Goal: Task Accomplishment & Management: Manage account settings

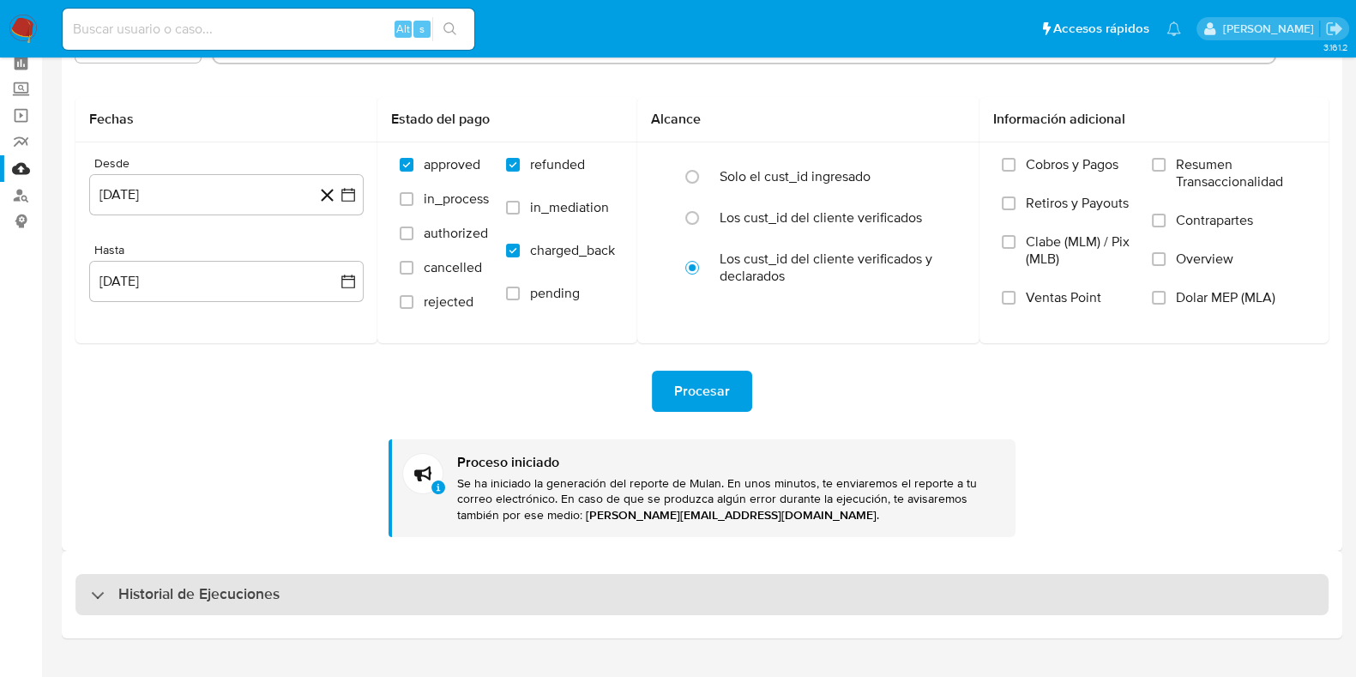
scroll to position [112, 0]
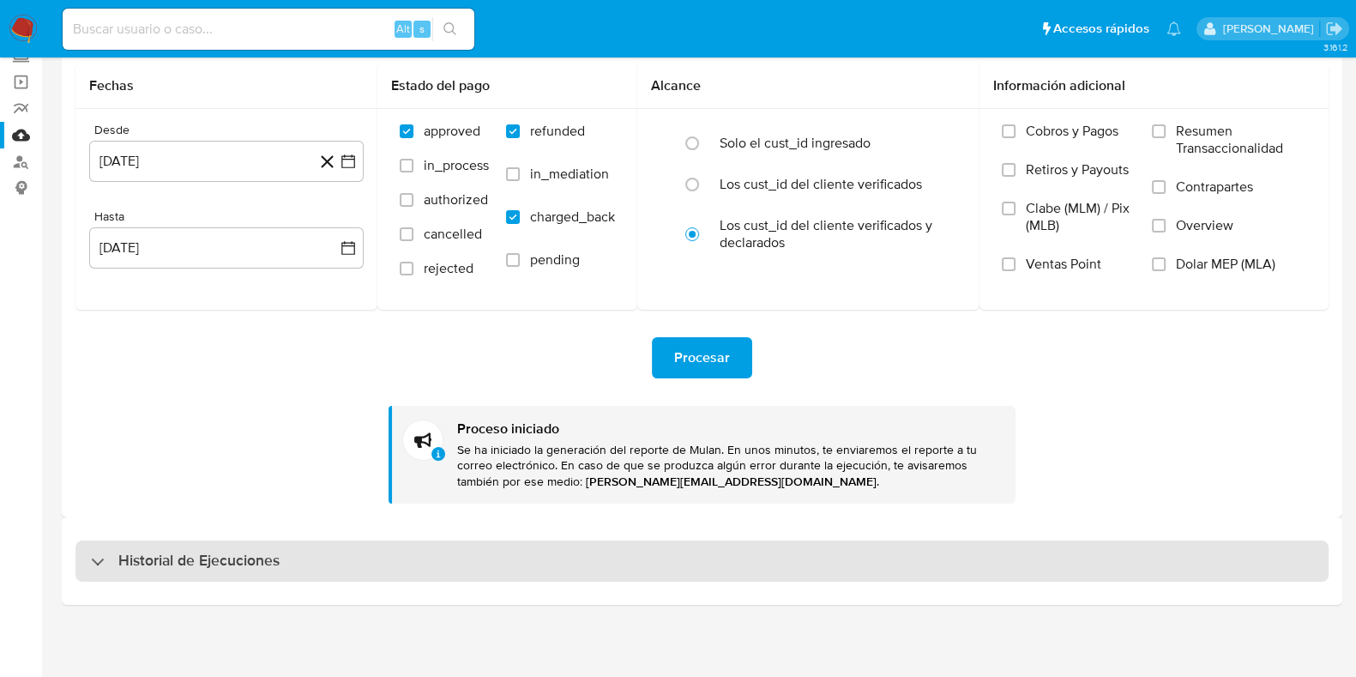
click at [130, 542] on div "Historial de Ejecuciones" at bounding box center [701, 560] width 1253 height 41
select select "10"
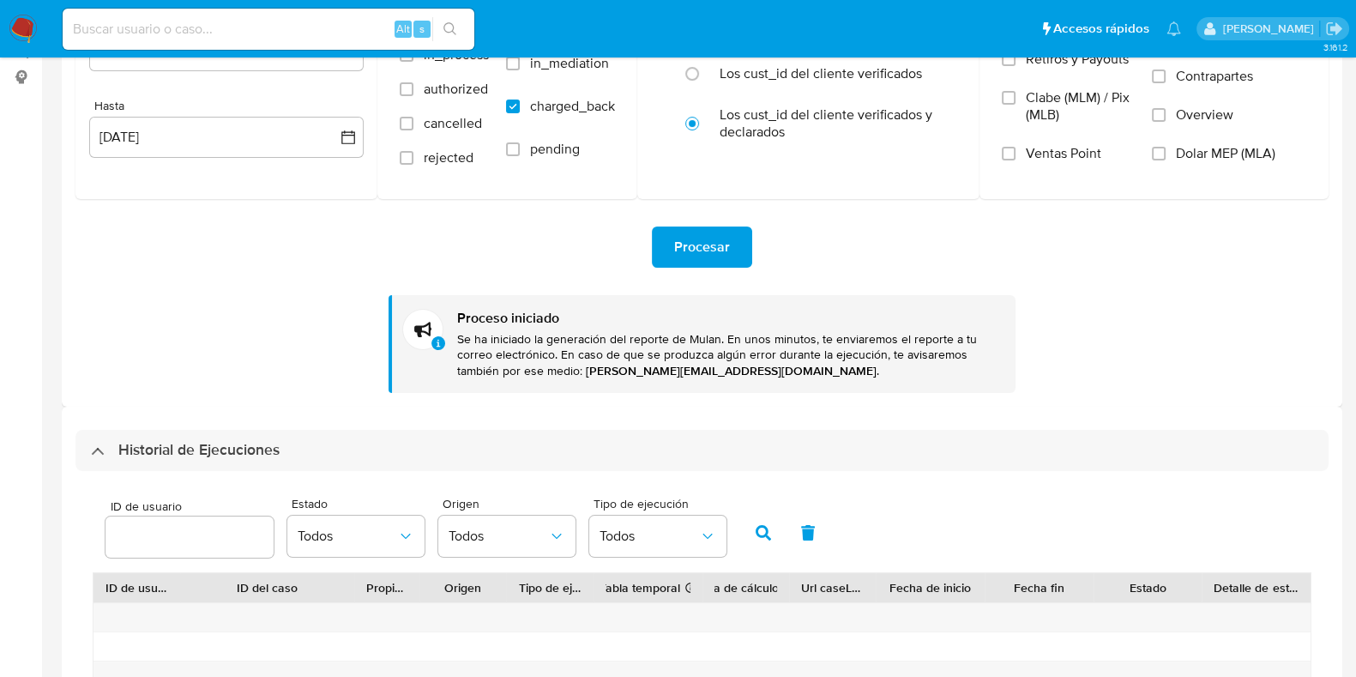
scroll to position [327, 0]
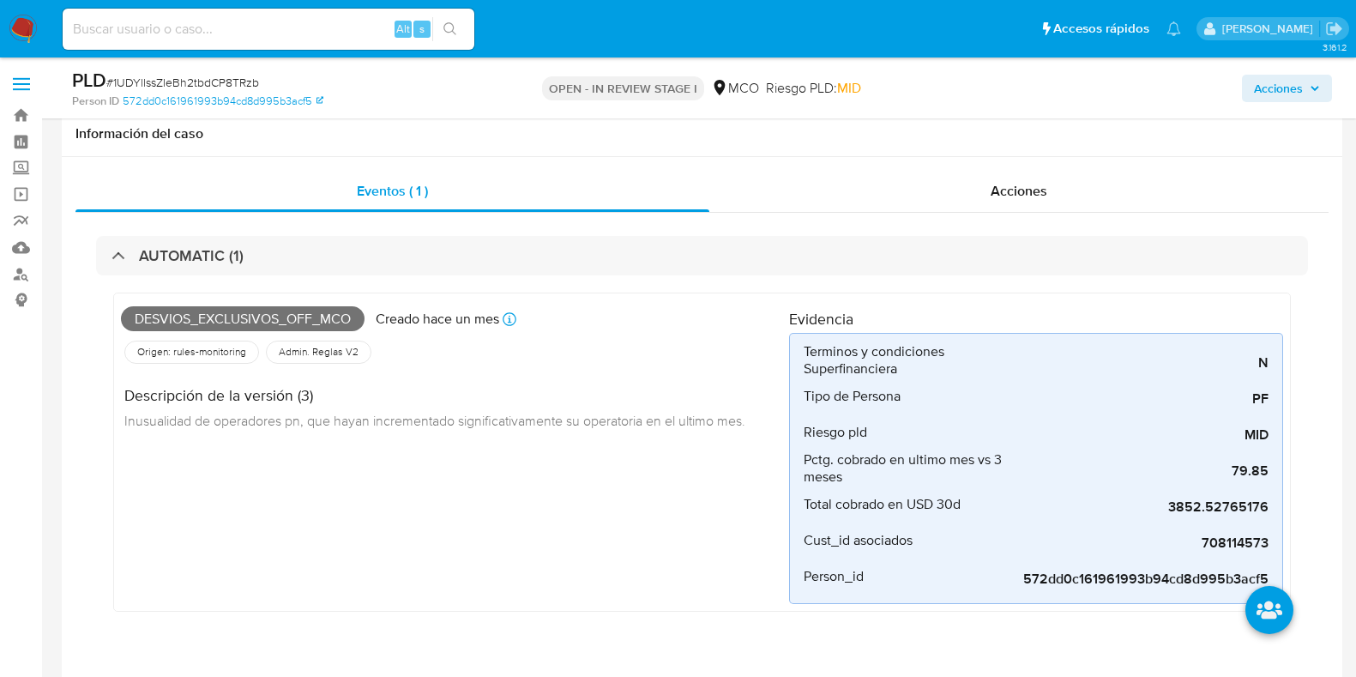
select select "20"
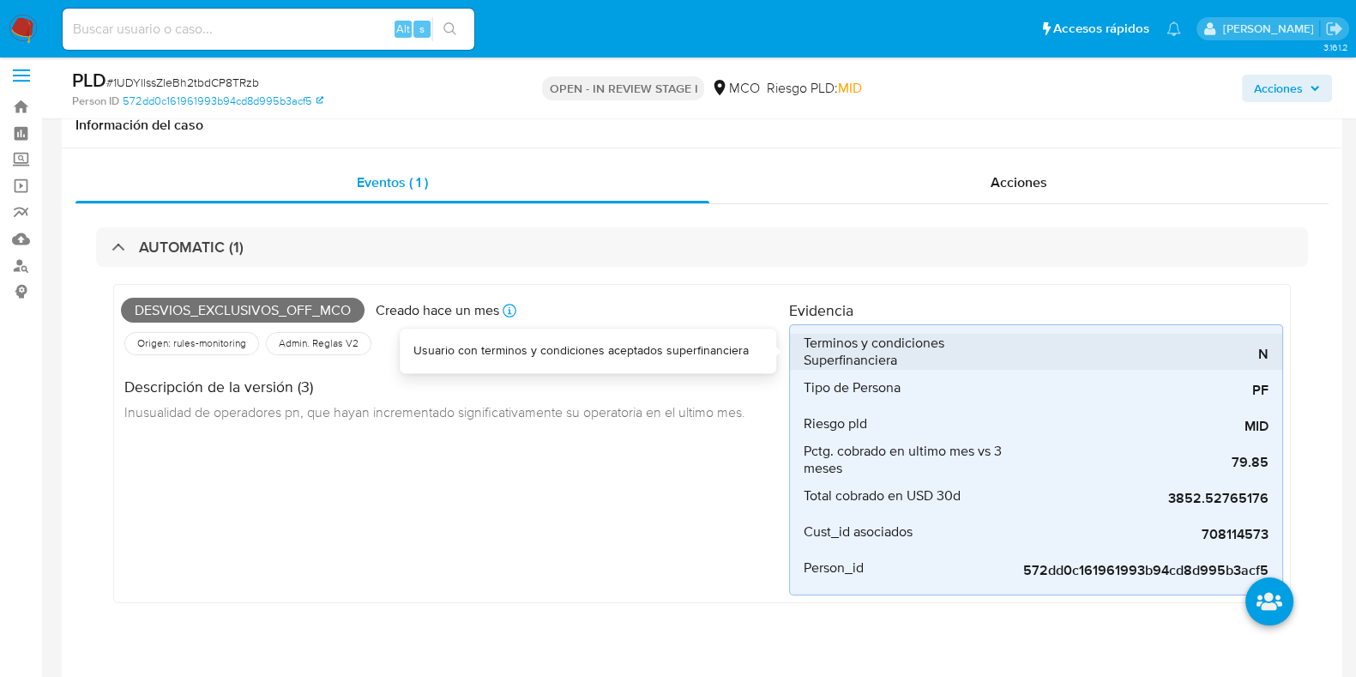
scroll to position [223, 0]
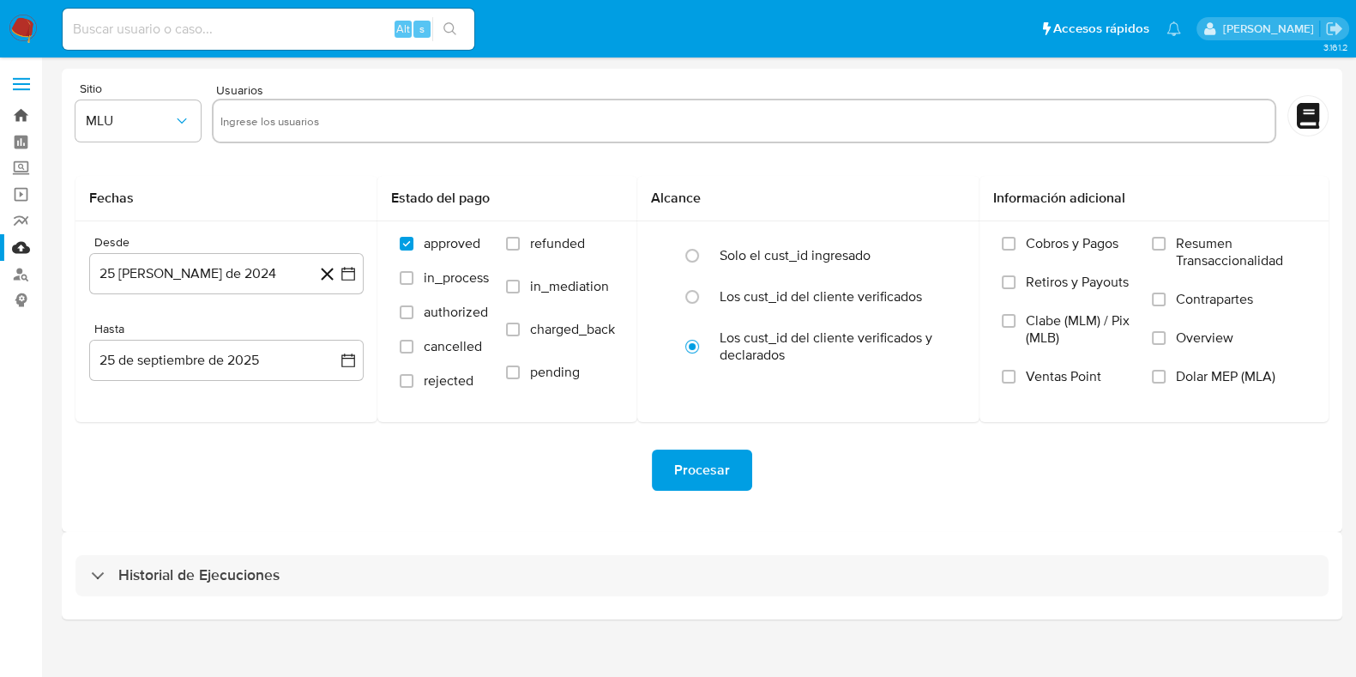
click at [14, 113] on link "Bandeja" at bounding box center [102, 115] width 204 height 27
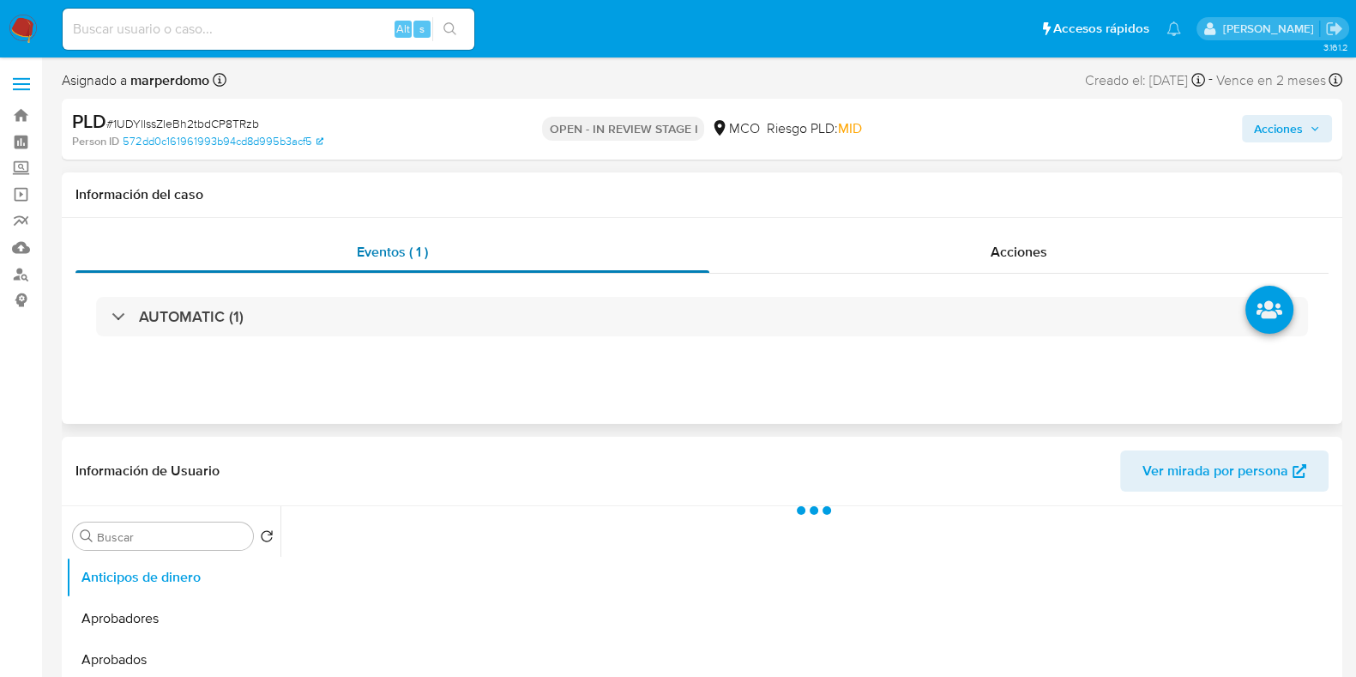
select select "10"
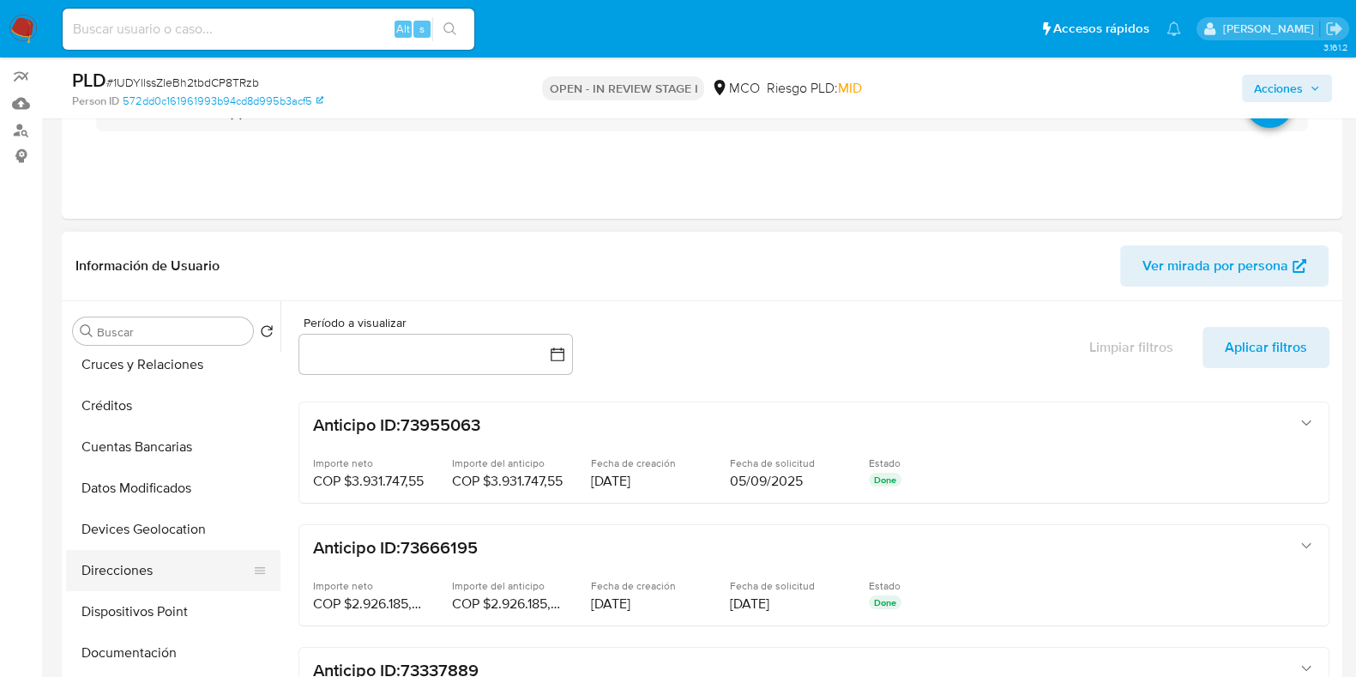
scroll to position [428, 0]
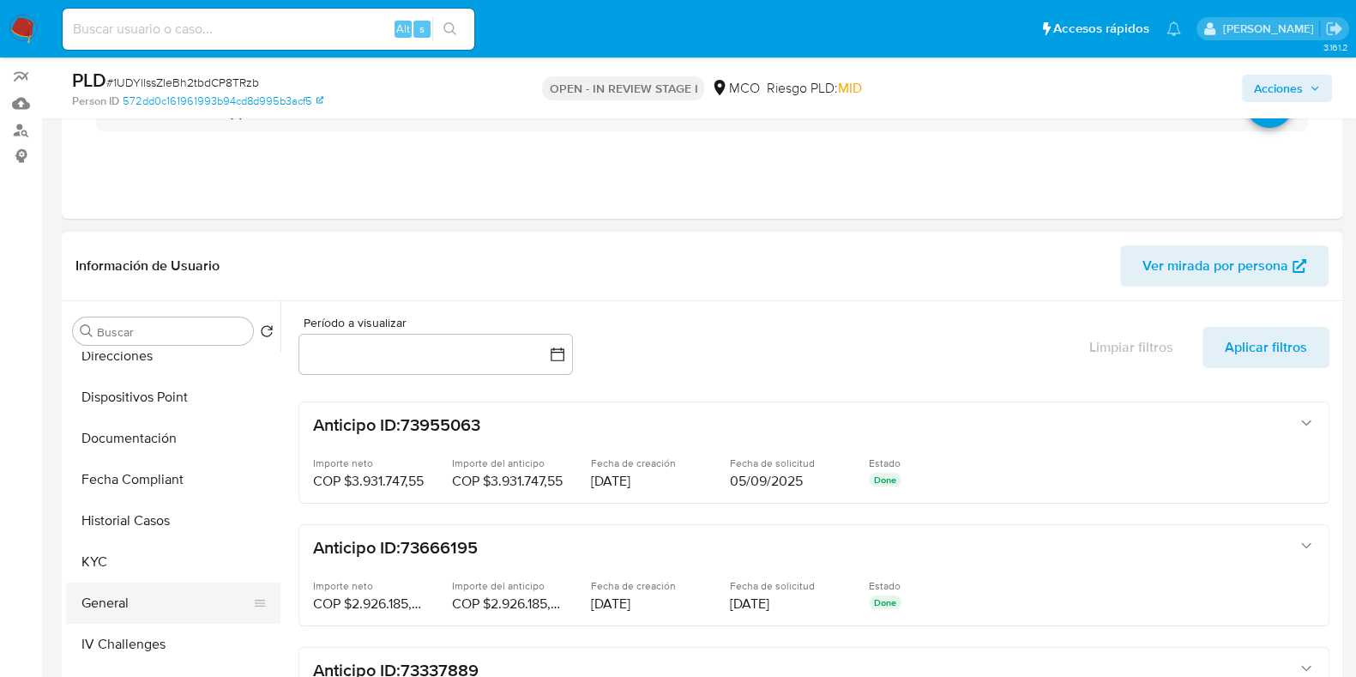
click at [124, 607] on button "General" at bounding box center [166, 603] width 201 height 41
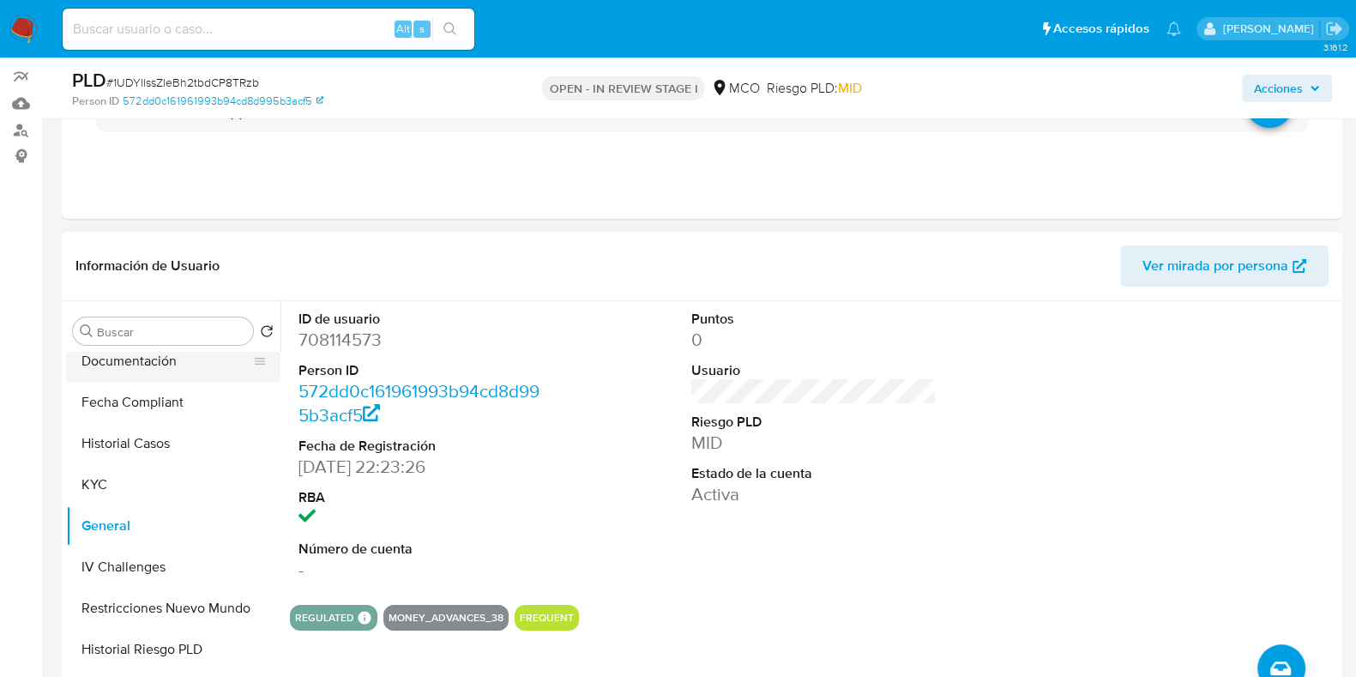
scroll to position [536, 0]
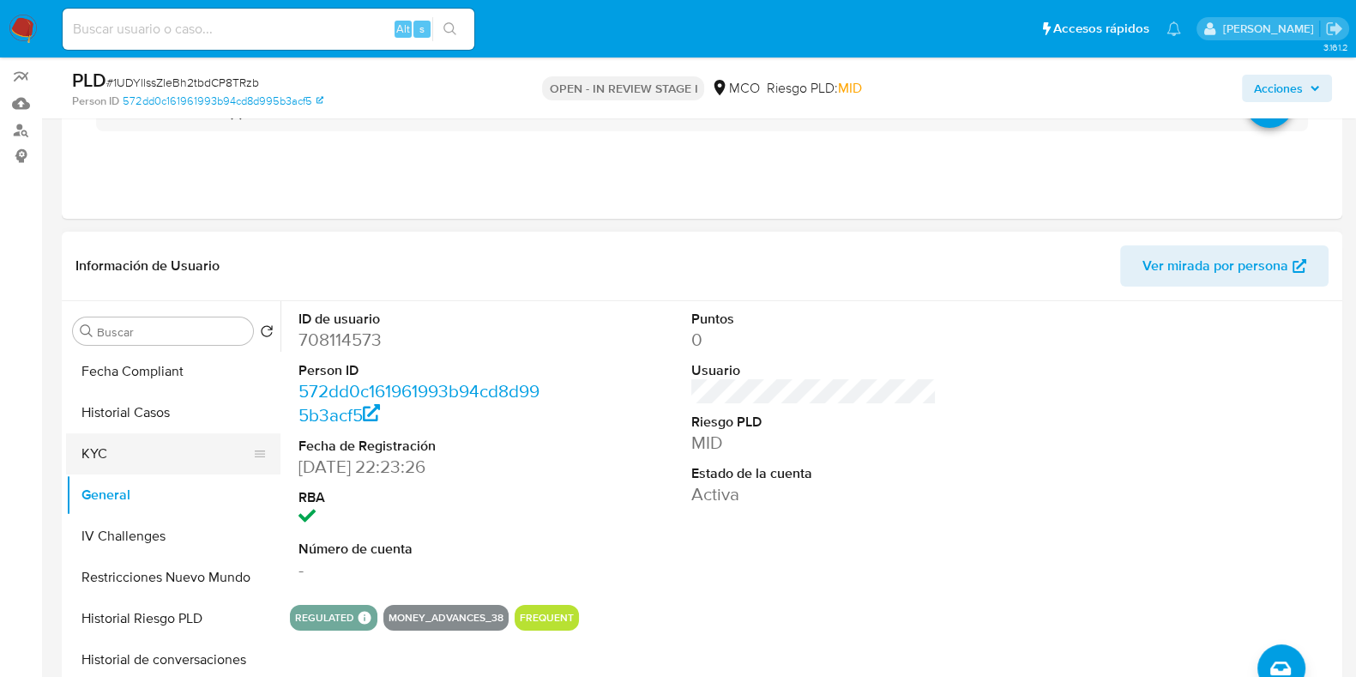
click at [124, 457] on button "KYC" at bounding box center [166, 453] width 201 height 41
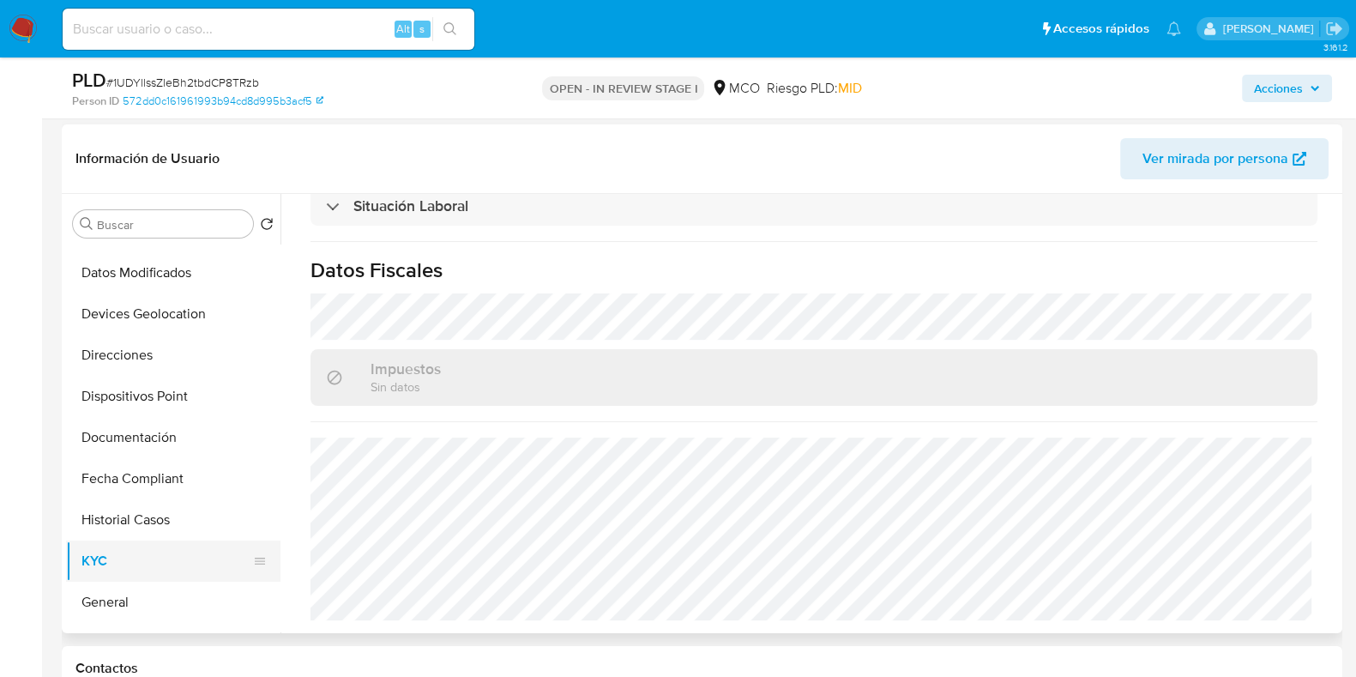
scroll to position [214, 0]
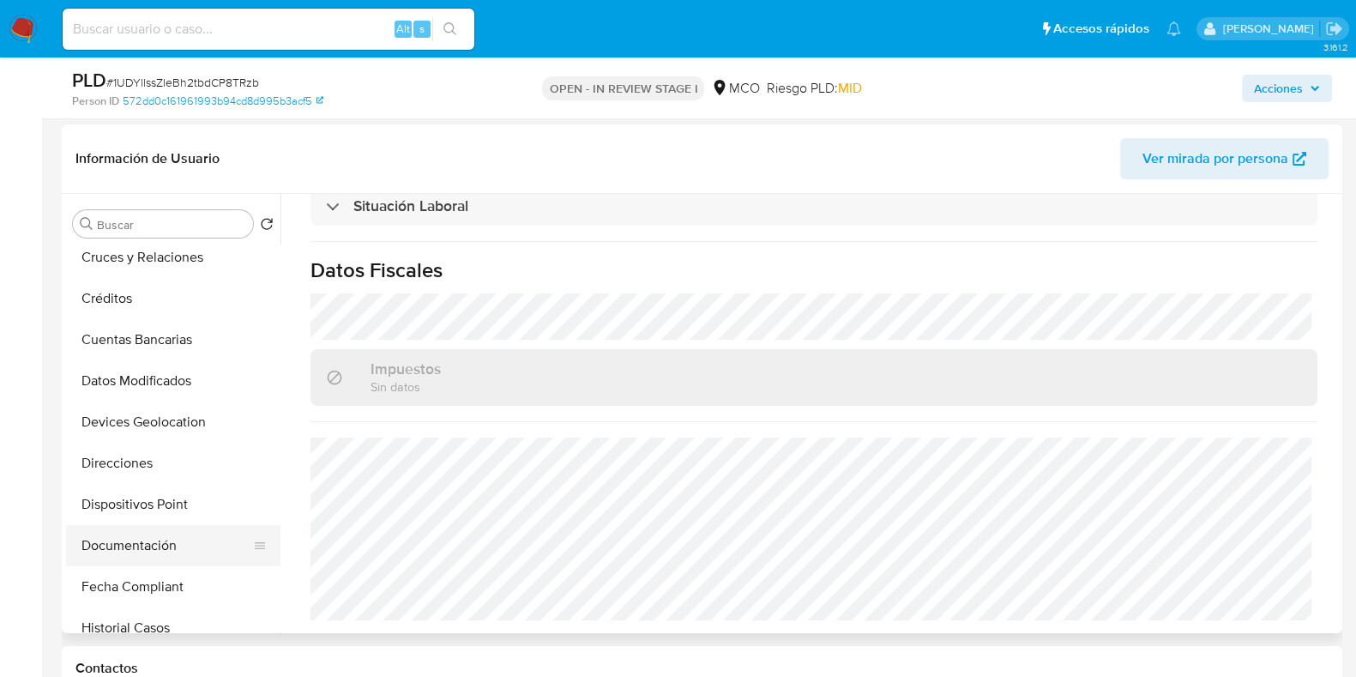
click at [146, 538] on button "Documentación" at bounding box center [166, 545] width 201 height 41
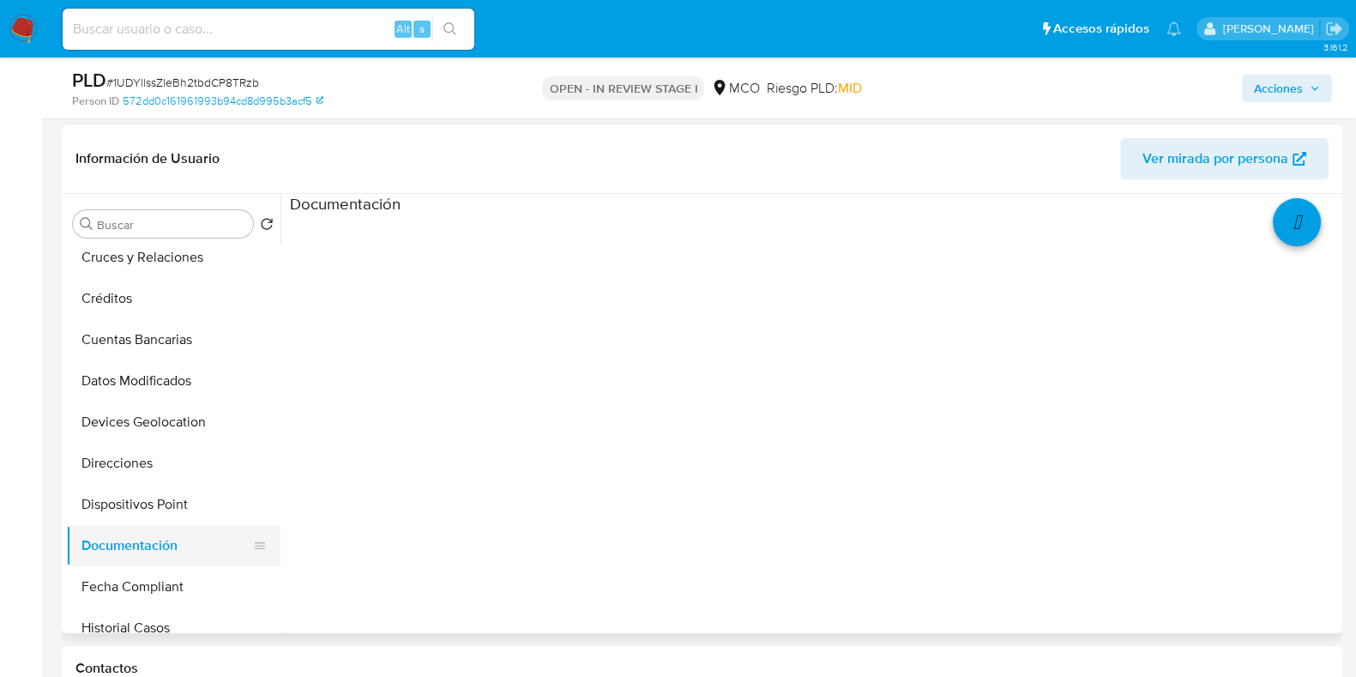
scroll to position [0, 0]
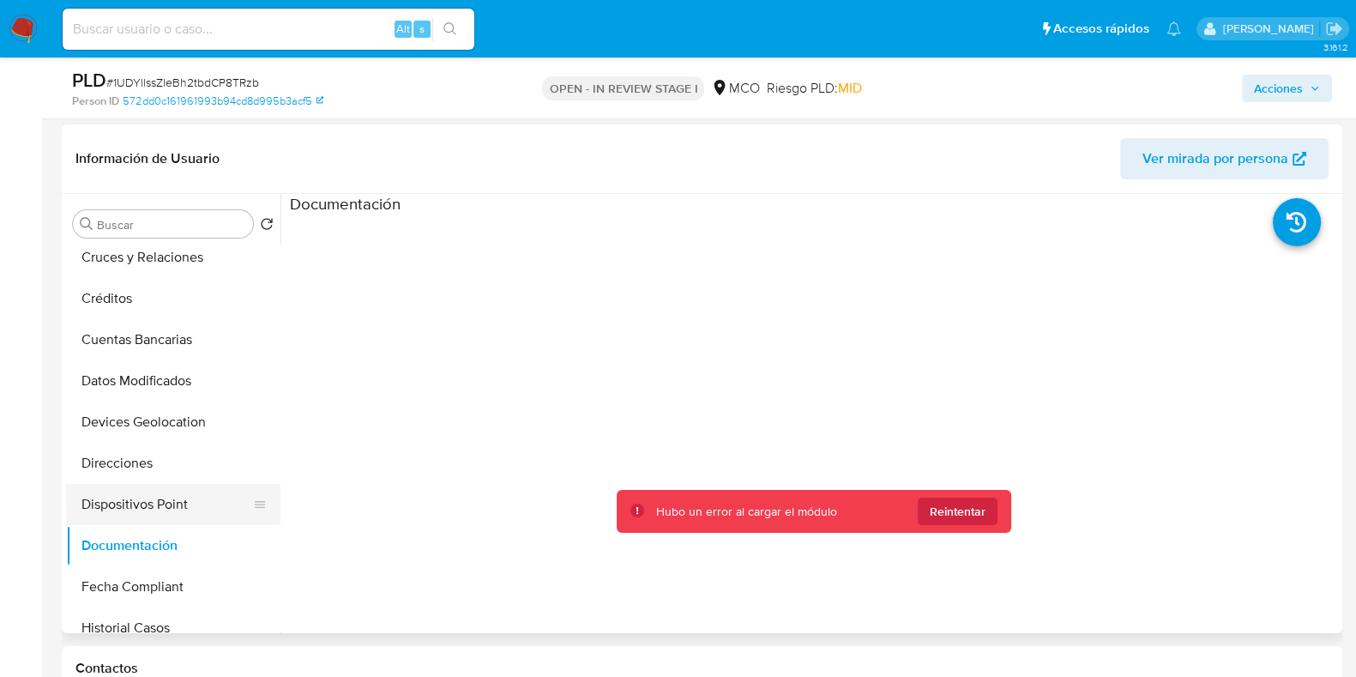
click at [146, 499] on button "Dispositivos Point" at bounding box center [166, 504] width 201 height 41
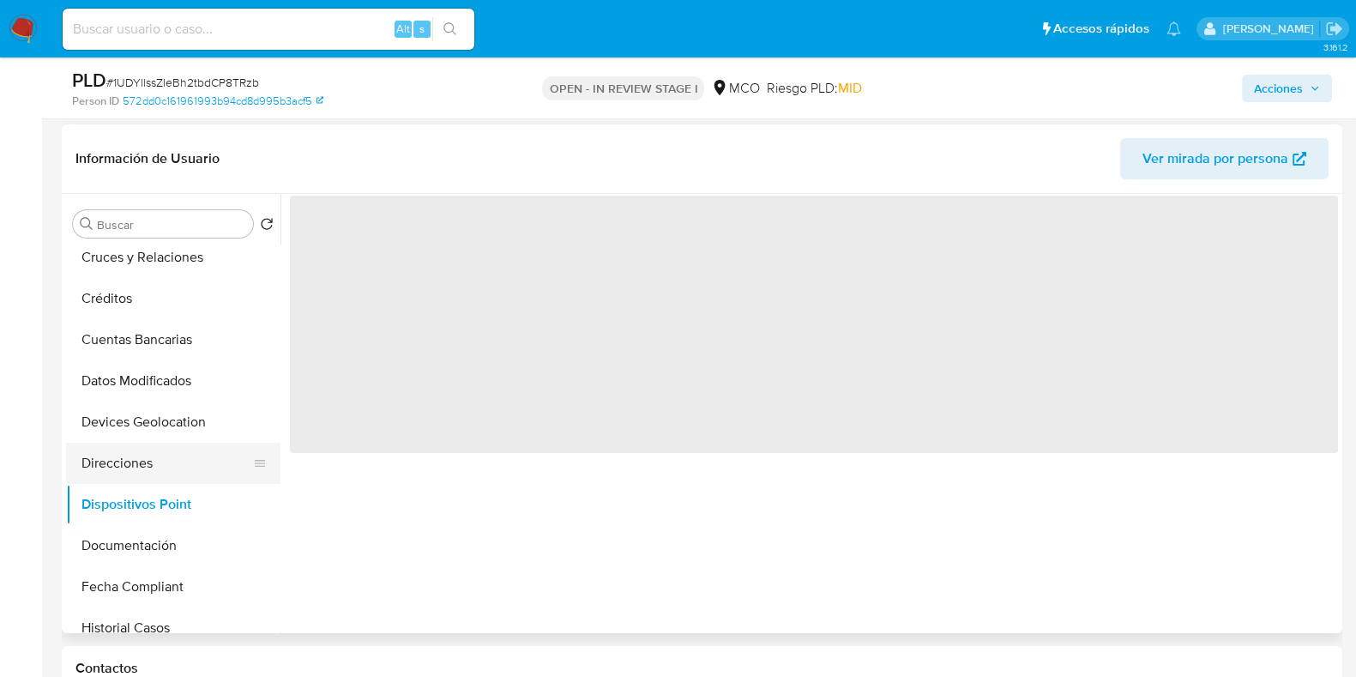
click at [151, 471] on button "Direcciones" at bounding box center [166, 463] width 201 height 41
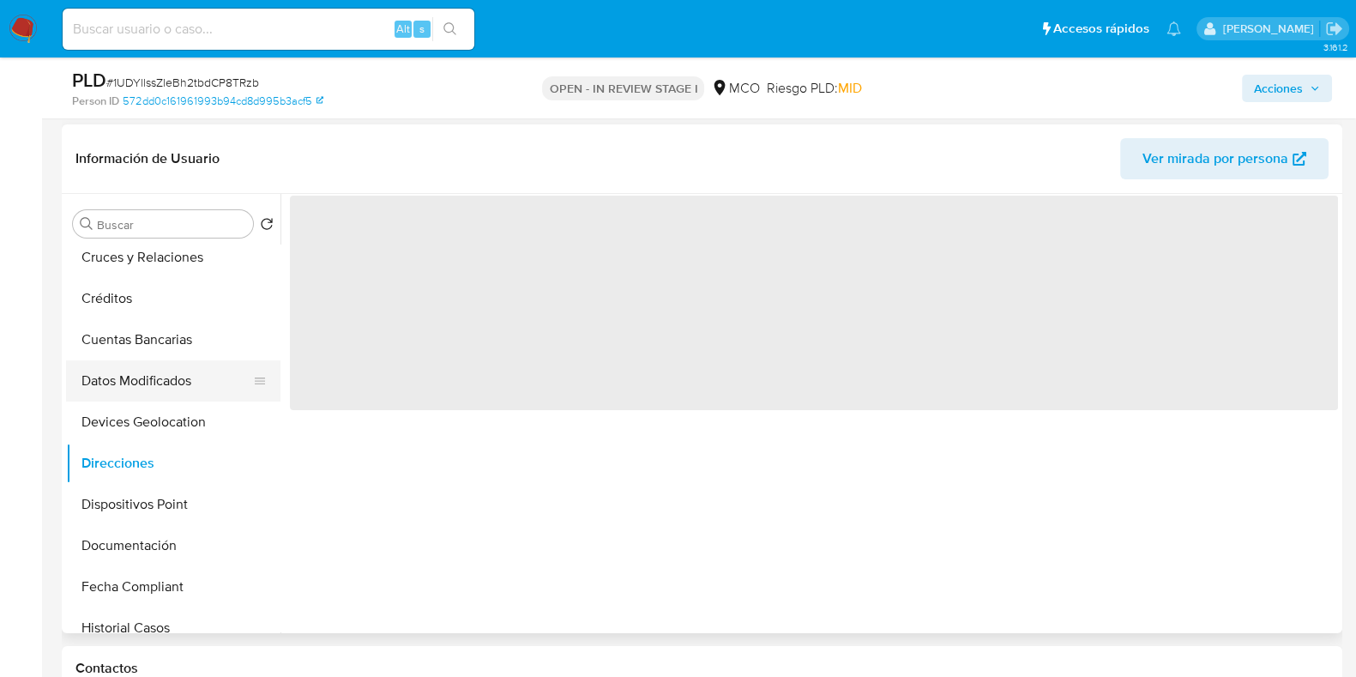
click at [159, 376] on button "Datos Modificados" at bounding box center [166, 380] width 201 height 41
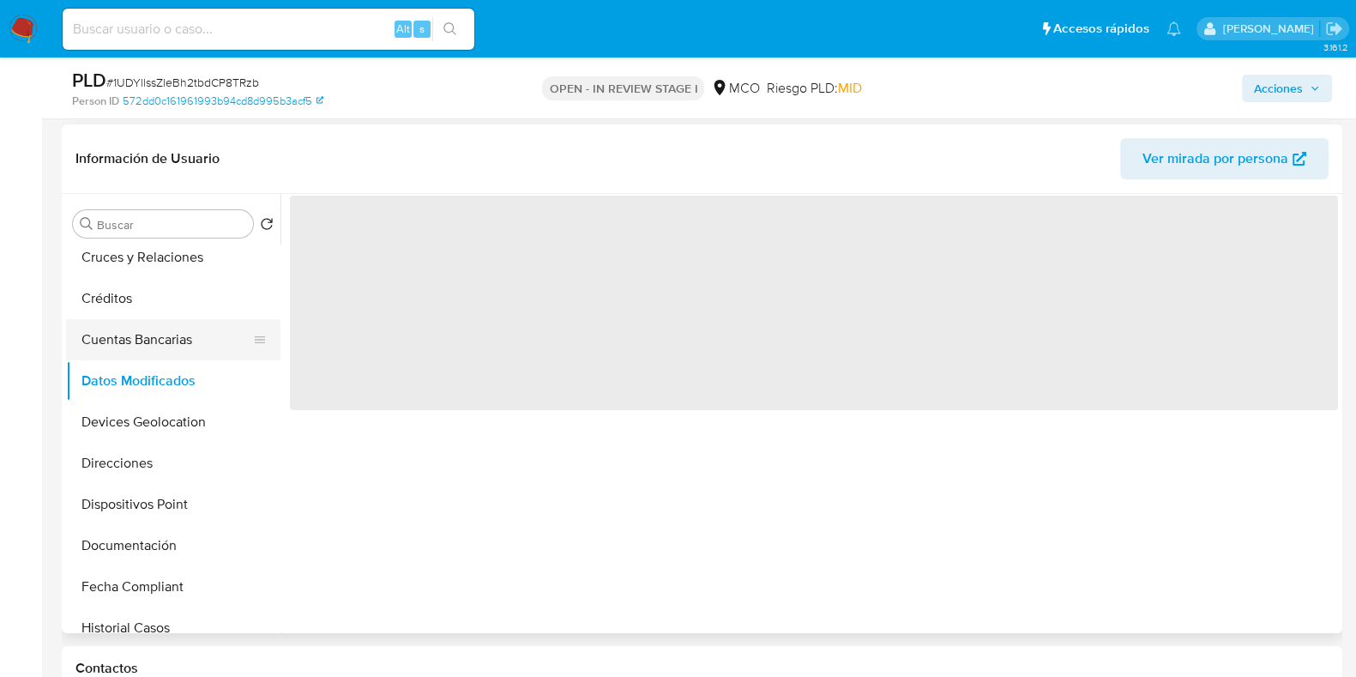
click at [162, 332] on button "Cuentas Bancarias" at bounding box center [166, 339] width 201 height 41
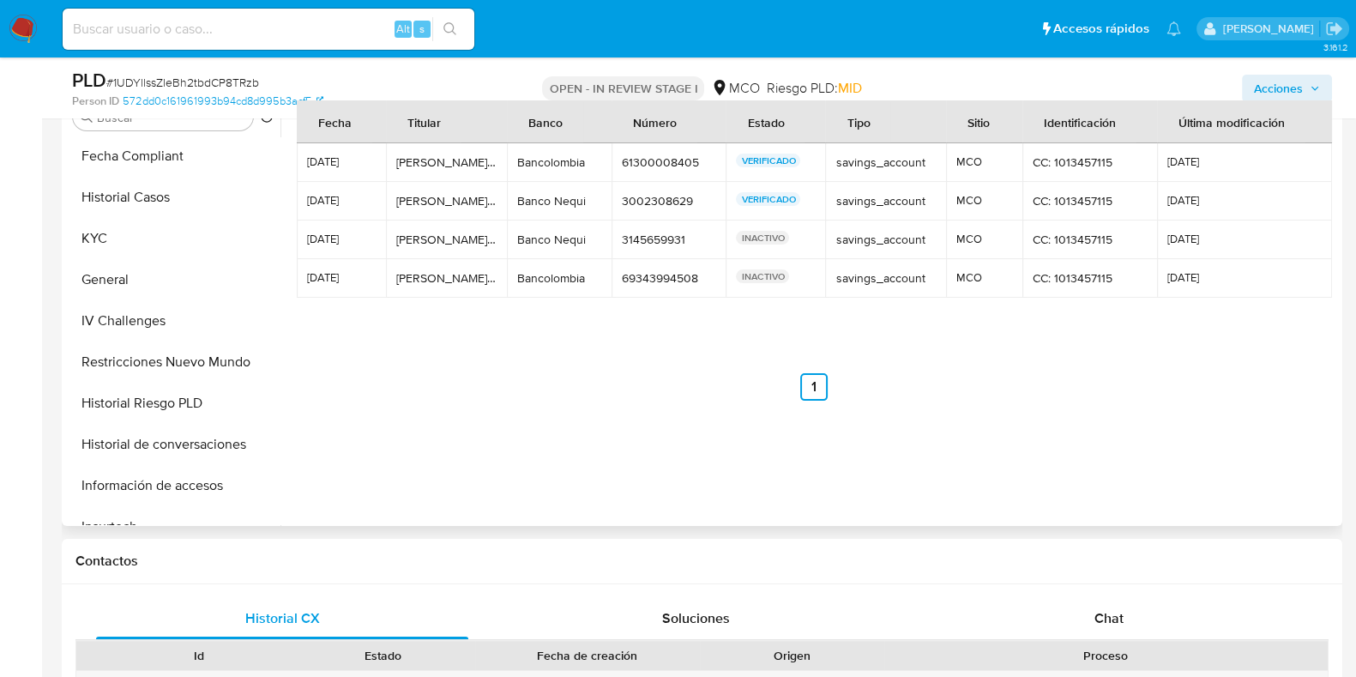
scroll to position [502, 0]
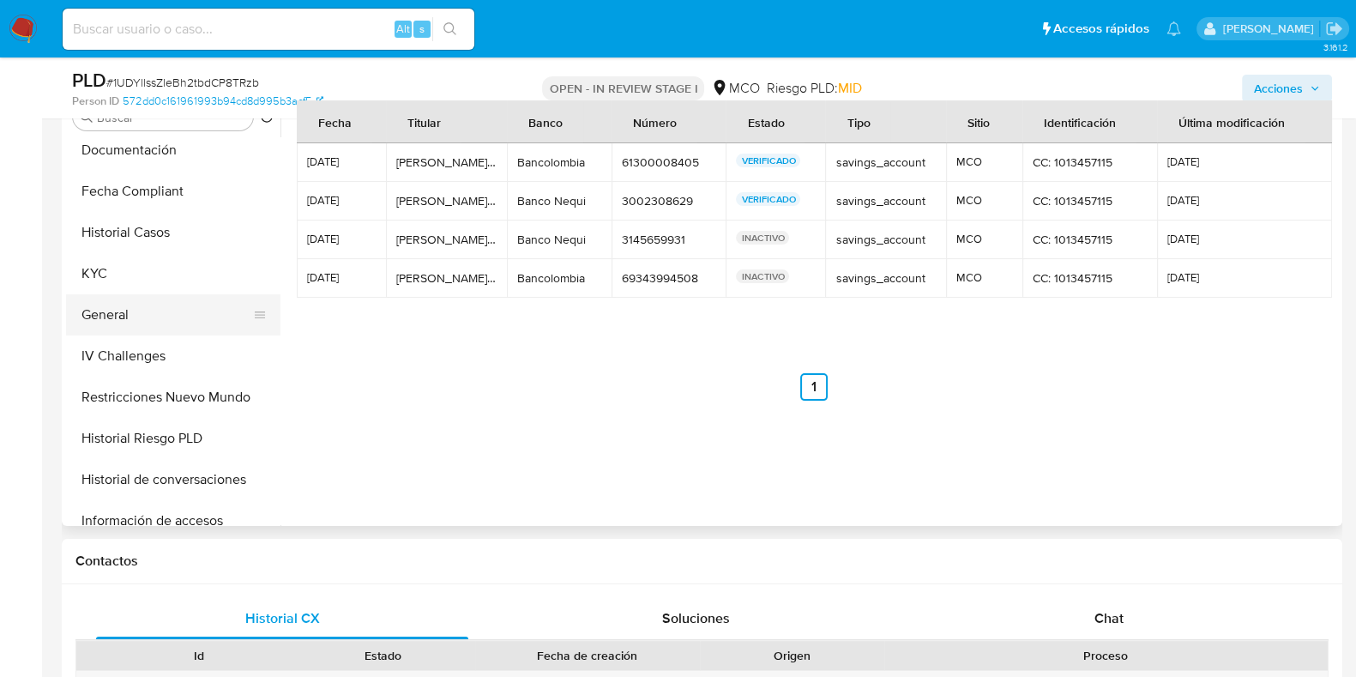
click at [126, 327] on button "General" at bounding box center [166, 314] width 201 height 41
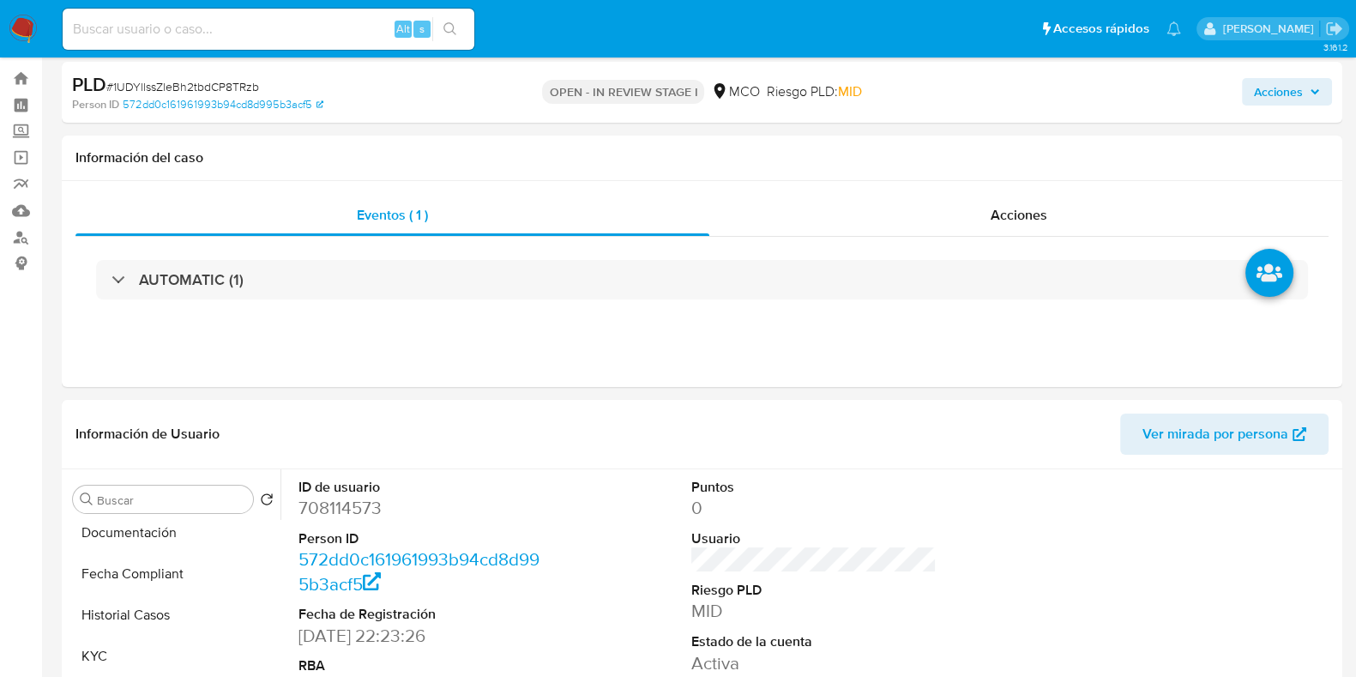
scroll to position [0, 0]
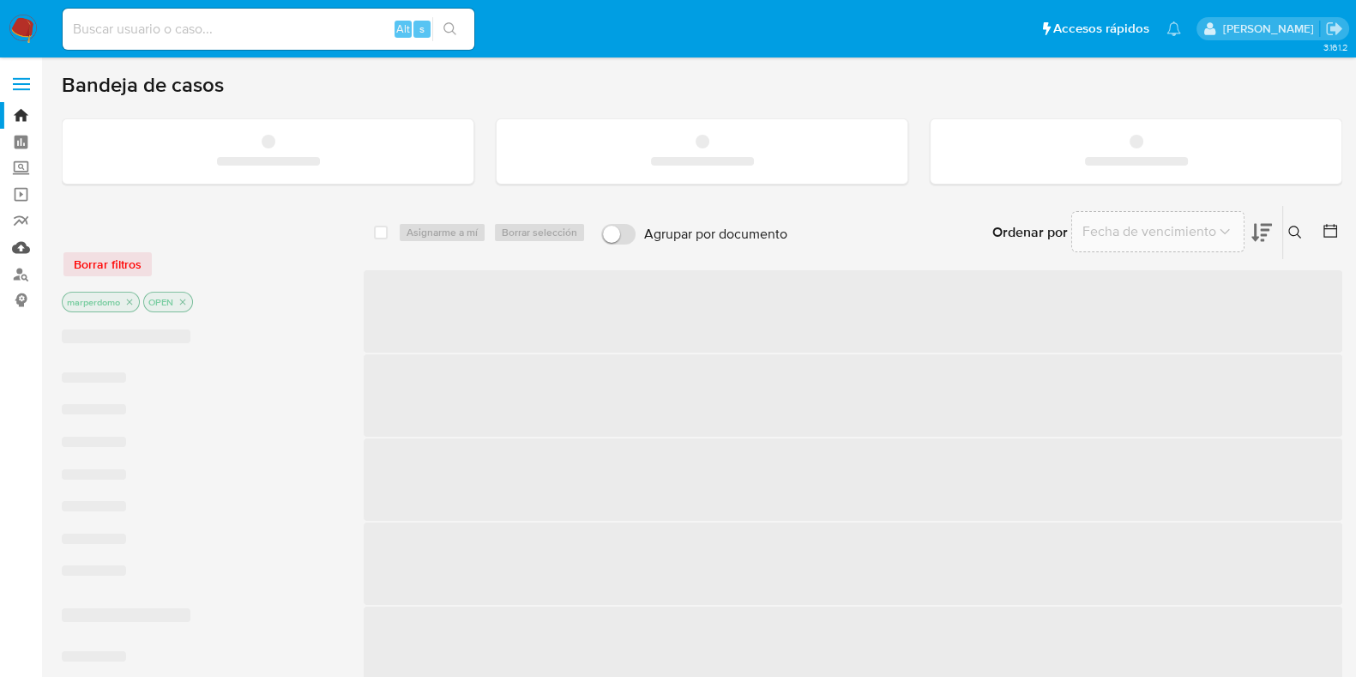
click at [23, 248] on link "Mulan" at bounding box center [102, 247] width 204 height 27
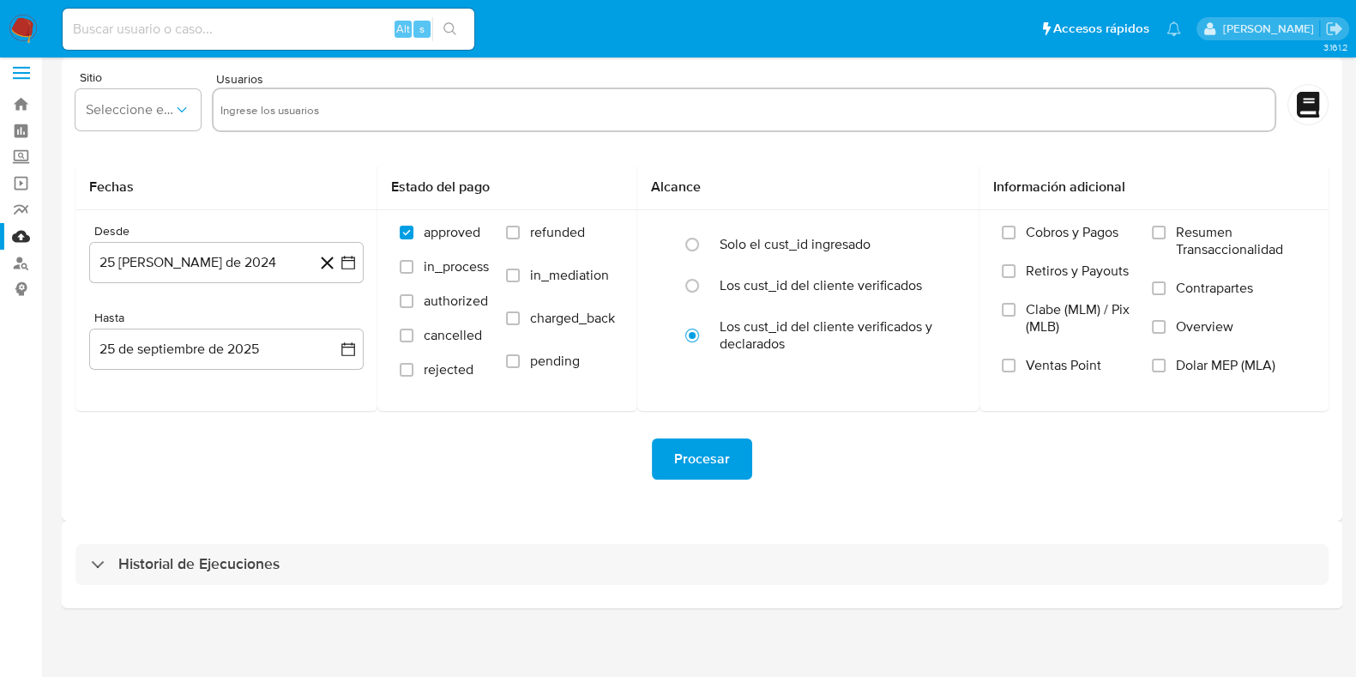
scroll to position [15, 0]
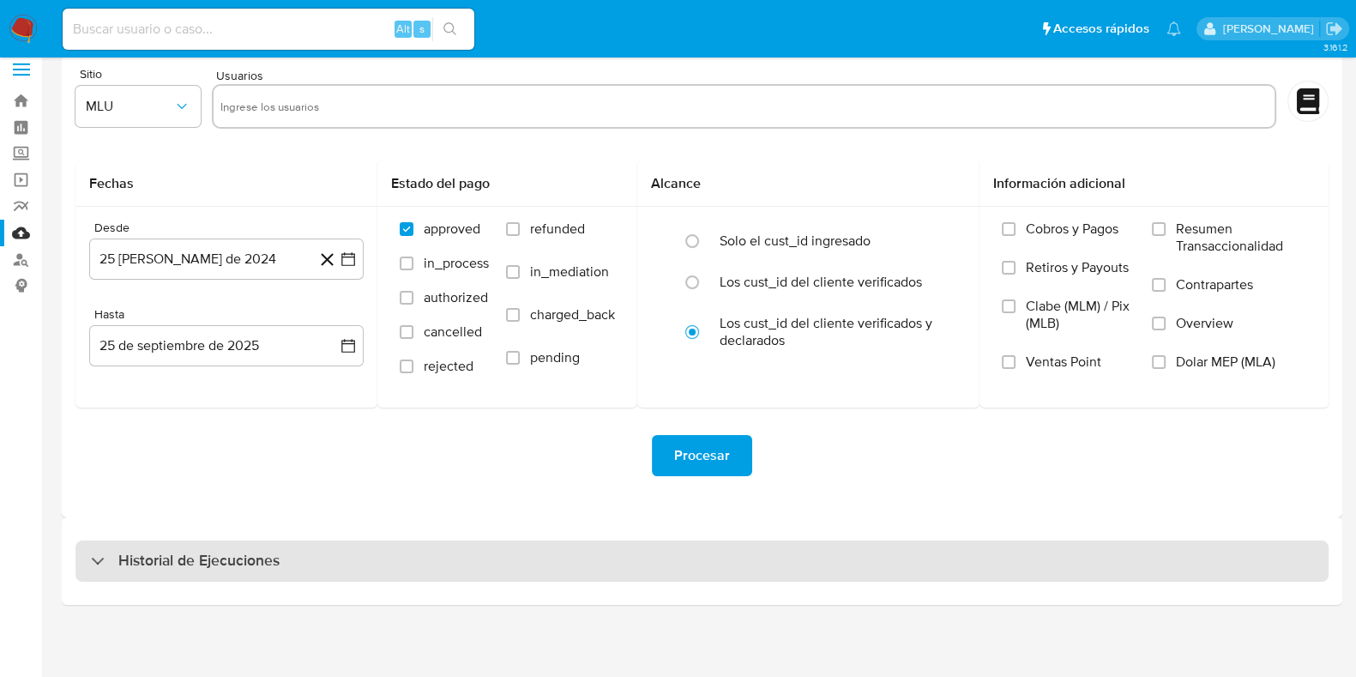
click at [167, 555] on h3 "Historial de Ejecuciones" at bounding box center [198, 561] width 161 height 21
select select "10"
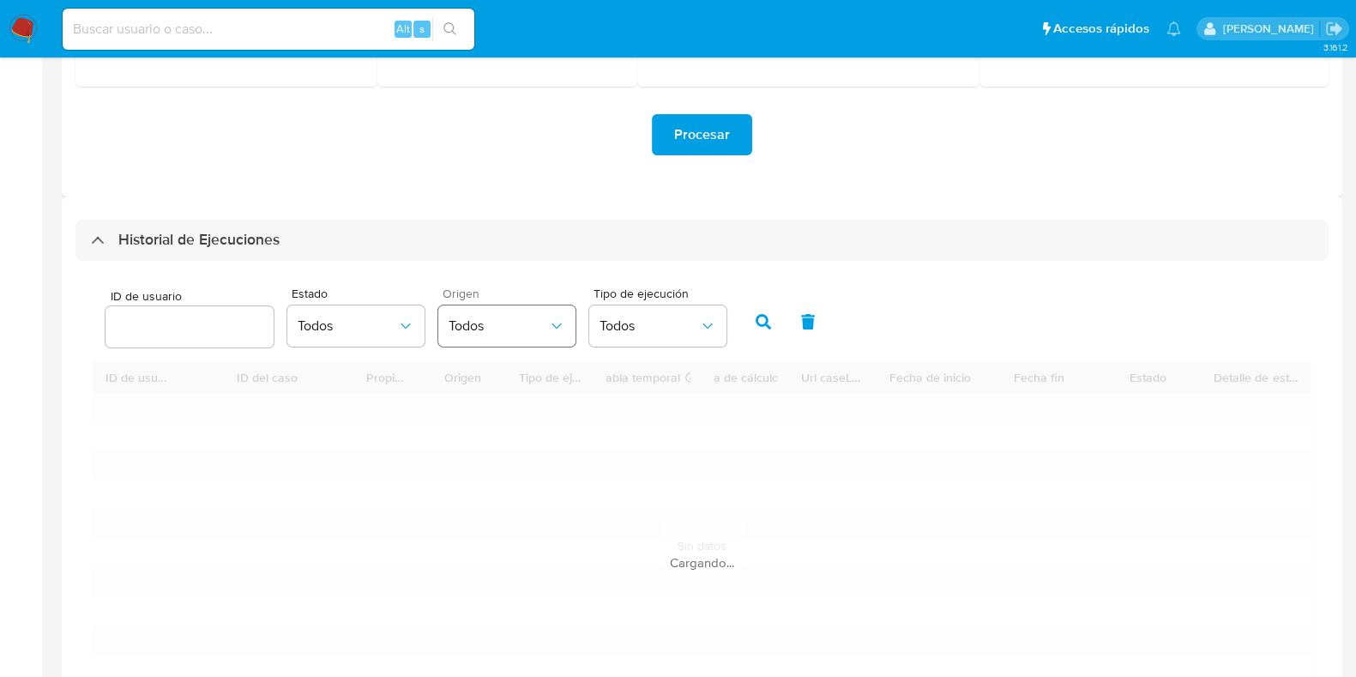
scroll to position [336, 0]
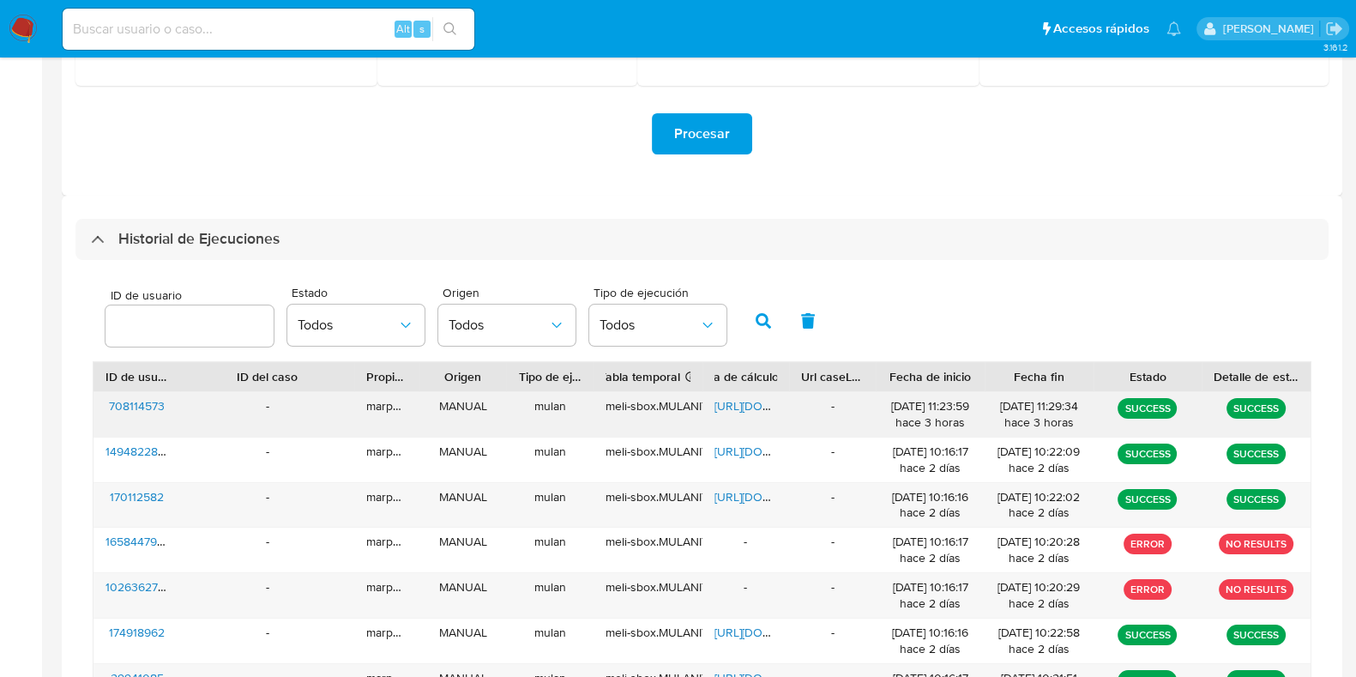
click at [752, 402] on span "https://docs.google.com/spreadsheets/d/1LqpJMpaBlfvamb-YuwnCxCNaPUv5XboOiSQPPeH…" at bounding box center [774, 405] width 118 height 17
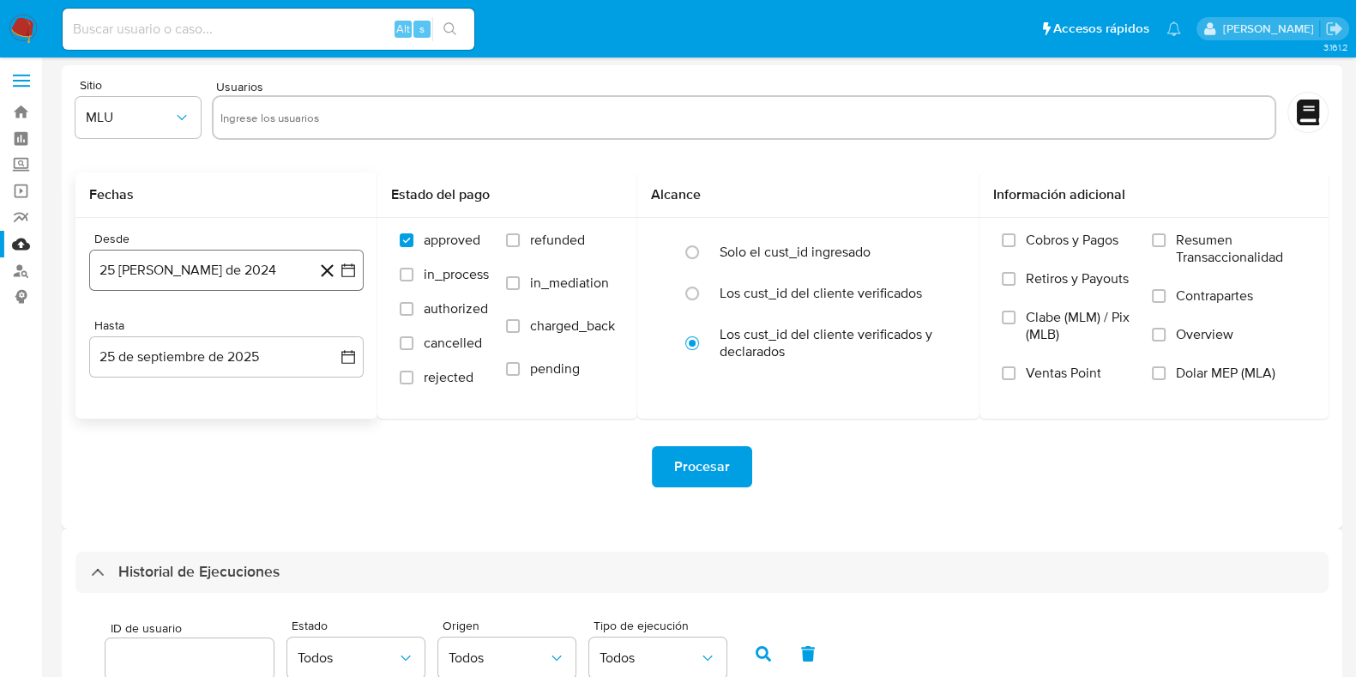
scroll to position [0, 0]
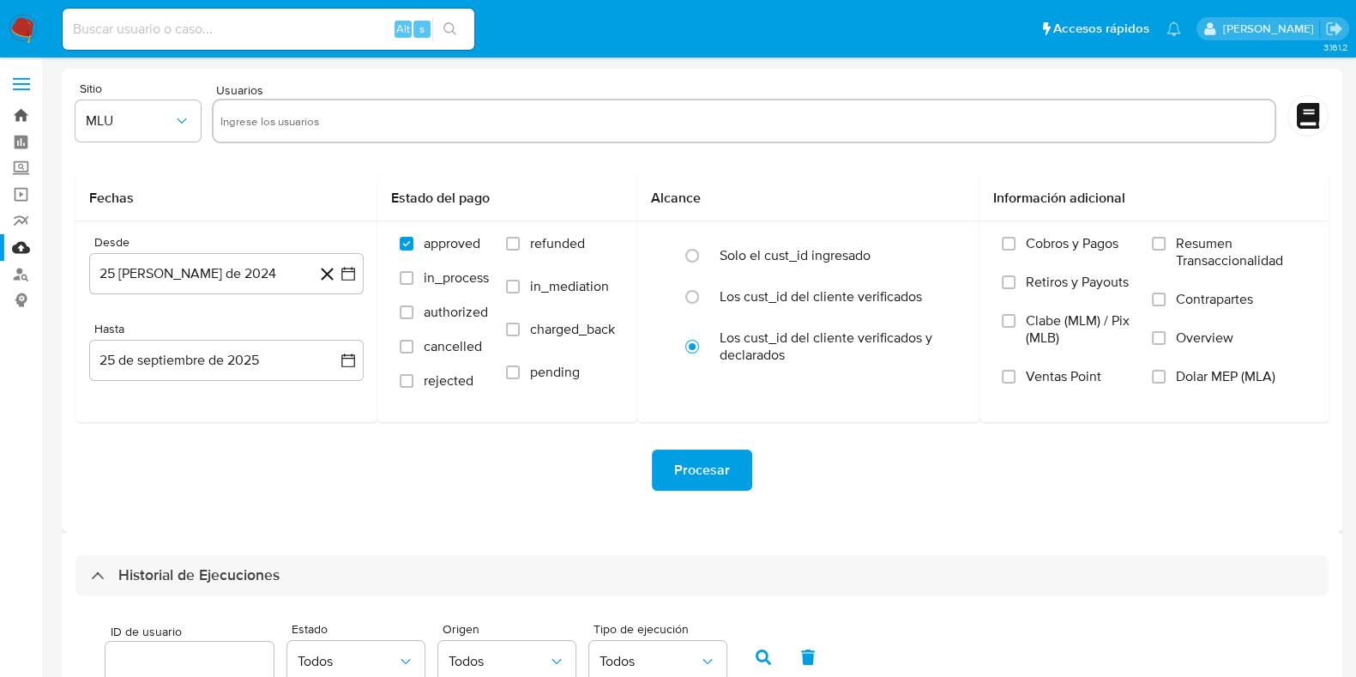
click at [28, 118] on link "Bandeja" at bounding box center [102, 115] width 204 height 27
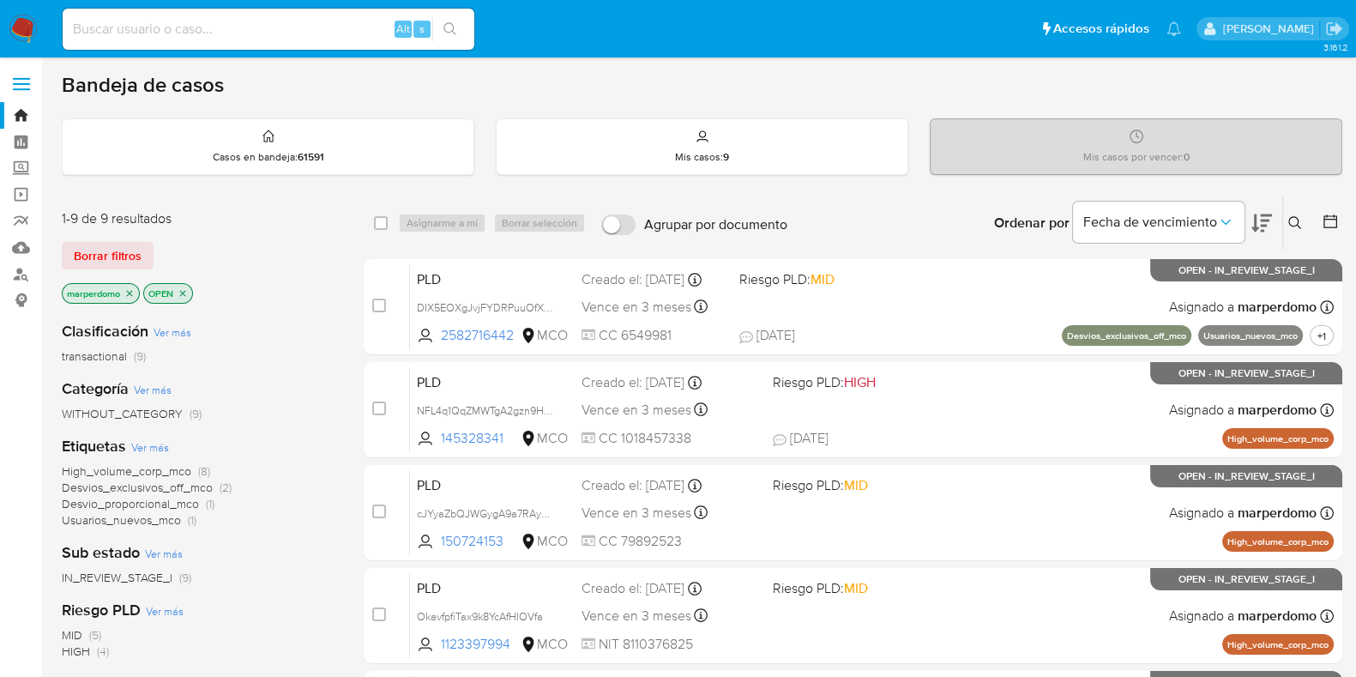
click at [131, 288] on icon "close-filter" at bounding box center [129, 293] width 10 height 10
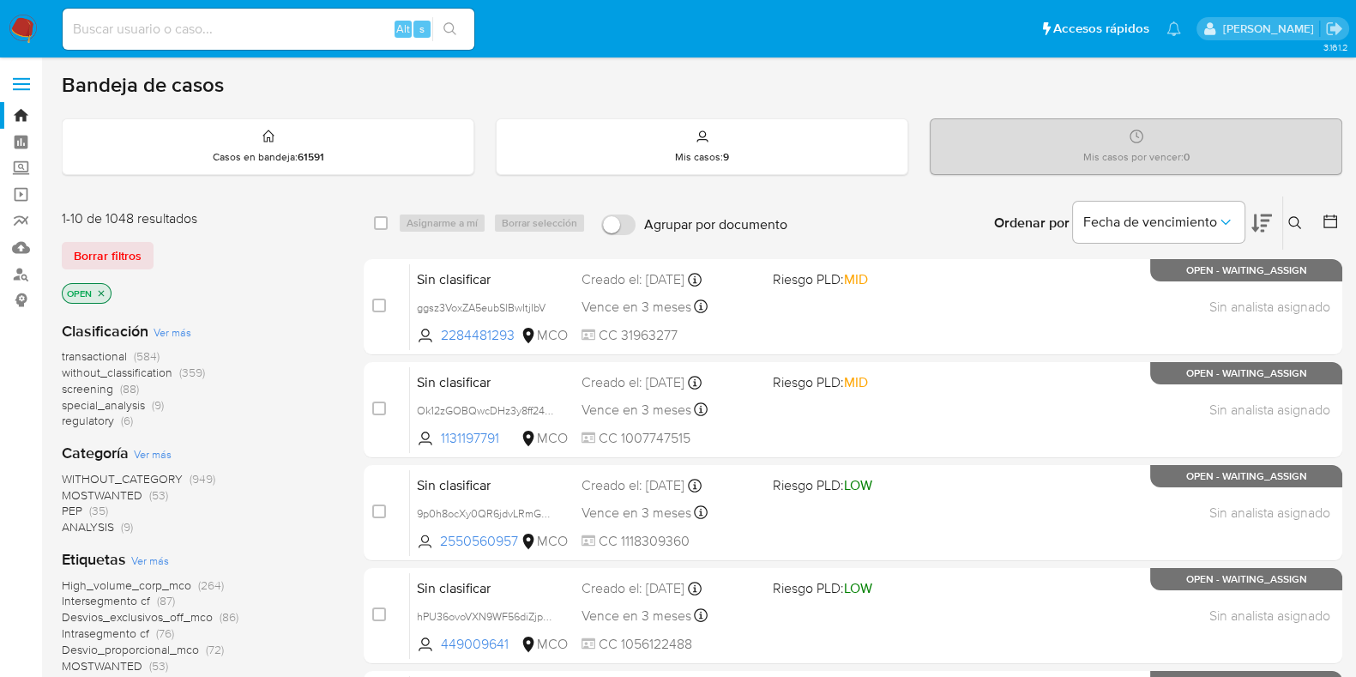
click at [113, 351] on span "transactional" at bounding box center [94, 355] width 65 height 17
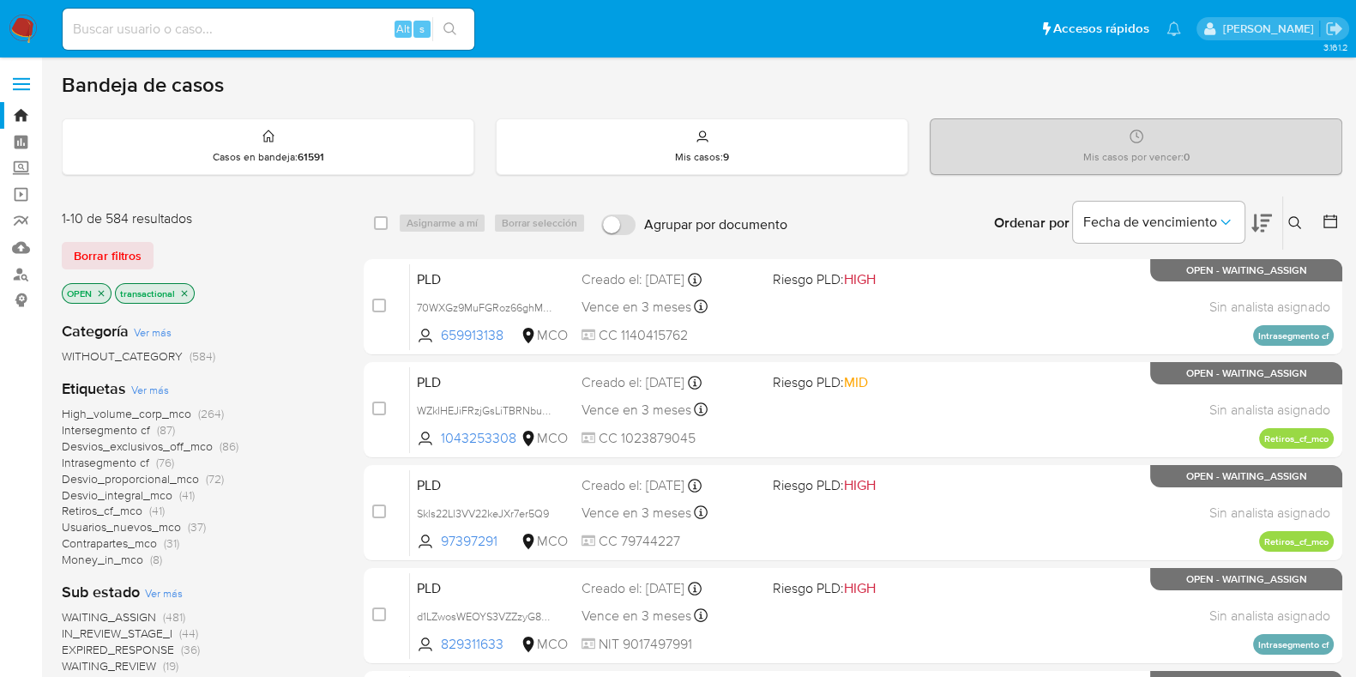
click at [143, 617] on span "WAITING_ASSIGN" at bounding box center [109, 616] width 94 height 17
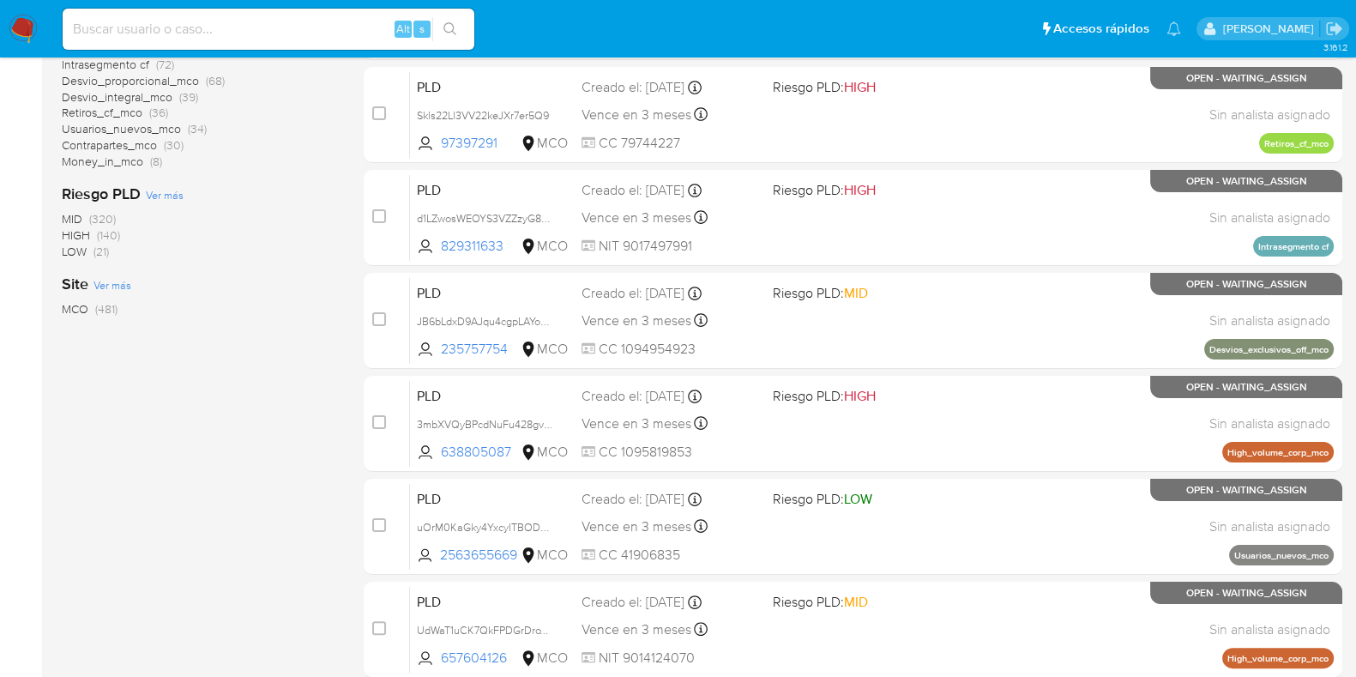
scroll to position [428, 0]
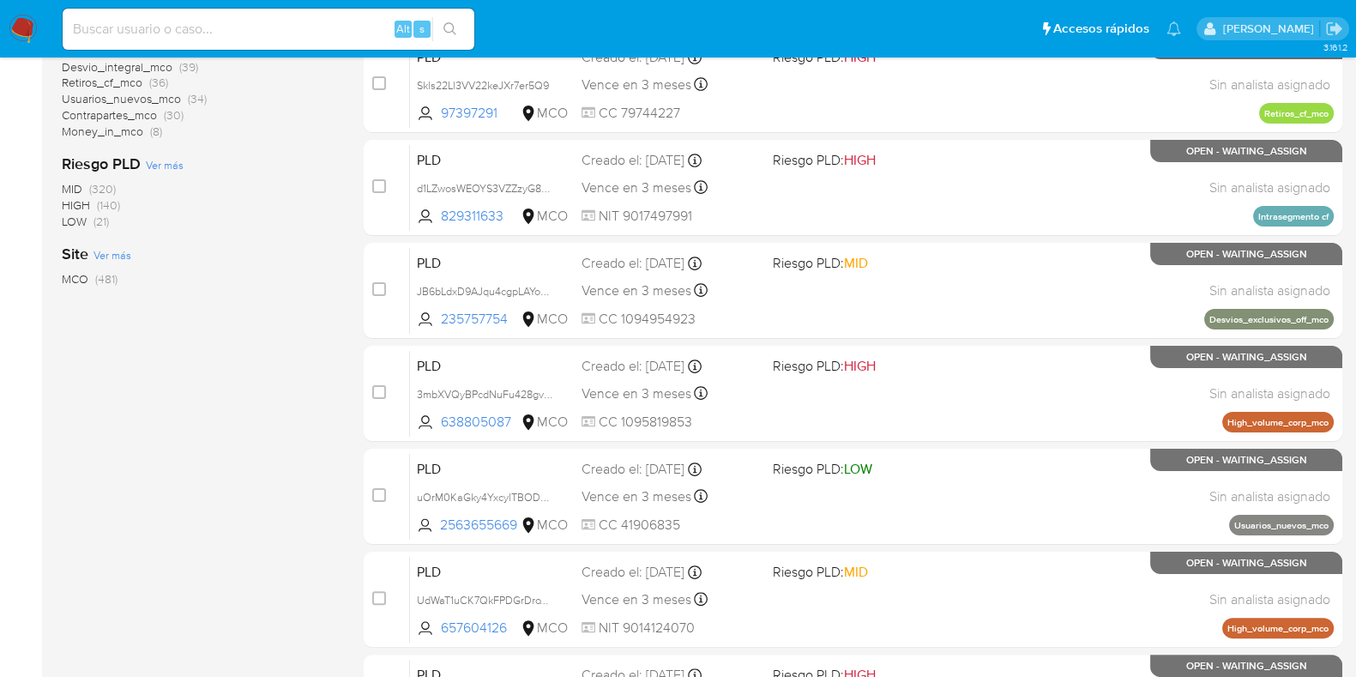
click at [99, 279] on span "(481)" at bounding box center [106, 278] width 22 height 17
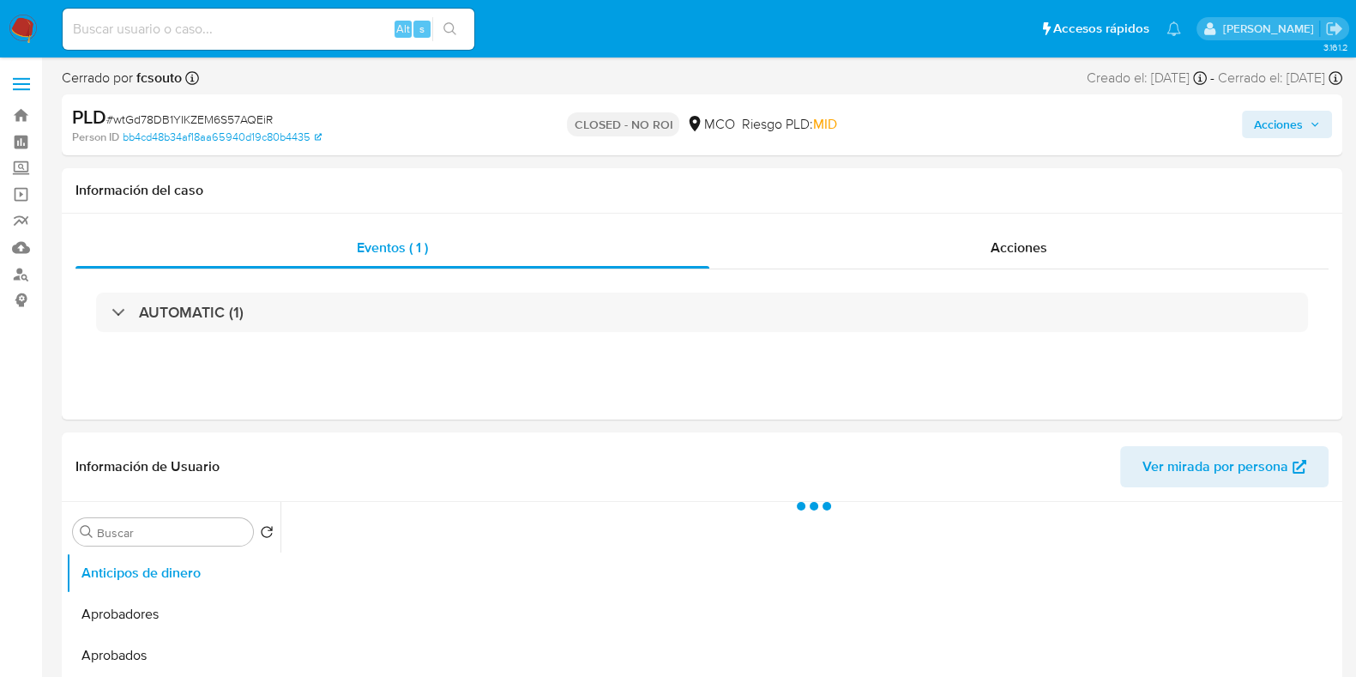
select select "10"
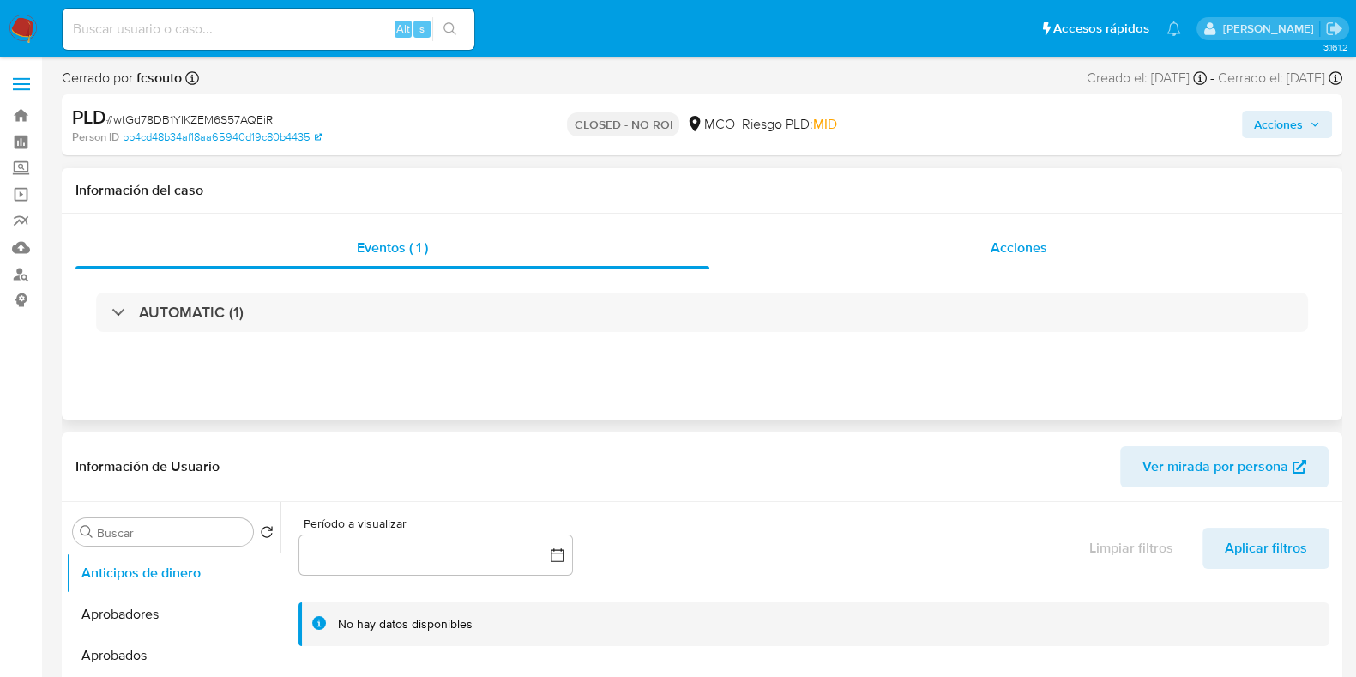
click at [1105, 242] on div "Acciones" at bounding box center [1018, 247] width 619 height 41
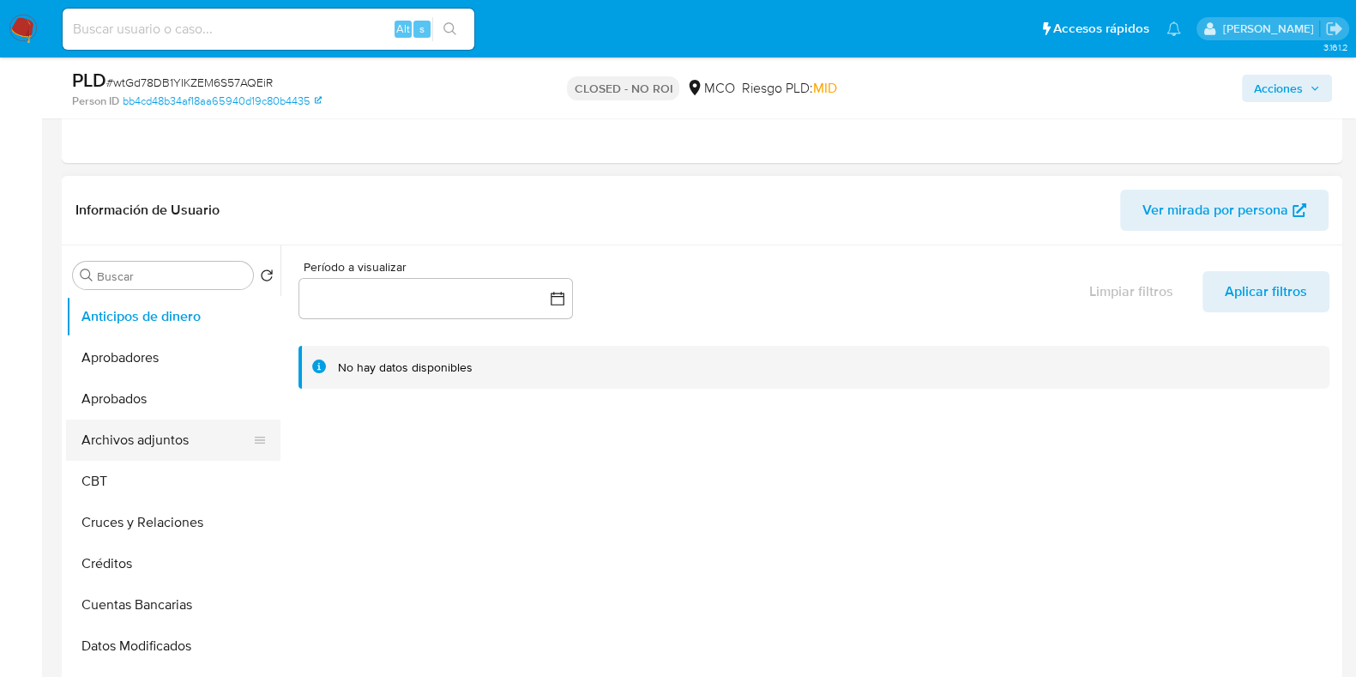
click at [170, 438] on button "Archivos adjuntos" at bounding box center [166, 440] width 201 height 41
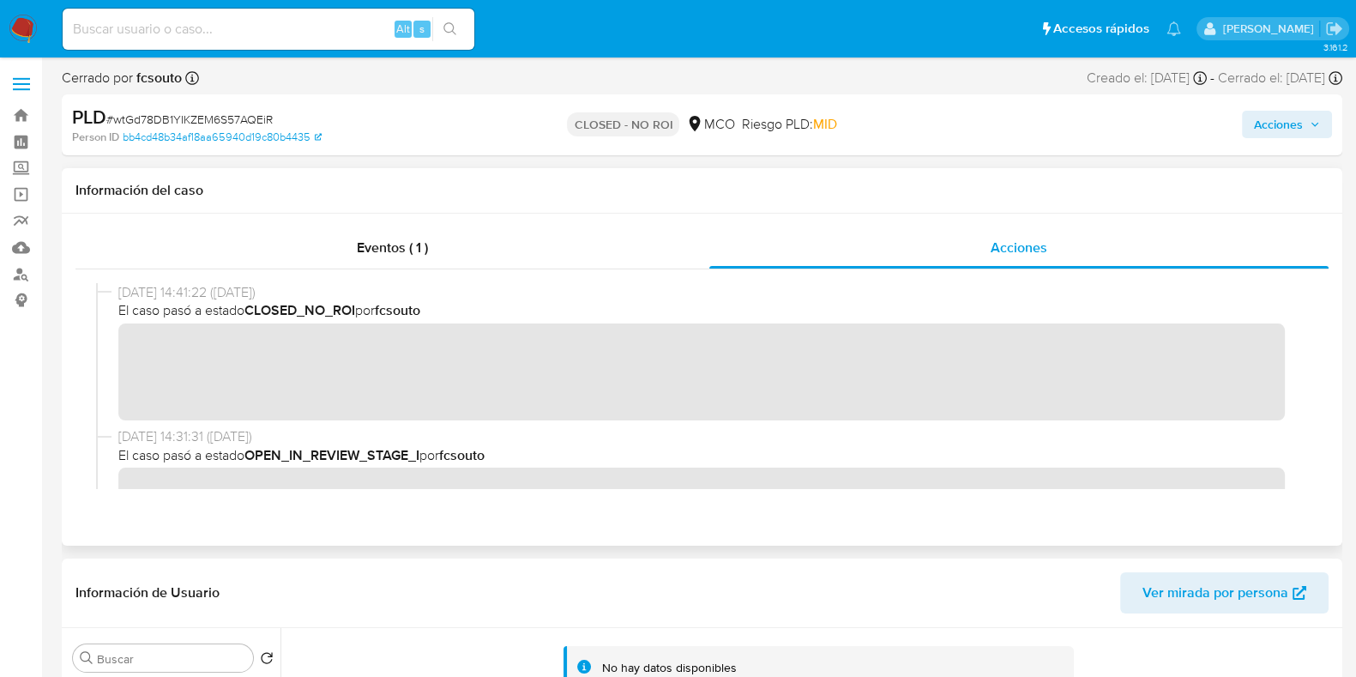
scroll to position [70, 0]
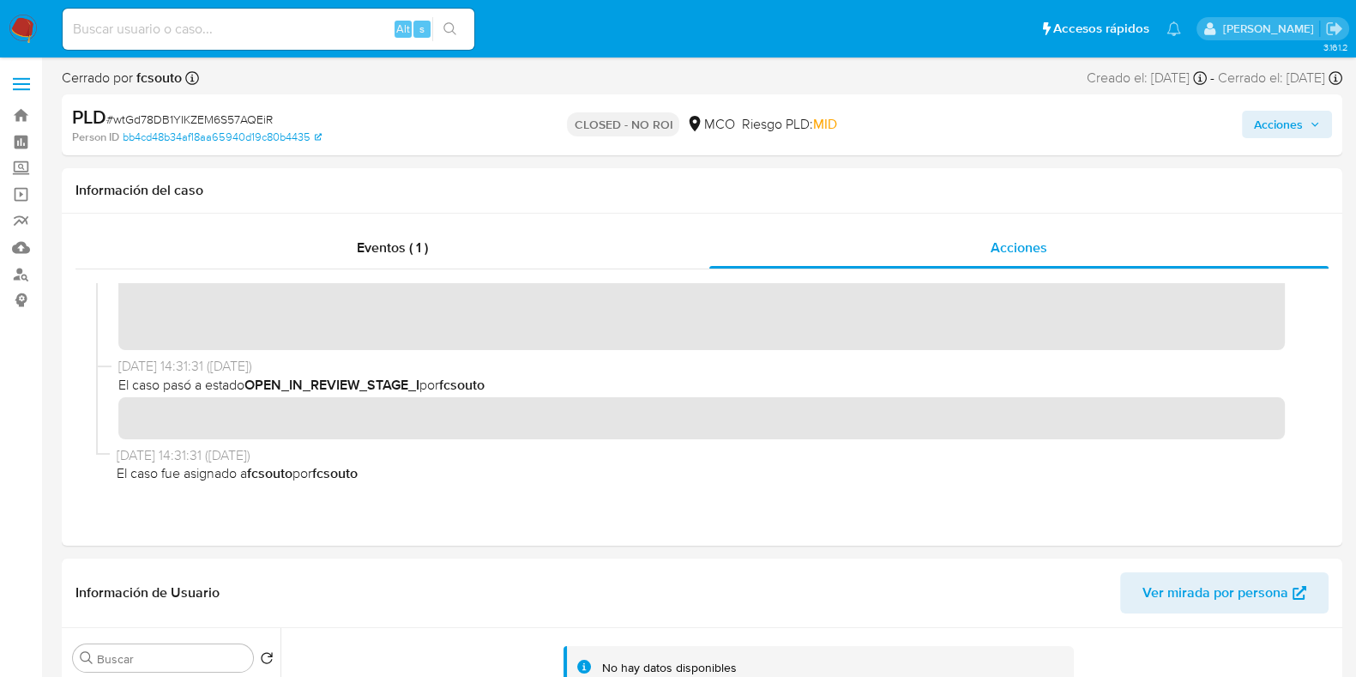
click at [288, 129] on div "PLD # wtGd78DB1YIKZEM6S57AQEiR" at bounding box center [279, 118] width 414 height 26
click at [282, 140] on link "bb4cd48b34af18aa65940d19c80b4435" at bounding box center [222, 137] width 199 height 15
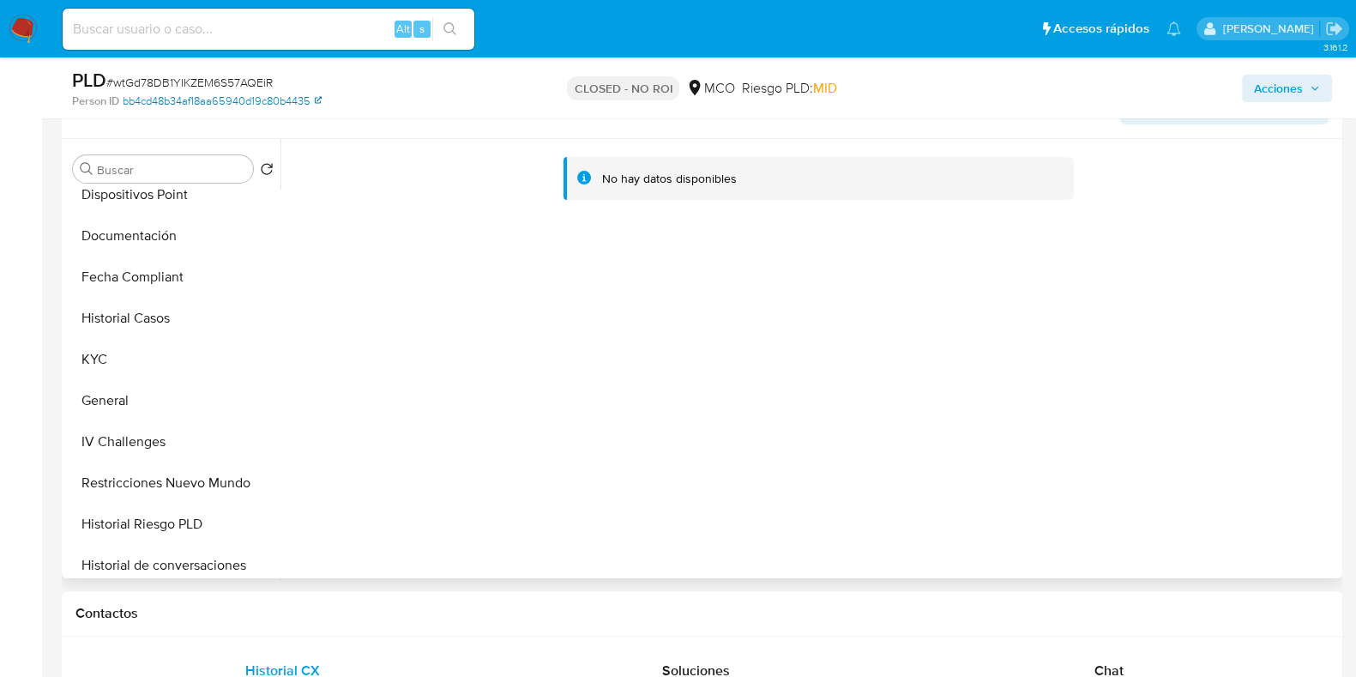
scroll to position [536, 0]
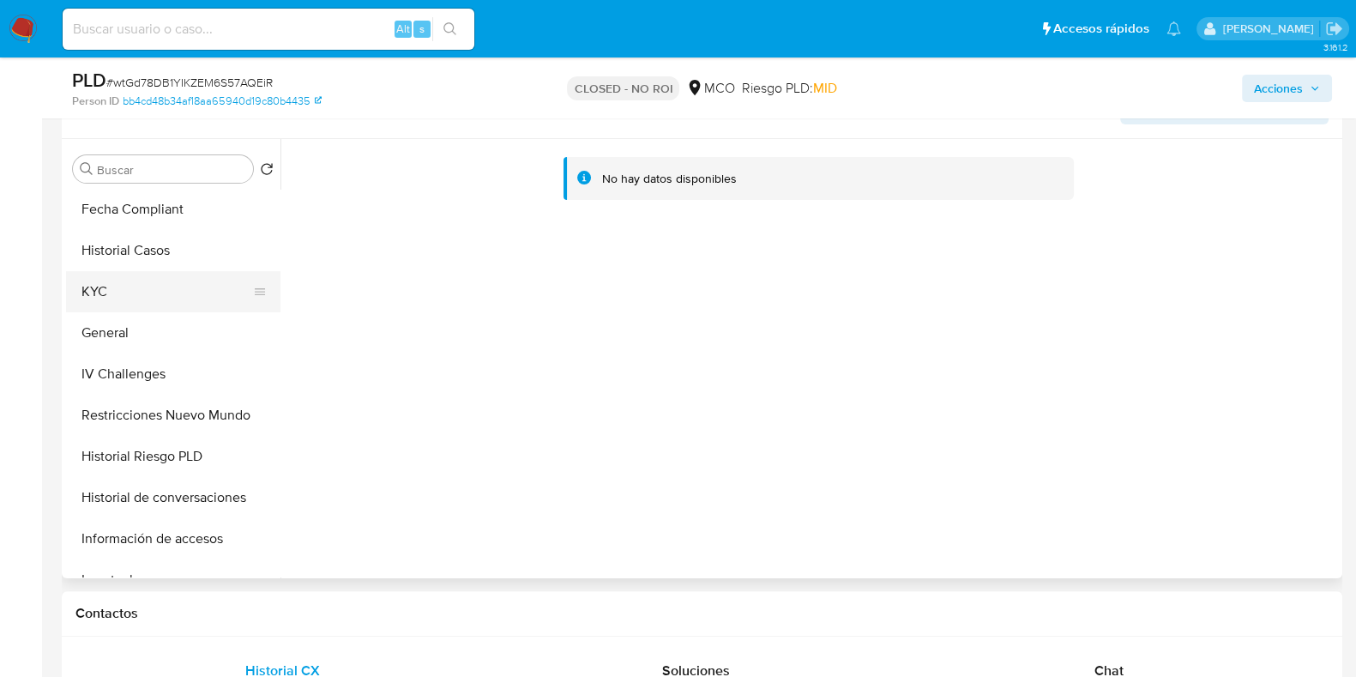
click at [154, 300] on button "KYC" at bounding box center [166, 291] width 201 height 41
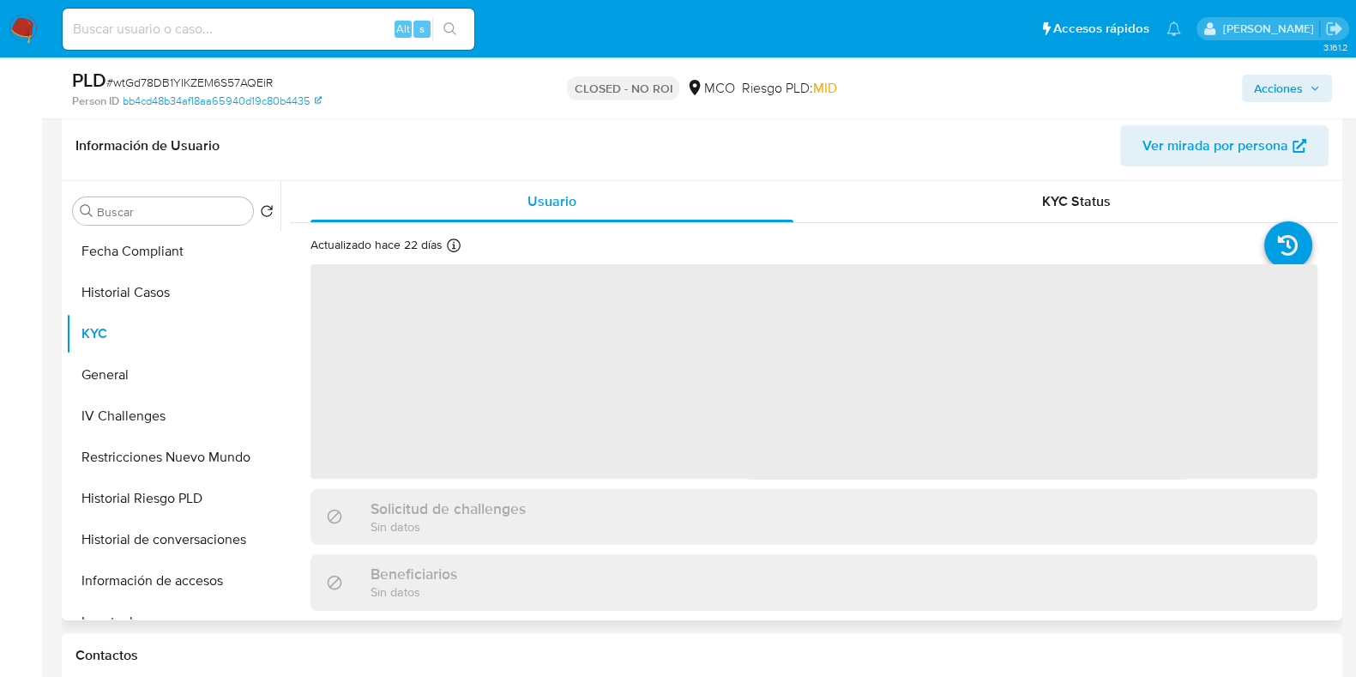
scroll to position [322, 0]
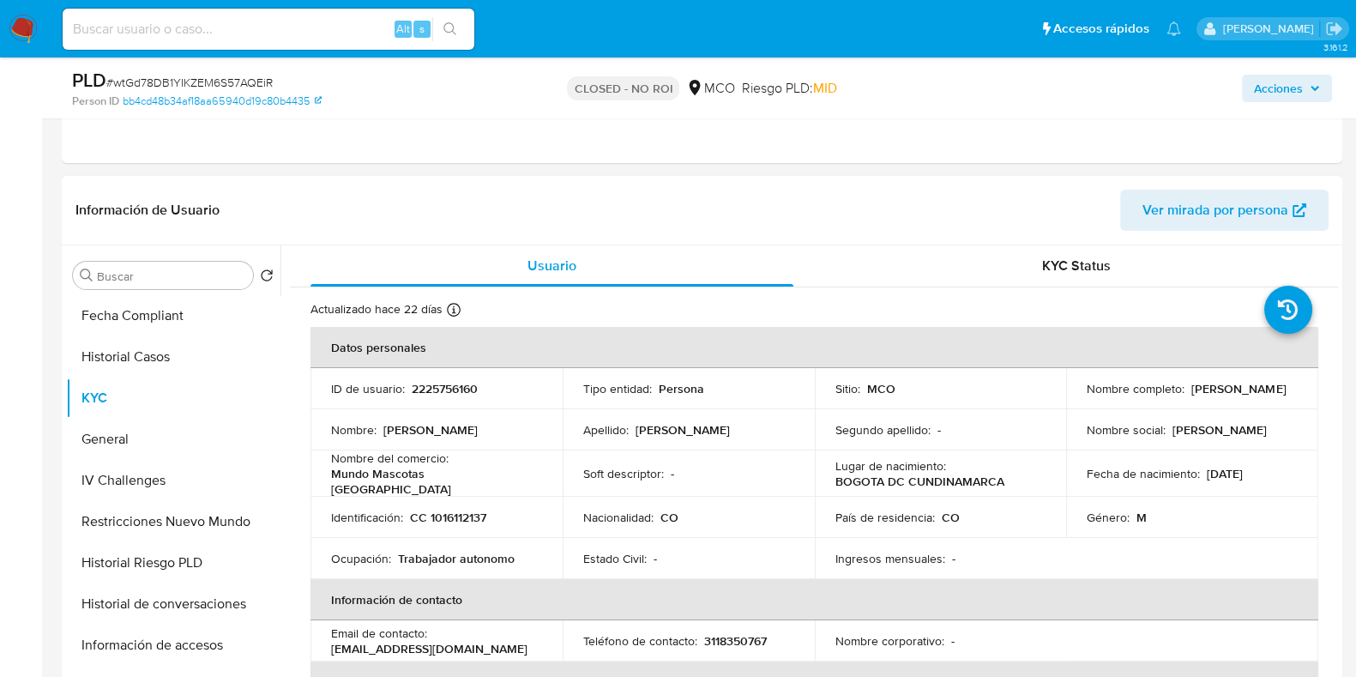
click at [450, 385] on p "2225756160" at bounding box center [445, 388] width 66 height 15
copy p "2225756160"
click at [460, 389] on p "2225756160" at bounding box center [445, 388] width 66 height 15
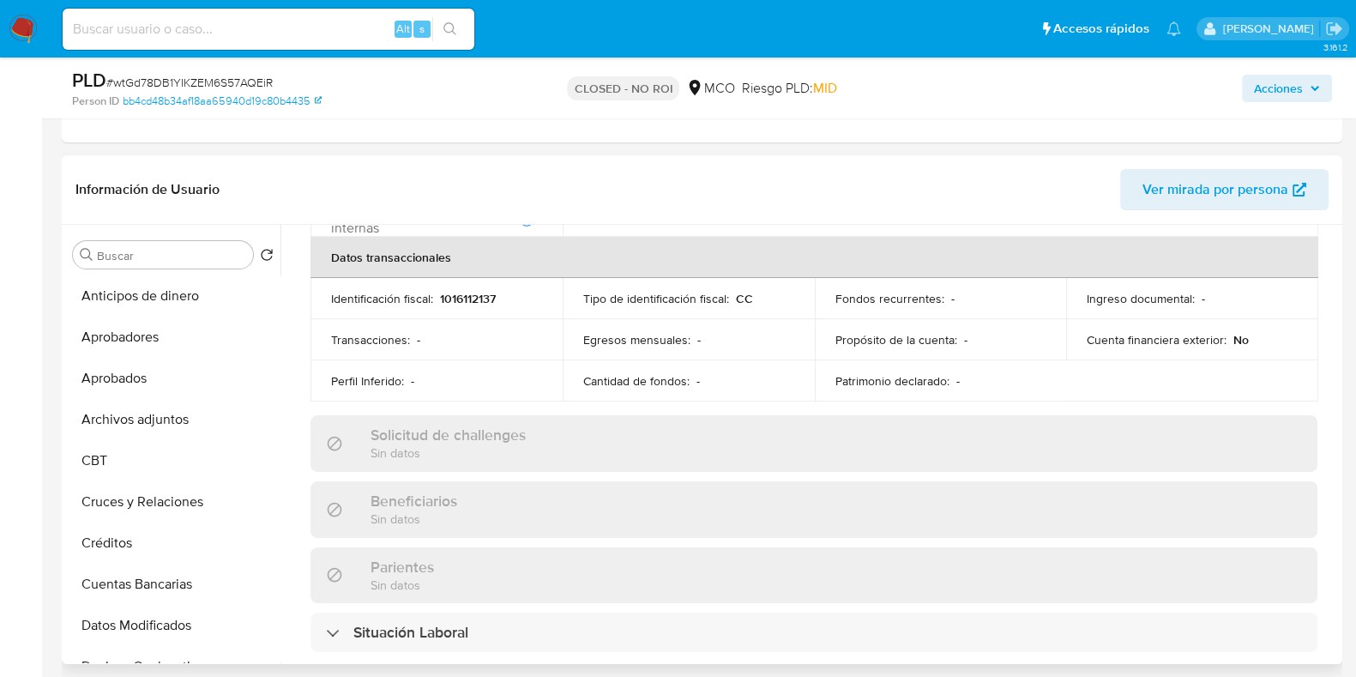
scroll to position [214, 0]
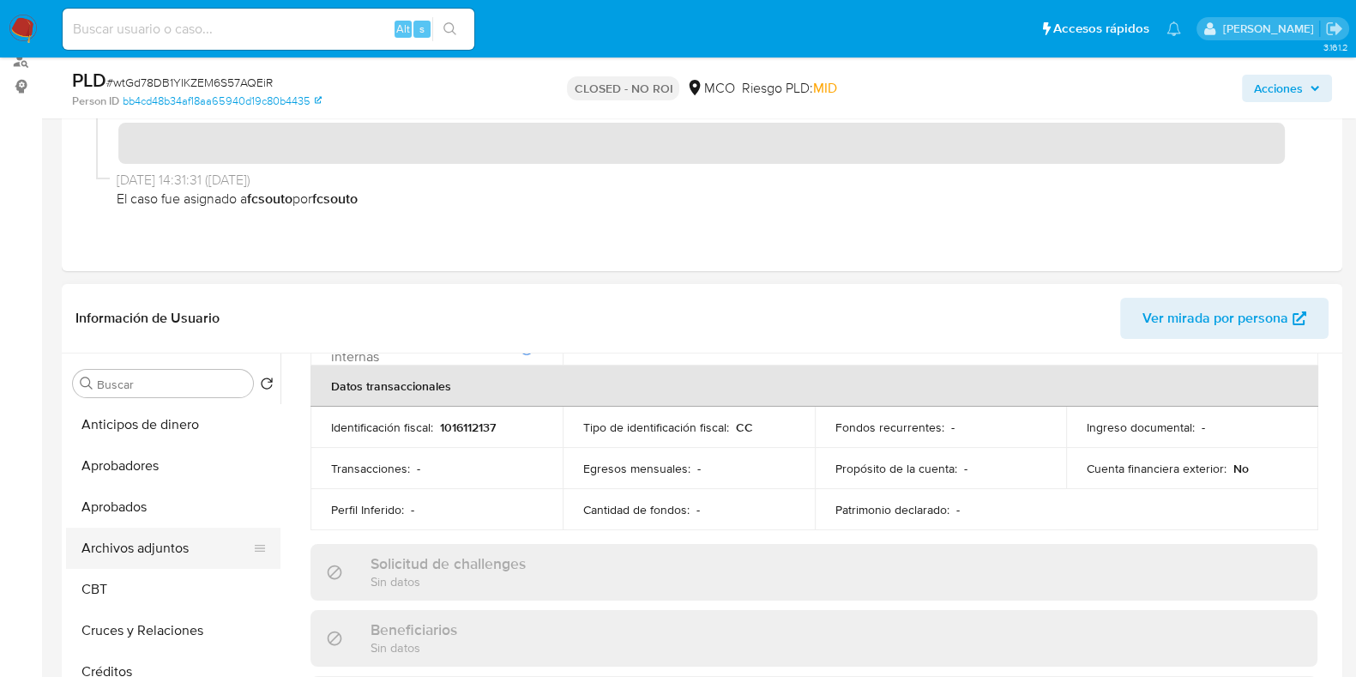
click at [186, 551] on button "Archivos adjuntos" at bounding box center [166, 548] width 201 height 41
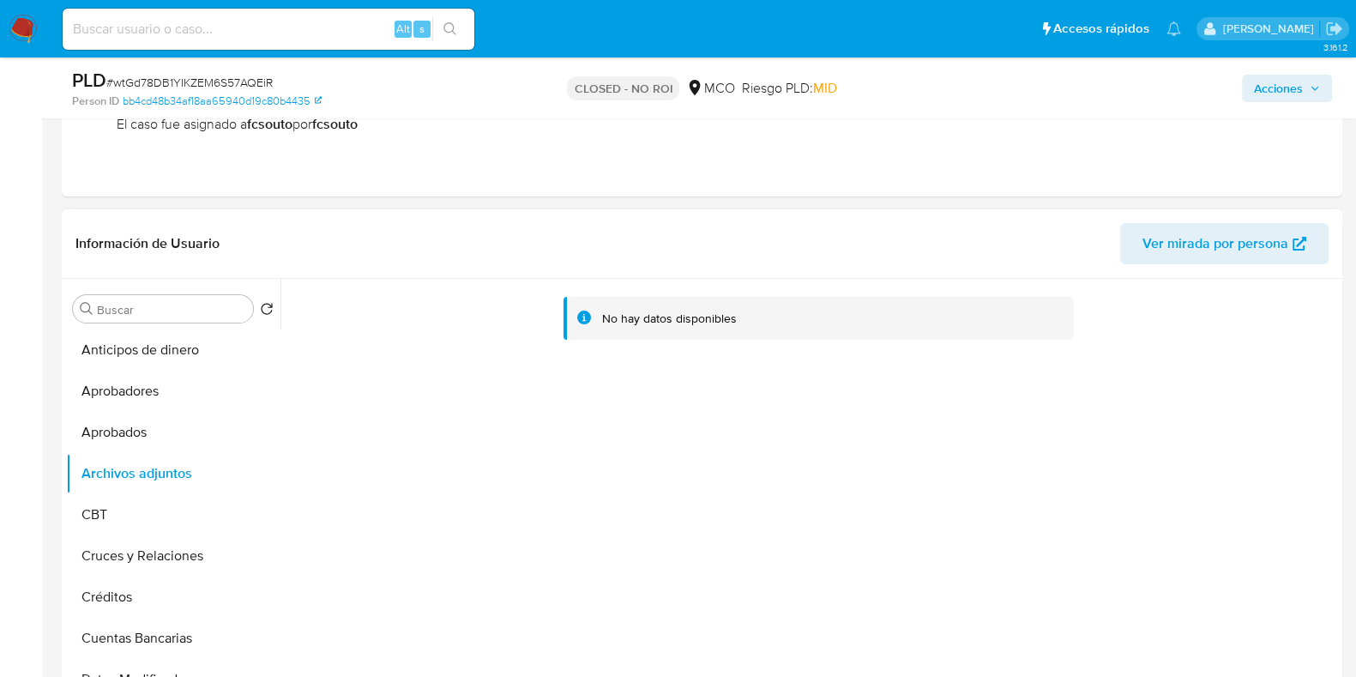
scroll to position [322, 0]
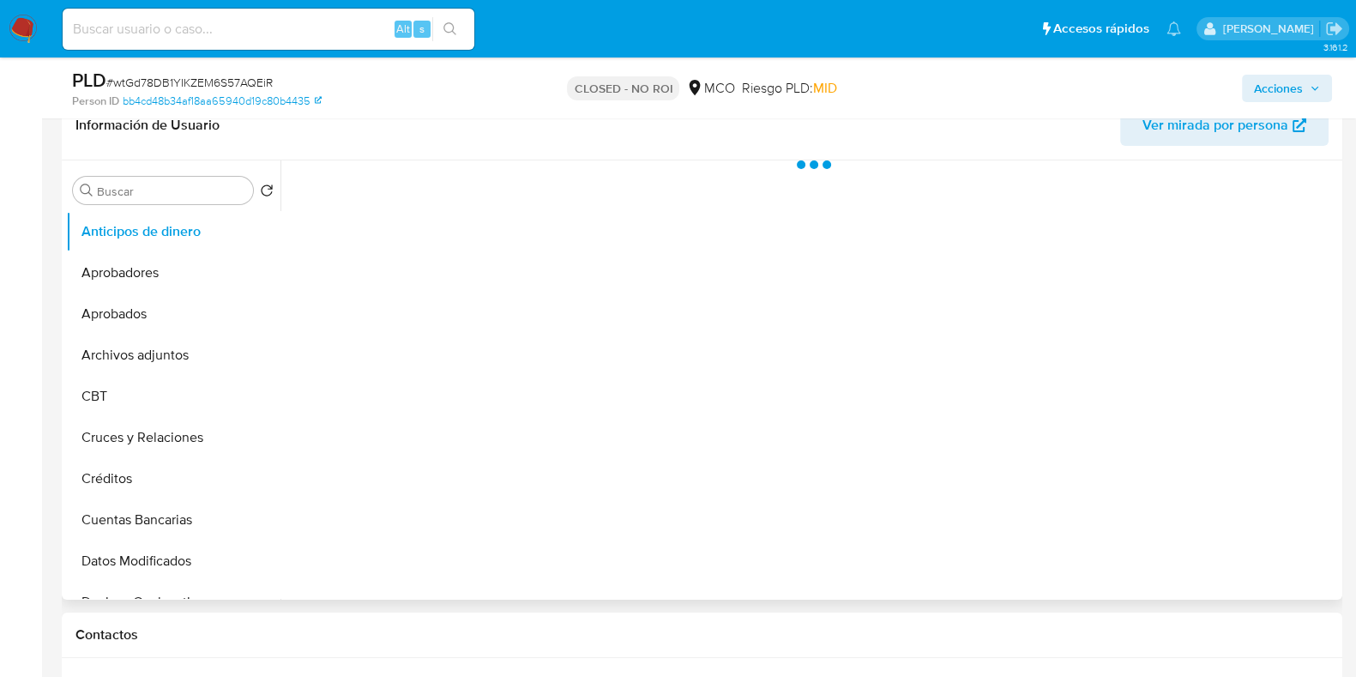
scroll to position [322, 0]
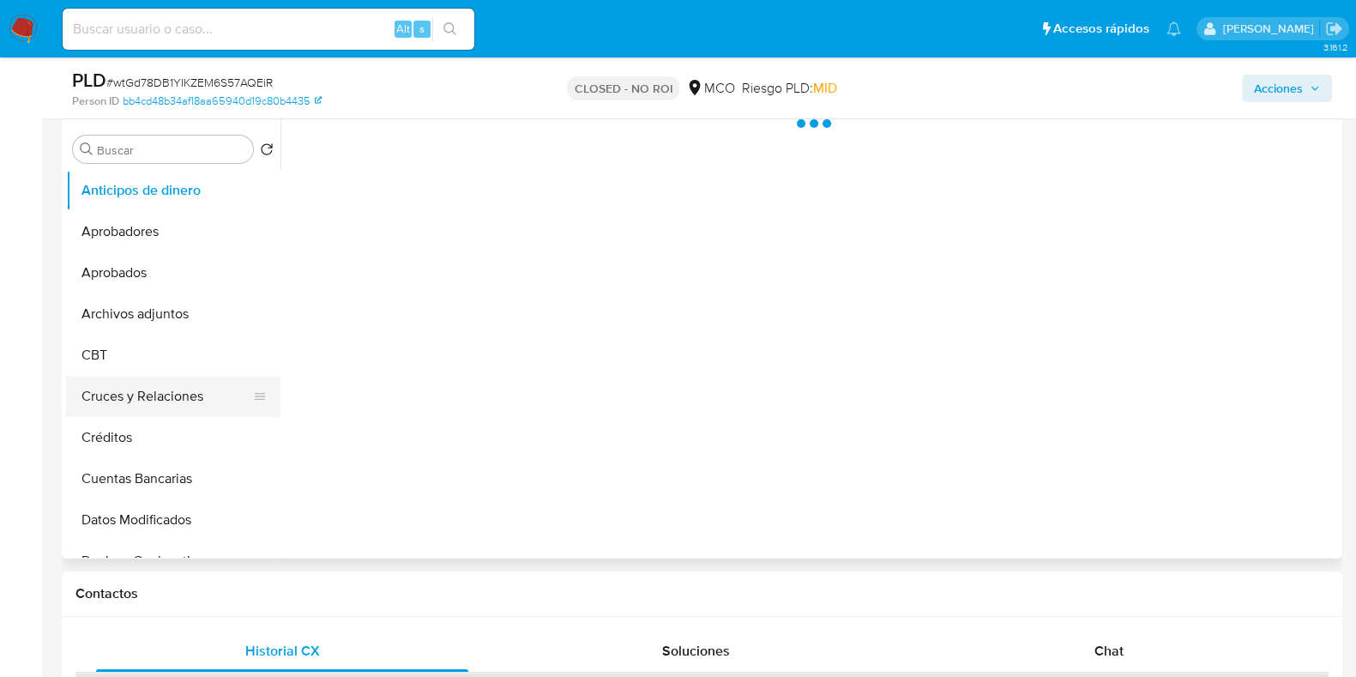
select select "10"
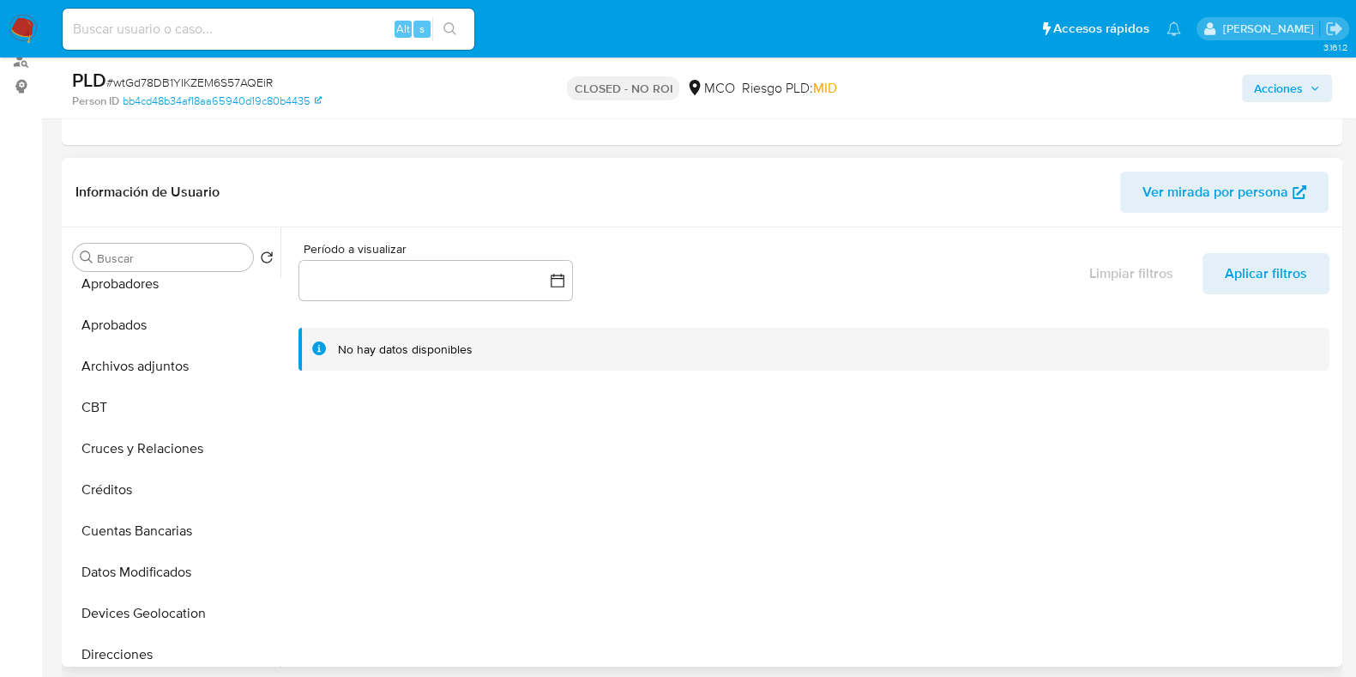
scroll to position [0, 0]
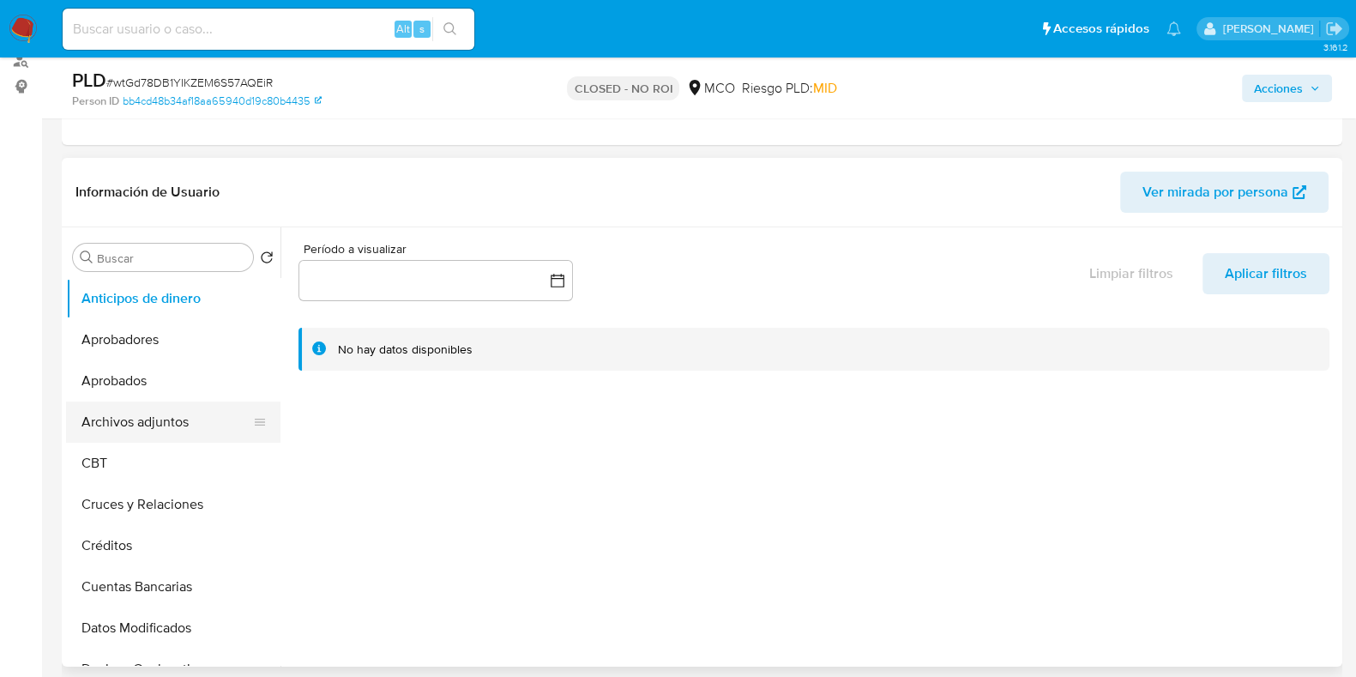
click at [182, 430] on button "Archivos adjuntos" at bounding box center [166, 422] width 201 height 41
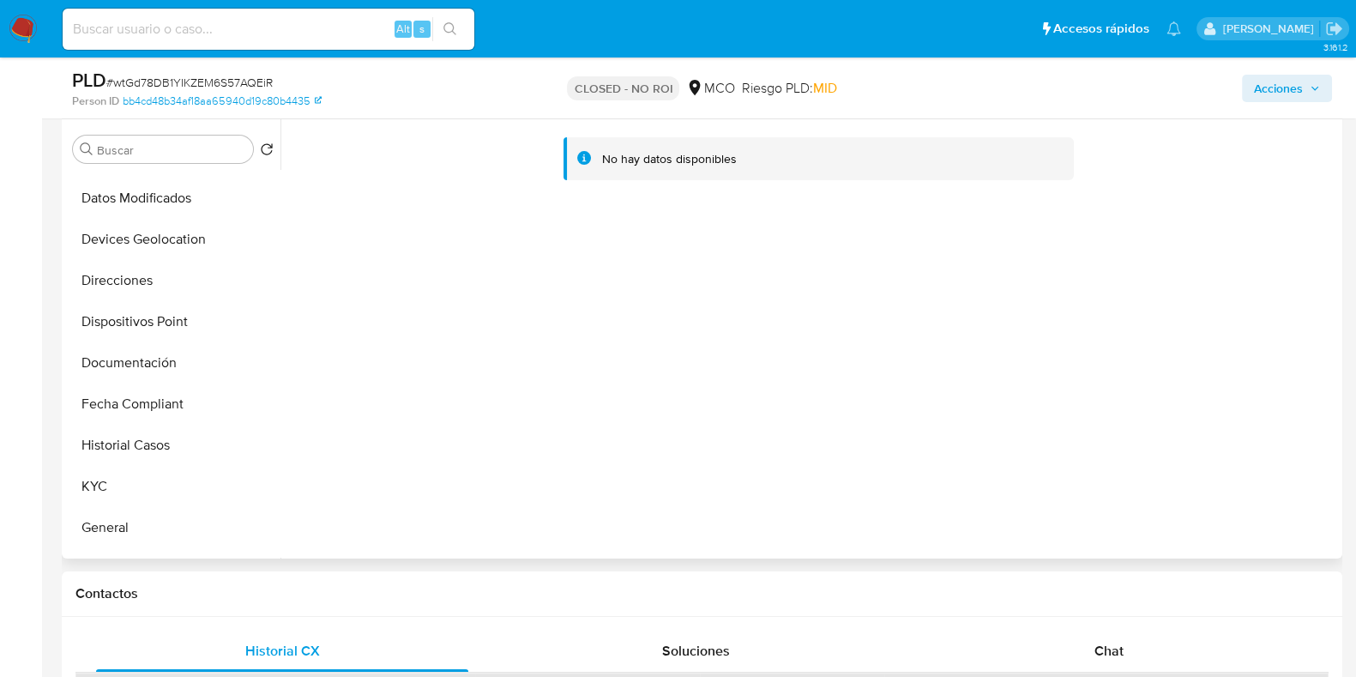
scroll to position [428, 0]
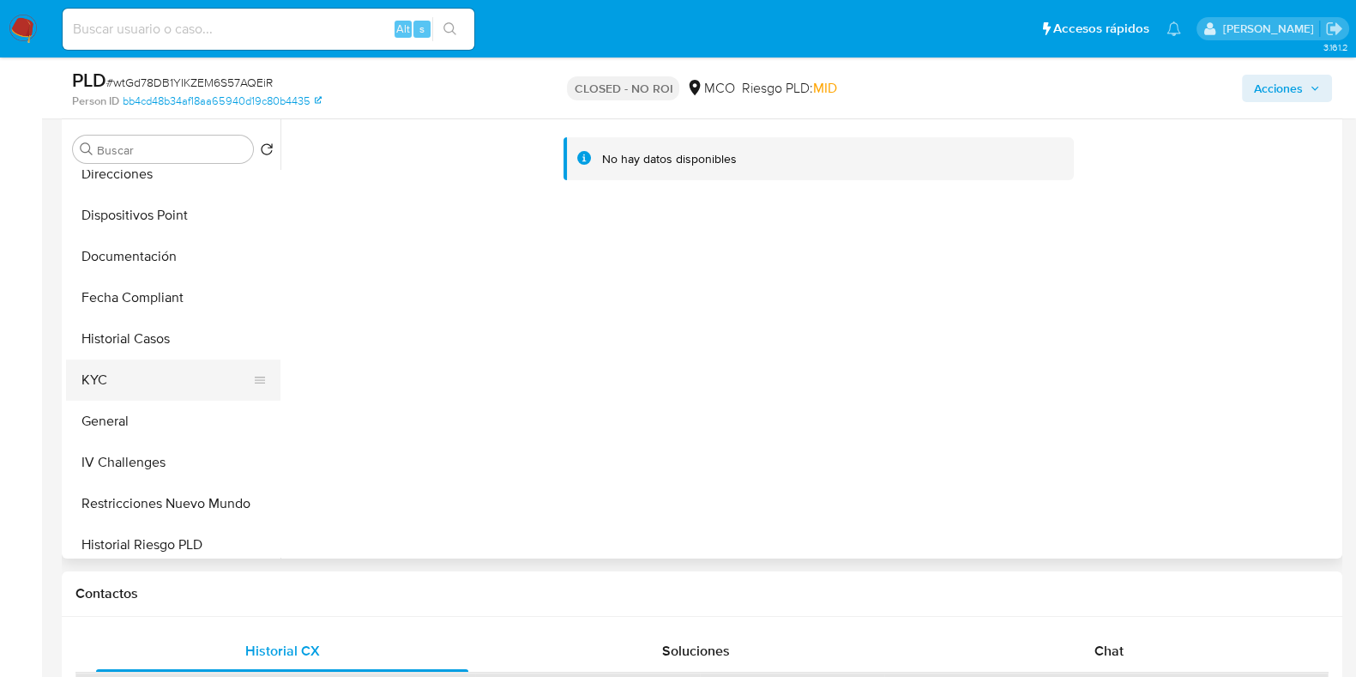
click at [143, 380] on button "KYC" at bounding box center [166, 379] width 201 height 41
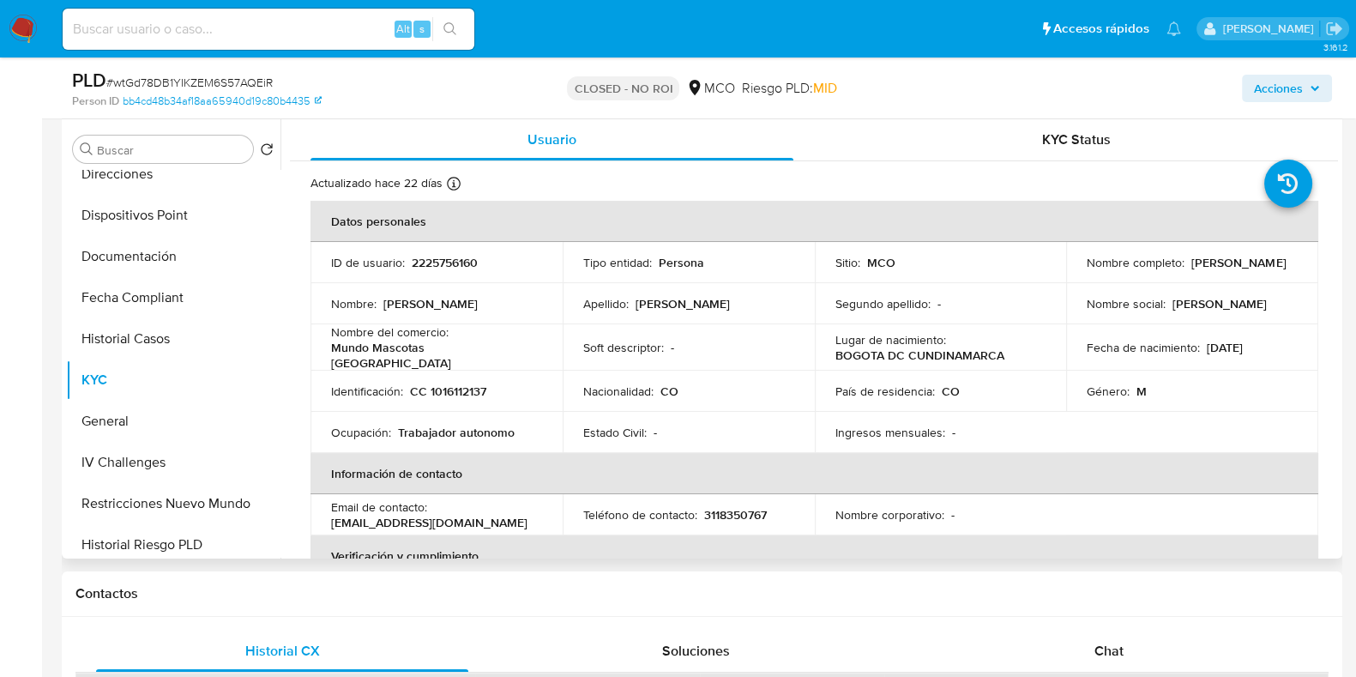
click at [453, 266] on p "2225756160" at bounding box center [445, 262] width 66 height 15
copy p "2225756160"
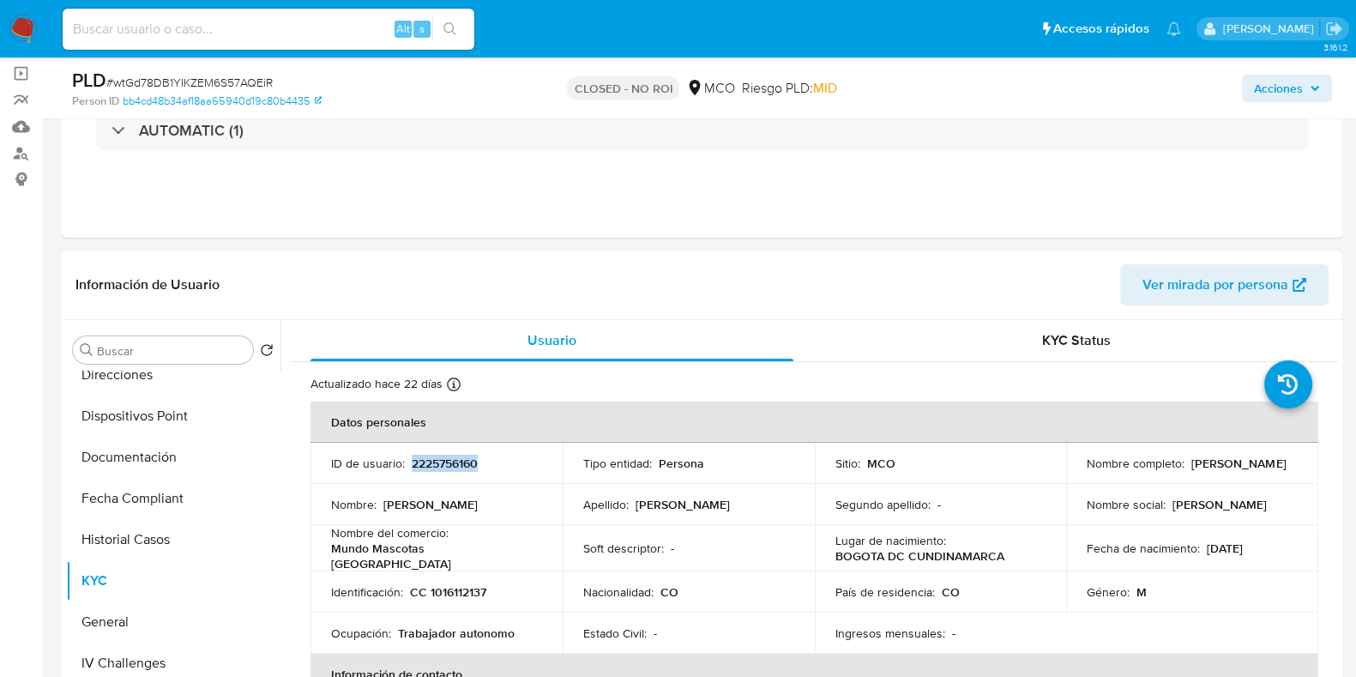
scroll to position [106, 0]
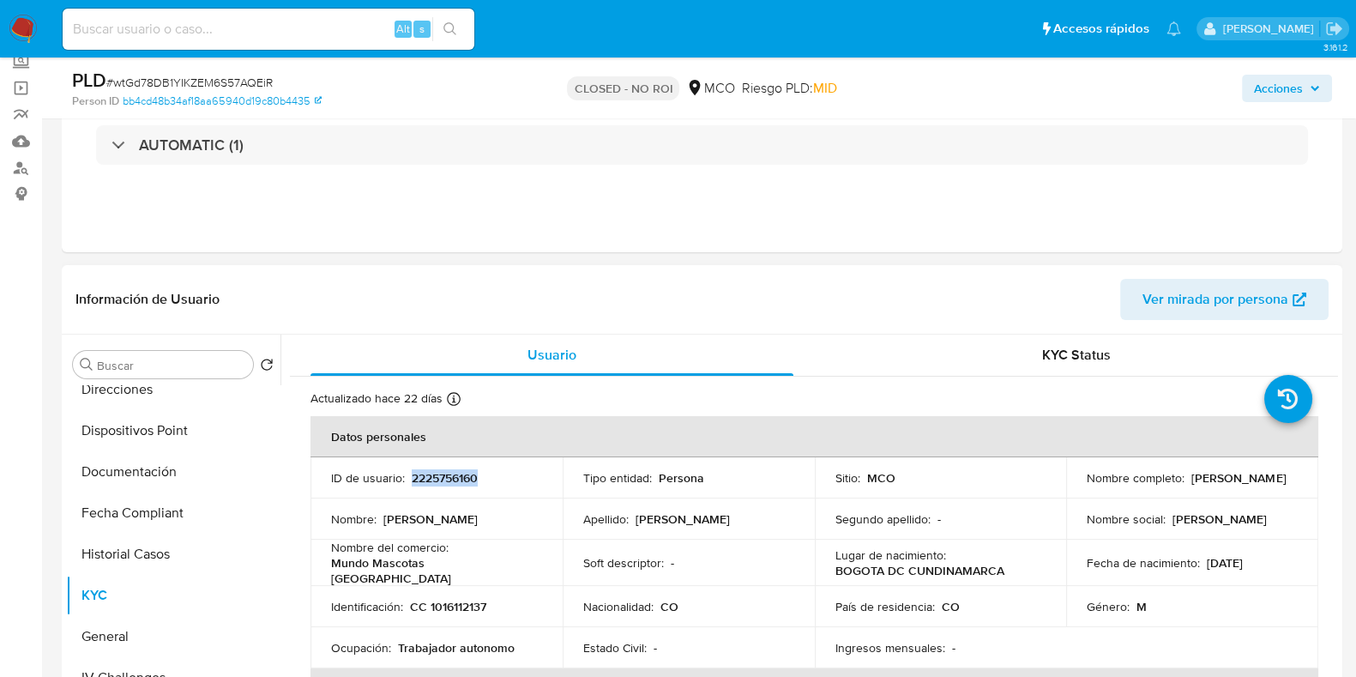
click at [444, 474] on p "2225756160" at bounding box center [445, 477] width 66 height 15
click at [450, 599] on p "CC 1016112137" at bounding box center [448, 606] width 76 height 15
copy p "1016112137"
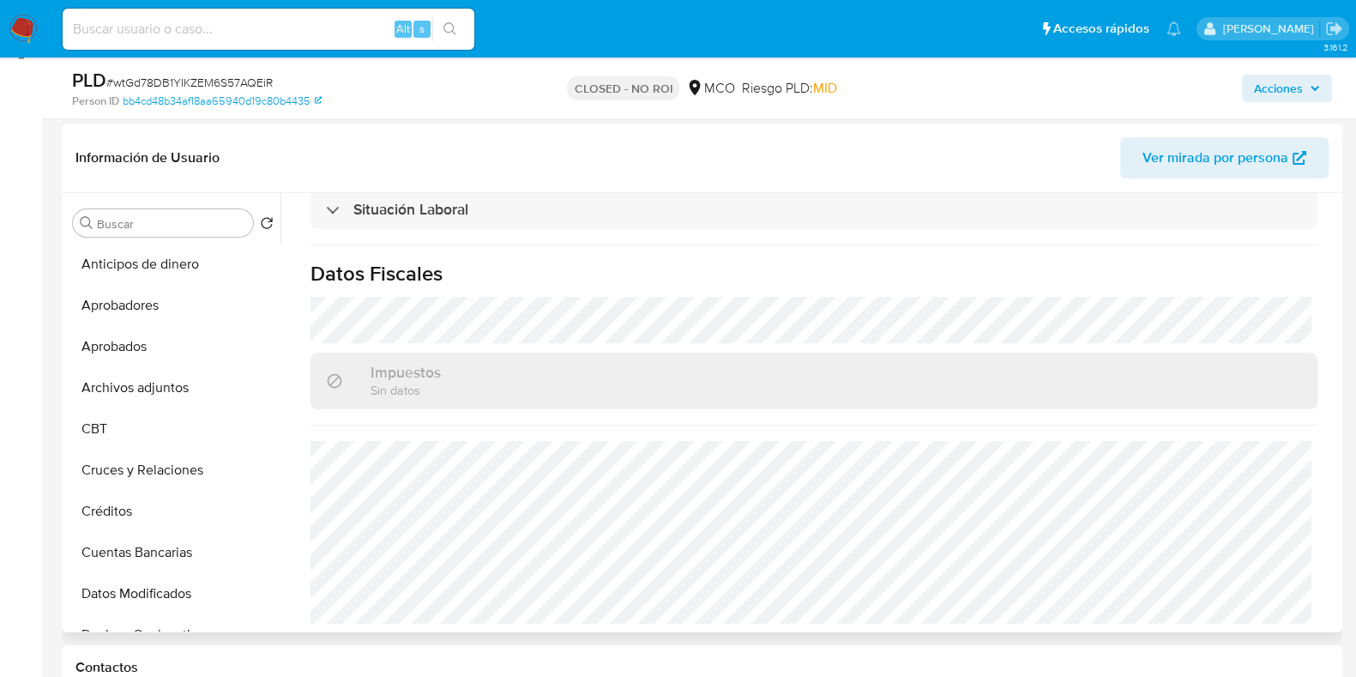
scroll to position [214, 0]
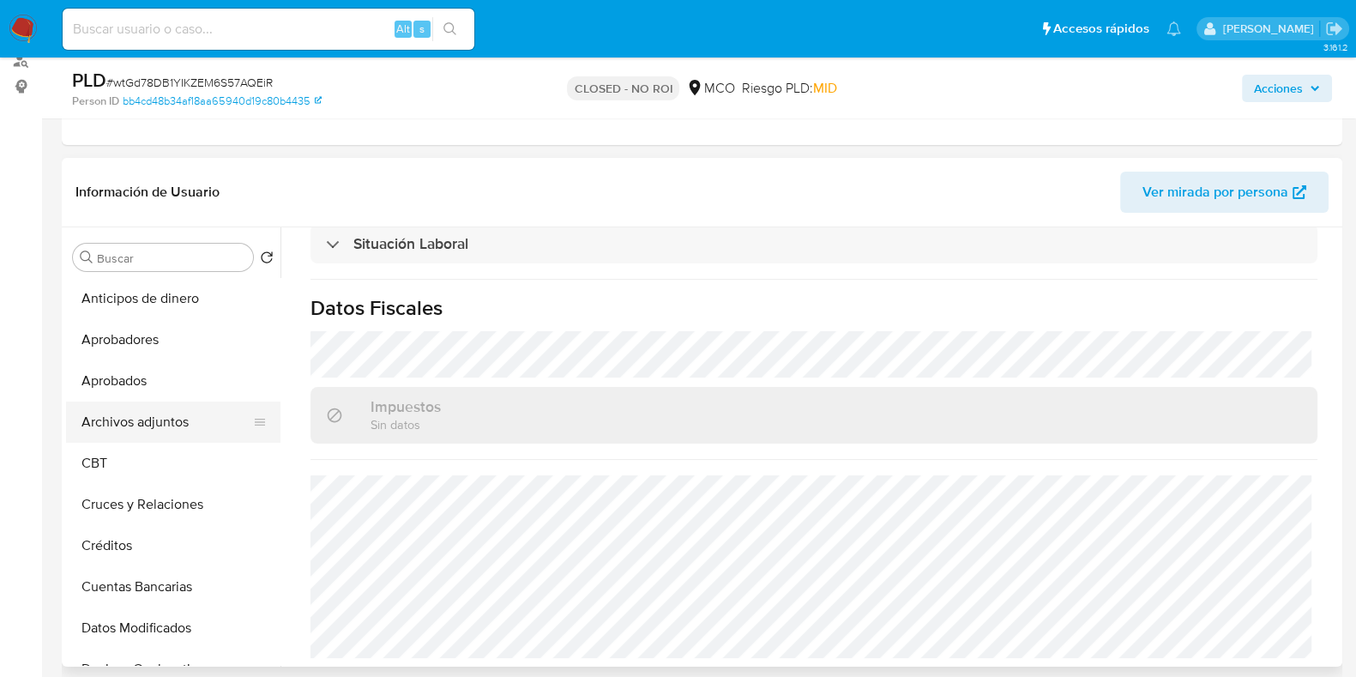
click at [175, 426] on button "Archivos adjuntos" at bounding box center [166, 422] width 201 height 41
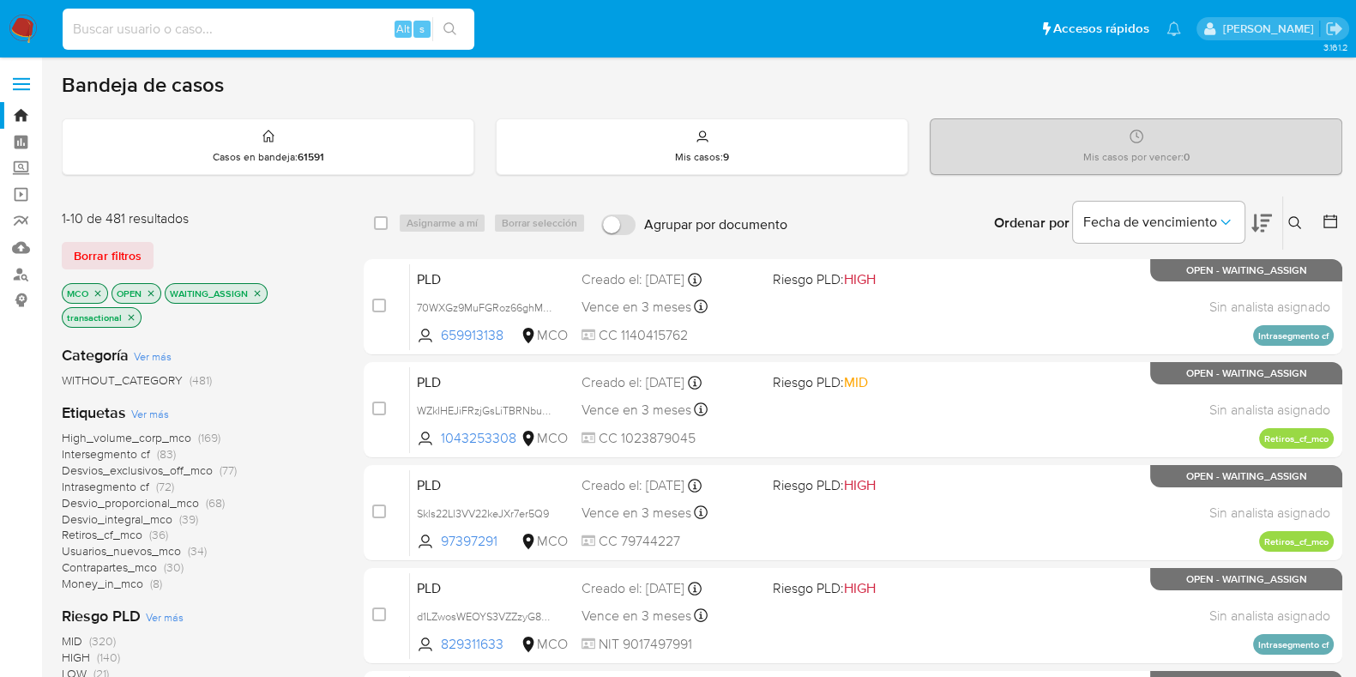
click at [351, 23] on input at bounding box center [269, 29] width 412 height 22
paste input "2225756160"
type input "2225756160"
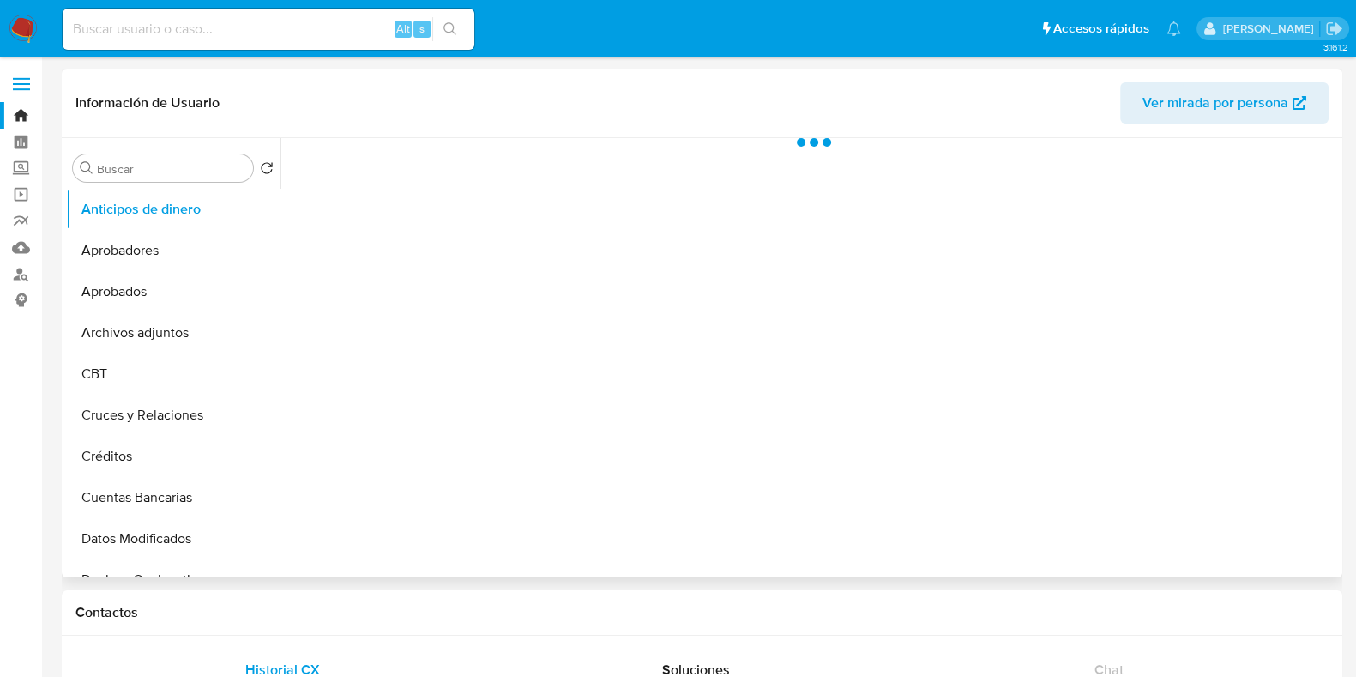
select select "10"
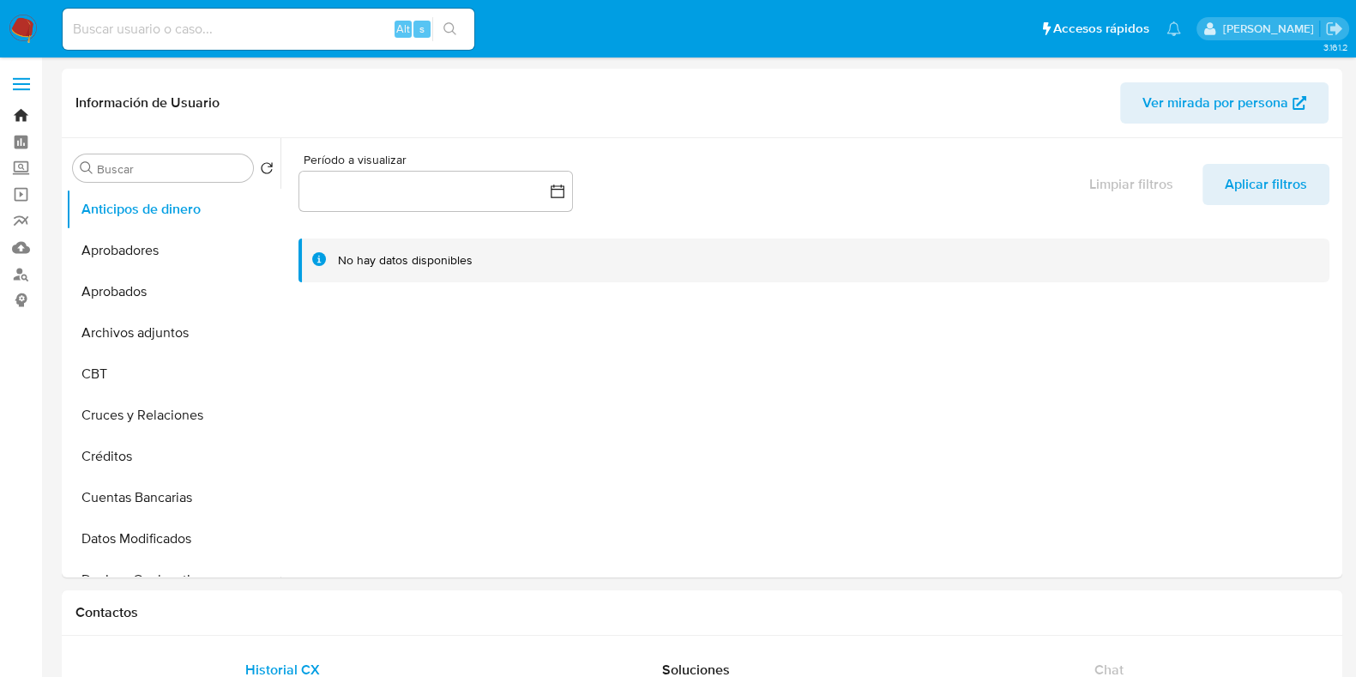
click at [19, 112] on link "Bandeja" at bounding box center [102, 115] width 204 height 27
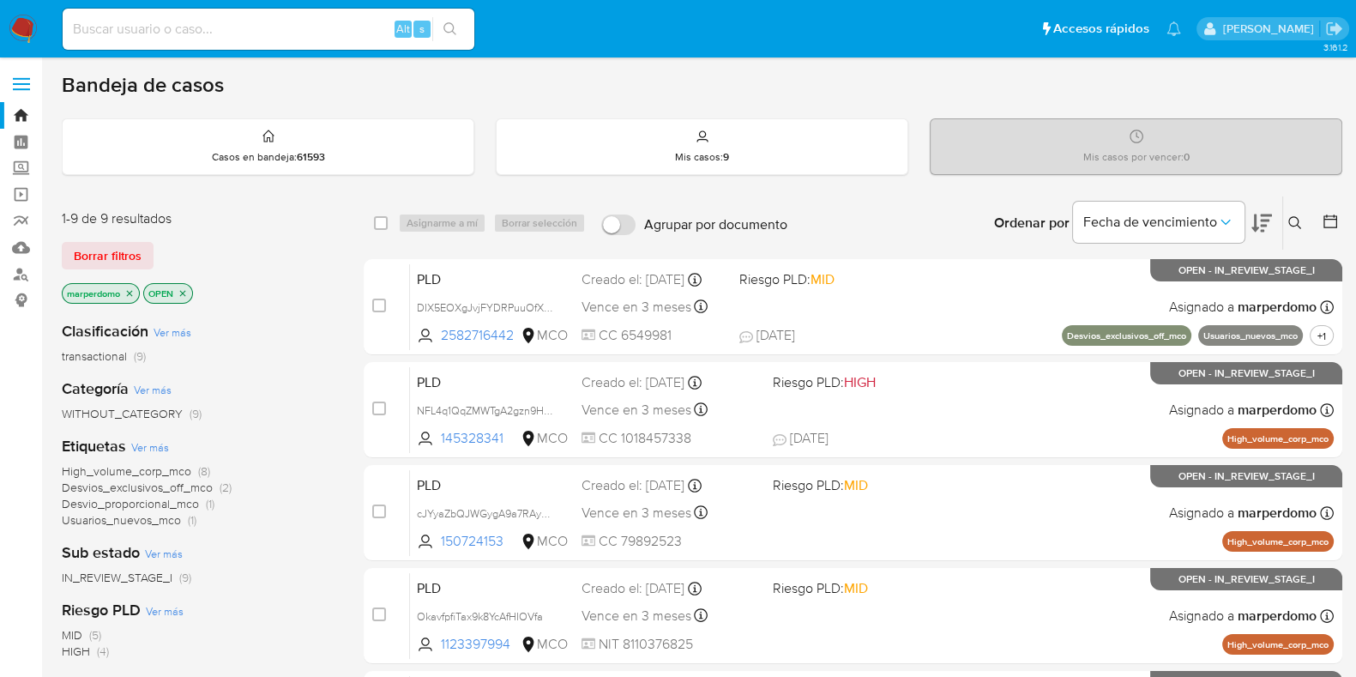
click at [180, 293] on icon "close-filter" at bounding box center [183, 293] width 6 height 6
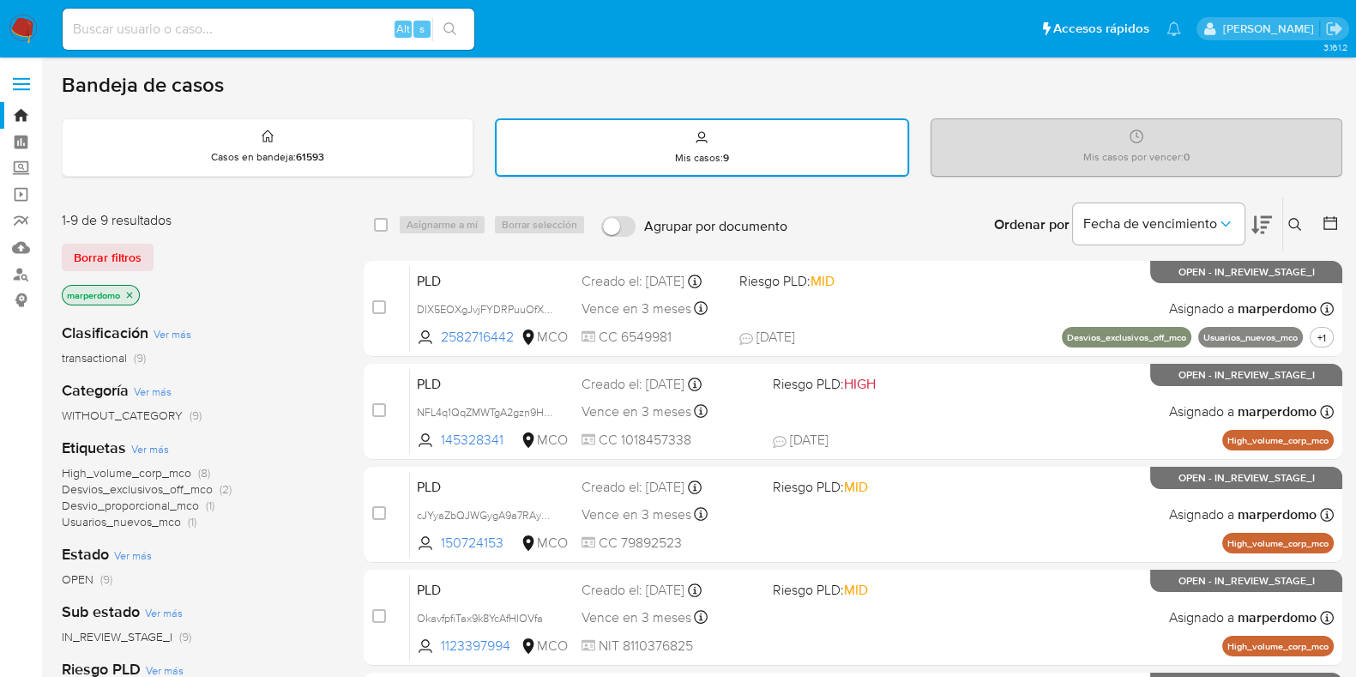
click at [133, 294] on icon "close-filter" at bounding box center [129, 295] width 10 height 10
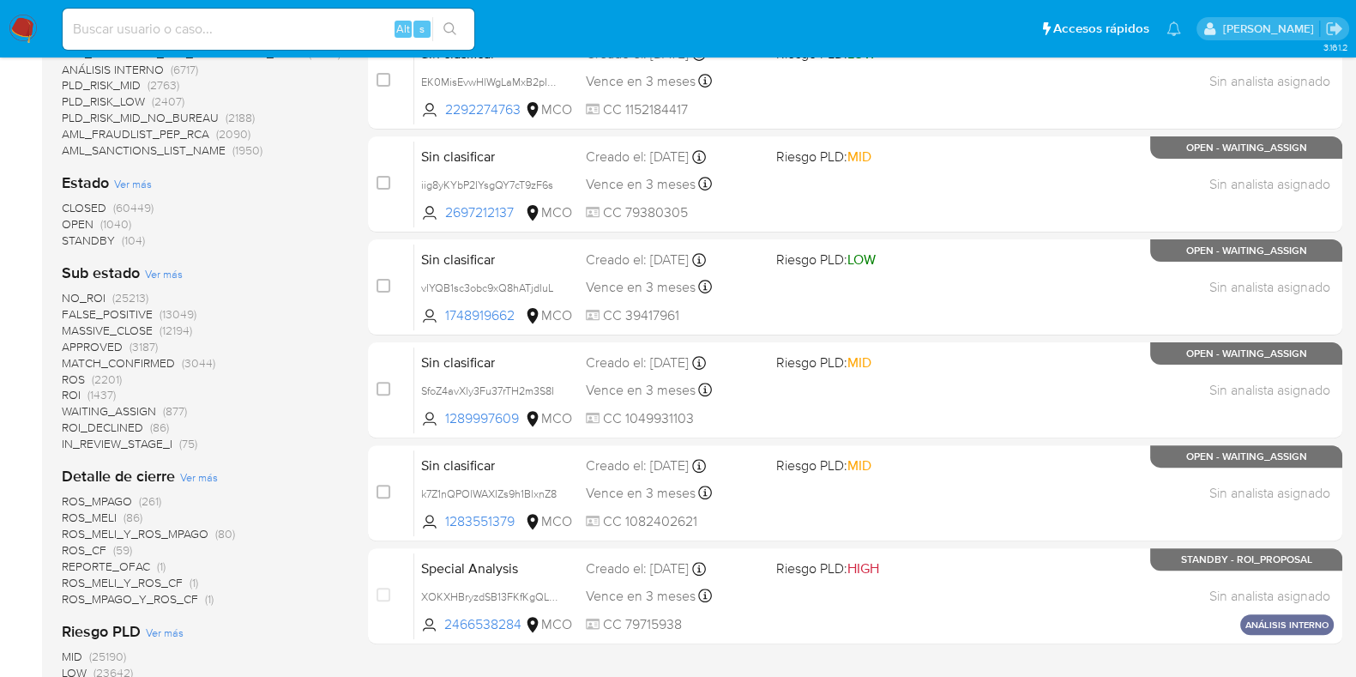
scroll to position [643, 0]
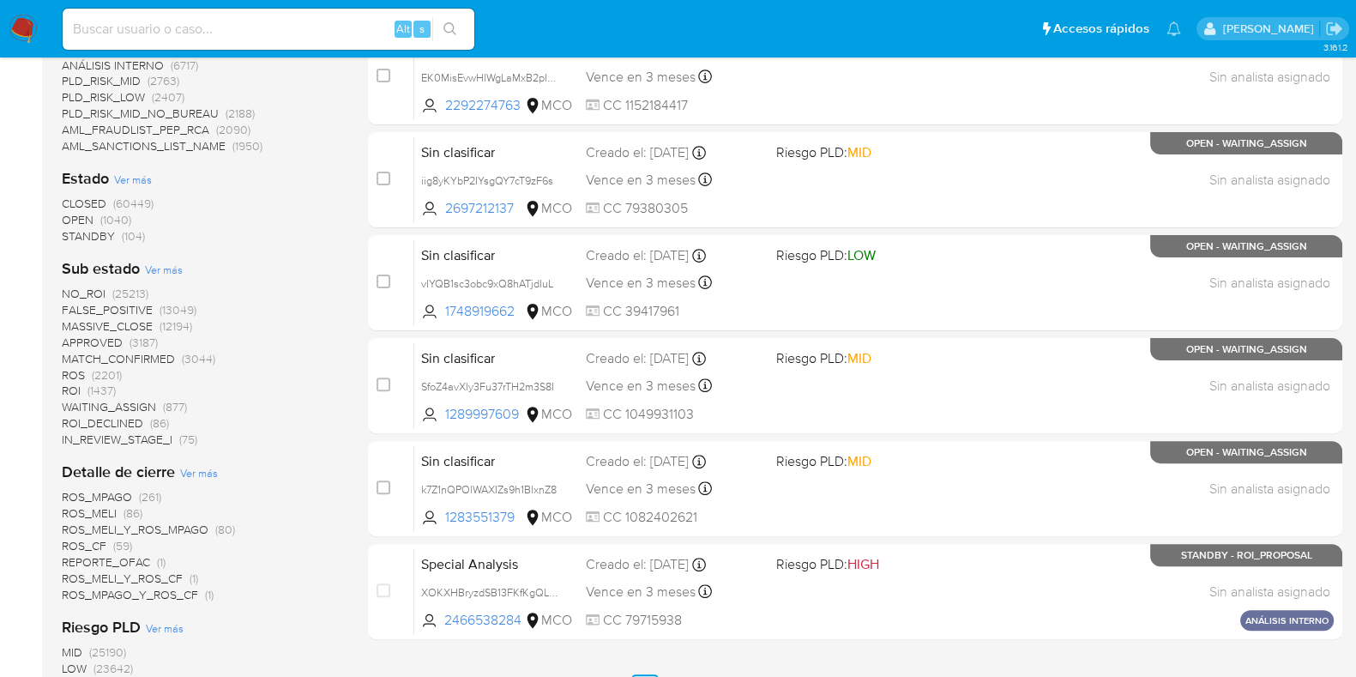
click at [88, 202] on span "CLOSED" at bounding box center [84, 203] width 45 height 17
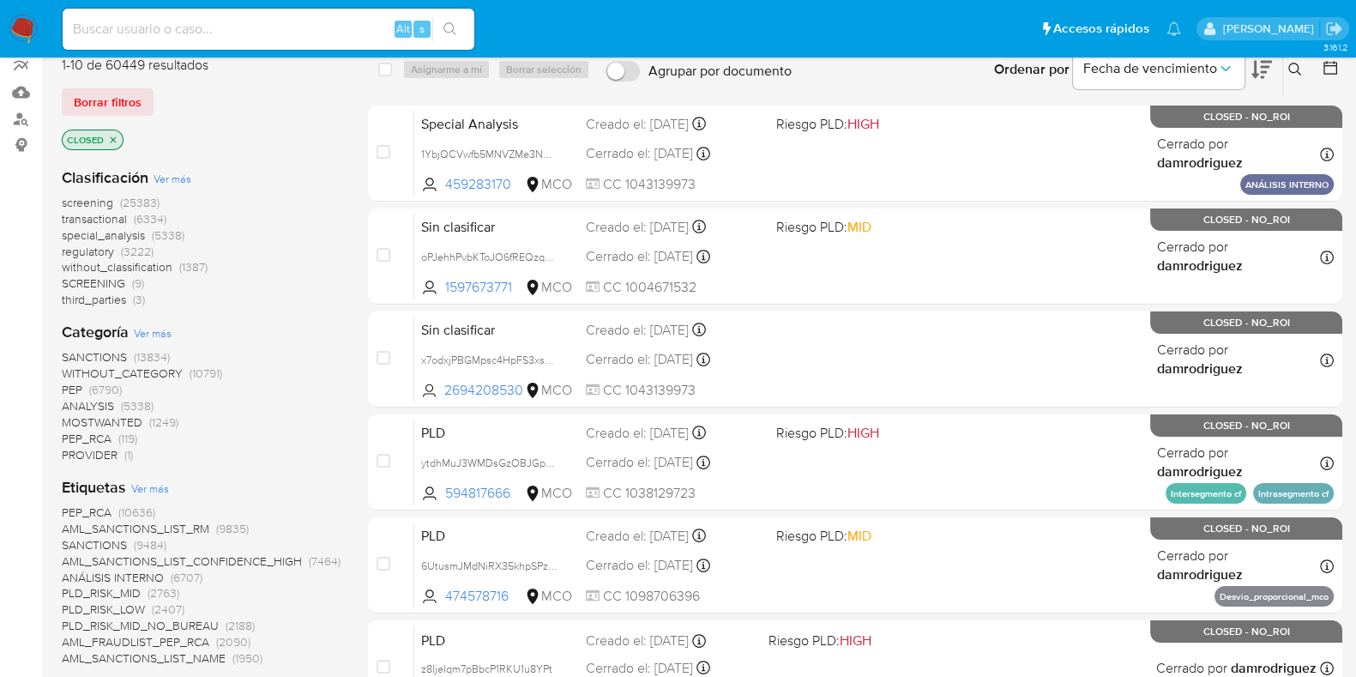
scroll to position [106, 0]
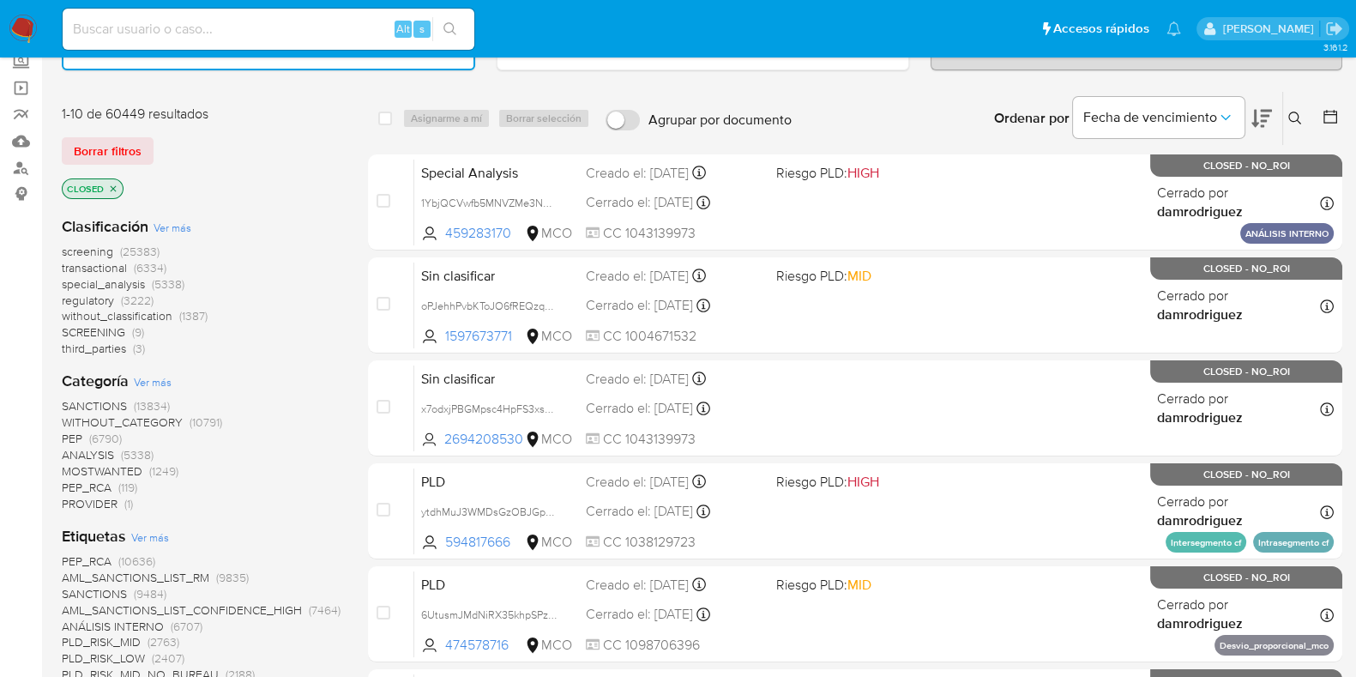
click at [118, 263] on span "transactional" at bounding box center [94, 267] width 65 height 17
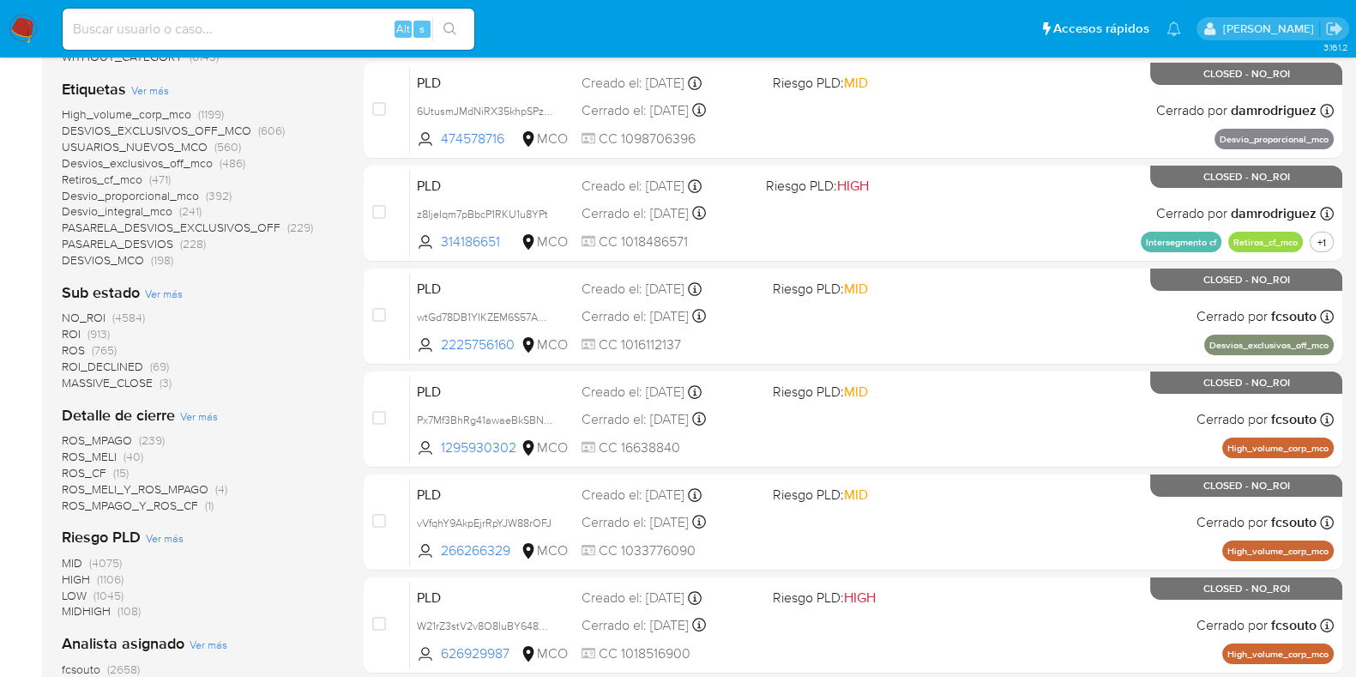
scroll to position [322, 0]
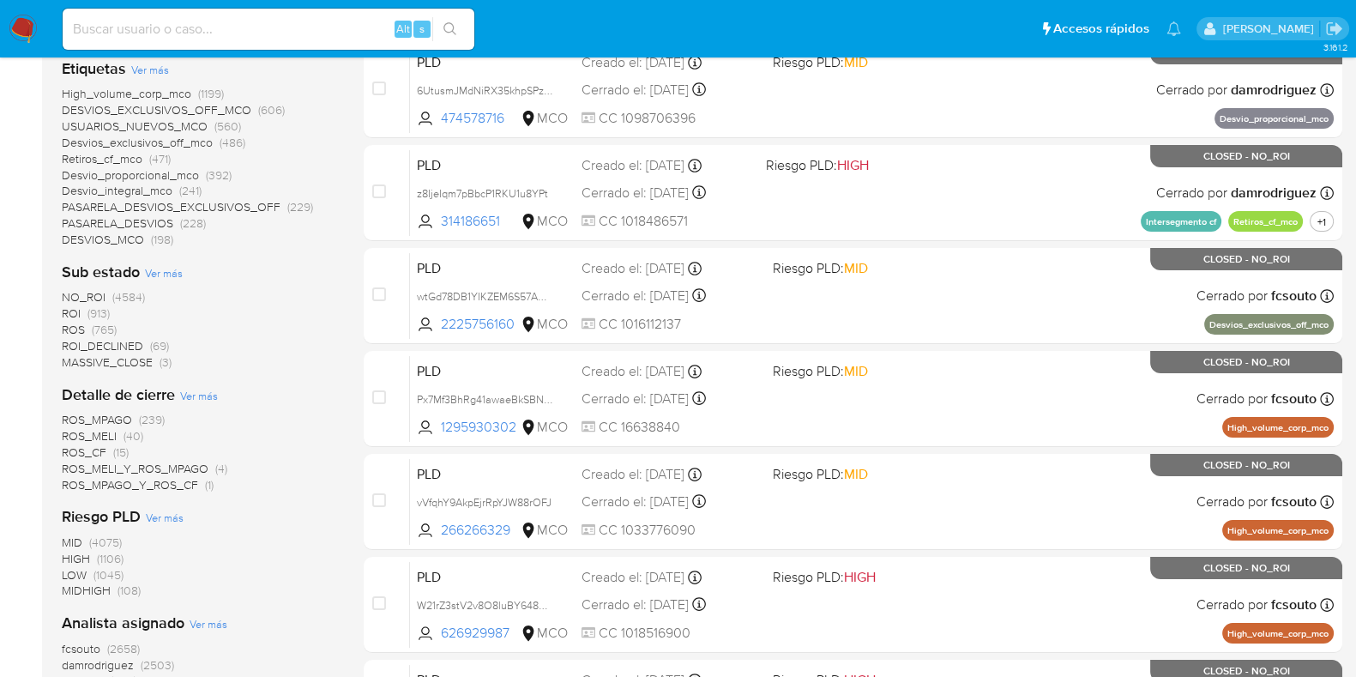
click at [99, 296] on span "NO_ROI" at bounding box center [84, 296] width 44 height 17
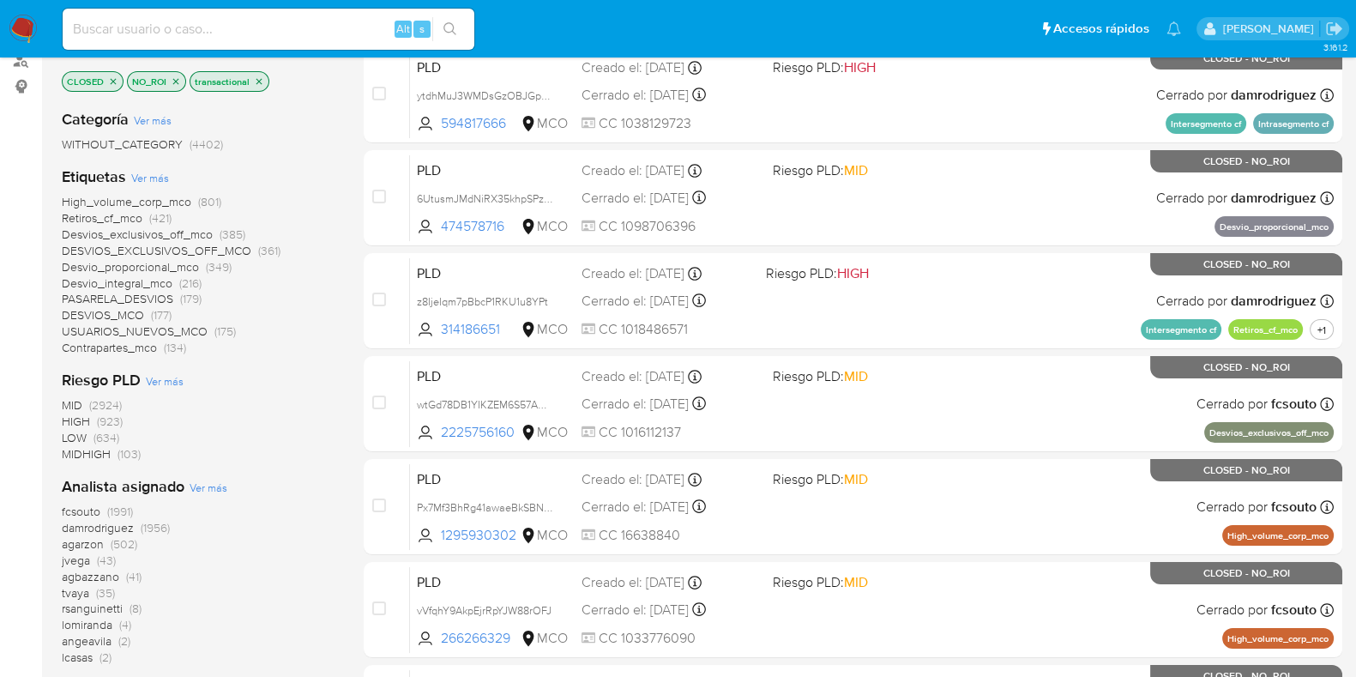
scroll to position [106, 0]
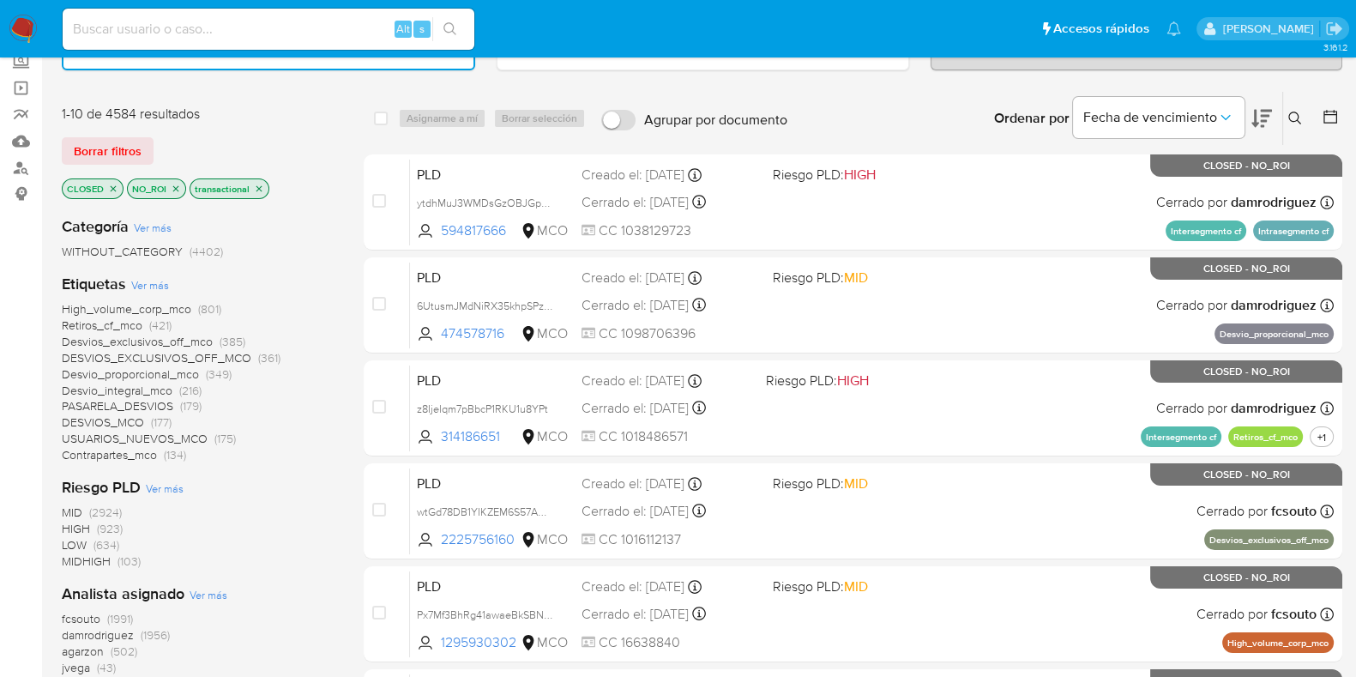
click at [148, 338] on span "Desvios_exclusivos_off_mco" at bounding box center [137, 341] width 151 height 17
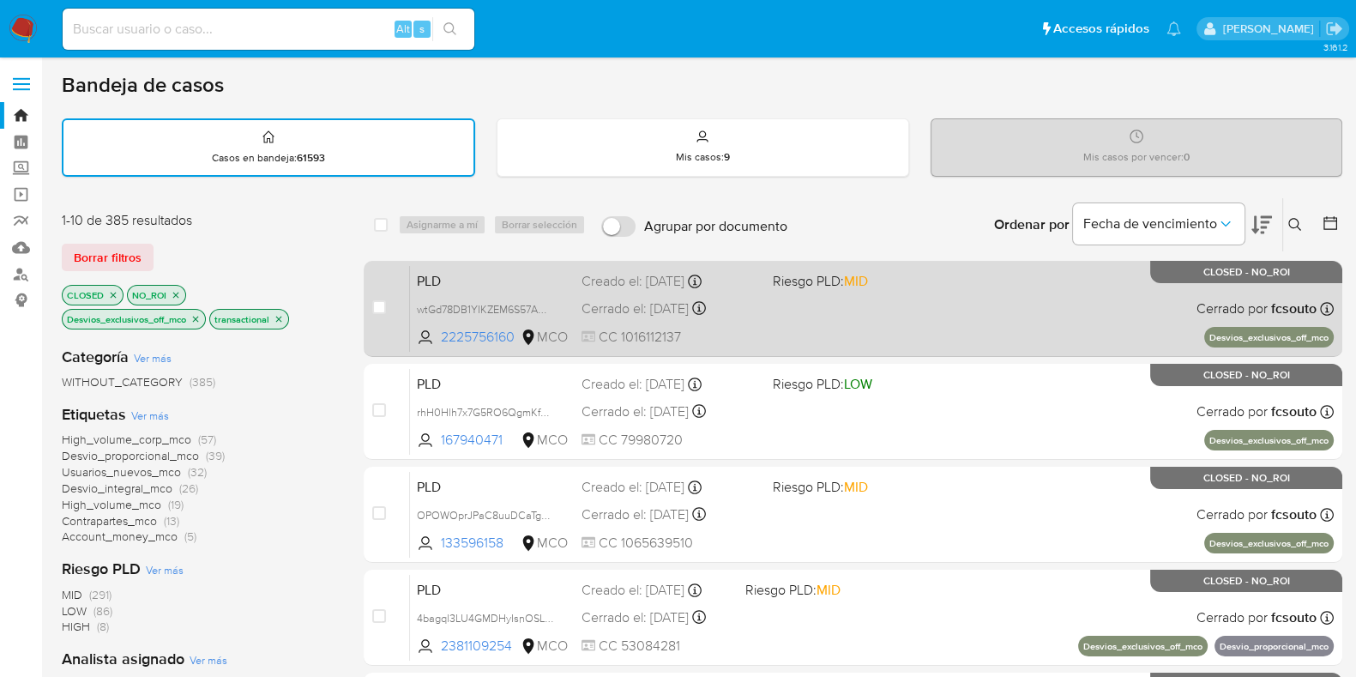
click at [956, 281] on div "PLD wtGd78DB1YIKZEM6S57AQEiR 2225756160 MCO Riesgo PLD: MID Creado el: 12/08/20…" at bounding box center [872, 308] width 924 height 87
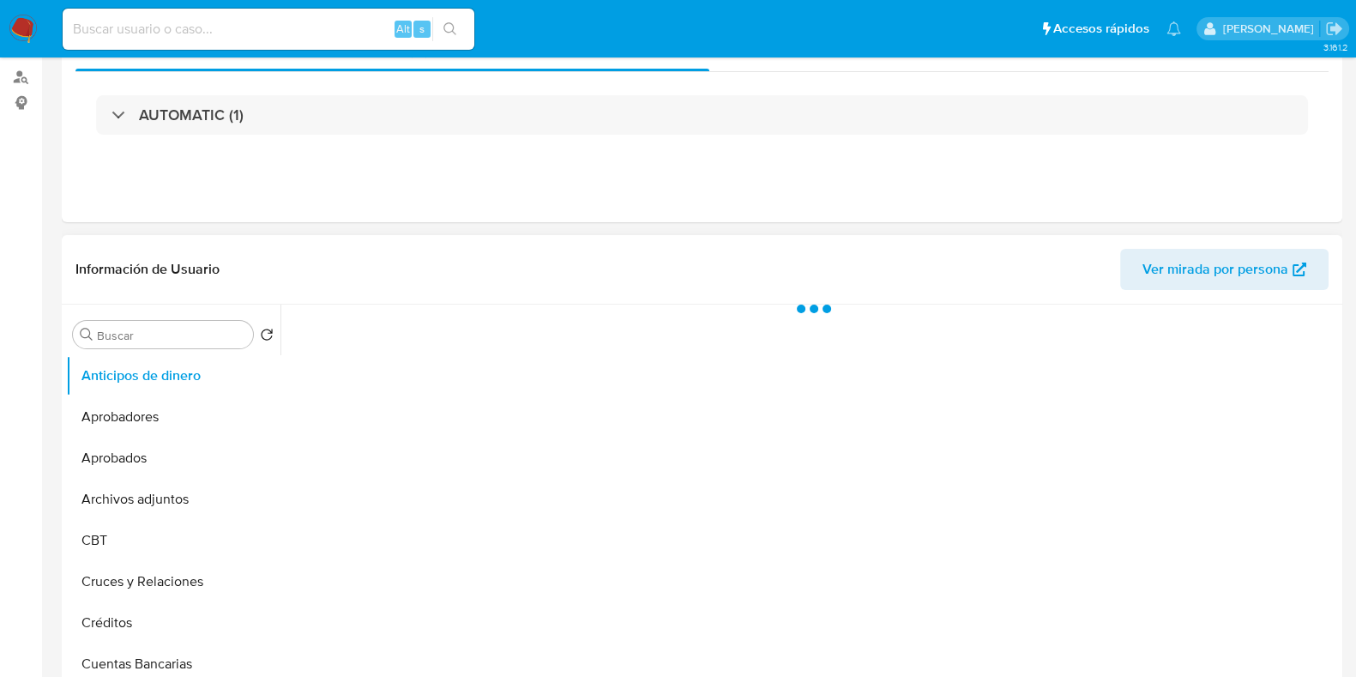
select select "10"
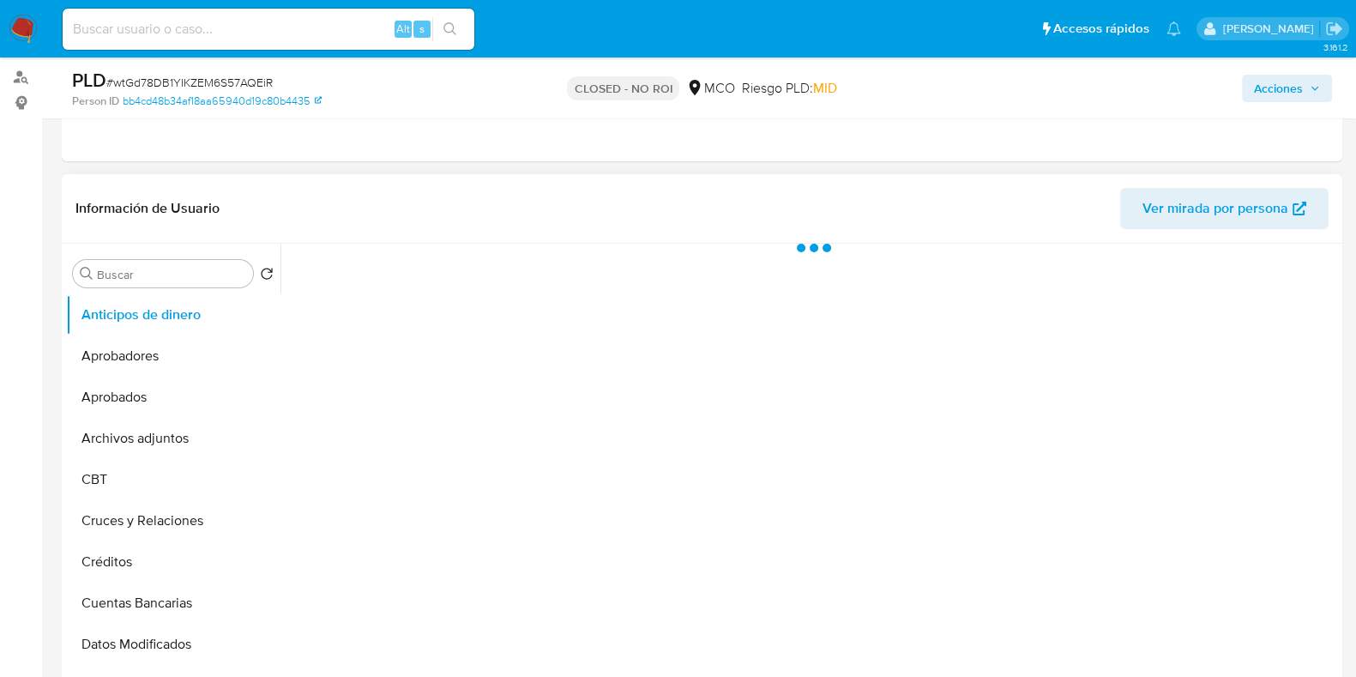
scroll to position [214, 0]
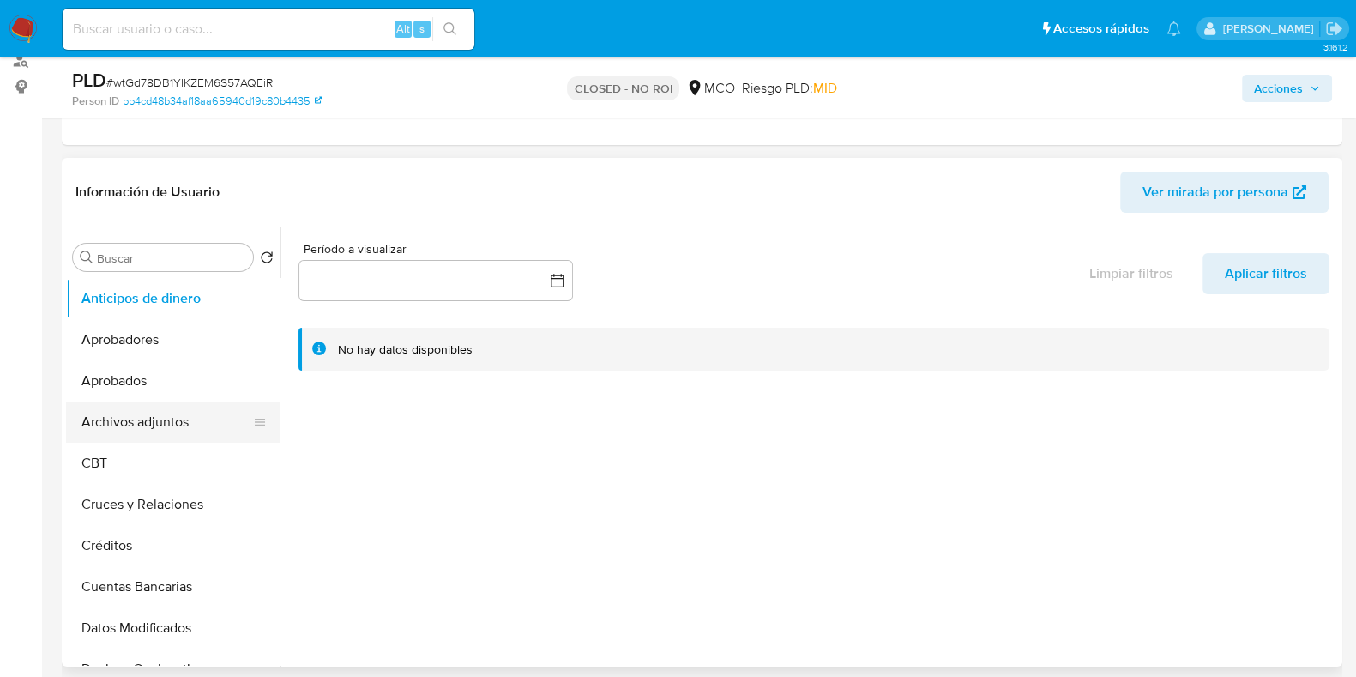
click at [134, 432] on button "Archivos adjuntos" at bounding box center [166, 422] width 201 height 41
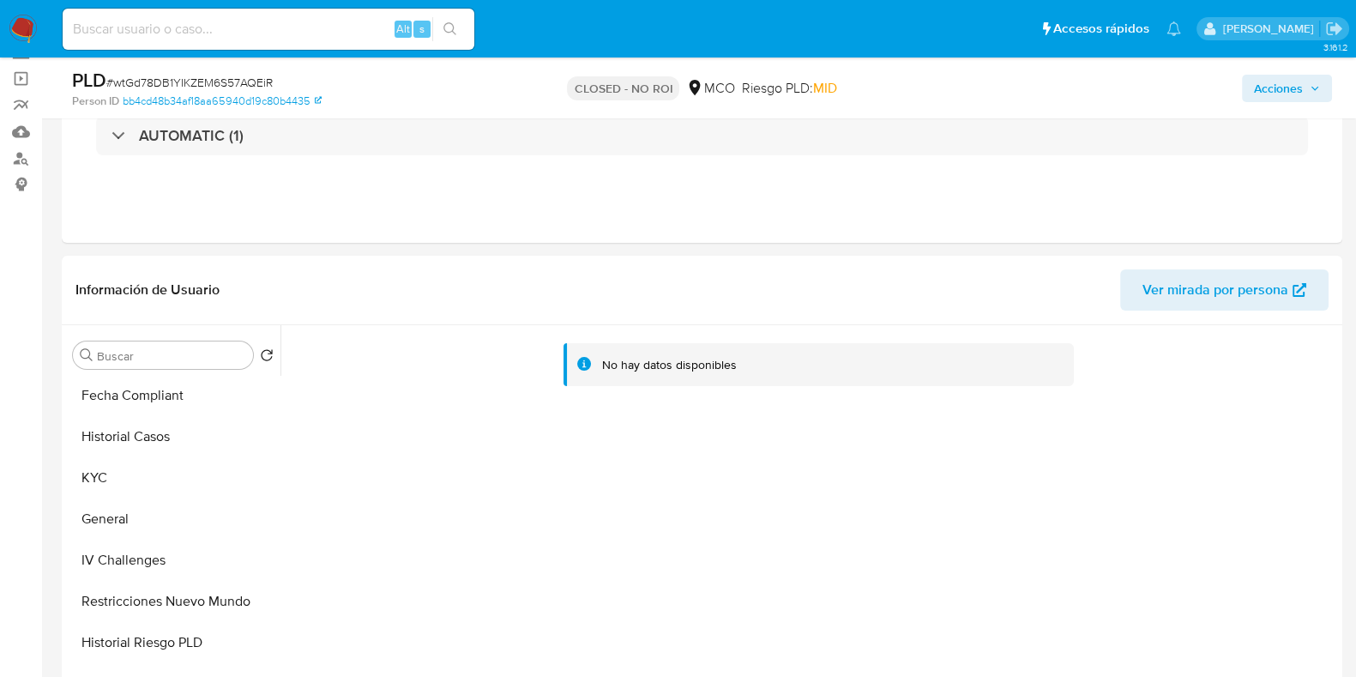
scroll to position [0, 0]
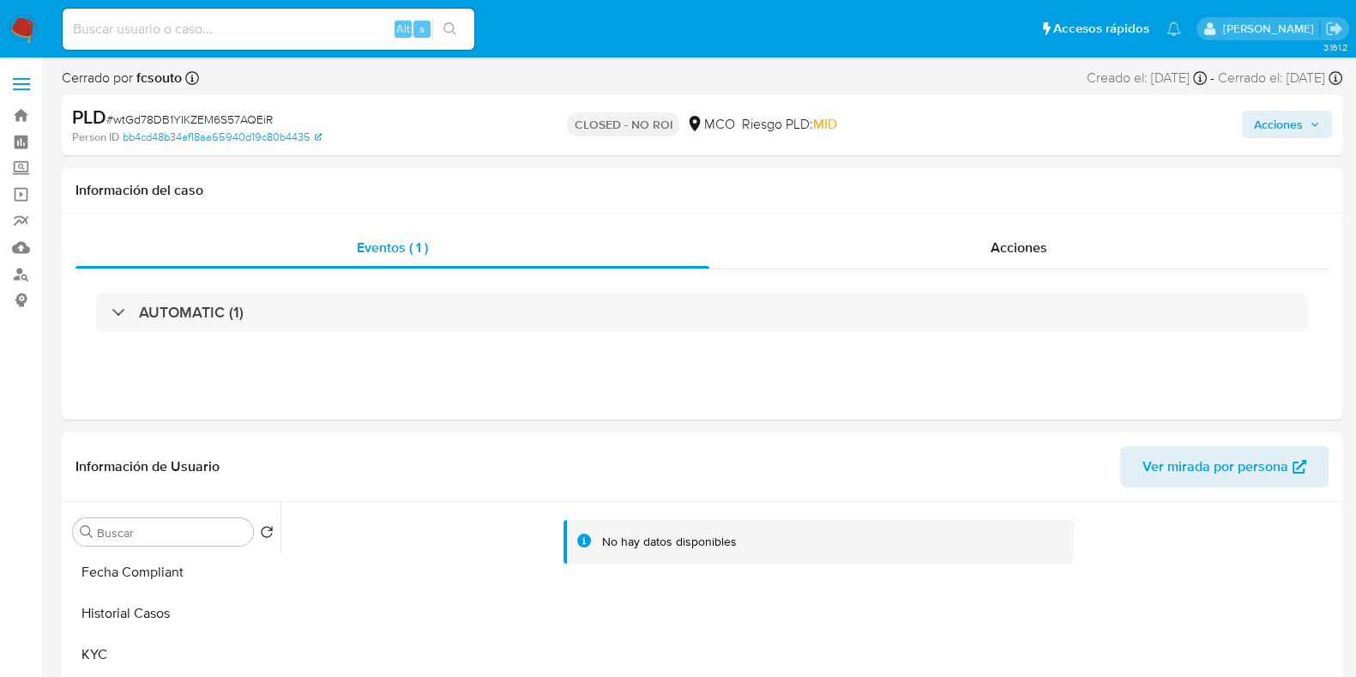
click at [344, 45] on div "Alt s" at bounding box center [269, 29] width 412 height 41
click at [30, 118] on link "Bandeja" at bounding box center [102, 115] width 204 height 27
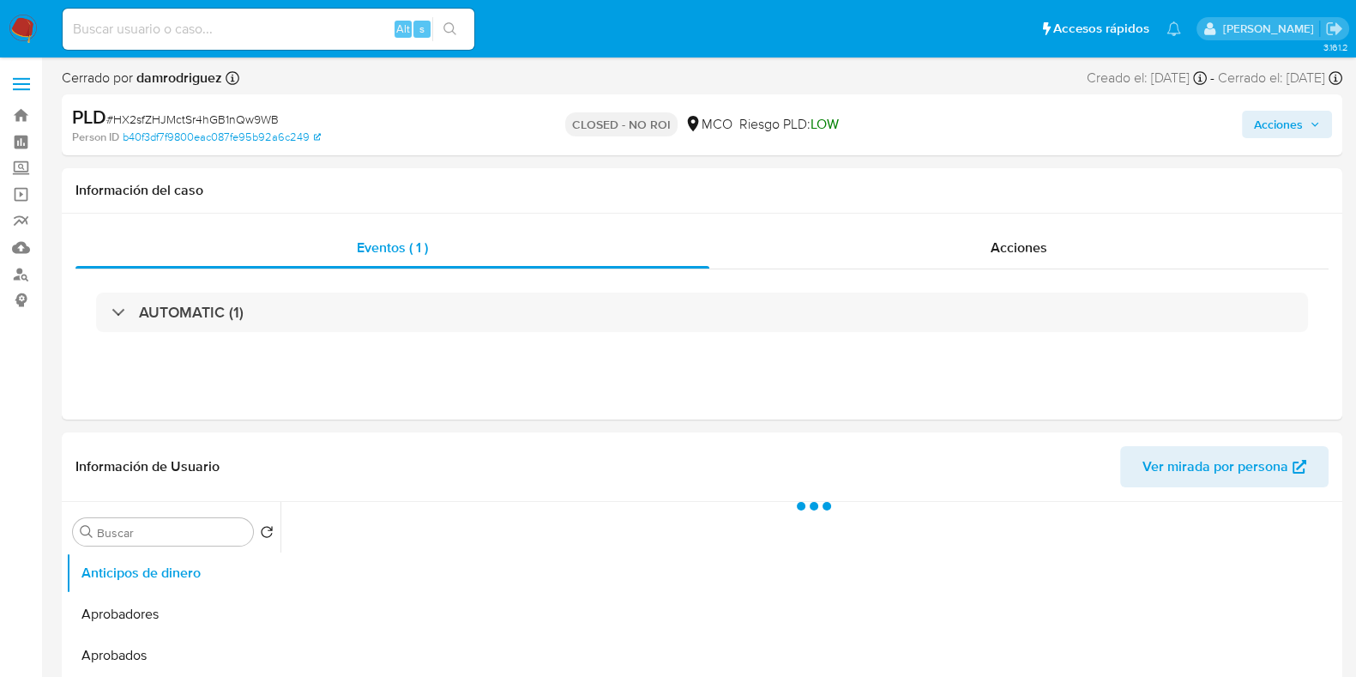
select select "10"
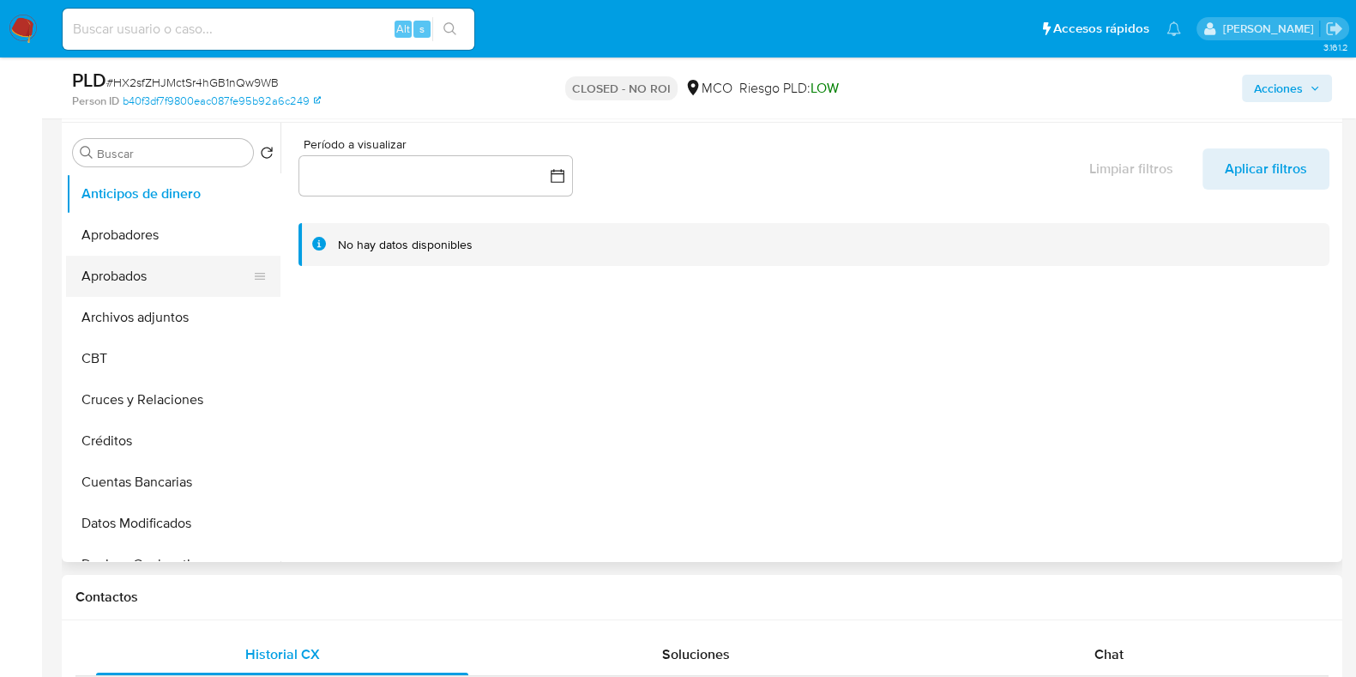
scroll to position [322, 0]
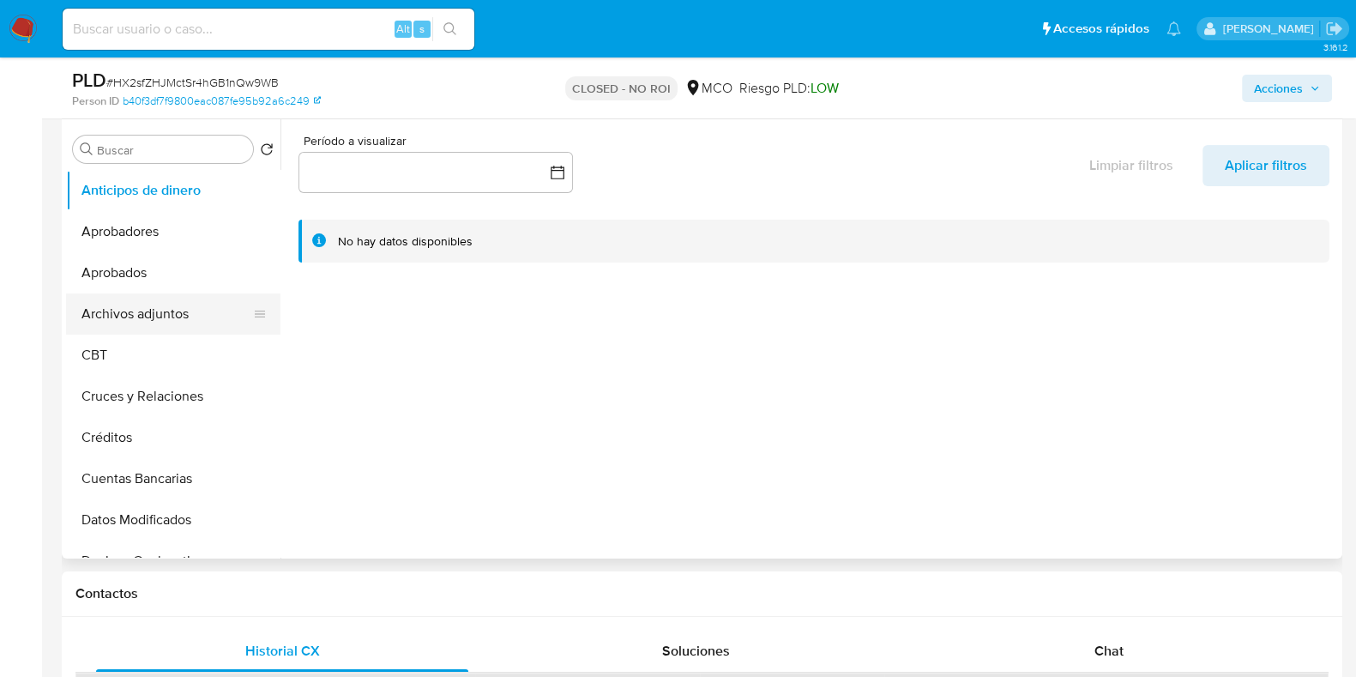
click at [155, 312] on button "Archivos adjuntos" at bounding box center [166, 313] width 201 height 41
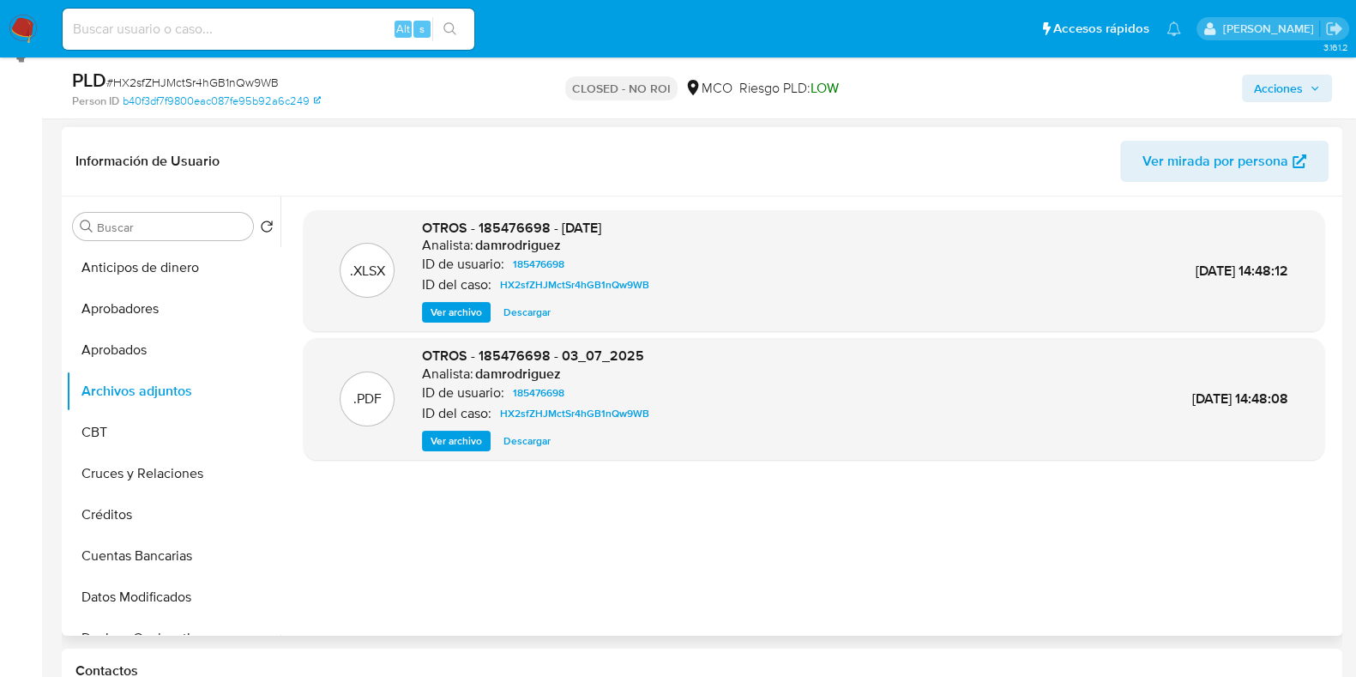
scroll to position [214, 0]
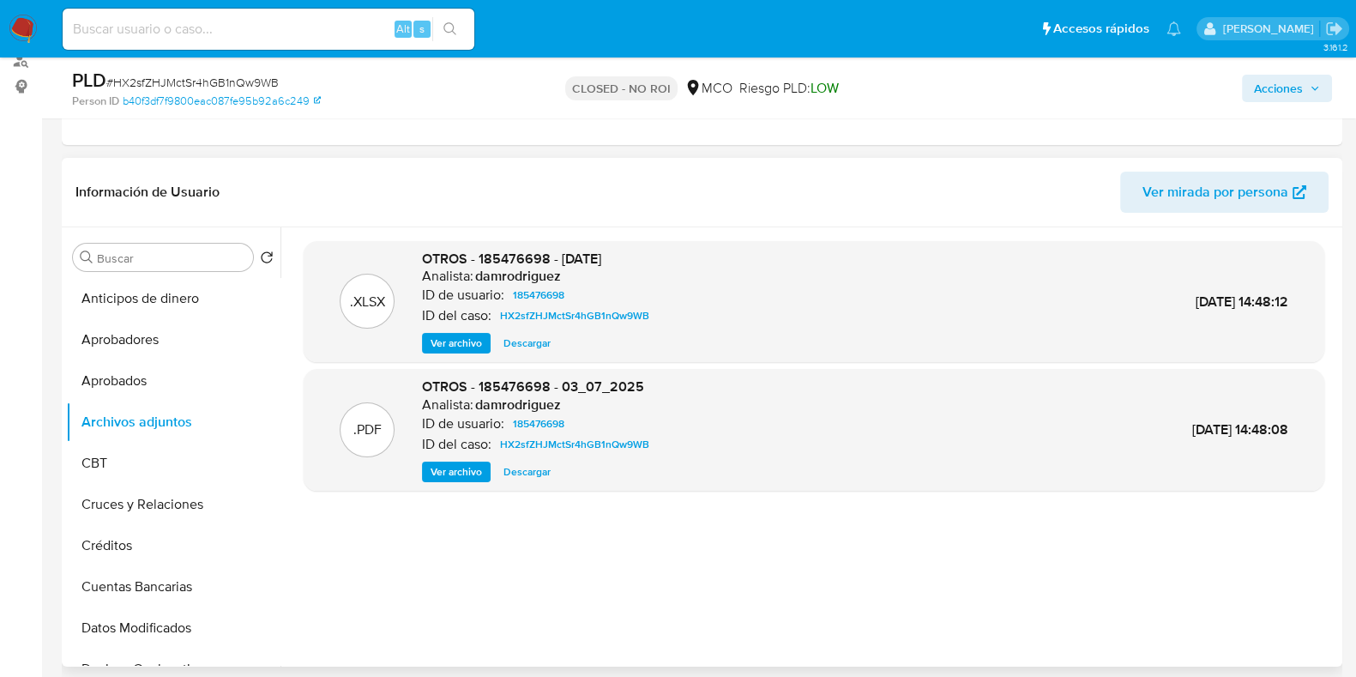
click at [518, 255] on span "OTROS - 185476698 - 03-07-2025" at bounding box center [511, 259] width 179 height 20
copy span "185476698"
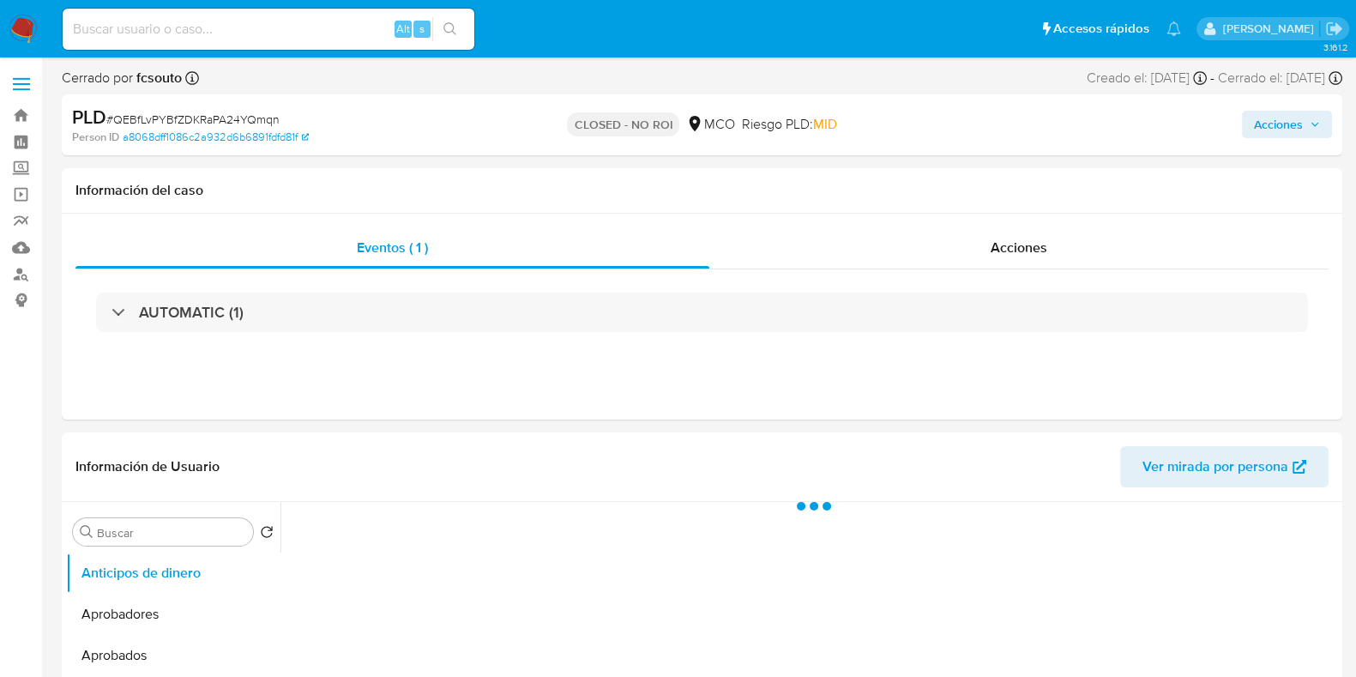
select select "10"
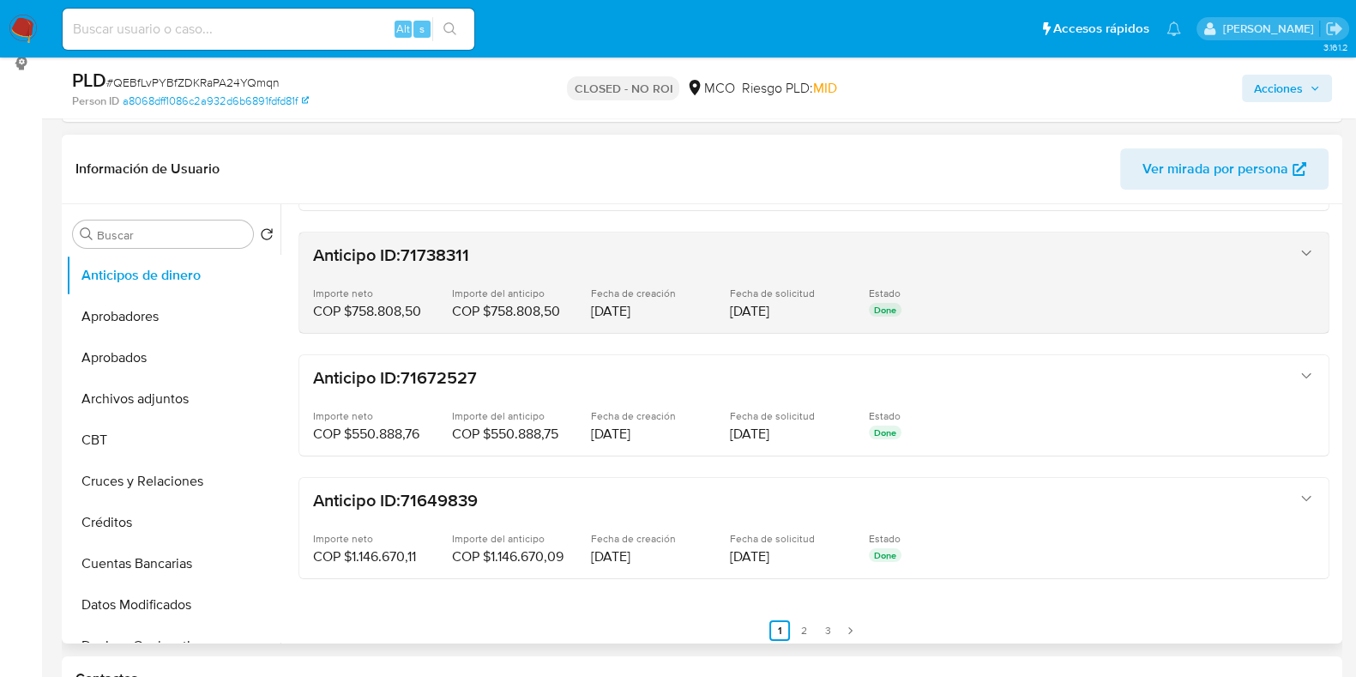
scroll to position [322, 0]
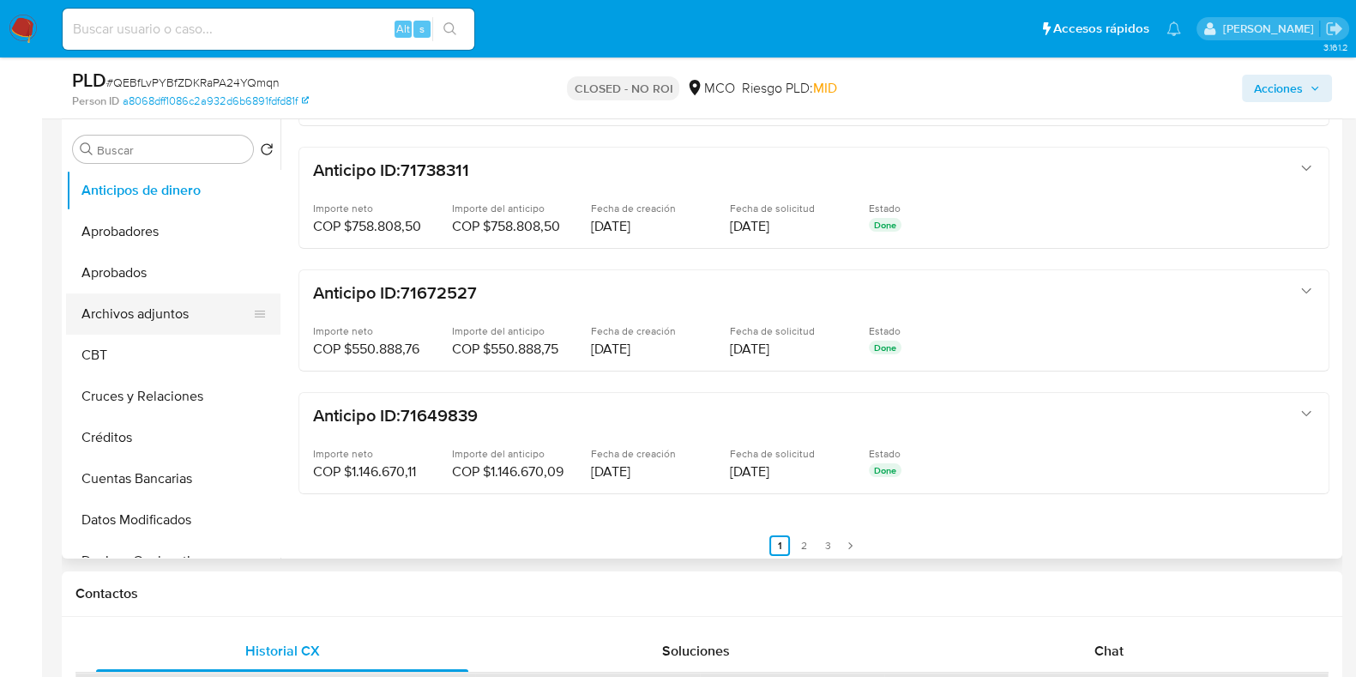
click at [167, 317] on button "Archivos adjuntos" at bounding box center [166, 313] width 201 height 41
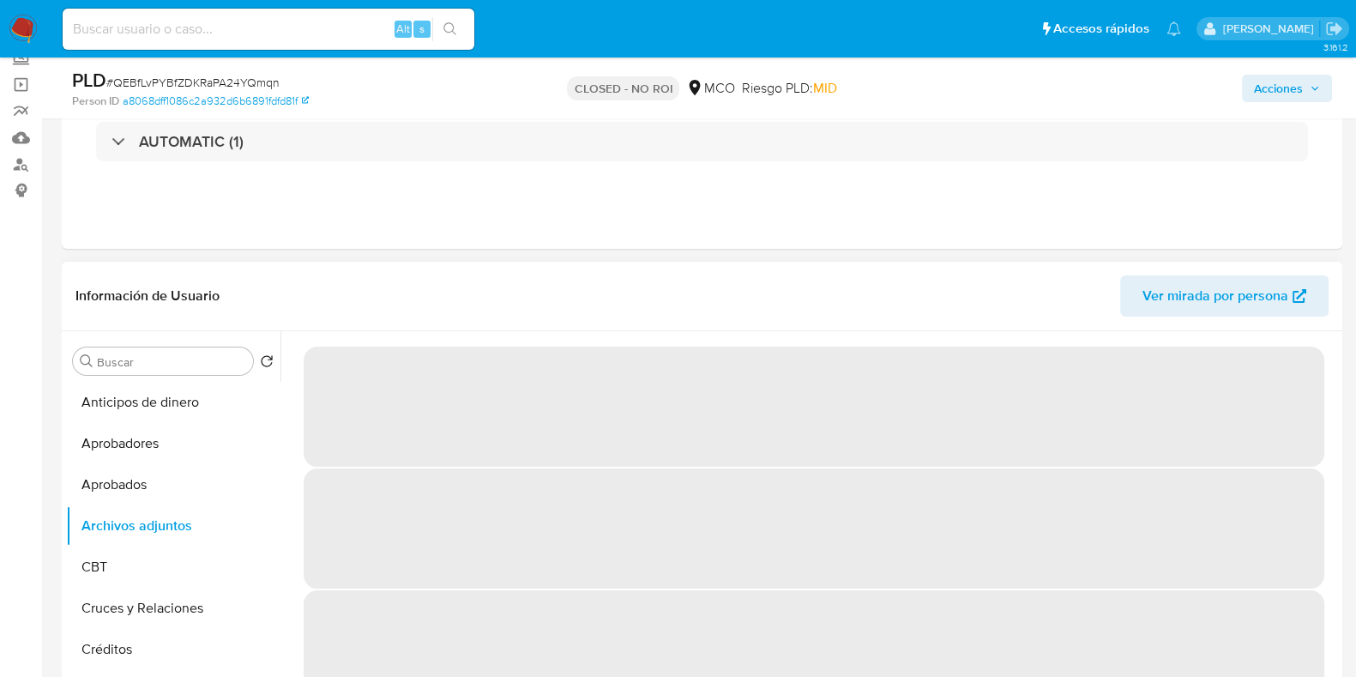
scroll to position [106, 0]
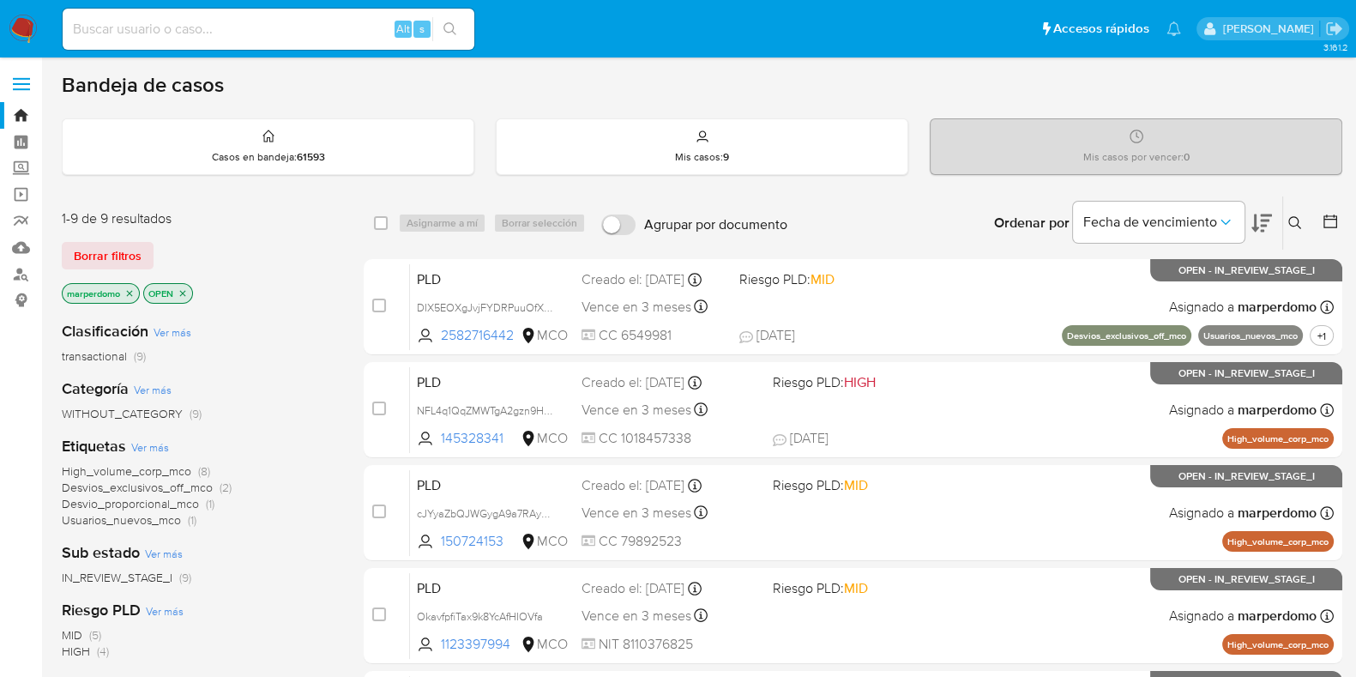
click at [1295, 220] on icon at bounding box center [1296, 223] width 14 height 14
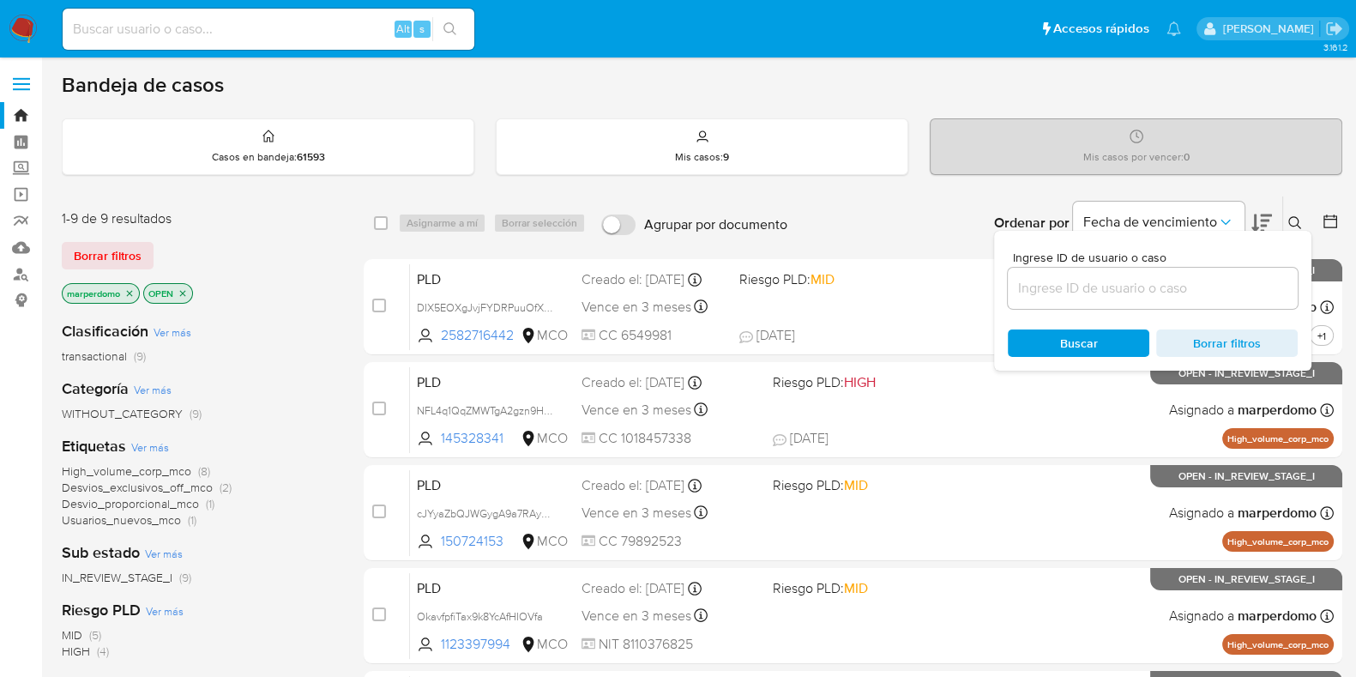
click at [1146, 298] on input at bounding box center [1153, 288] width 290 height 22
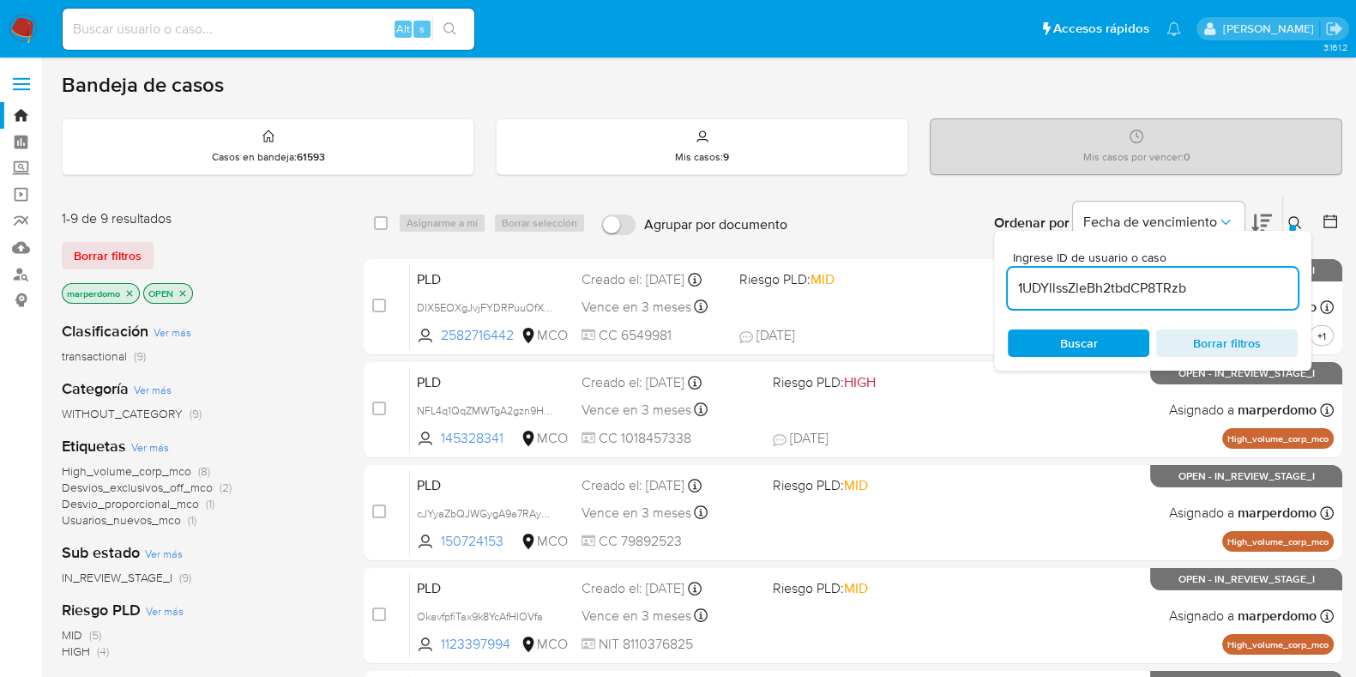
type input "1UDYllssZleBh2tbdCP8TRzb"
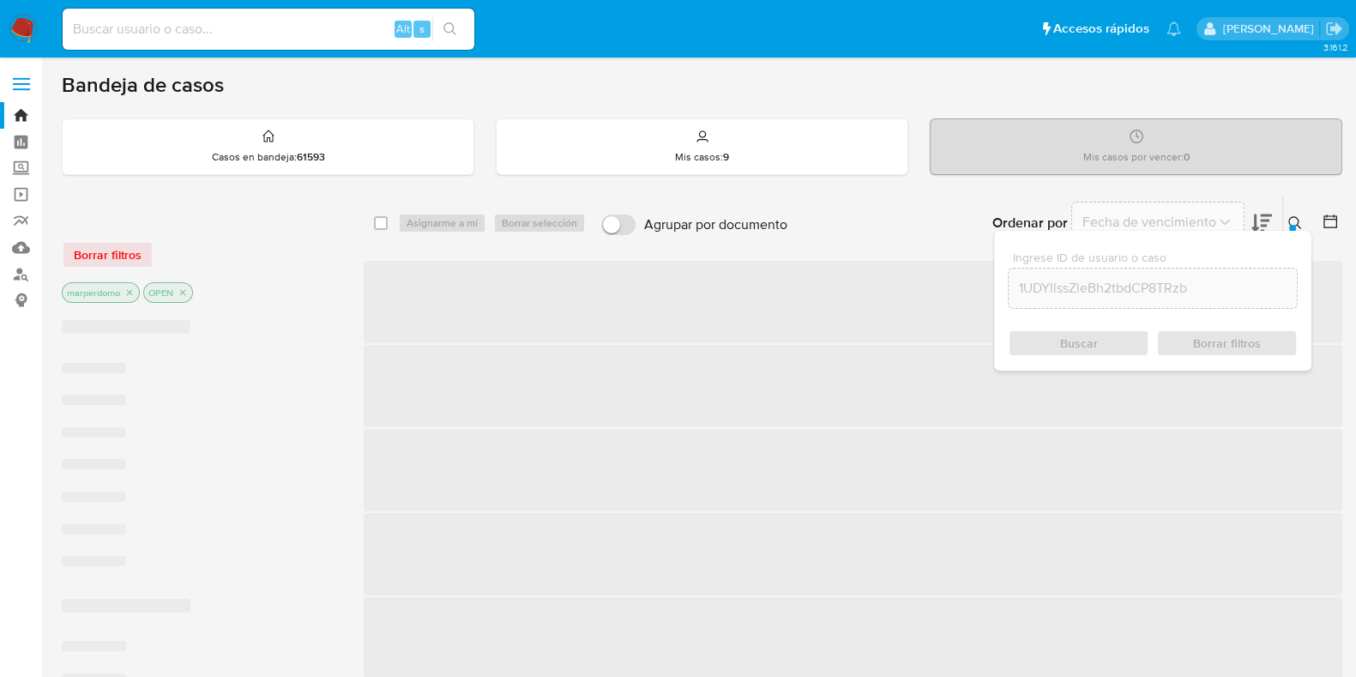
click at [1078, 341] on div "Buscar Borrar filtros" at bounding box center [1153, 342] width 290 height 27
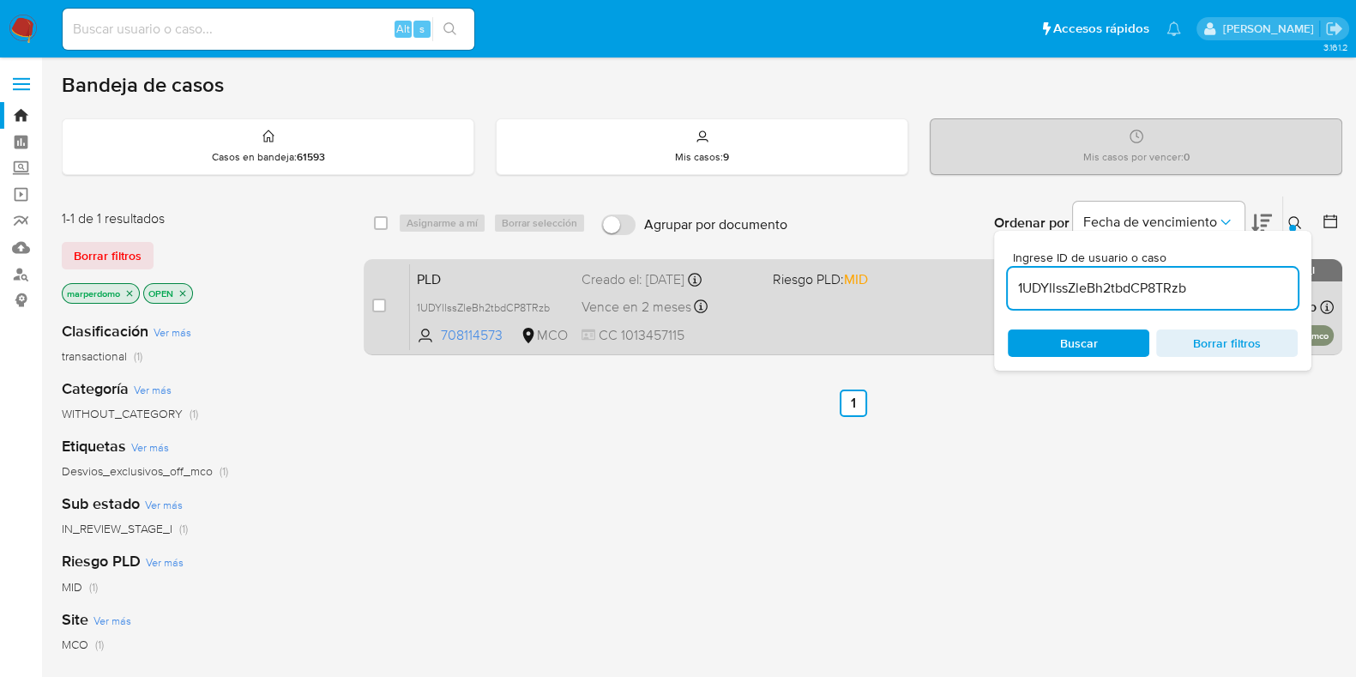
click at [811, 331] on div "PLD 1UDYllssZleBh2tbdCP8TRzb 708114573 MCO Riesgo PLD: MID Creado el: [DATE] Cr…" at bounding box center [872, 306] width 924 height 87
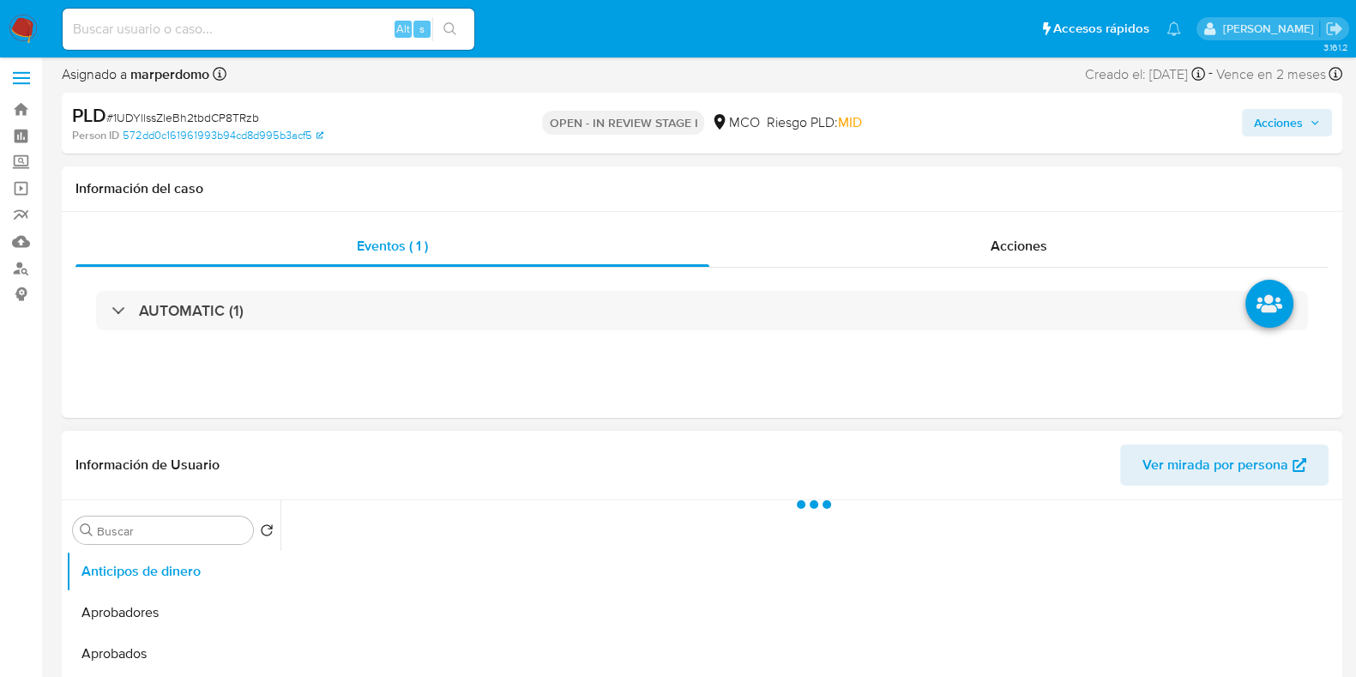
select select "10"
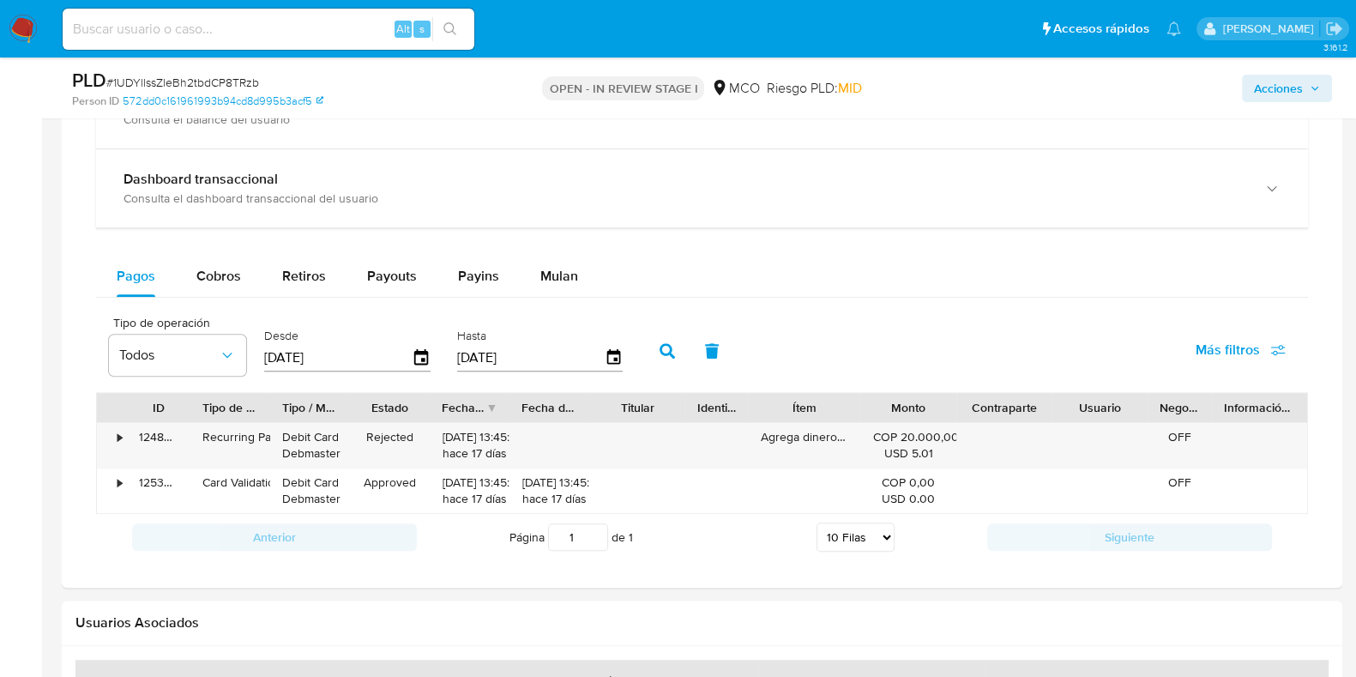
scroll to position [1109, 0]
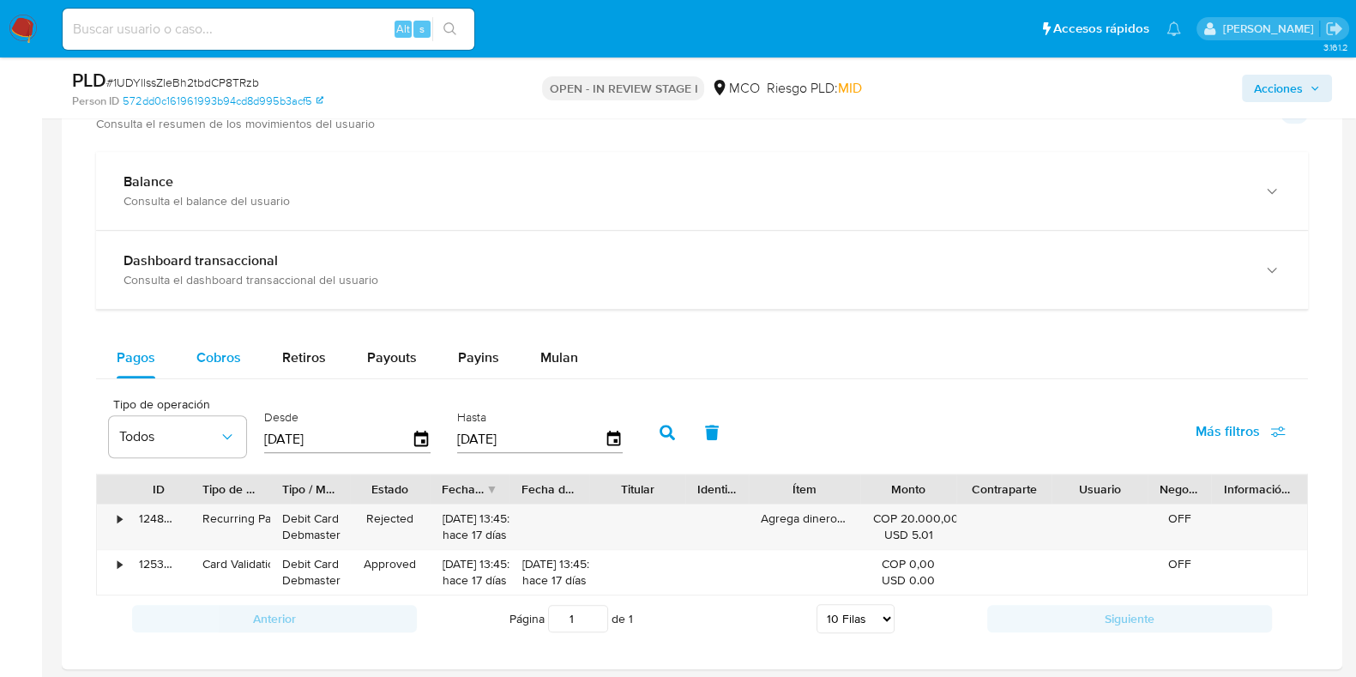
click at [228, 355] on span "Cobros" at bounding box center [218, 357] width 45 height 20
select select "10"
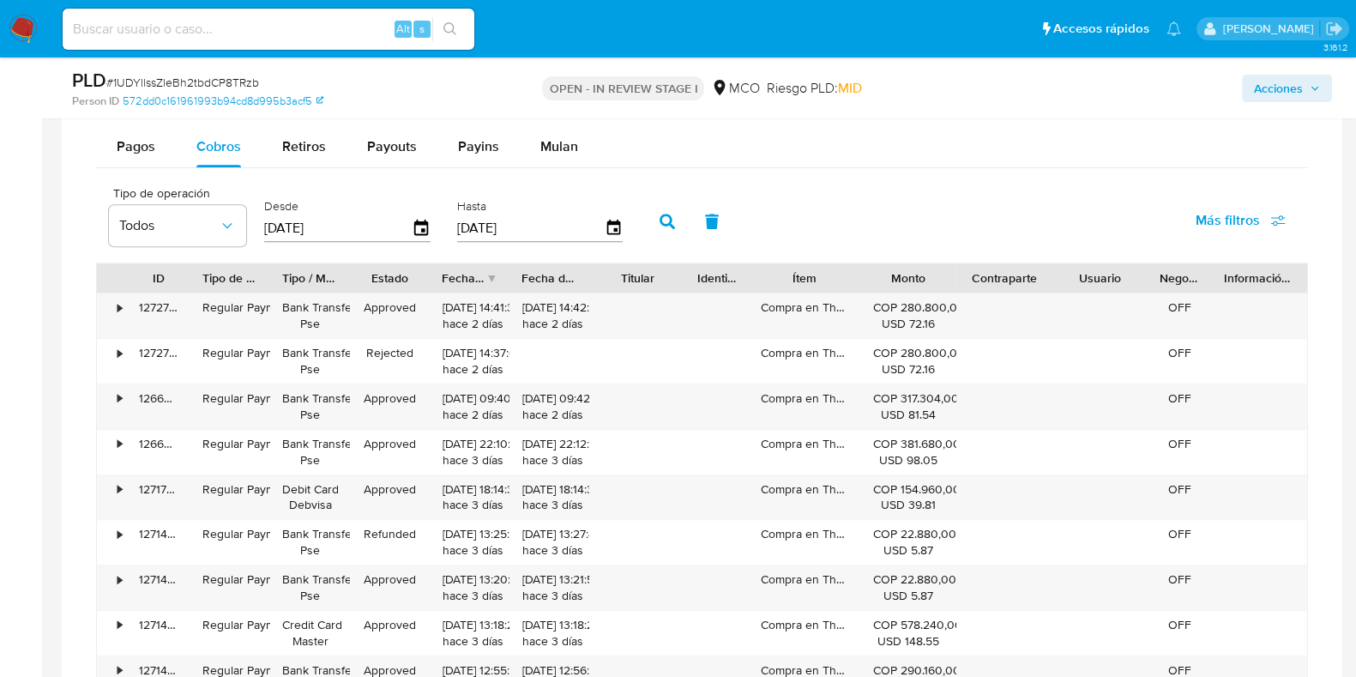
scroll to position [1324, 0]
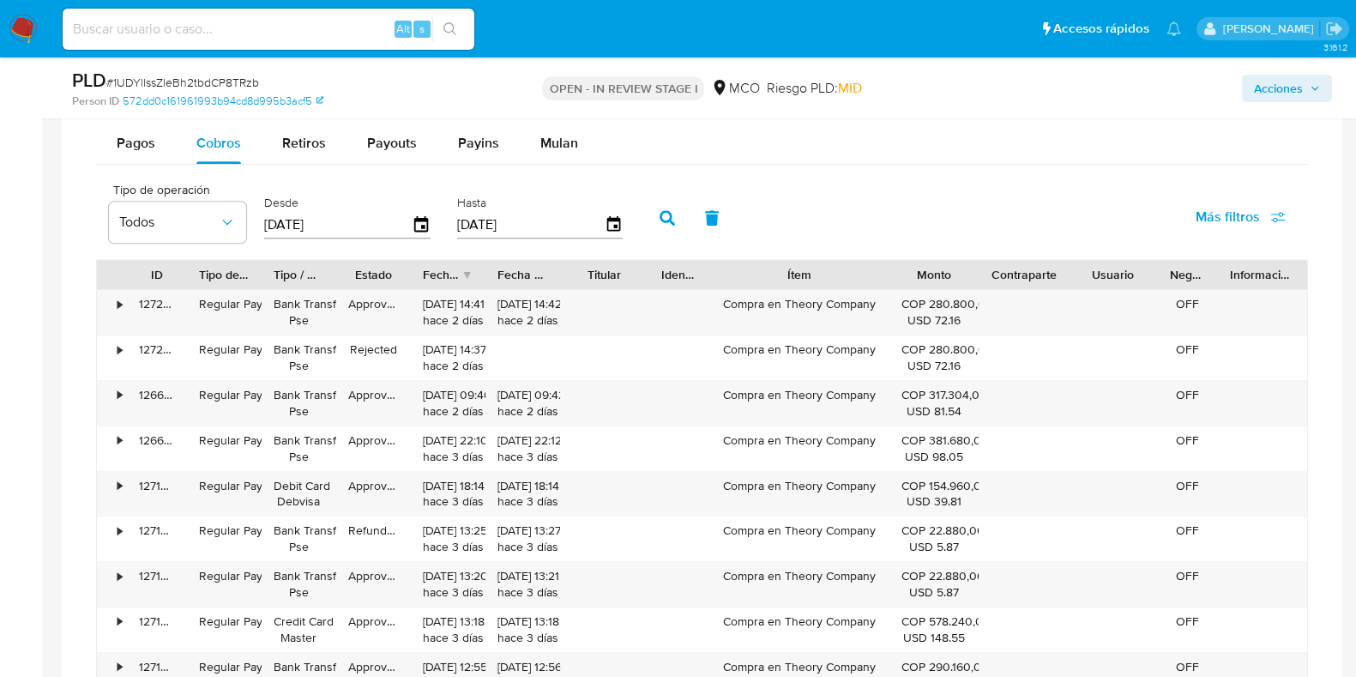
drag, startPoint x: 849, startPoint y: 273, endPoint x: 918, endPoint y: 265, distance: 69.1
click at [918, 265] on div "ID Tipo de operación Tipo / Método Estado Fecha de creación Fecha de aprobación…" at bounding box center [702, 274] width 1211 height 29
click at [800, 302] on div "Compra en Theory Company" at bounding box center [799, 312] width 180 height 45
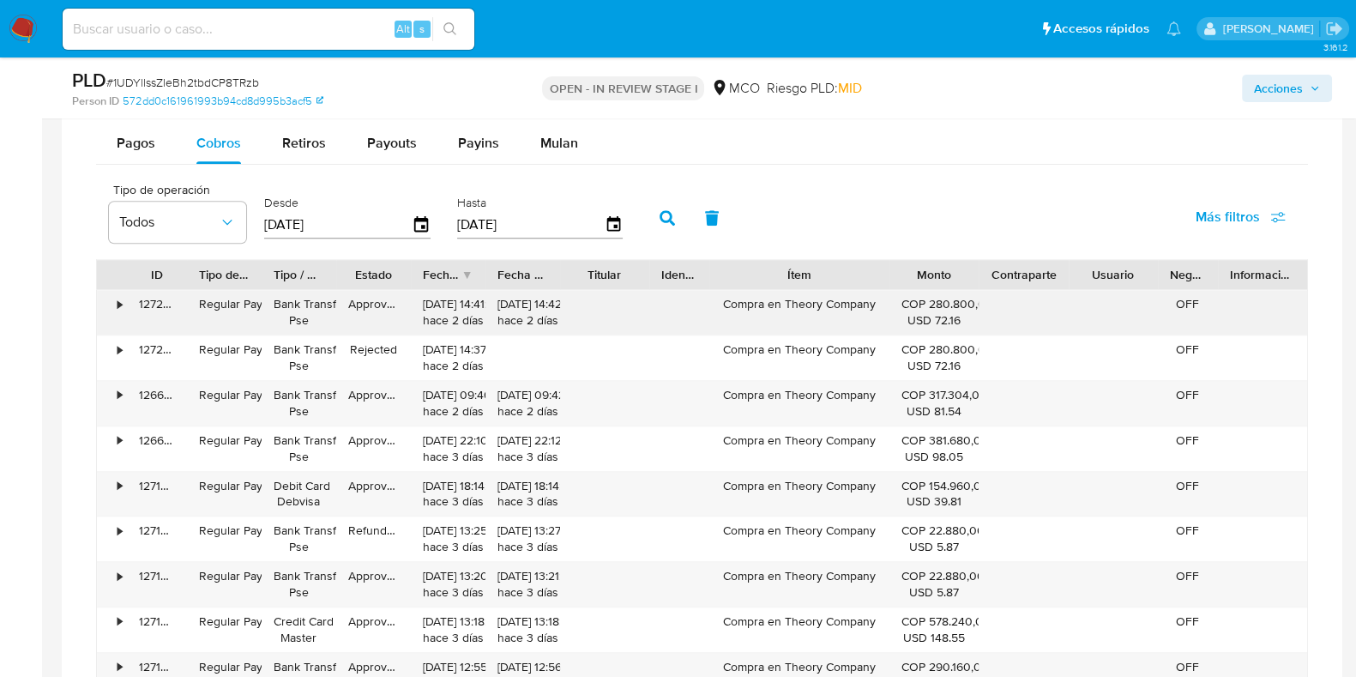
click at [785, 315] on div "Compra en Theory Company" at bounding box center [799, 312] width 180 height 45
click at [785, 305] on div "Compra en Theory Company" at bounding box center [799, 312] width 180 height 45
click at [794, 299] on div "Compra en Theory Company" at bounding box center [799, 312] width 180 height 45
drag, startPoint x: 786, startPoint y: 299, endPoint x: 886, endPoint y: 314, distance: 101.6
click at [886, 314] on div "Compra en Theory Company" at bounding box center [799, 312] width 180 height 45
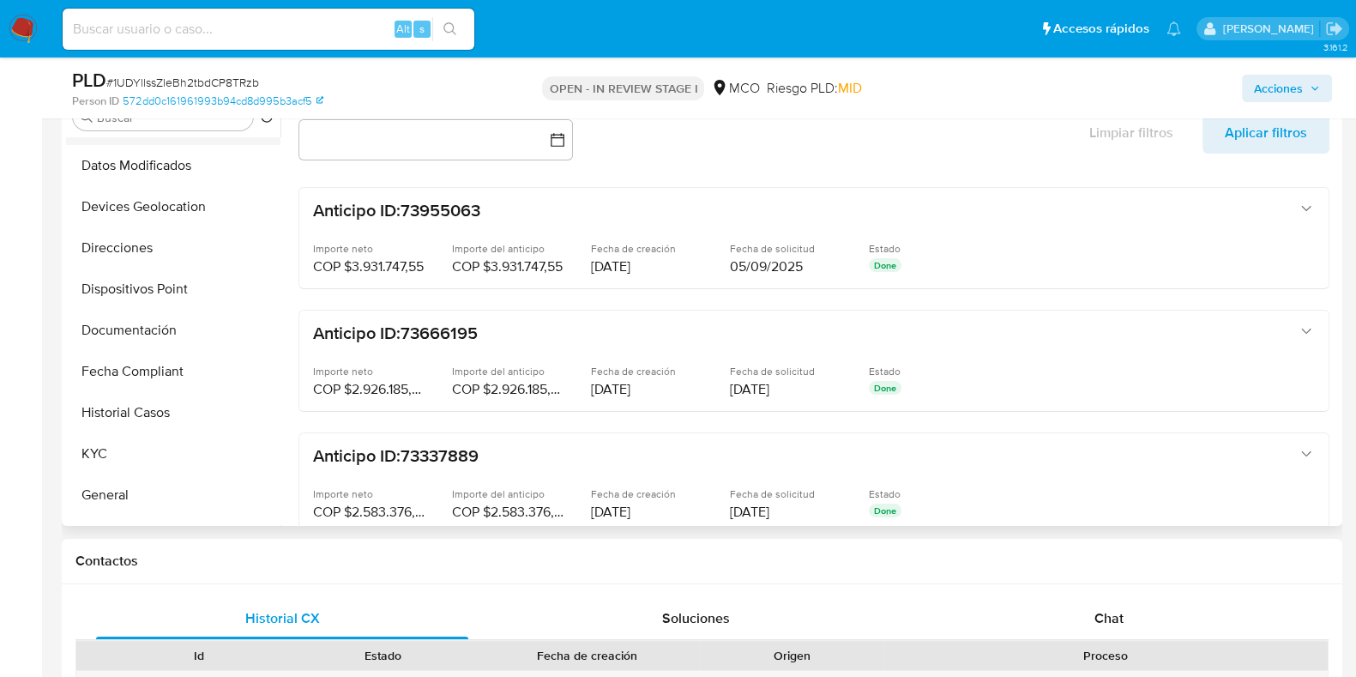
scroll to position [428, 0]
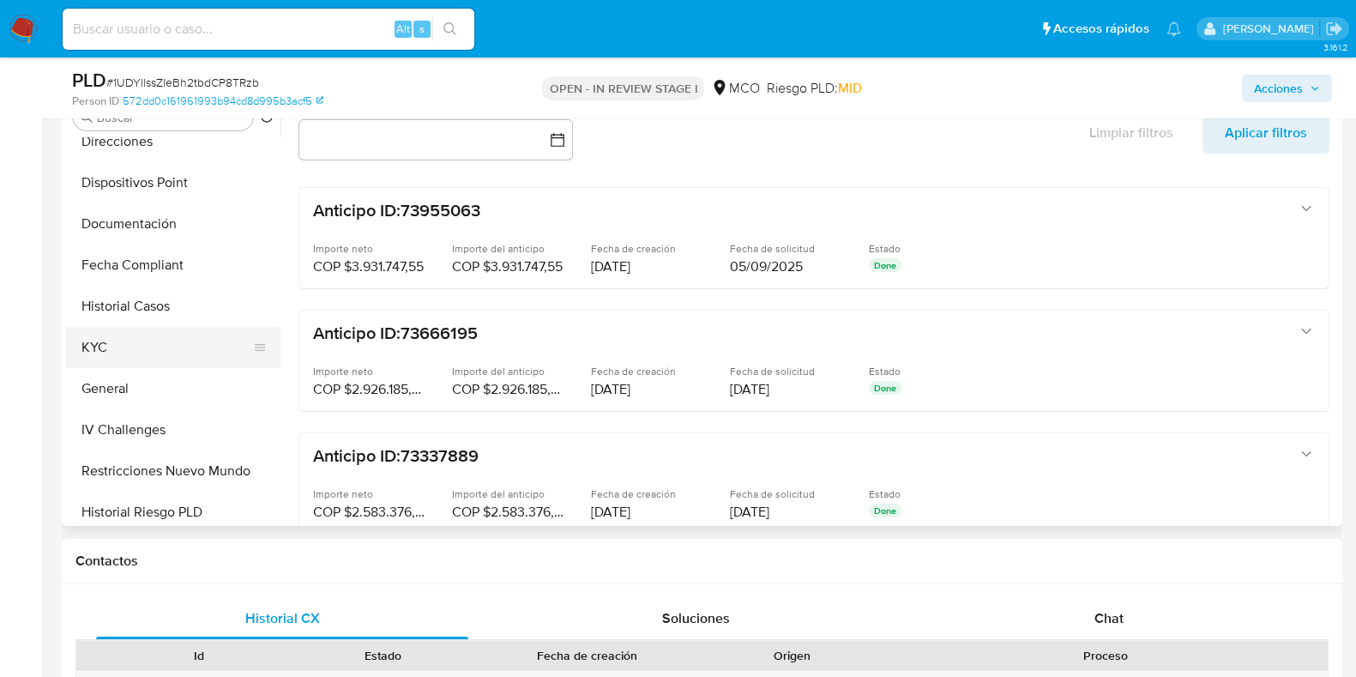
click at [130, 351] on button "KYC" at bounding box center [166, 347] width 201 height 41
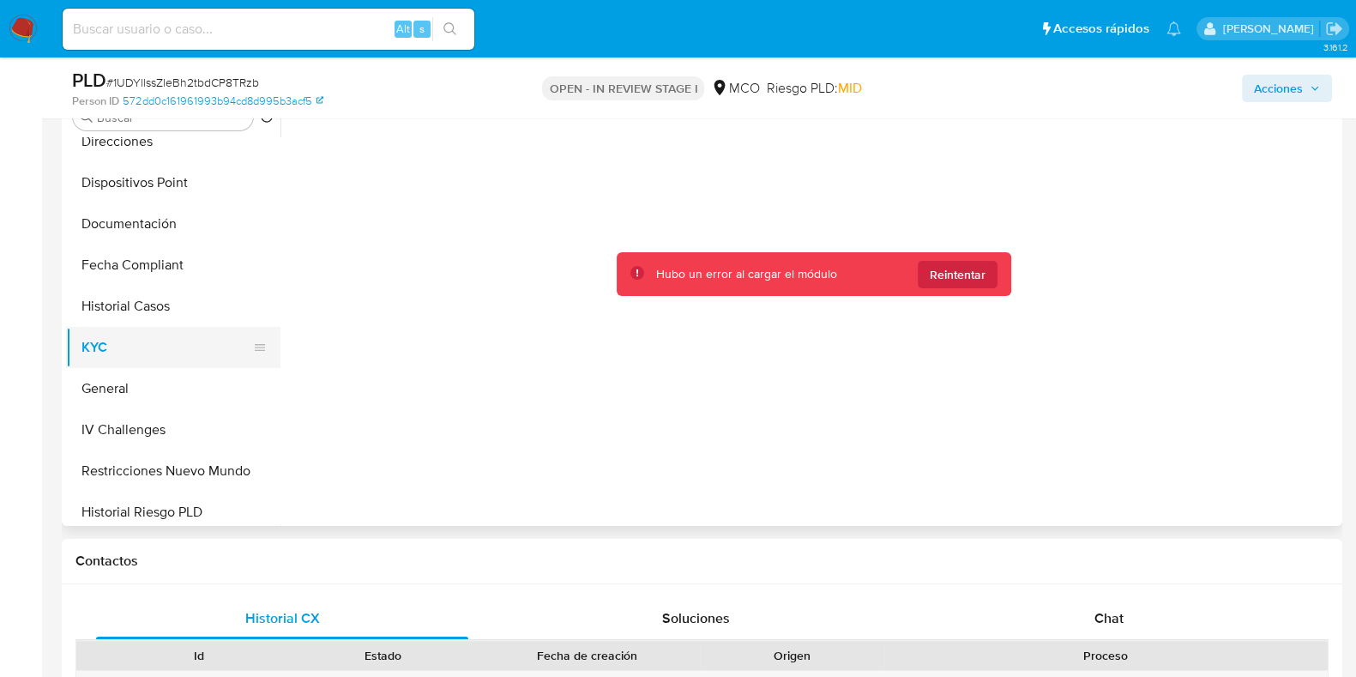
click at [163, 347] on button "KYC" at bounding box center [166, 347] width 201 height 41
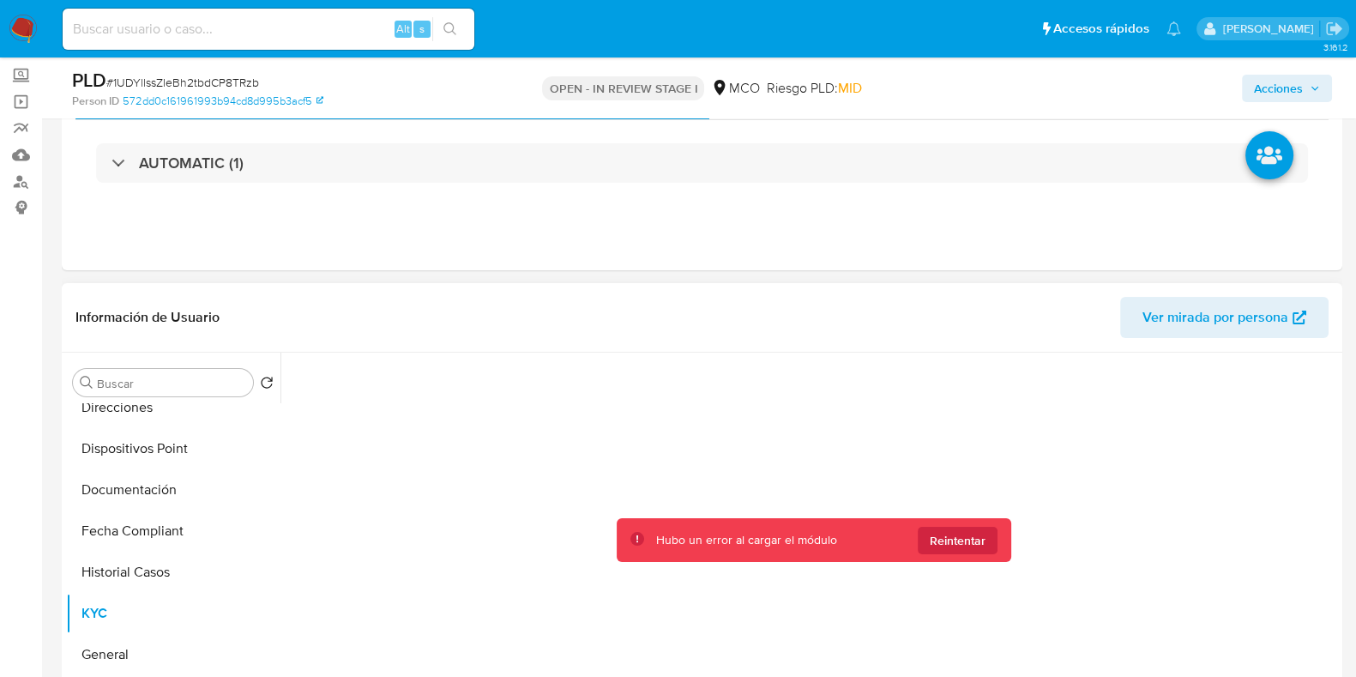
scroll to position [37, 0]
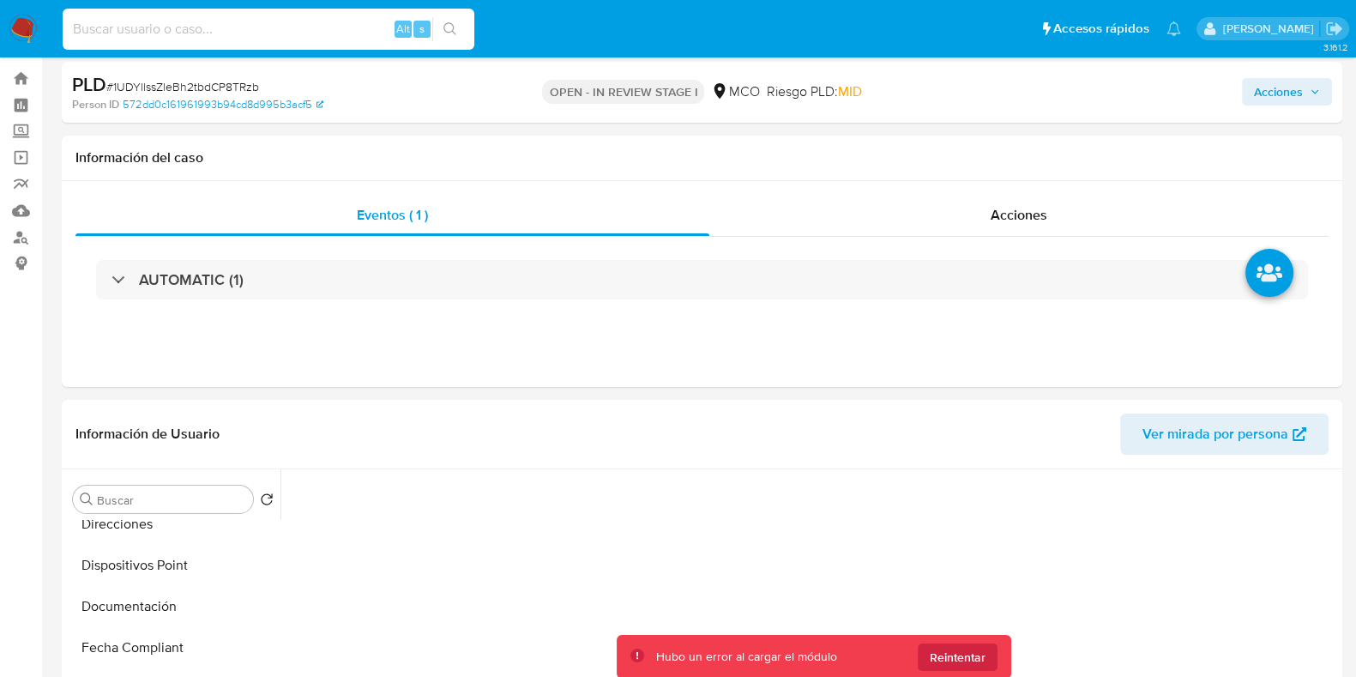
click at [326, 30] on input at bounding box center [269, 29] width 412 height 22
paste input "708114573"
type input "708114573"
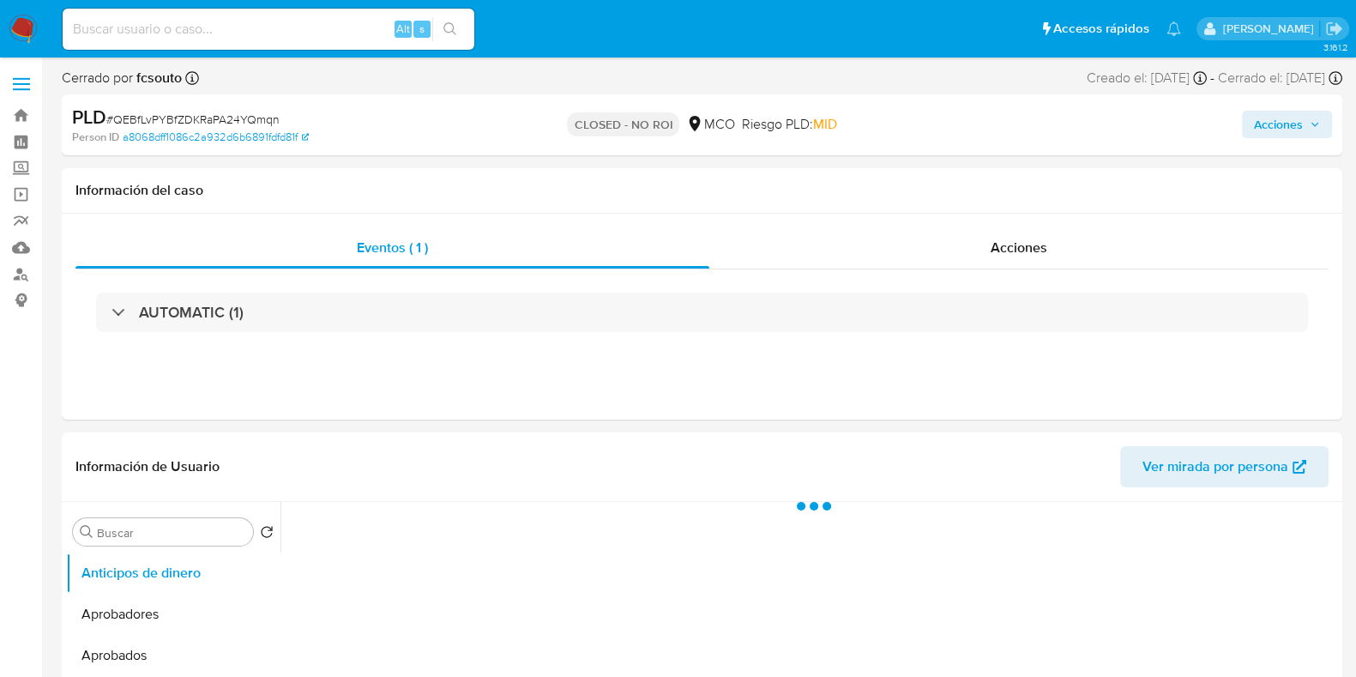
select select "10"
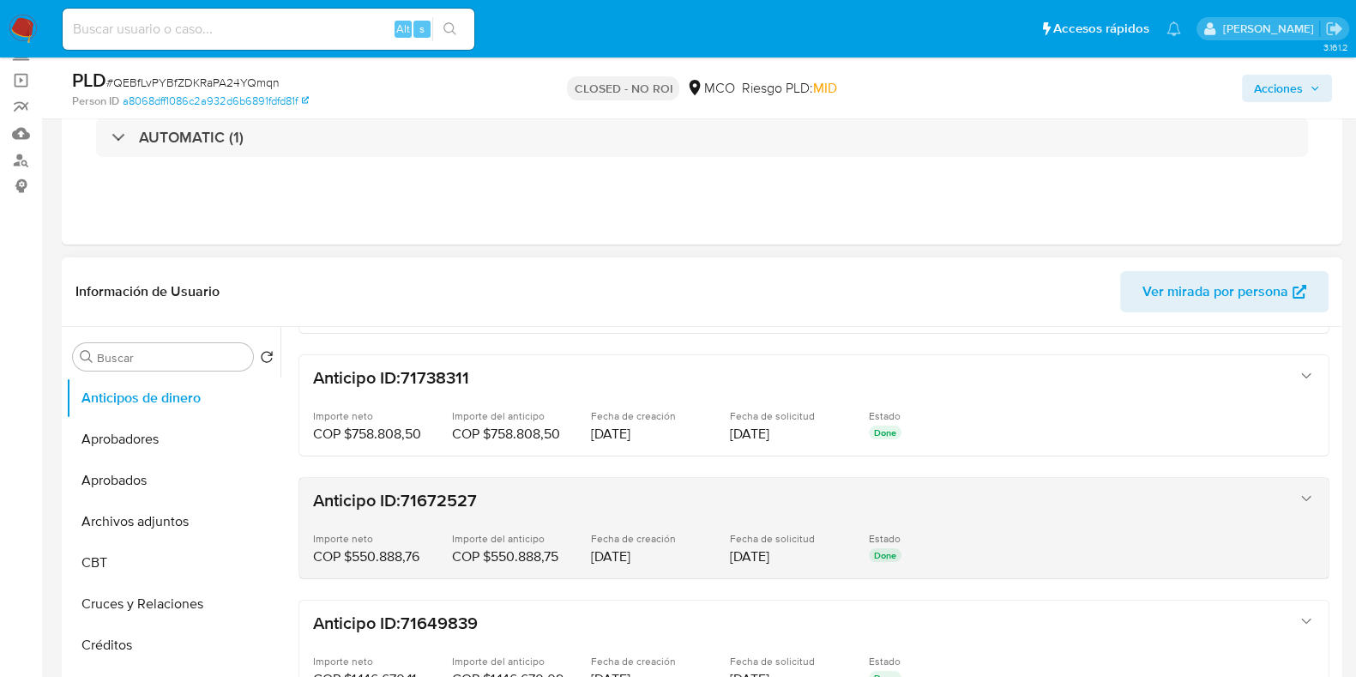
scroll to position [214, 0]
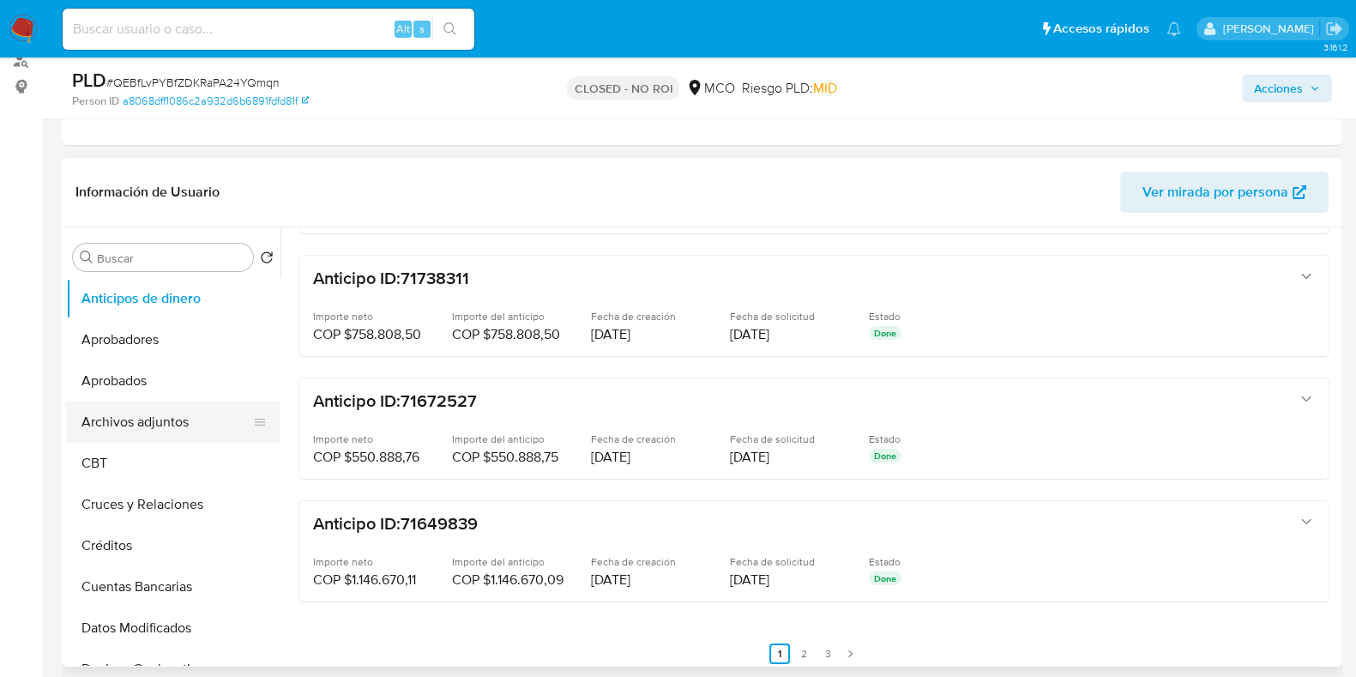
click at [151, 422] on button "Archivos adjuntos" at bounding box center [166, 422] width 201 height 41
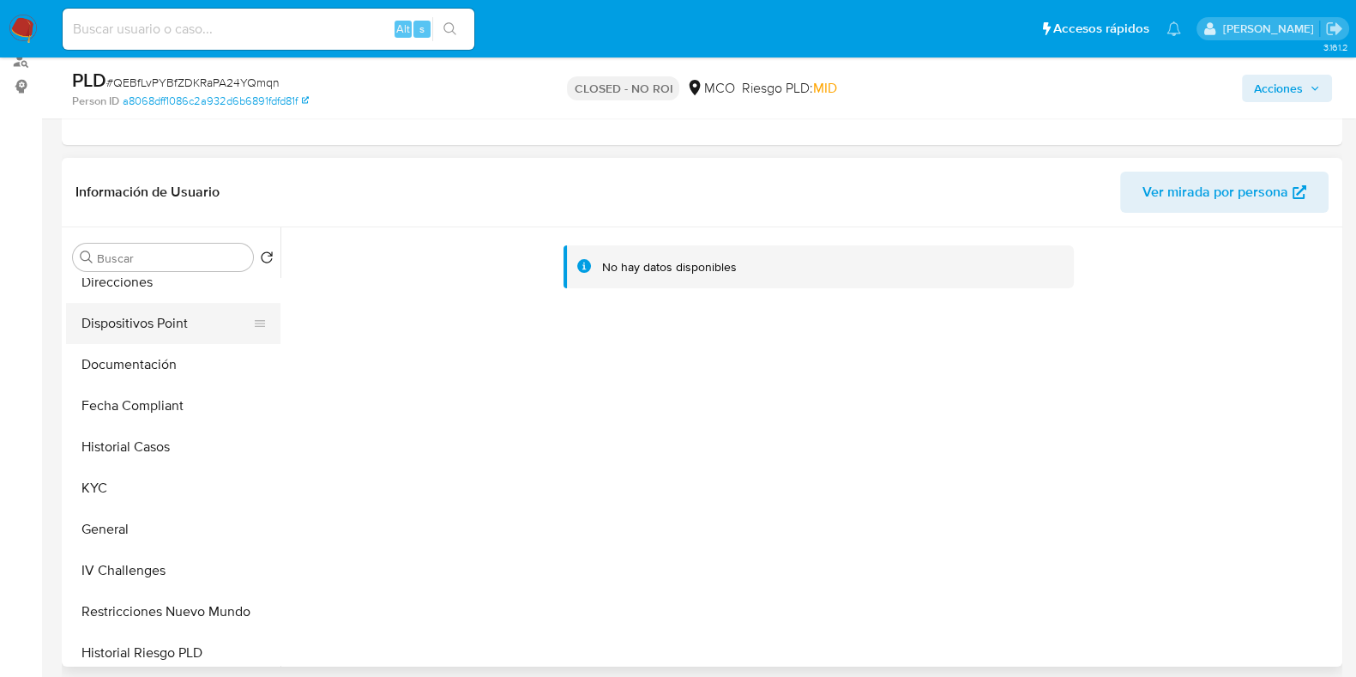
scroll to position [536, 0]
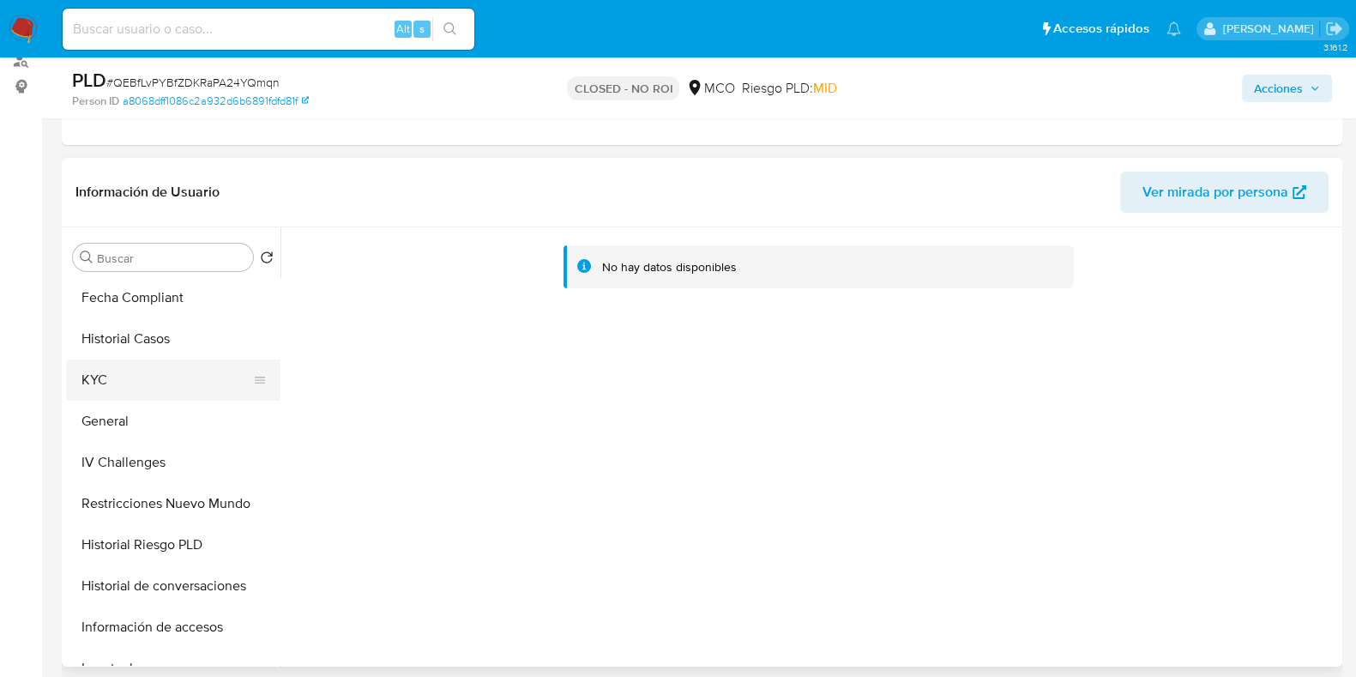
click at [109, 383] on button "KYC" at bounding box center [166, 379] width 201 height 41
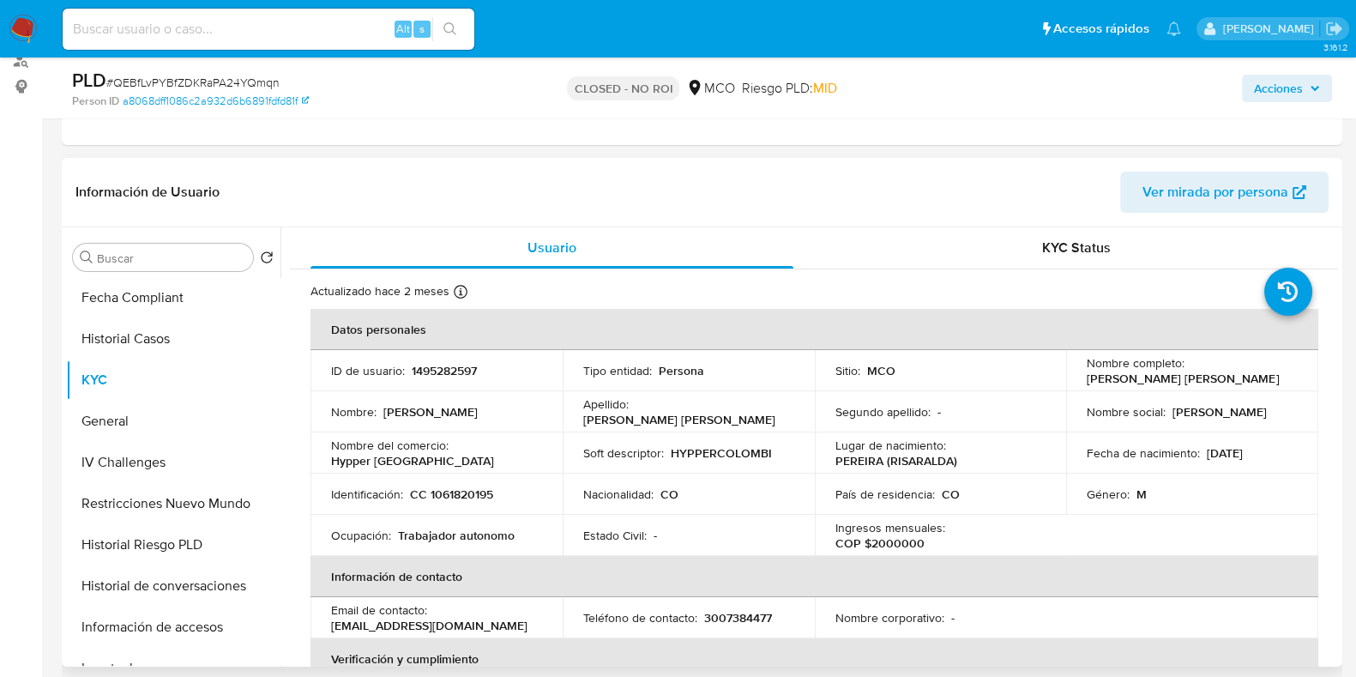
click at [433, 366] on p "1495282597" at bounding box center [444, 370] width 65 height 15
click at [455, 489] on p "CC 1061820195" at bounding box center [451, 493] width 83 height 15
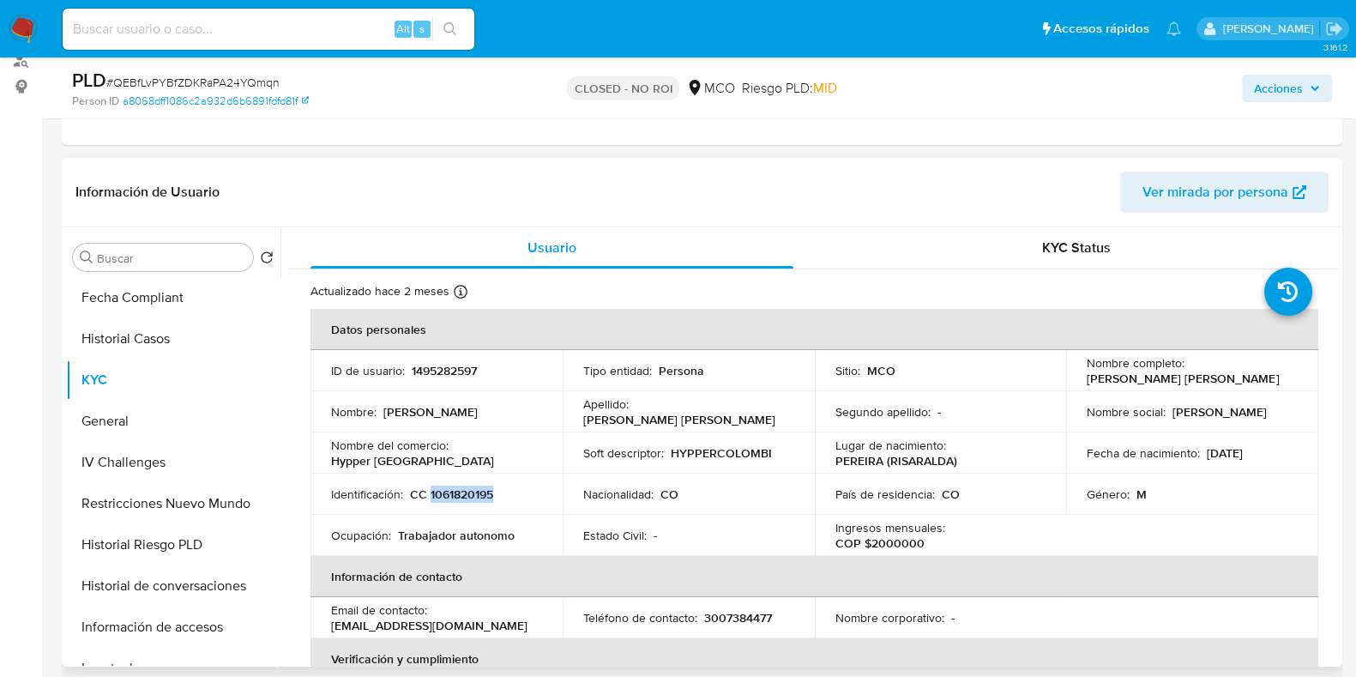
copy p "1061820195"
click at [438, 367] on p "1495282597" at bounding box center [444, 370] width 65 height 15
copy p "1495282597"
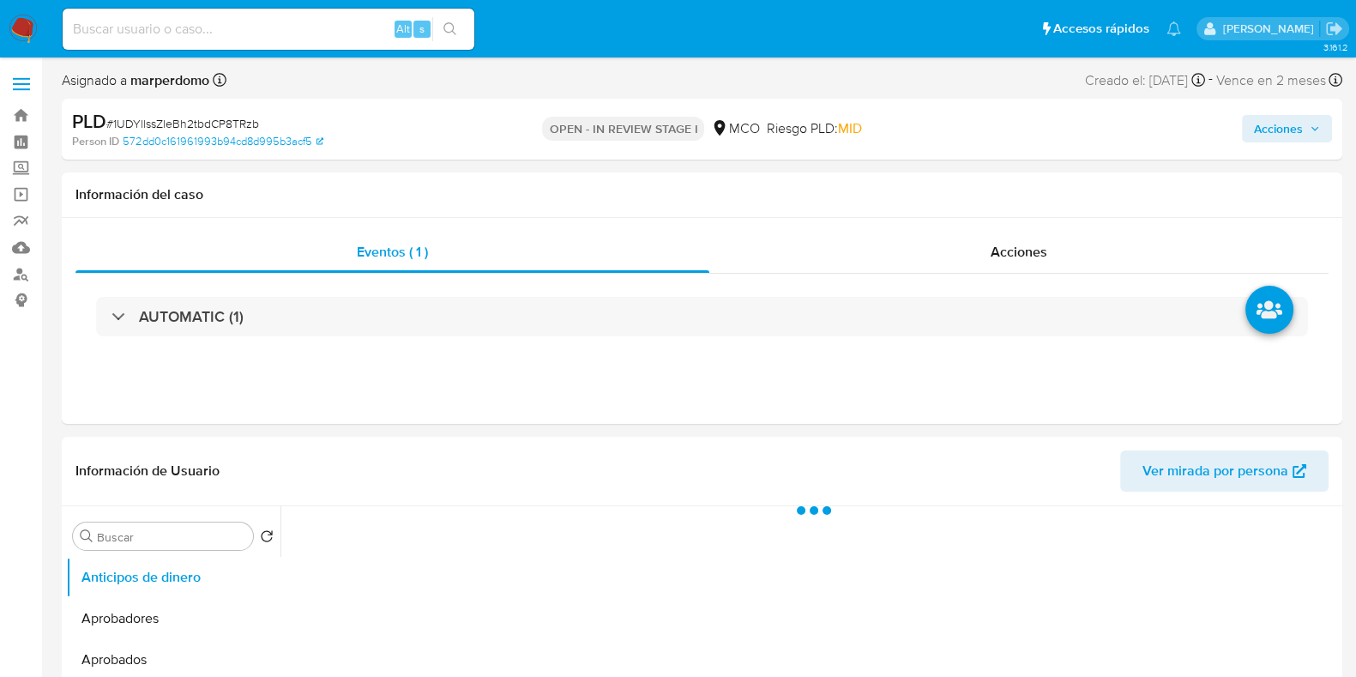
select select "10"
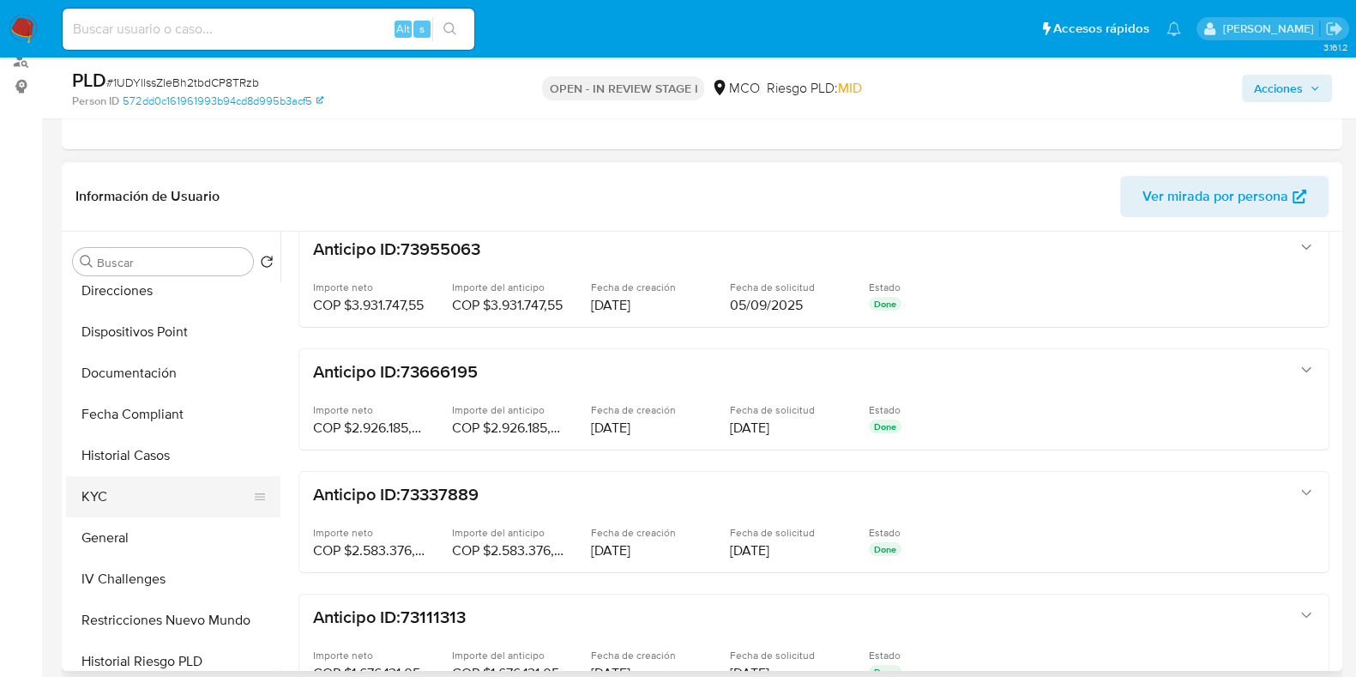
scroll to position [428, 0]
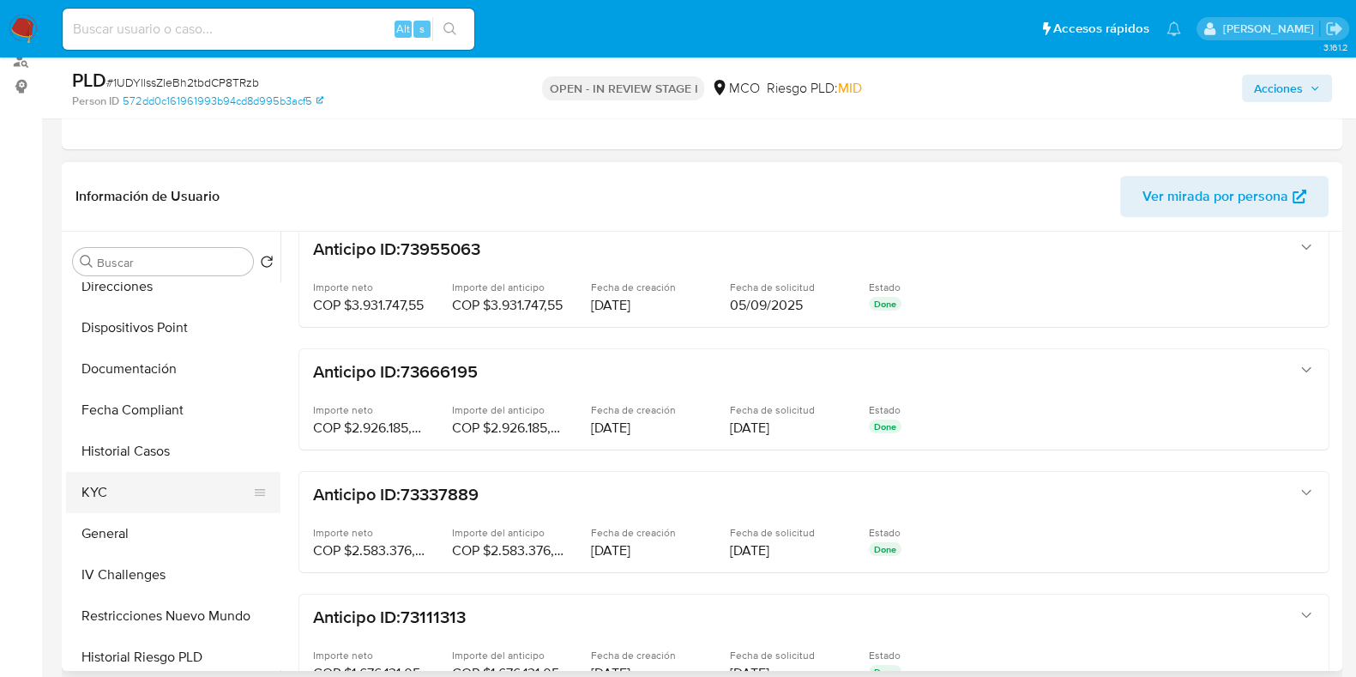
click at [127, 499] on button "KYC" at bounding box center [166, 492] width 201 height 41
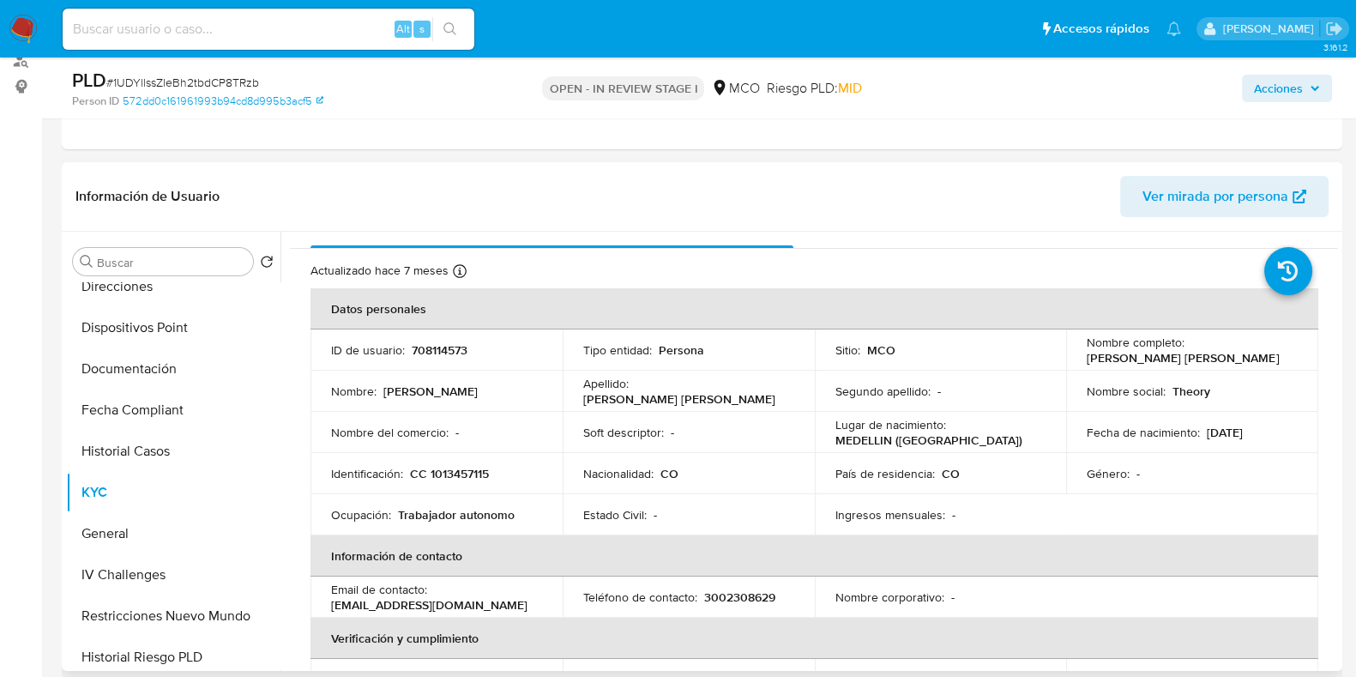
scroll to position [0, 0]
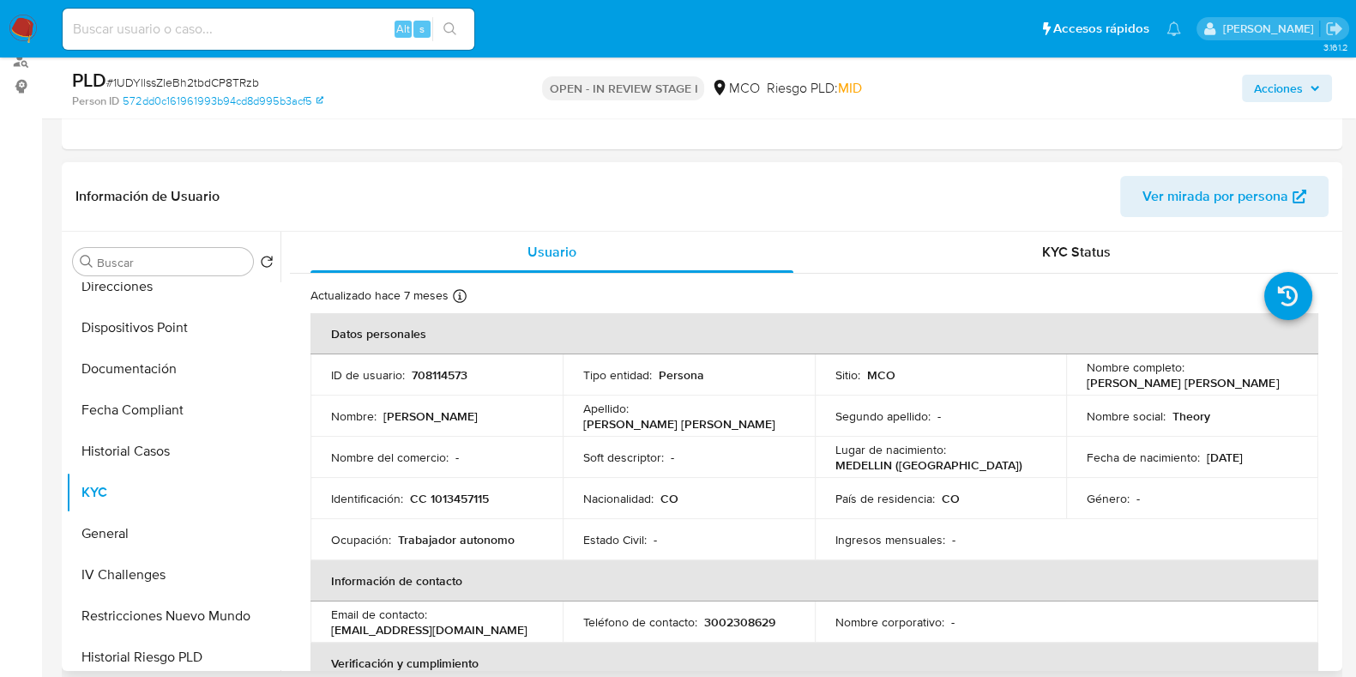
drag, startPoint x: 1081, startPoint y: 382, endPoint x: 1257, endPoint y: 379, distance: 175.9
click at [1257, 379] on div "Nombre completo : [PERSON_NAME] [PERSON_NAME]" at bounding box center [1192, 374] width 211 height 31
copy p "[PERSON_NAME] [PERSON_NAME]"
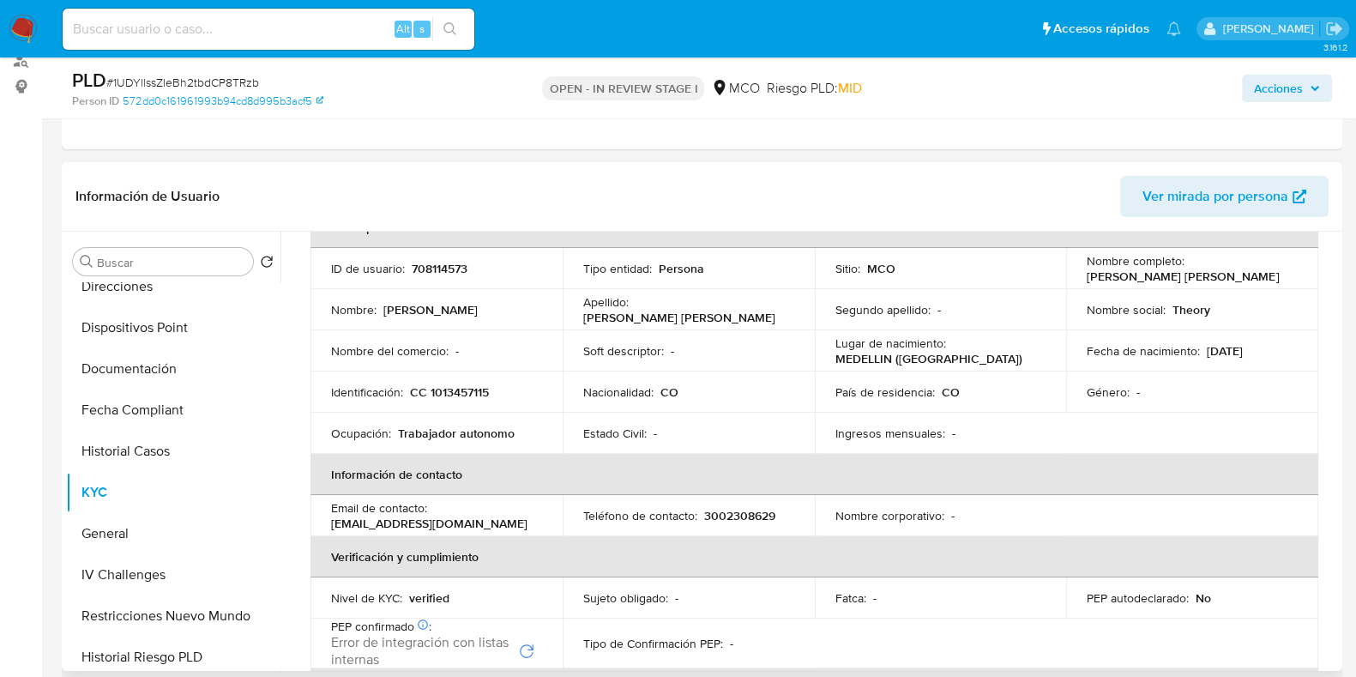
click at [456, 388] on p "CC 1013457115" at bounding box center [449, 391] width 79 height 15
copy p "1013457115"
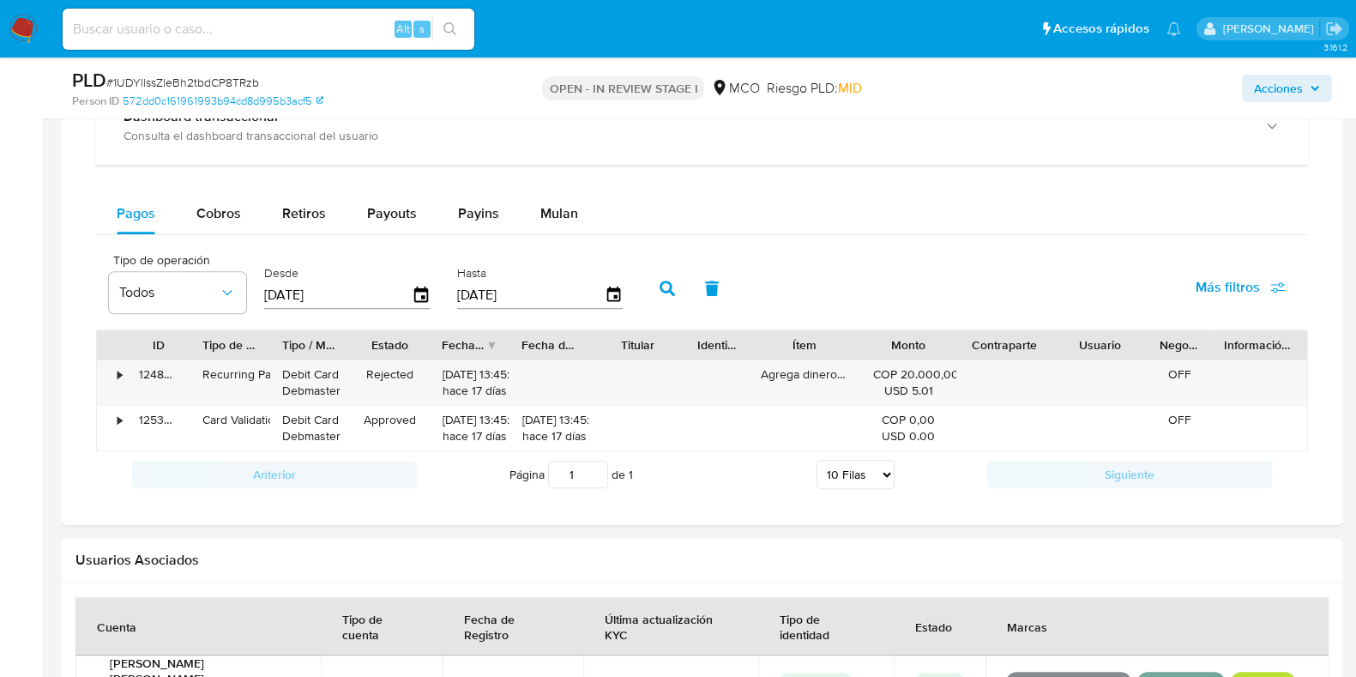
scroll to position [1072, 0]
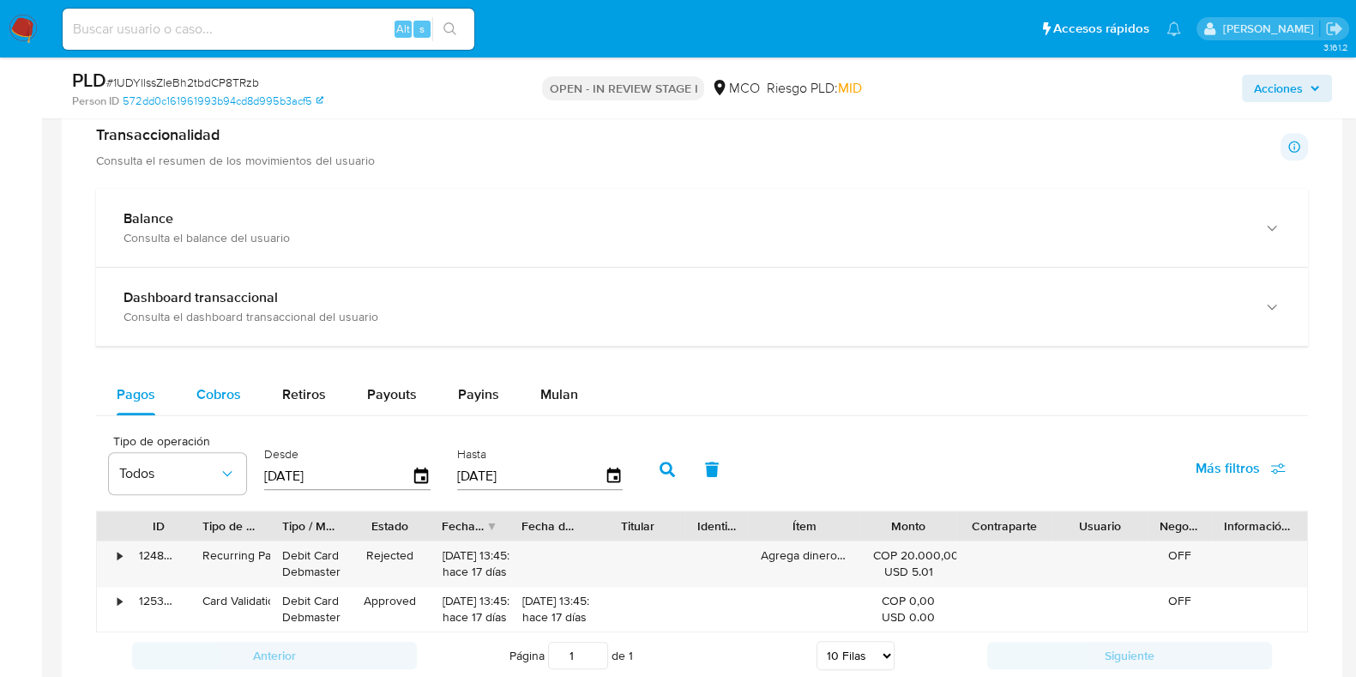
click at [201, 400] on span "Cobros" at bounding box center [218, 394] width 45 height 20
select select "10"
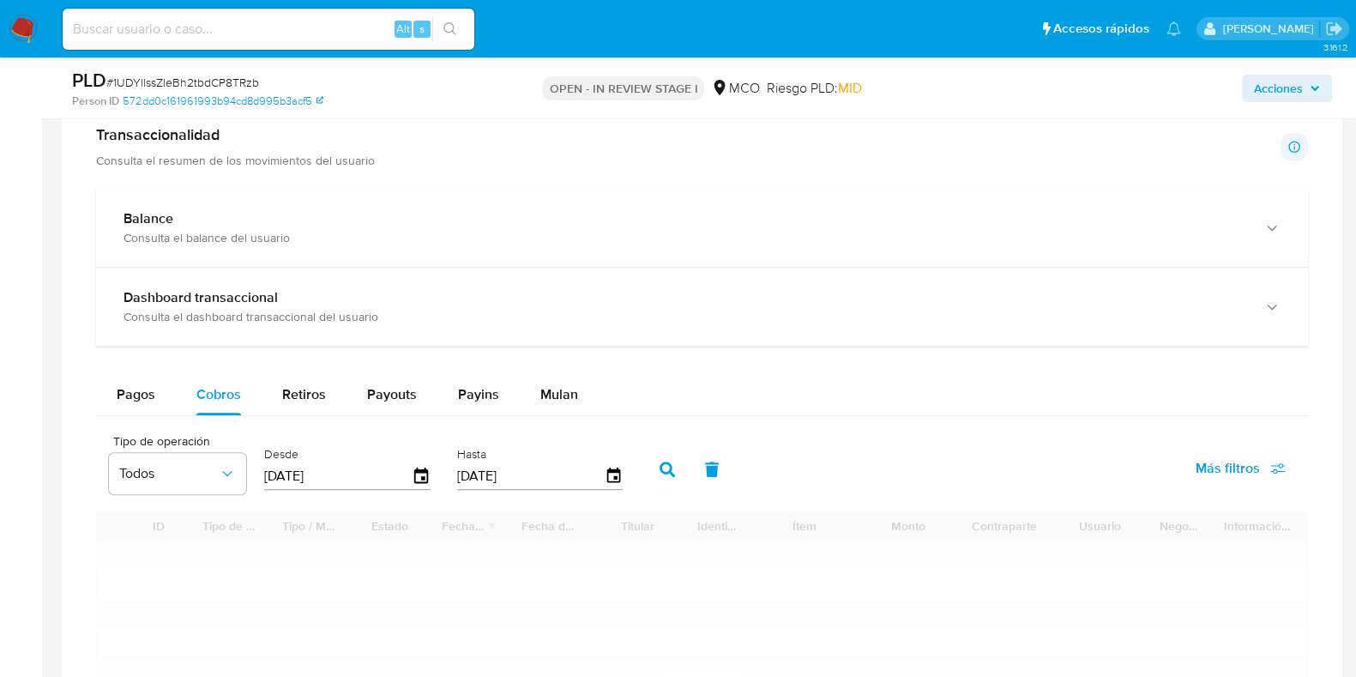
scroll to position [1393, 0]
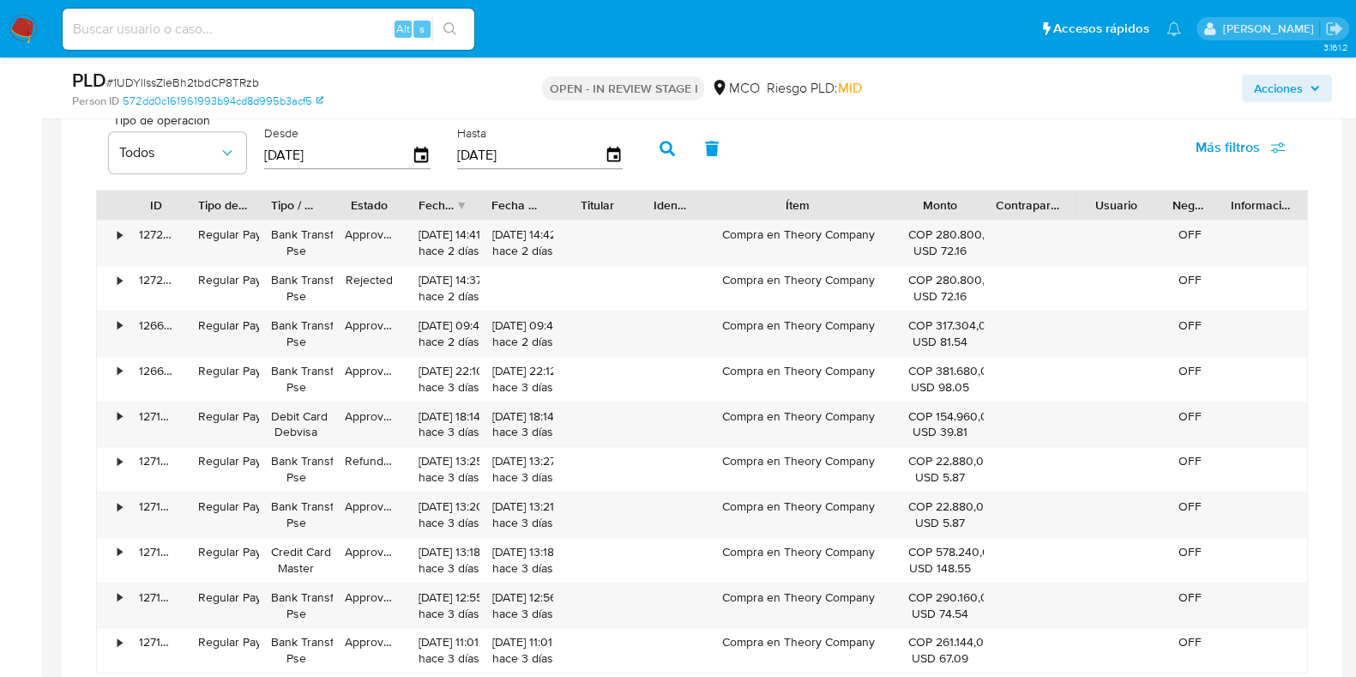
drag, startPoint x: 850, startPoint y: 212, endPoint x: 934, endPoint y: 212, distance: 84.1
click at [934, 212] on div "ID Tipo de operación Tipo / Método Estado Fecha de creación Fecha de aprobación…" at bounding box center [702, 204] width 1211 height 29
click at [828, 233] on div "Compra en Theory Company" at bounding box center [798, 242] width 196 height 45
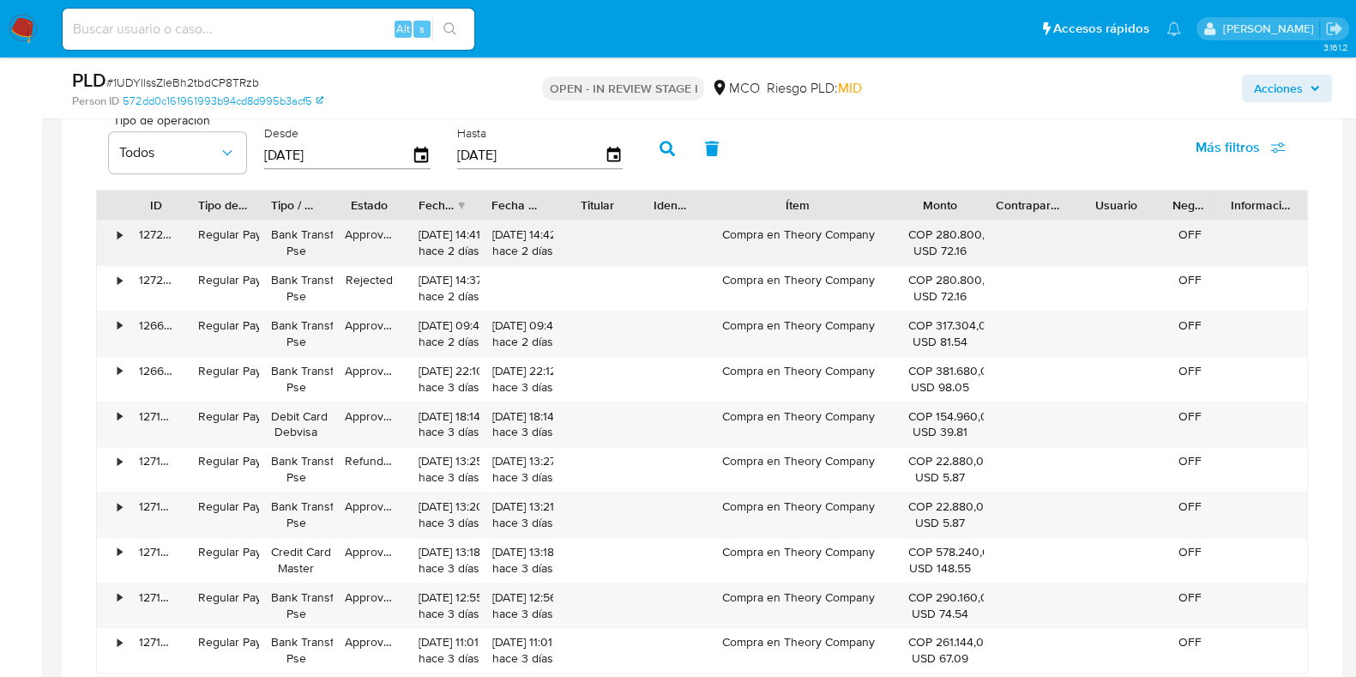
click at [738, 233] on div "Compra en Theory Company" at bounding box center [798, 242] width 196 height 45
drag, startPoint x: 723, startPoint y: 233, endPoint x: 878, endPoint y: 229, distance: 154.5
click at [878, 229] on div "Compra en Theory Company" at bounding box center [798, 242] width 196 height 45
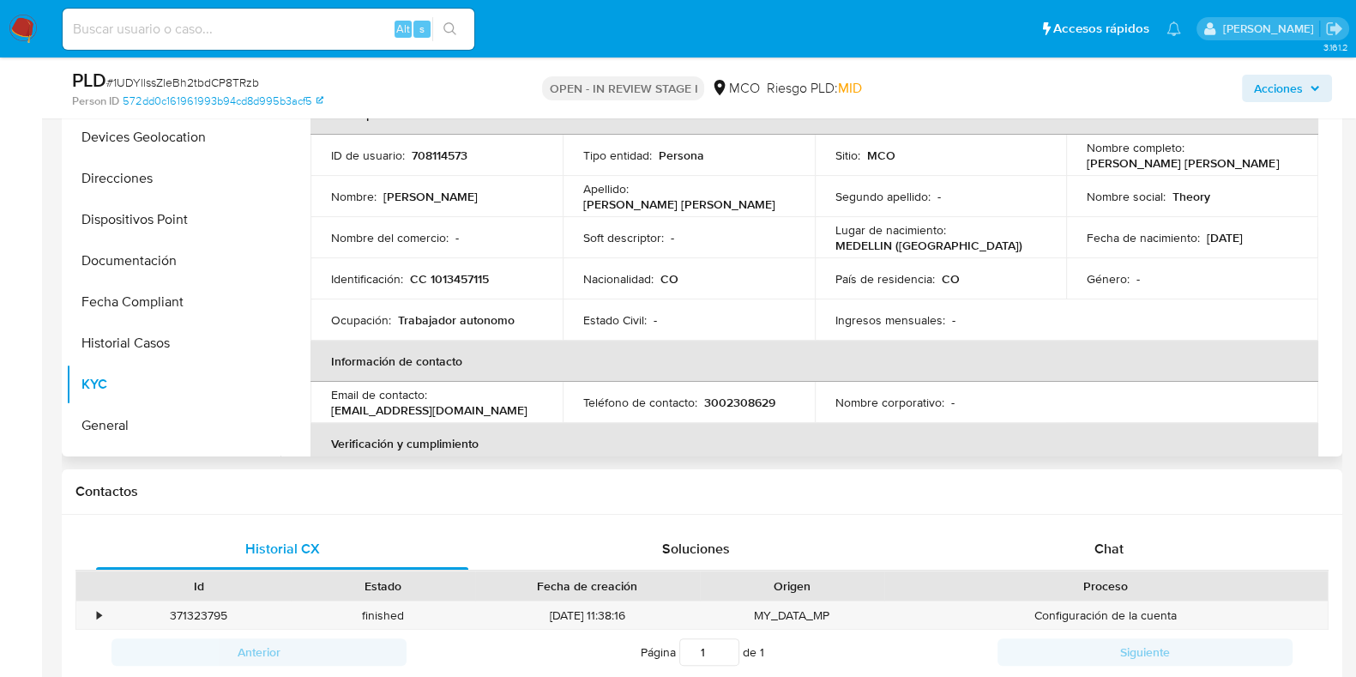
scroll to position [0, 0]
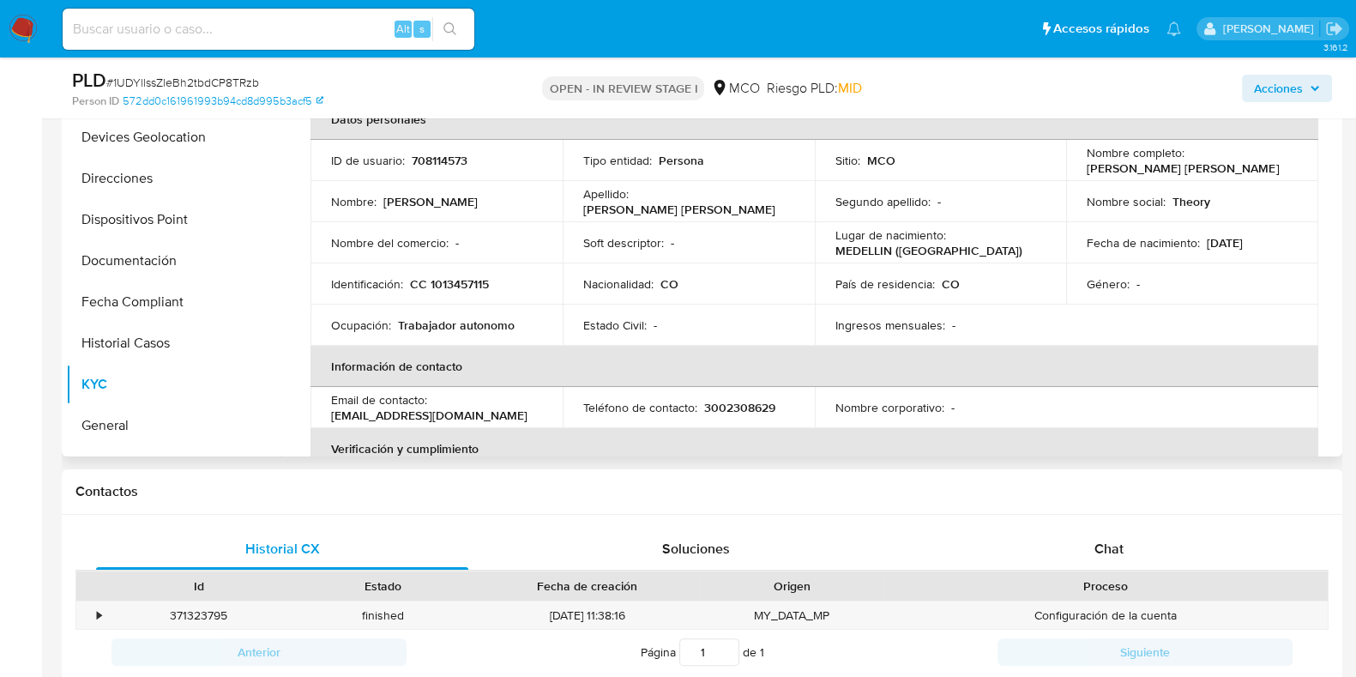
click at [435, 160] on p "708114573" at bounding box center [440, 160] width 56 height 15
copy p "708114573"
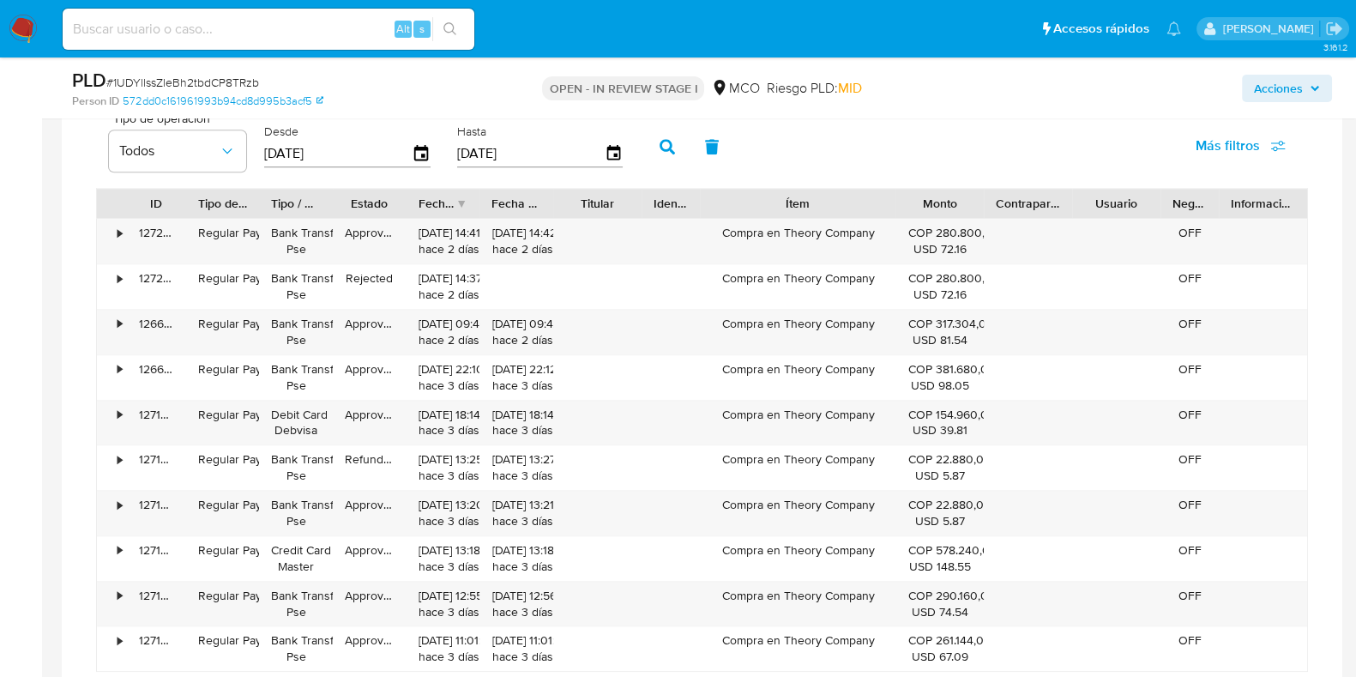
scroll to position [1393, 0]
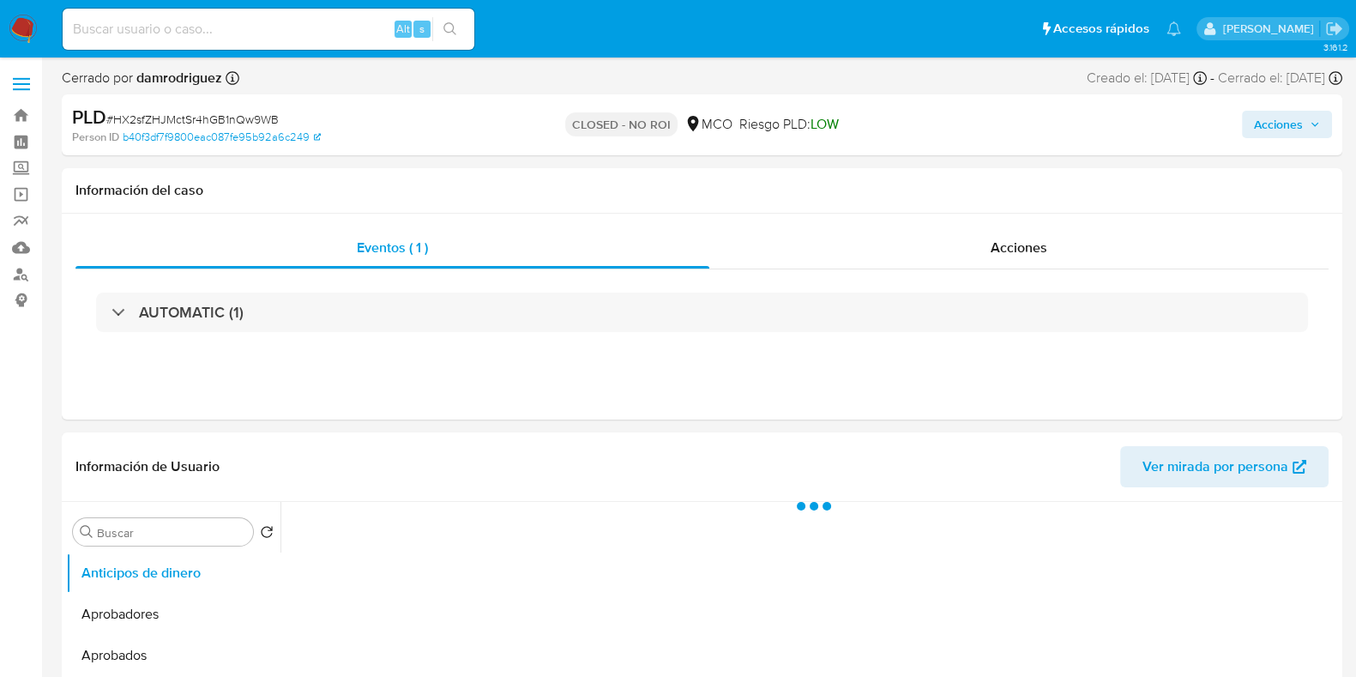
select select "10"
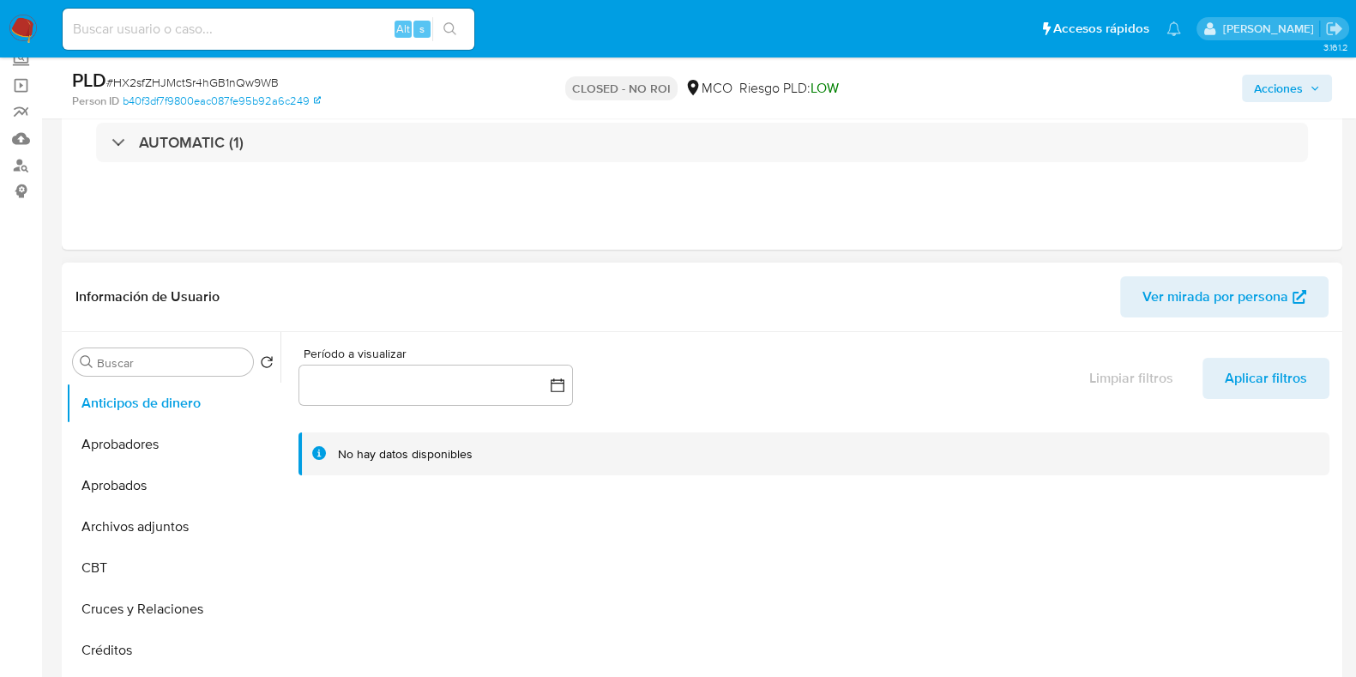
scroll to position [106, 0]
drag, startPoint x: 277, startPoint y: 83, endPoint x: 118, endPoint y: 85, distance: 159.6
click at [118, 85] on span "# HX2sfZHJMctSr4hGB1nQw9WB" at bounding box center [192, 82] width 172 height 17
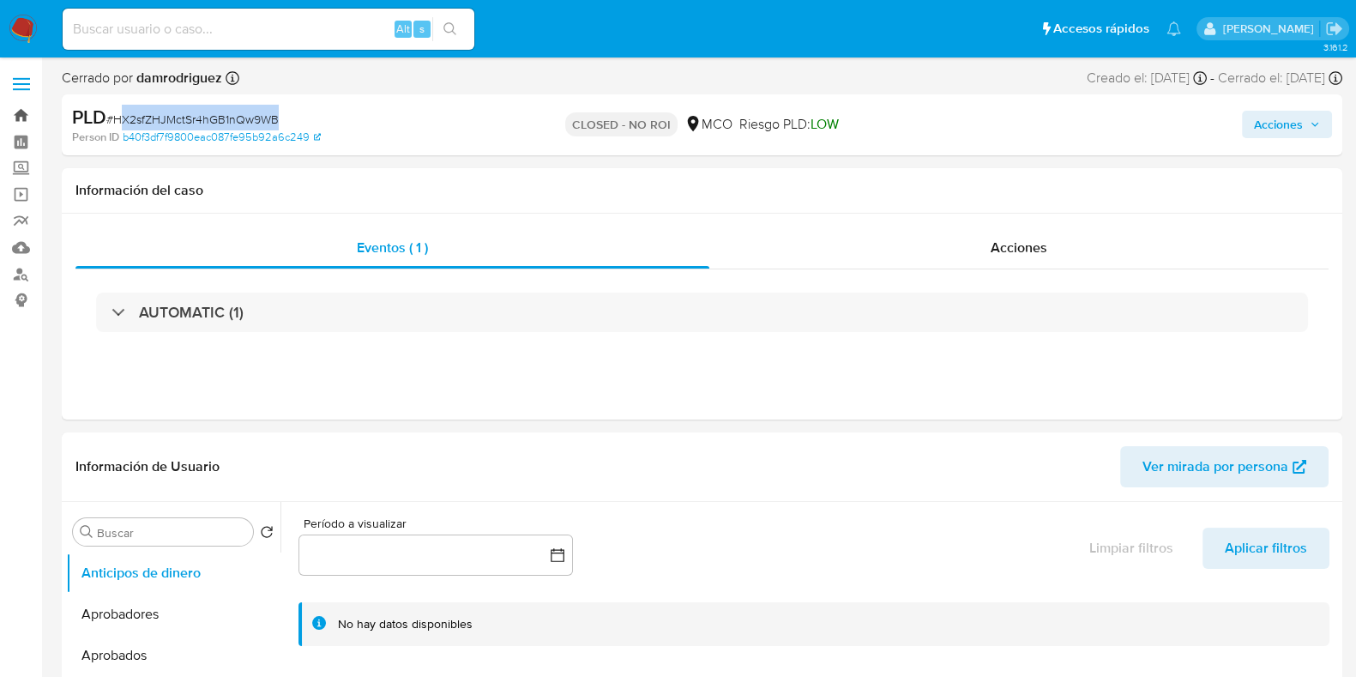
click at [25, 112] on link "Bandeja" at bounding box center [102, 115] width 204 height 27
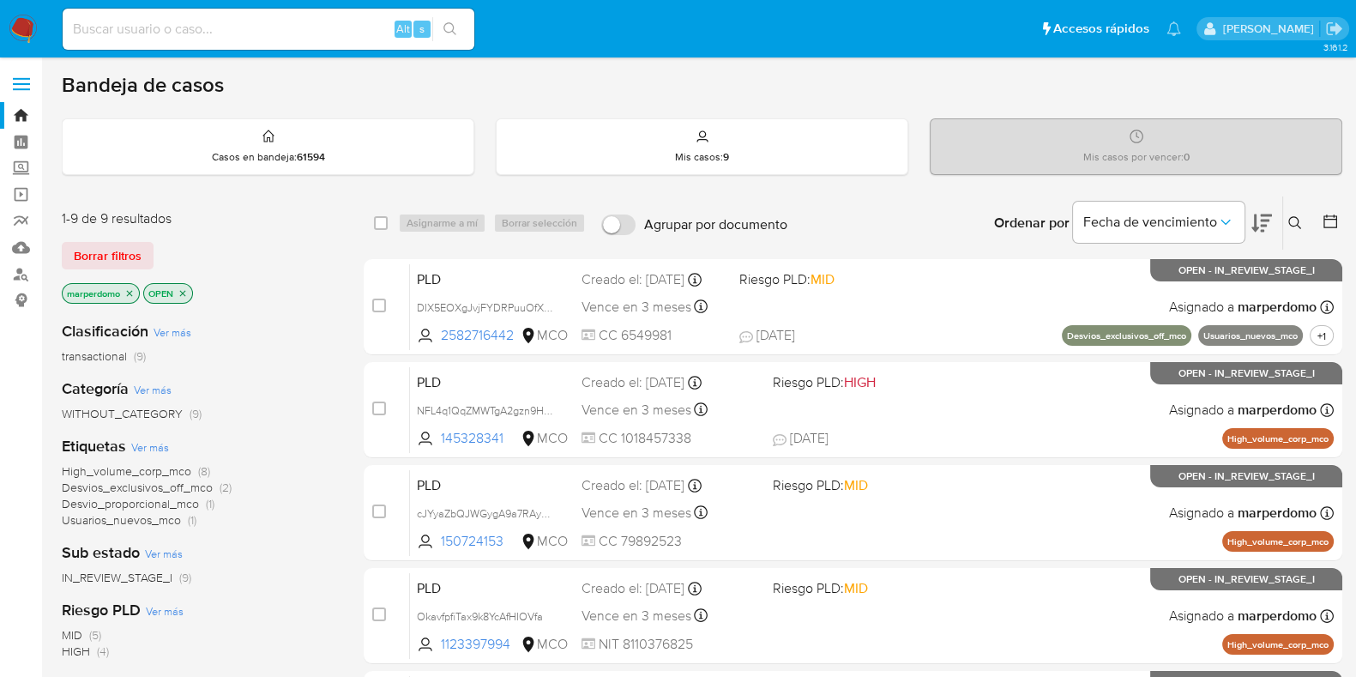
click at [1295, 222] on icon at bounding box center [1296, 223] width 14 height 14
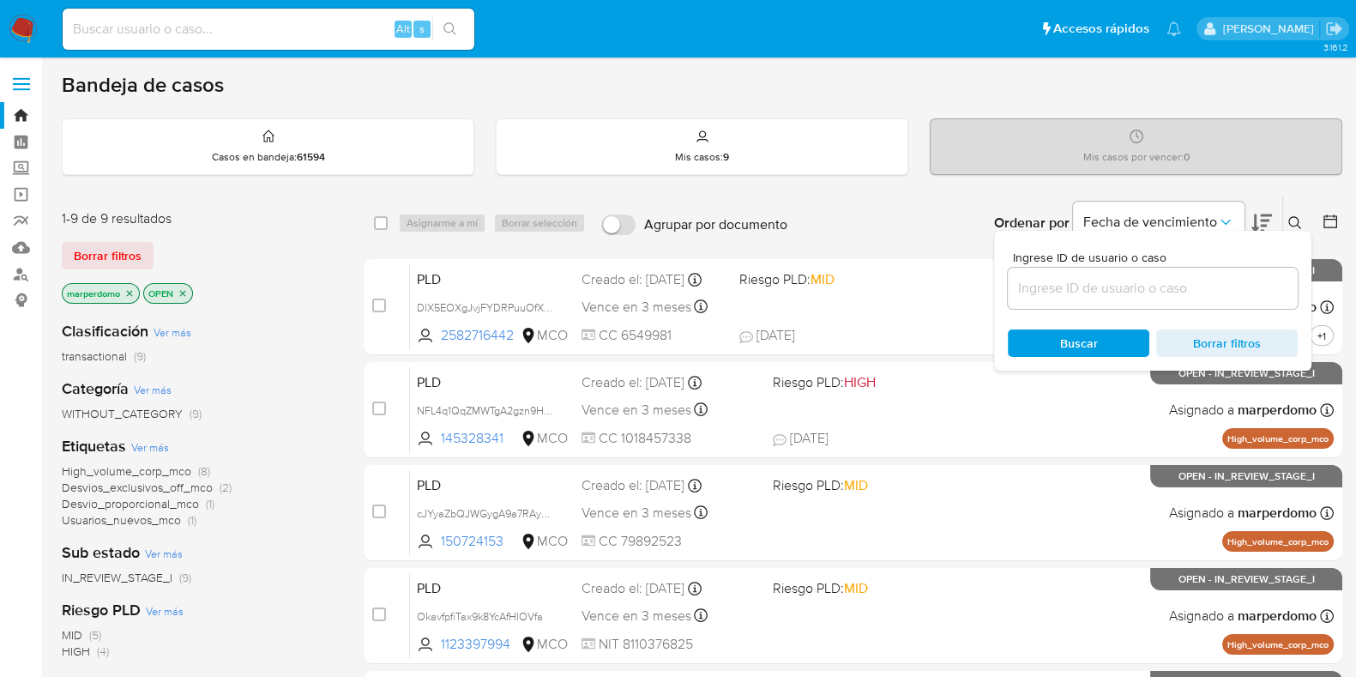
click at [1078, 283] on input at bounding box center [1153, 288] width 290 height 22
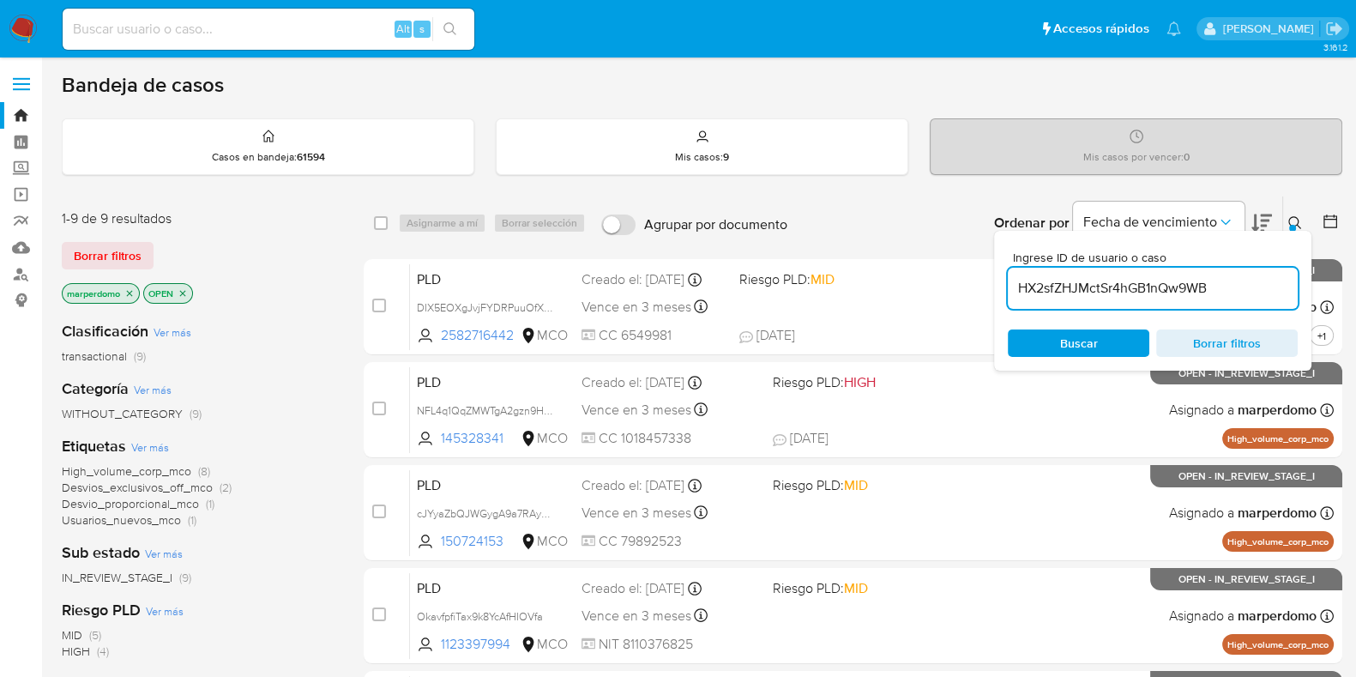
type input "HX2sfZHJMctSr4hGB1nQw9WB"
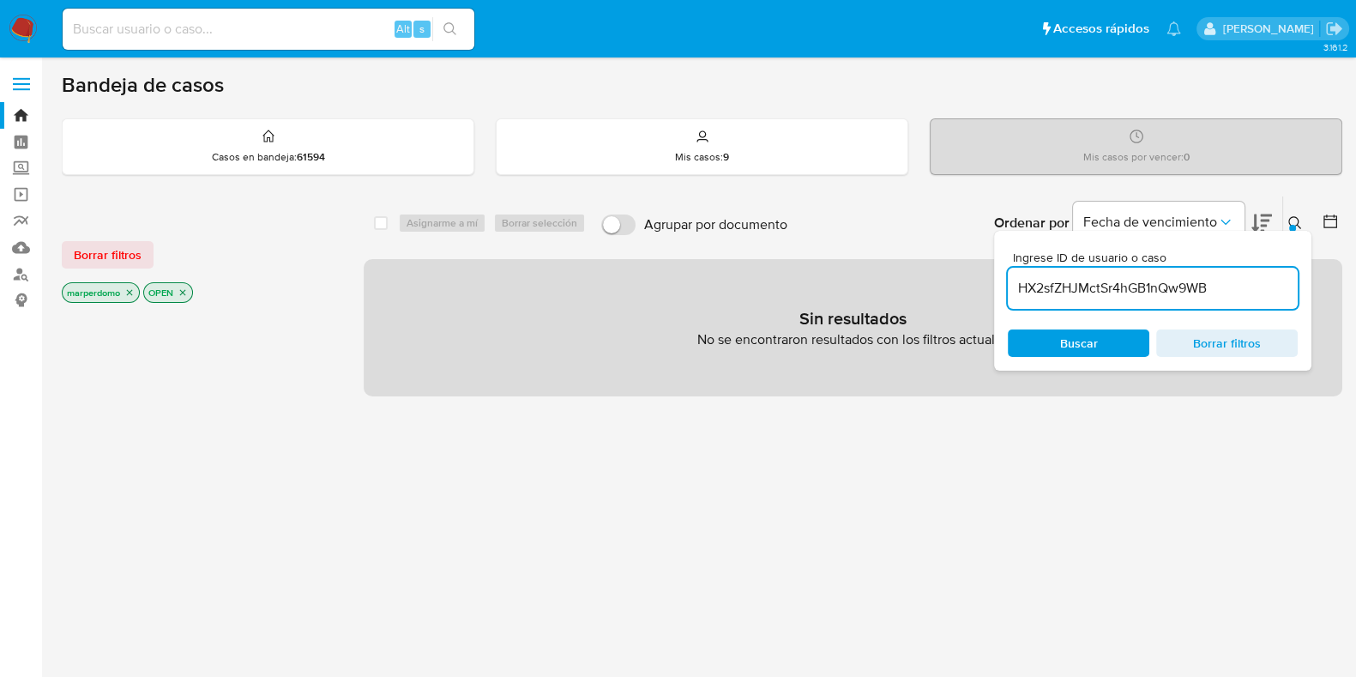
click at [130, 293] on icon "close-filter" at bounding box center [129, 292] width 10 height 10
click at [1235, 282] on input "HX2sfZHJMctSr4hGB1nQw9WB" at bounding box center [1153, 288] width 290 height 22
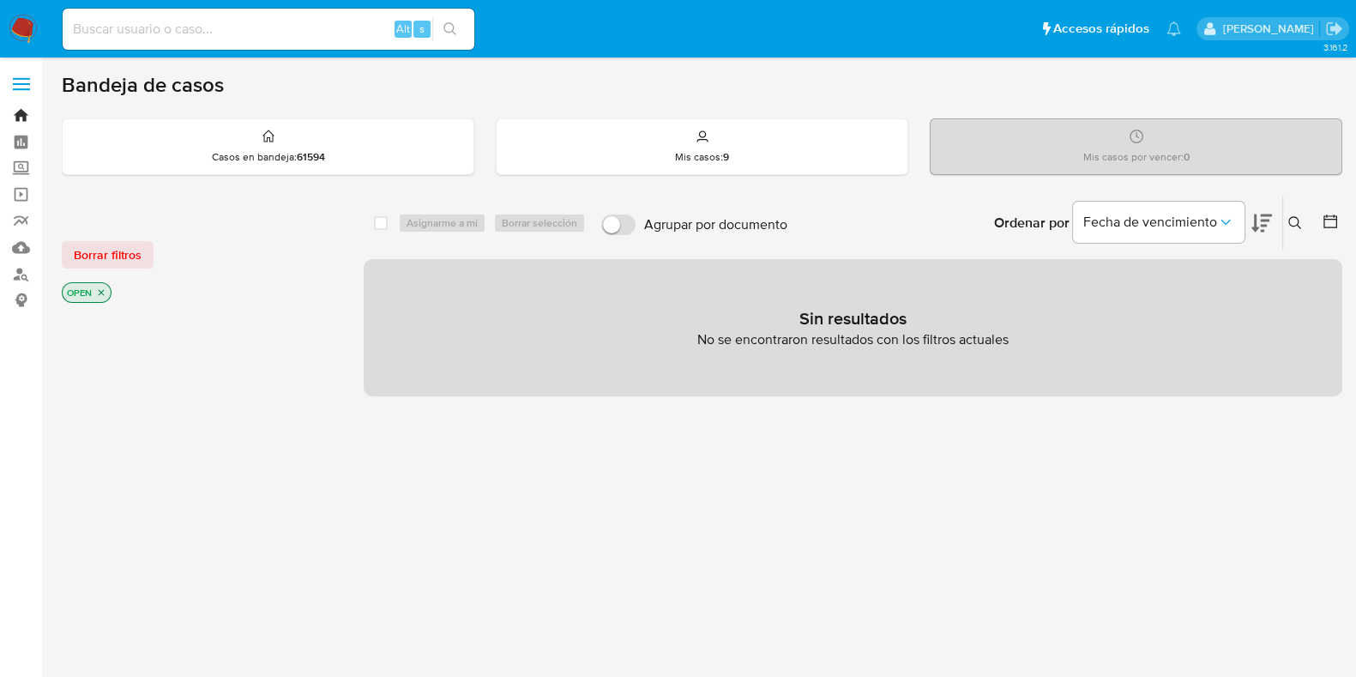
click at [20, 117] on link "Bandeja" at bounding box center [102, 115] width 204 height 27
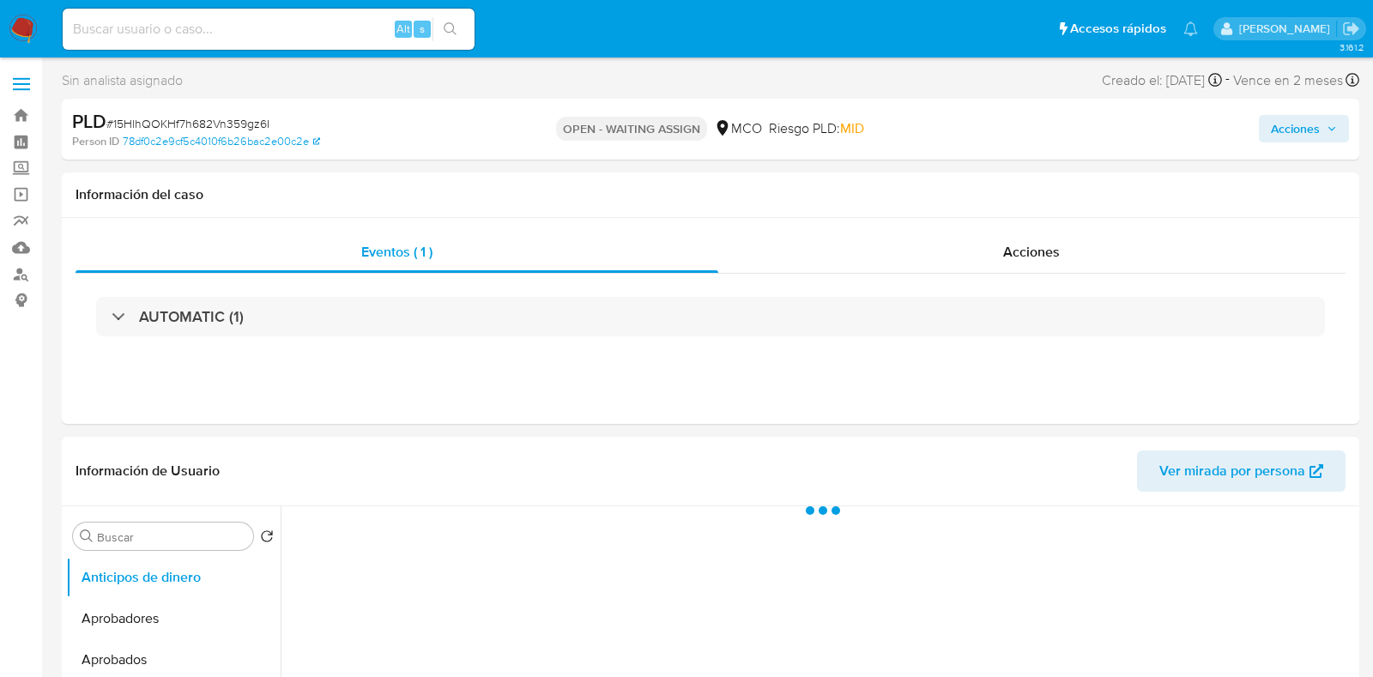
select select "10"
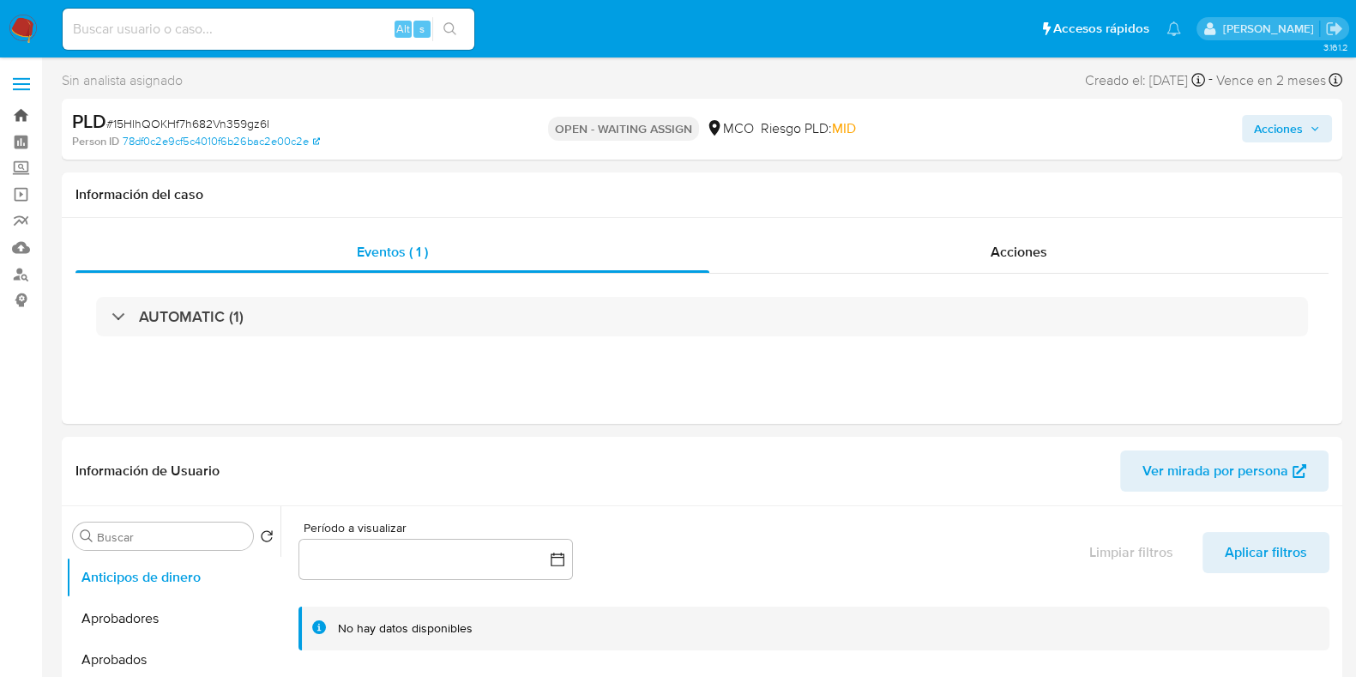
click at [30, 117] on link "Bandeja" at bounding box center [102, 115] width 204 height 27
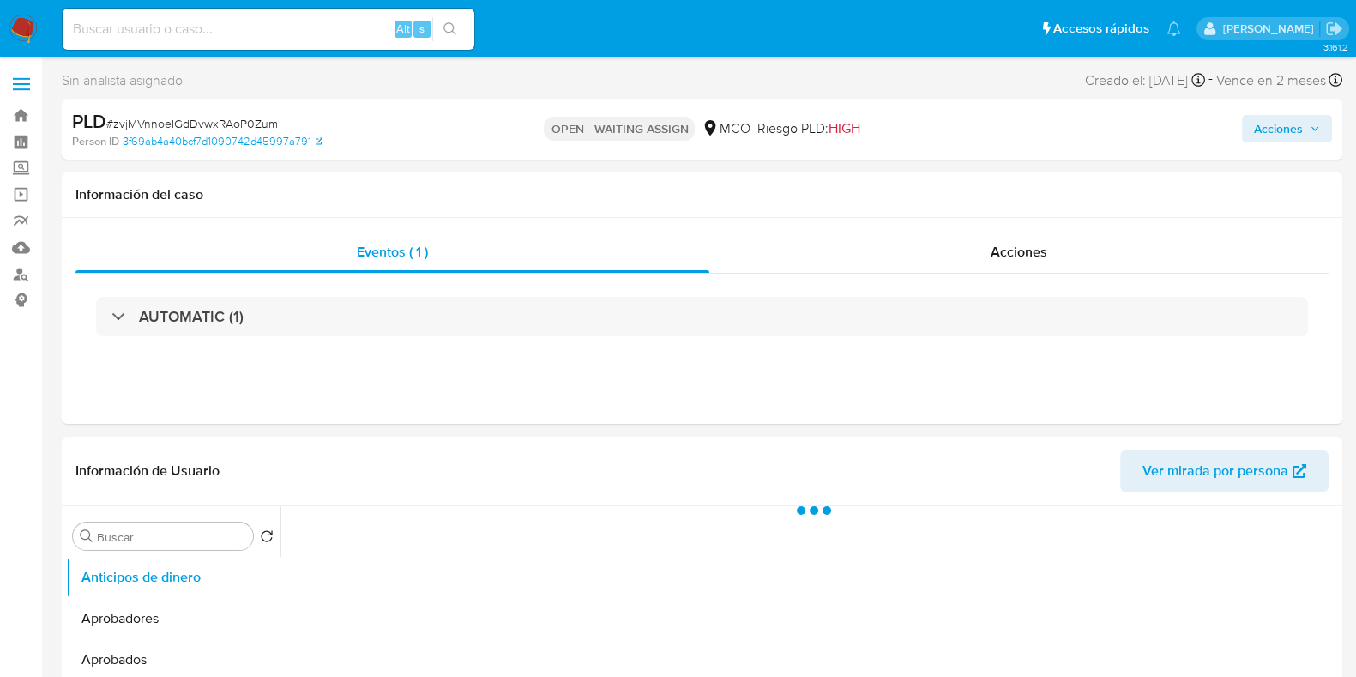
select select "10"
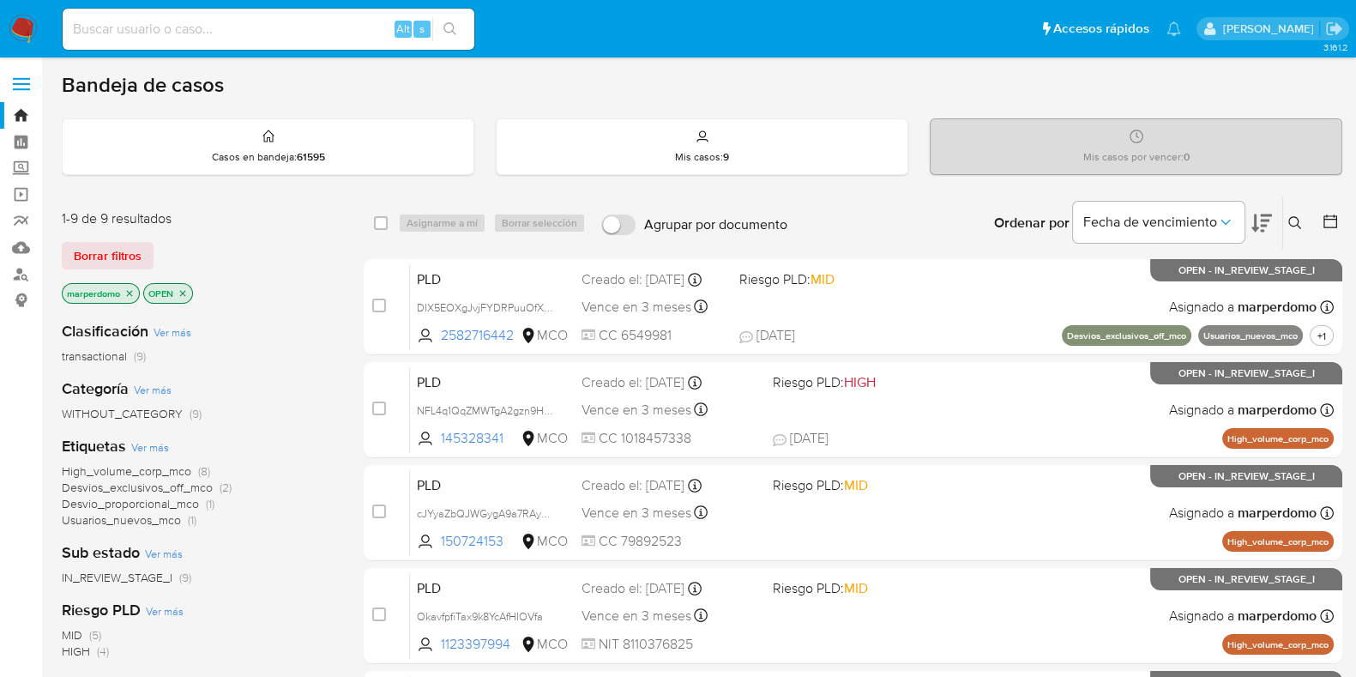
click at [130, 293] on icon "close-filter" at bounding box center [129, 293] width 10 height 10
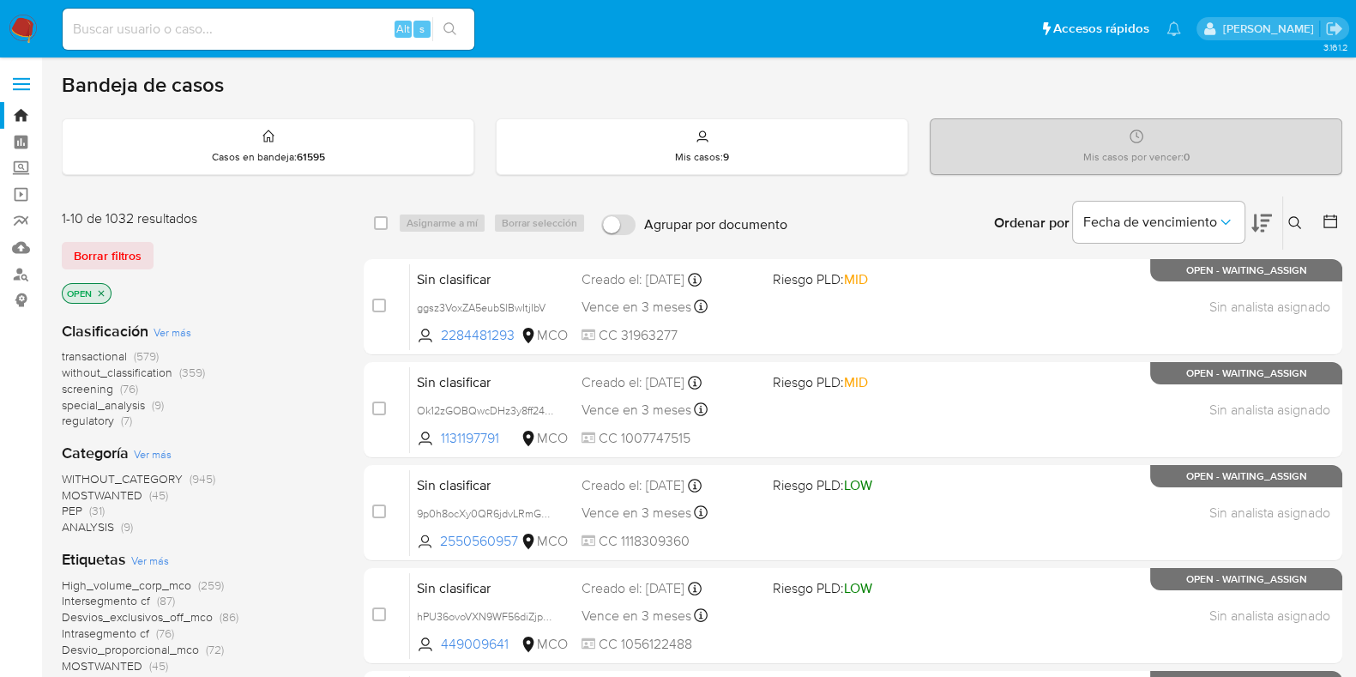
click at [1299, 219] on icon at bounding box center [1296, 223] width 14 height 14
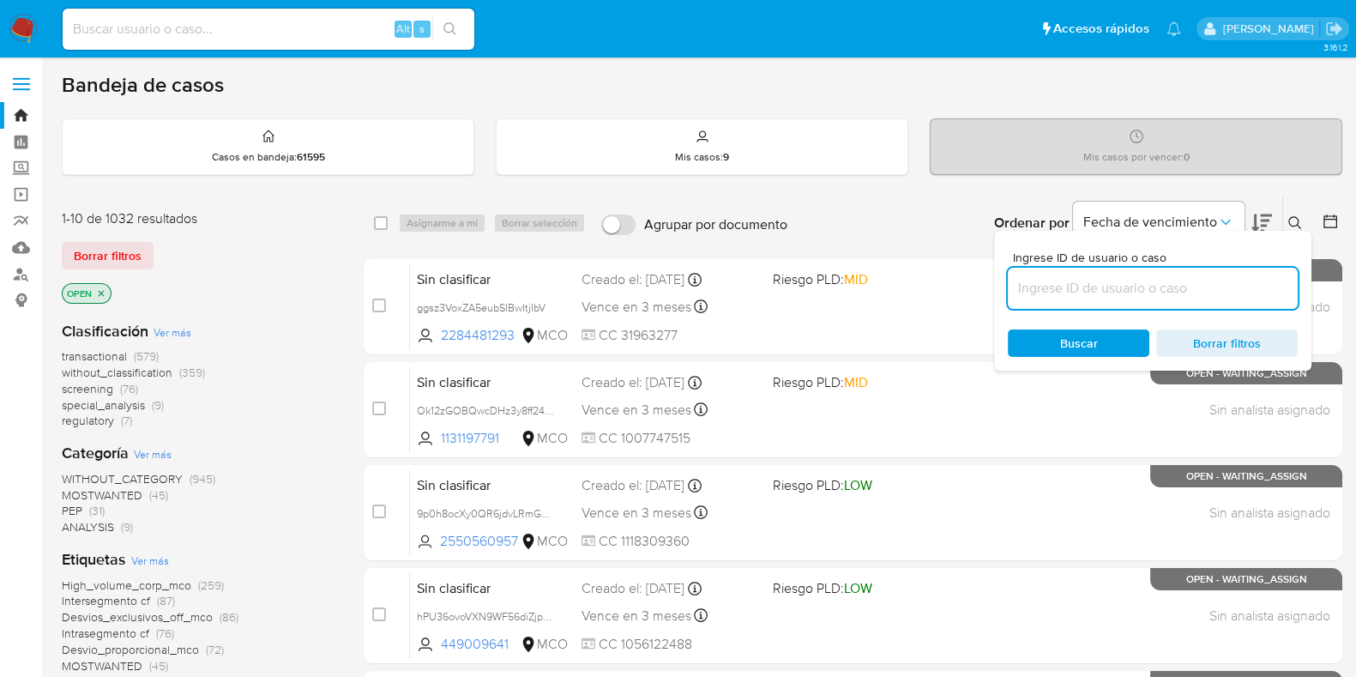
click at [1150, 291] on input at bounding box center [1153, 288] width 290 height 22
type input "15HlhQOKHf7h682Vn359gz6I"
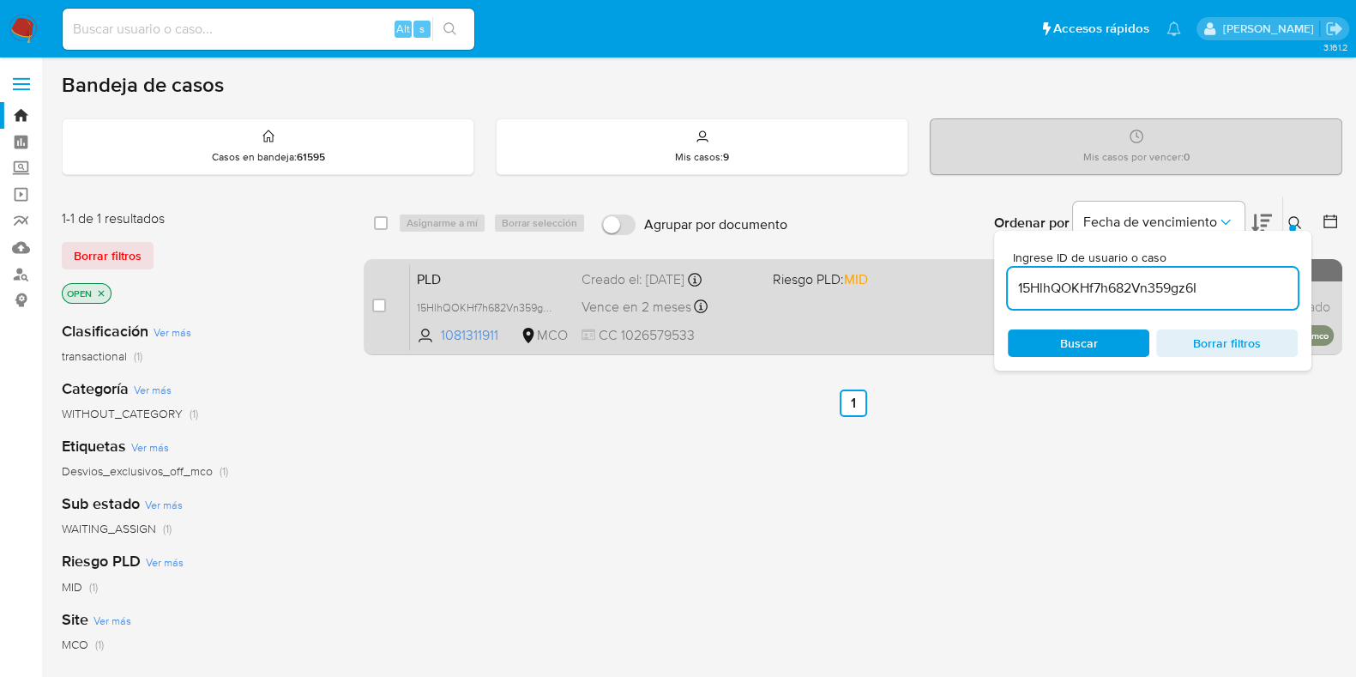
click at [796, 306] on span at bounding box center [862, 306] width 178 height 3
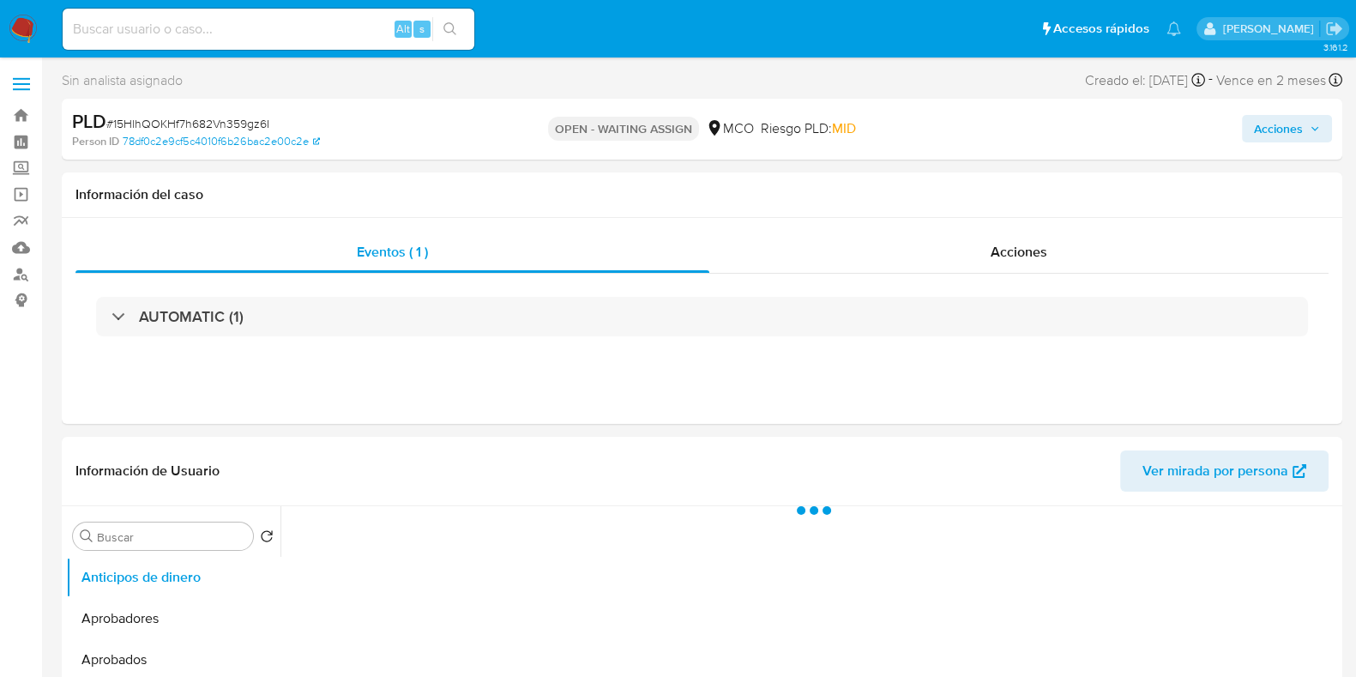
select select "10"
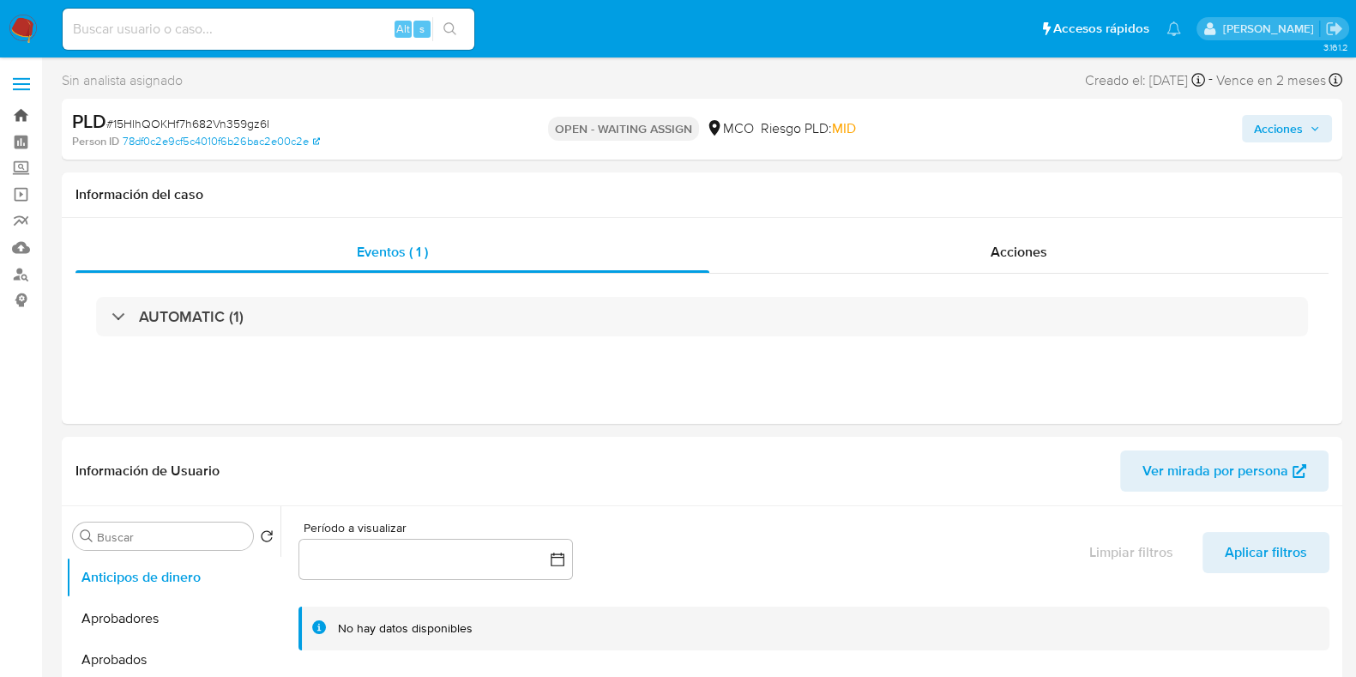
click at [28, 110] on link "Bandeja" at bounding box center [102, 115] width 204 height 27
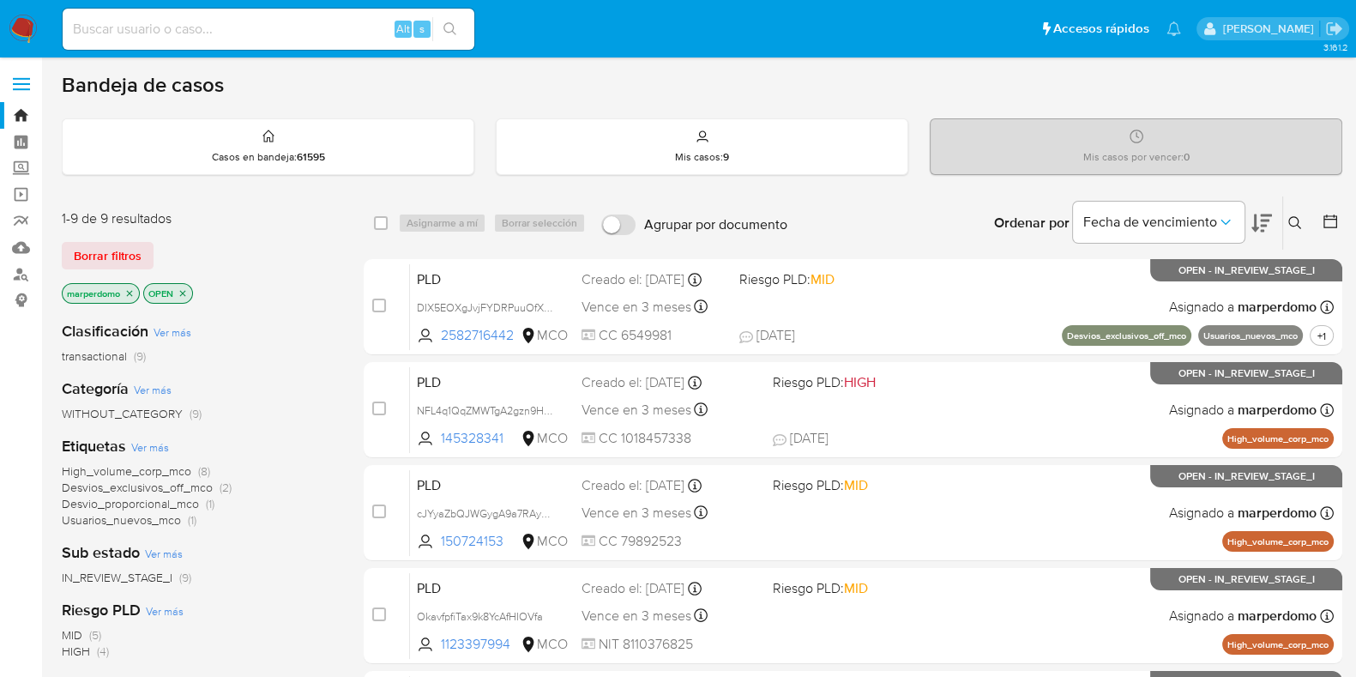
click at [1289, 213] on button at bounding box center [1297, 223] width 28 height 21
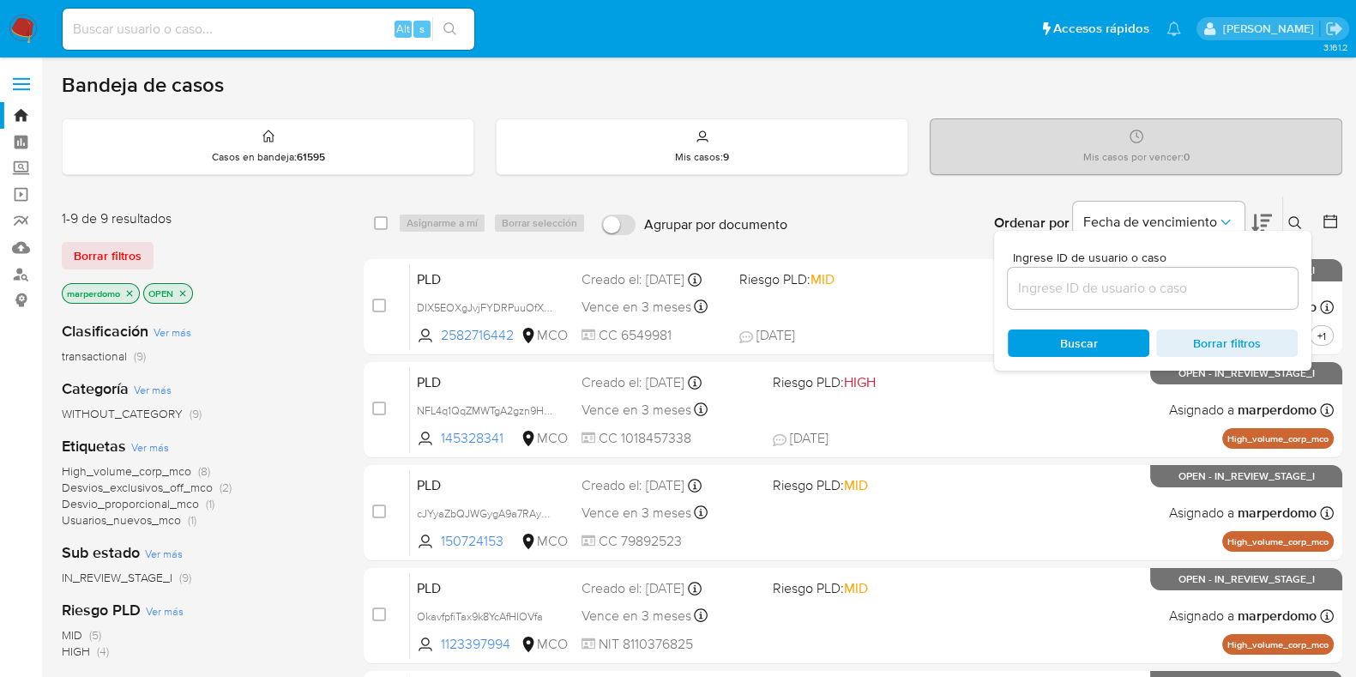
click at [1180, 286] on input at bounding box center [1153, 288] width 290 height 22
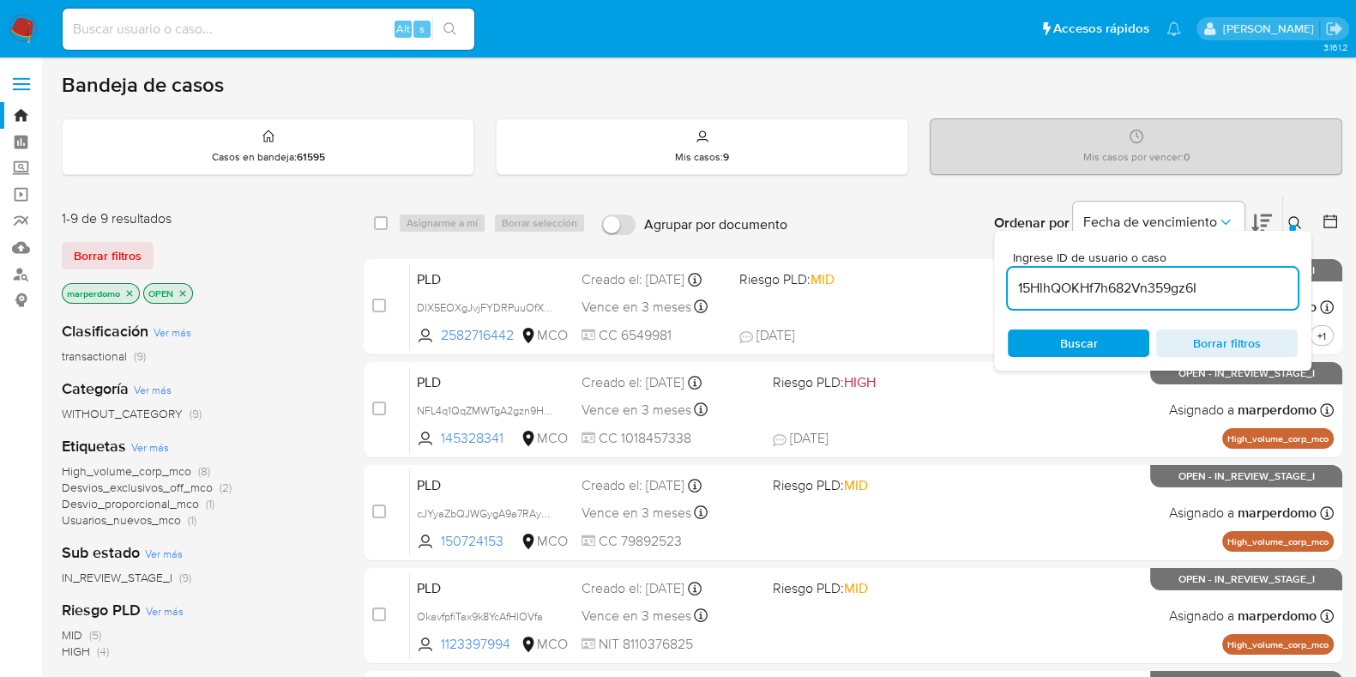
type input "15HlhQOKHf7h682Vn359gz6I"
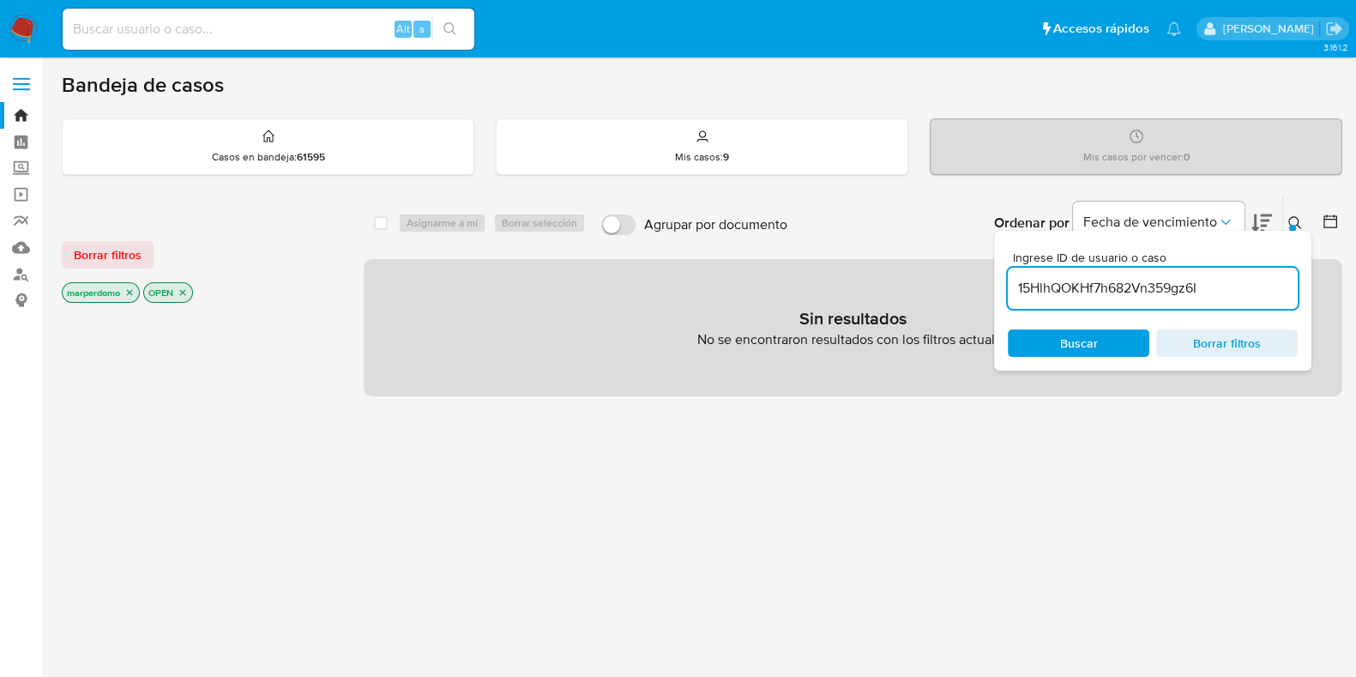
click at [129, 290] on icon "close-filter" at bounding box center [130, 293] width 6 height 6
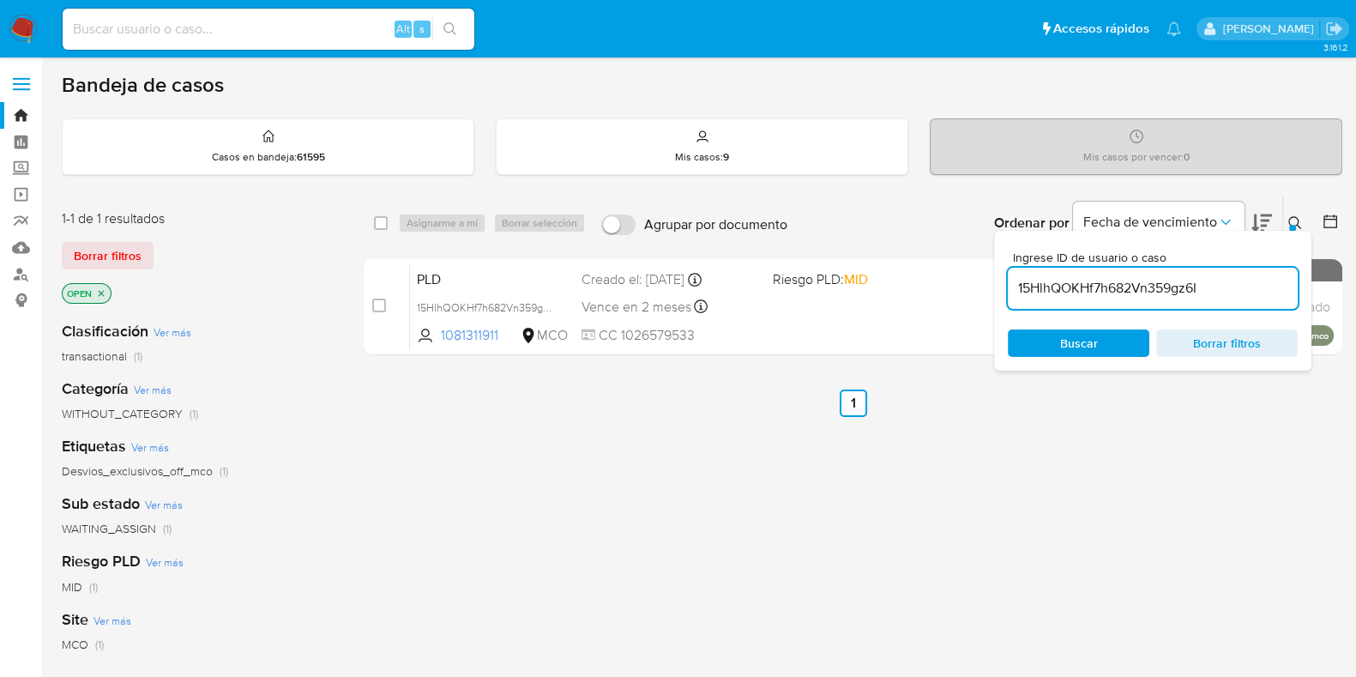
click at [1290, 221] on icon at bounding box center [1296, 223] width 14 height 14
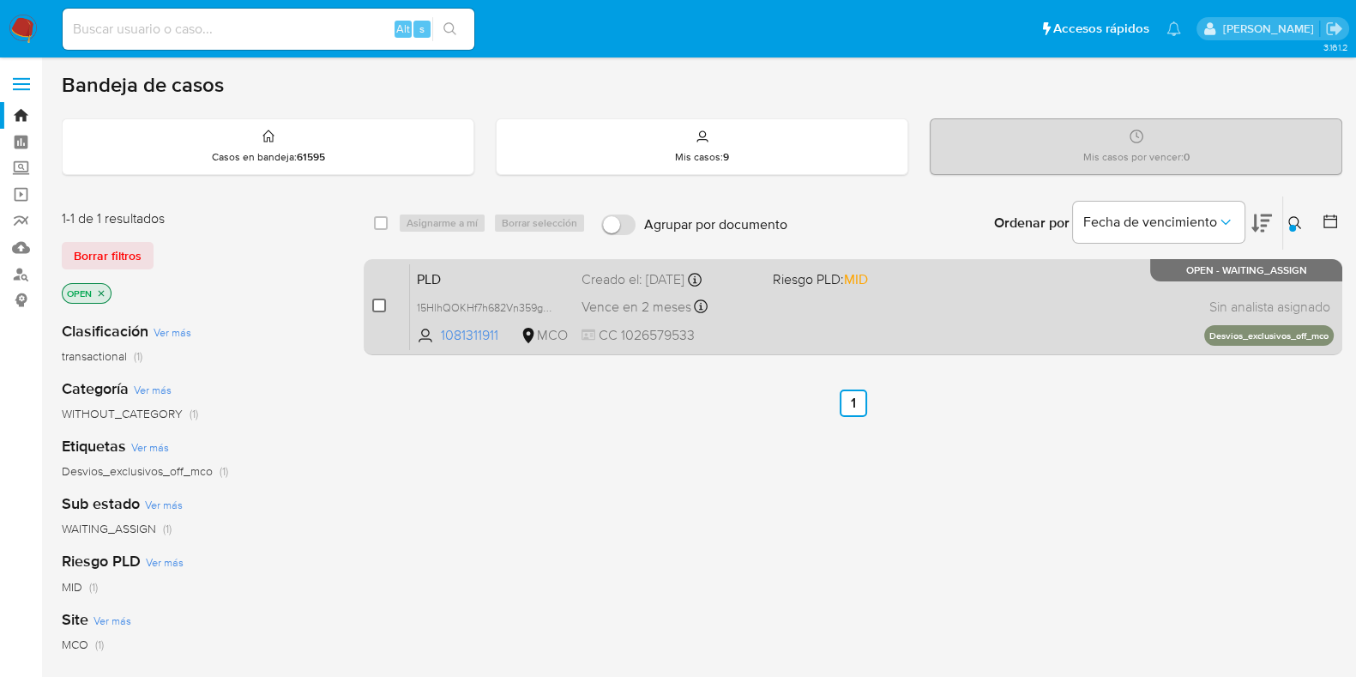
click at [373, 306] on input "checkbox" at bounding box center [379, 306] width 14 height 14
checkbox input "true"
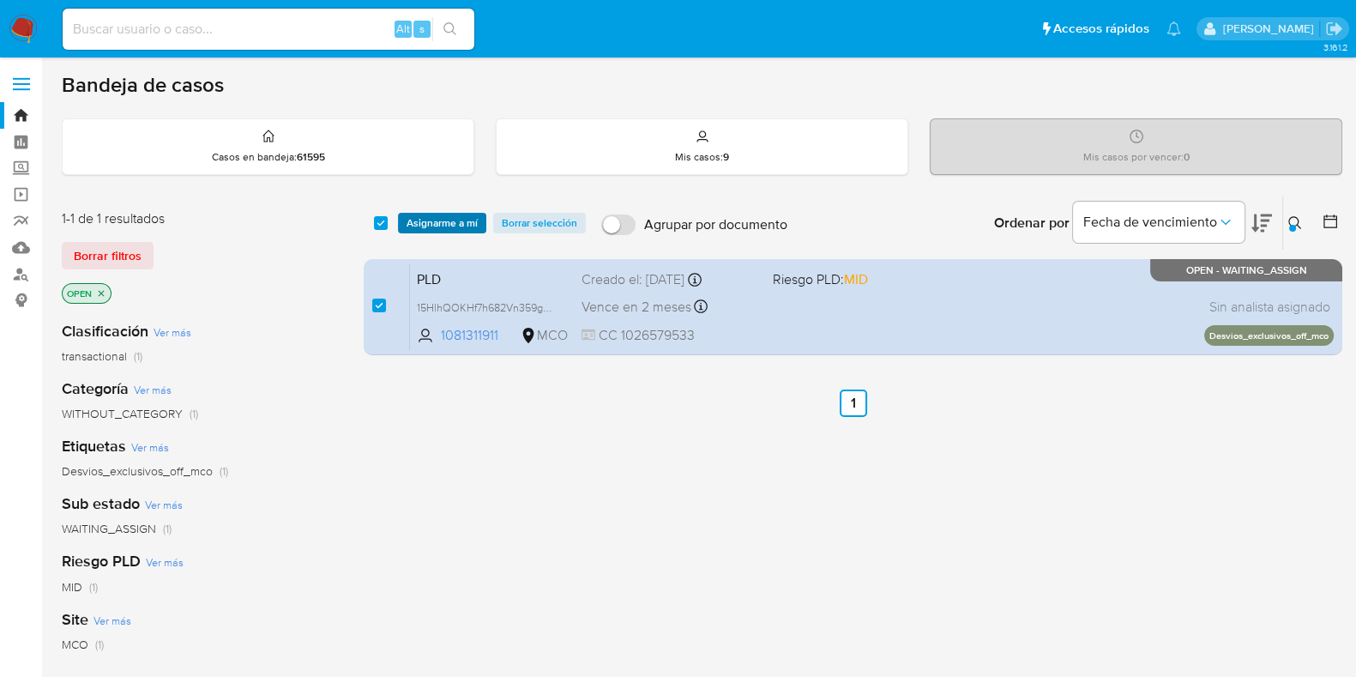
click at [435, 220] on span "Asignarme a mí" at bounding box center [442, 222] width 71 height 17
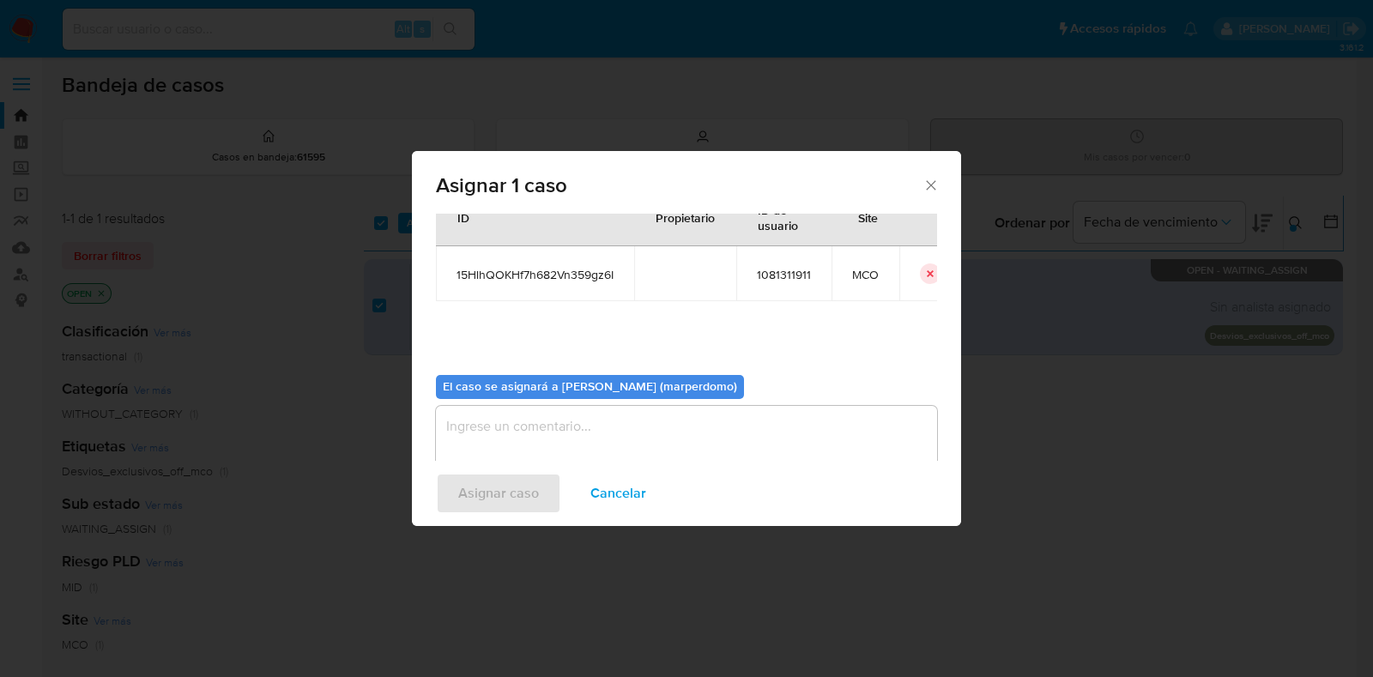
scroll to position [88, 0]
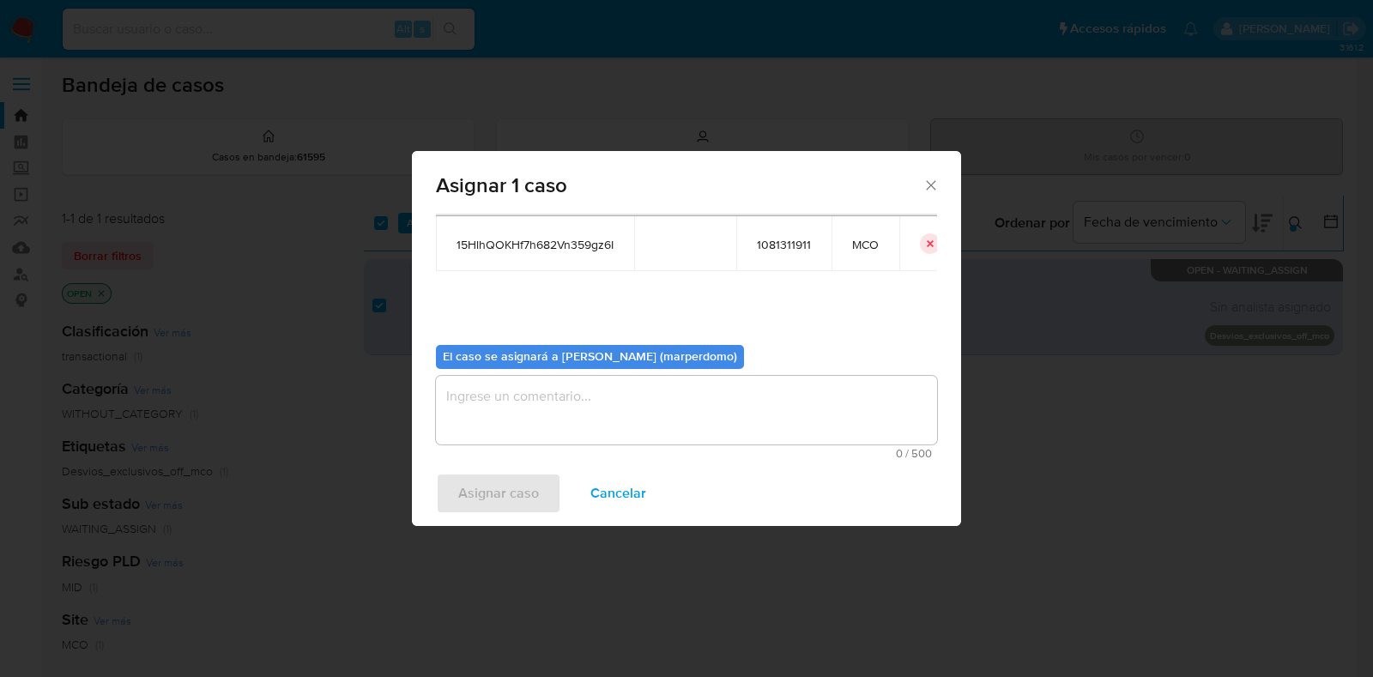
click at [577, 408] on textarea "assign-modal" at bounding box center [686, 410] width 501 height 69
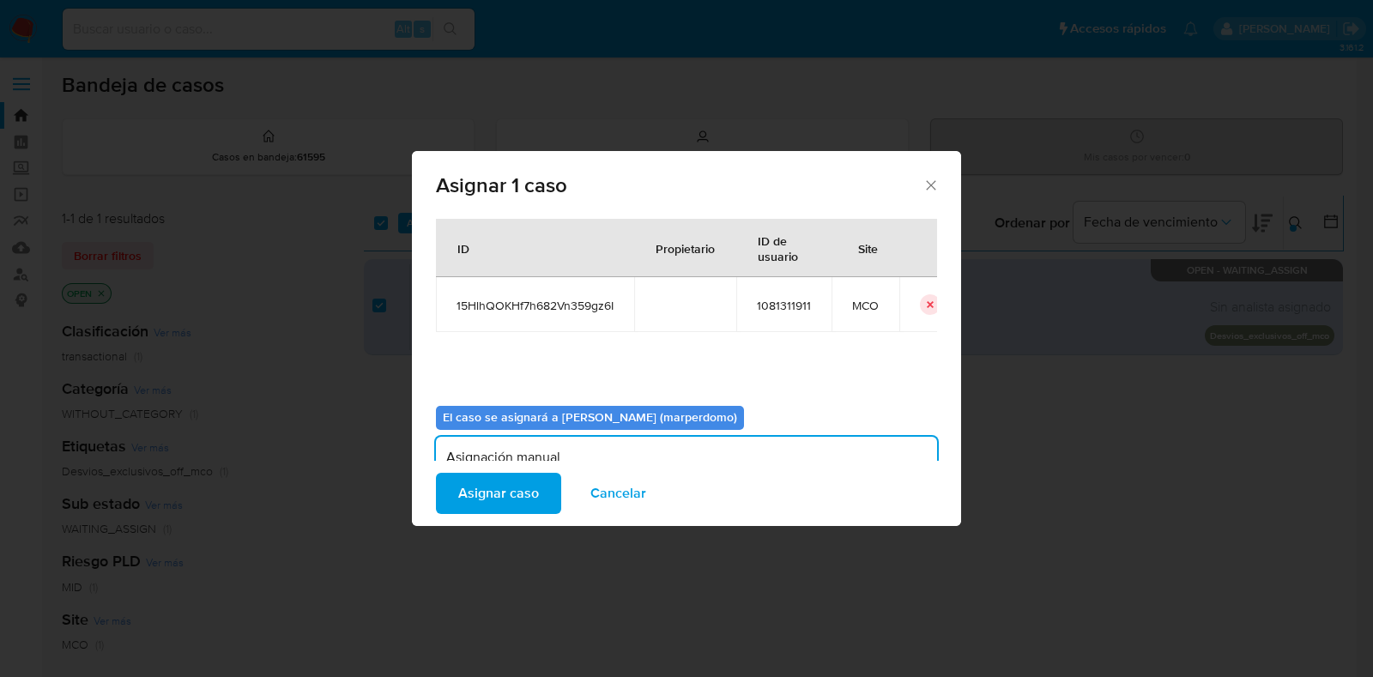
scroll to position [0, 0]
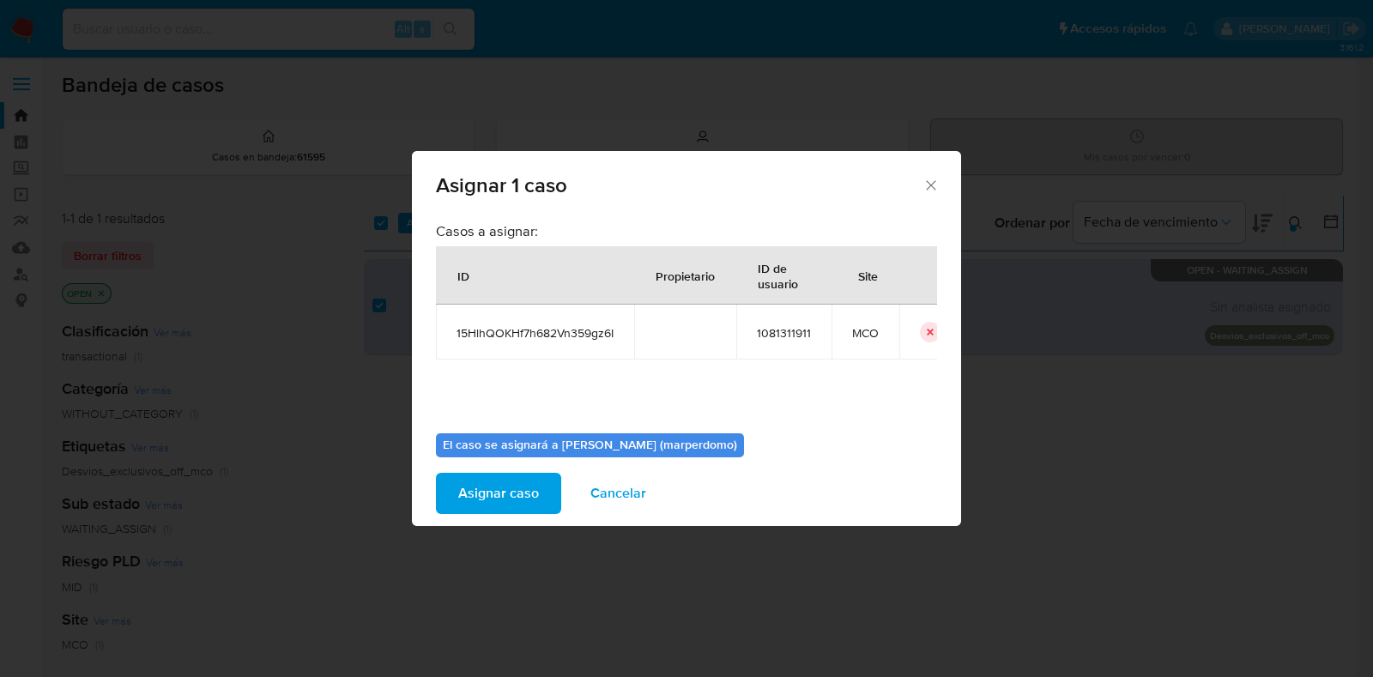
type textarea "Asignación manual"
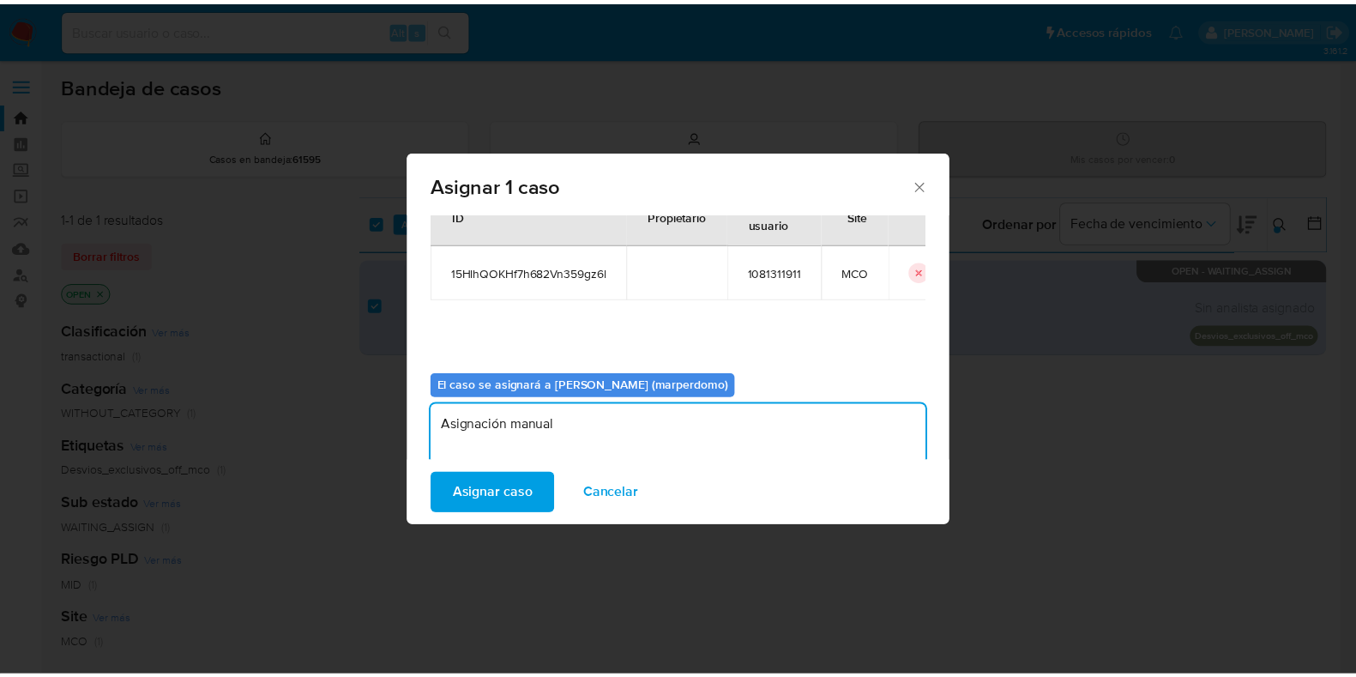
scroll to position [88, 0]
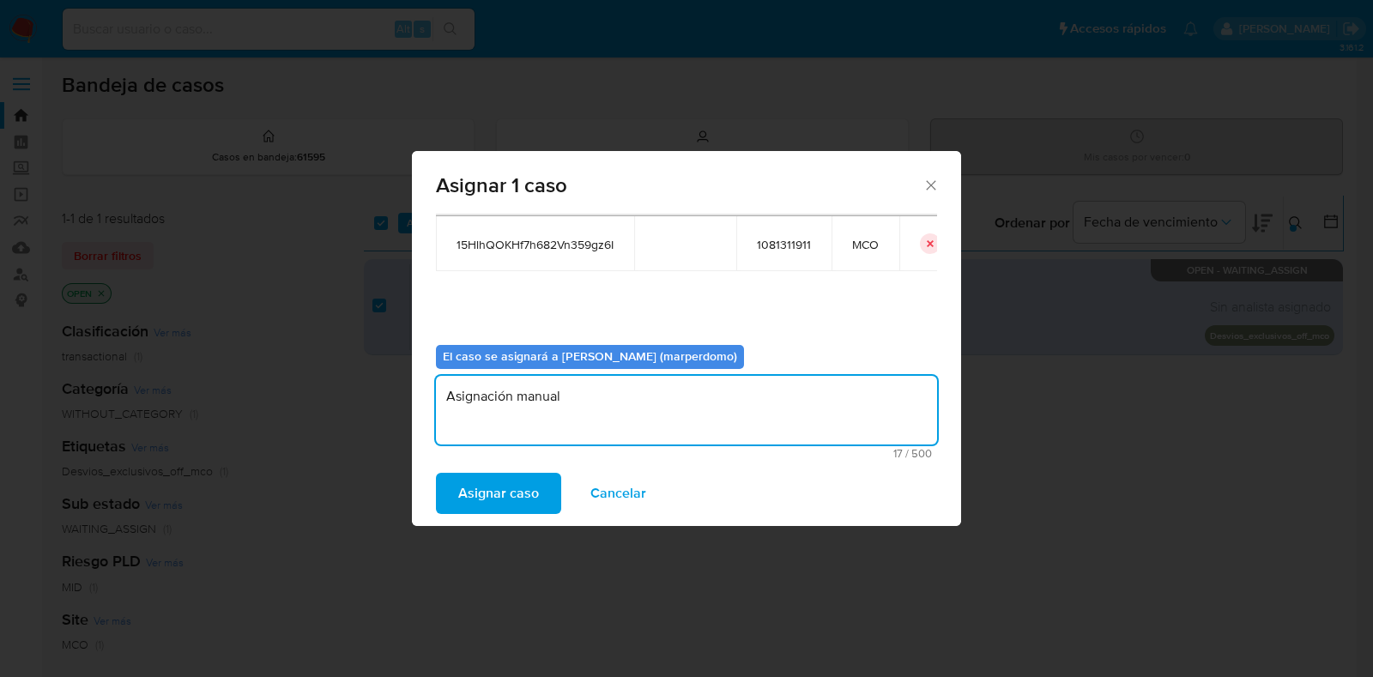
click at [694, 409] on textarea "Asignación manual" at bounding box center [686, 410] width 501 height 69
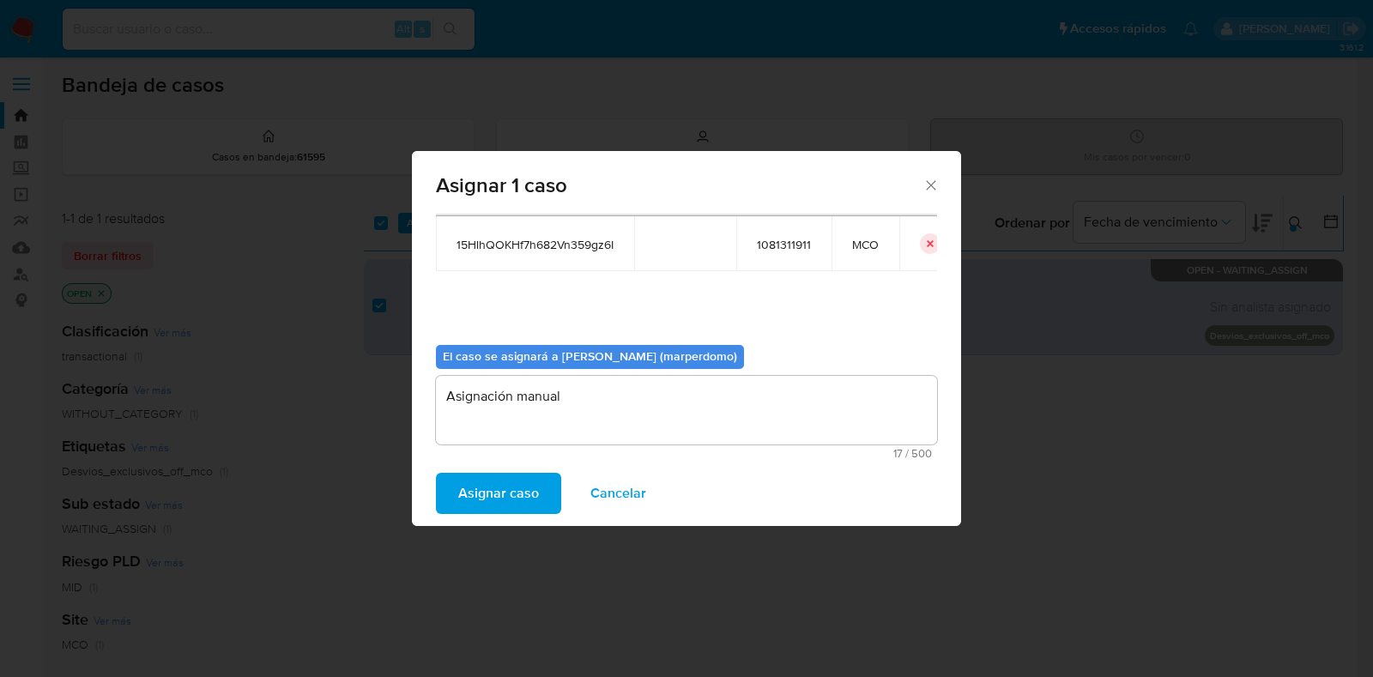
click at [513, 501] on span "Asignar caso" at bounding box center [498, 493] width 81 height 38
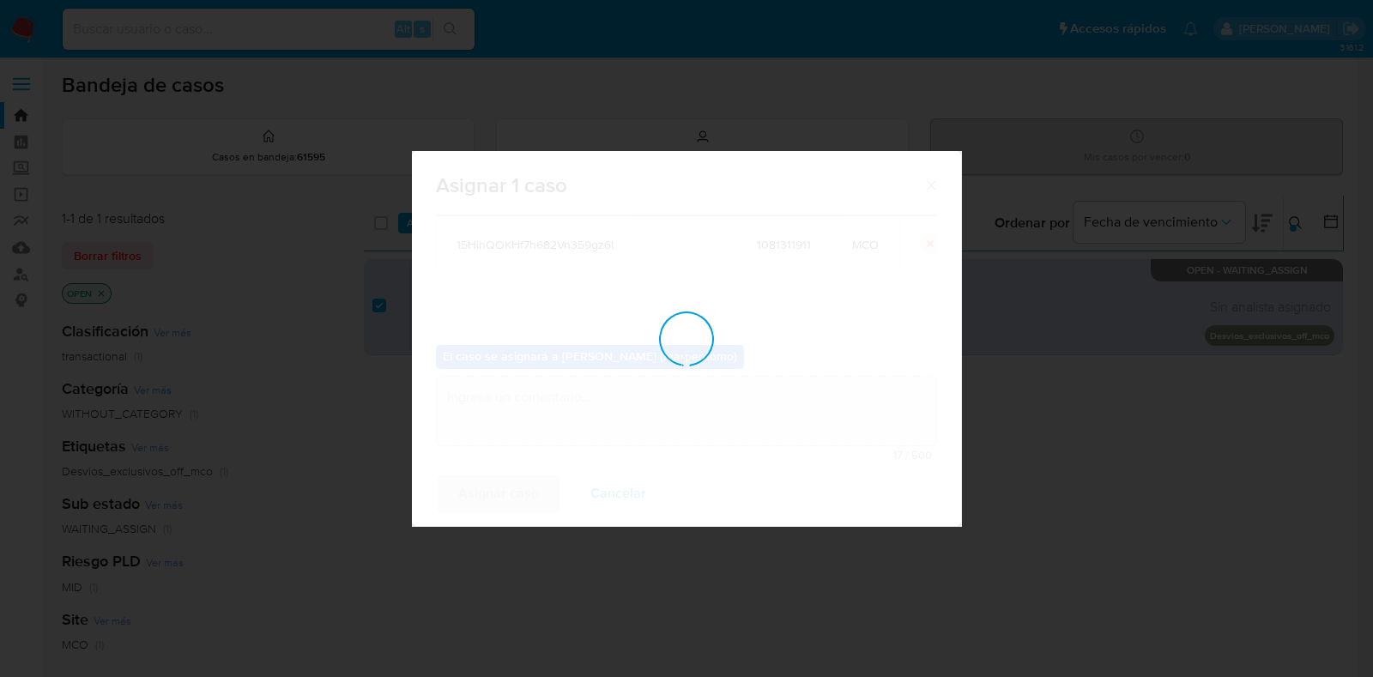
checkbox input "false"
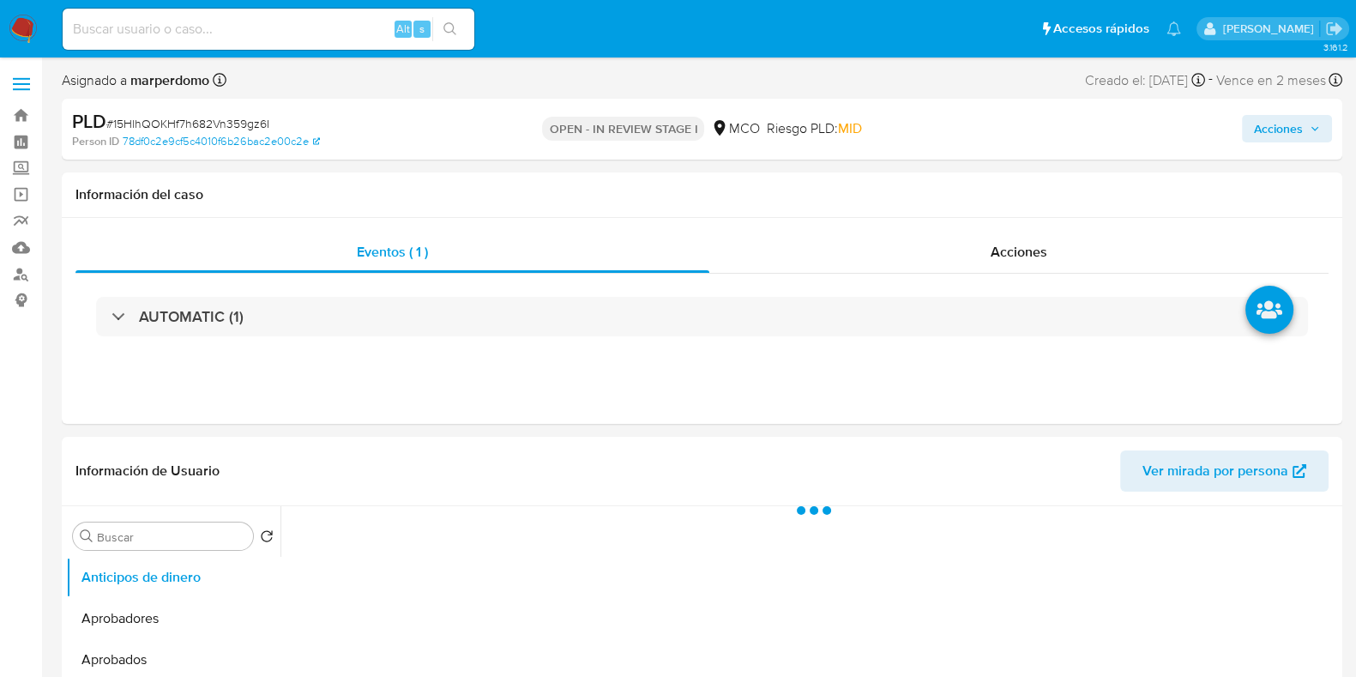
select select "10"
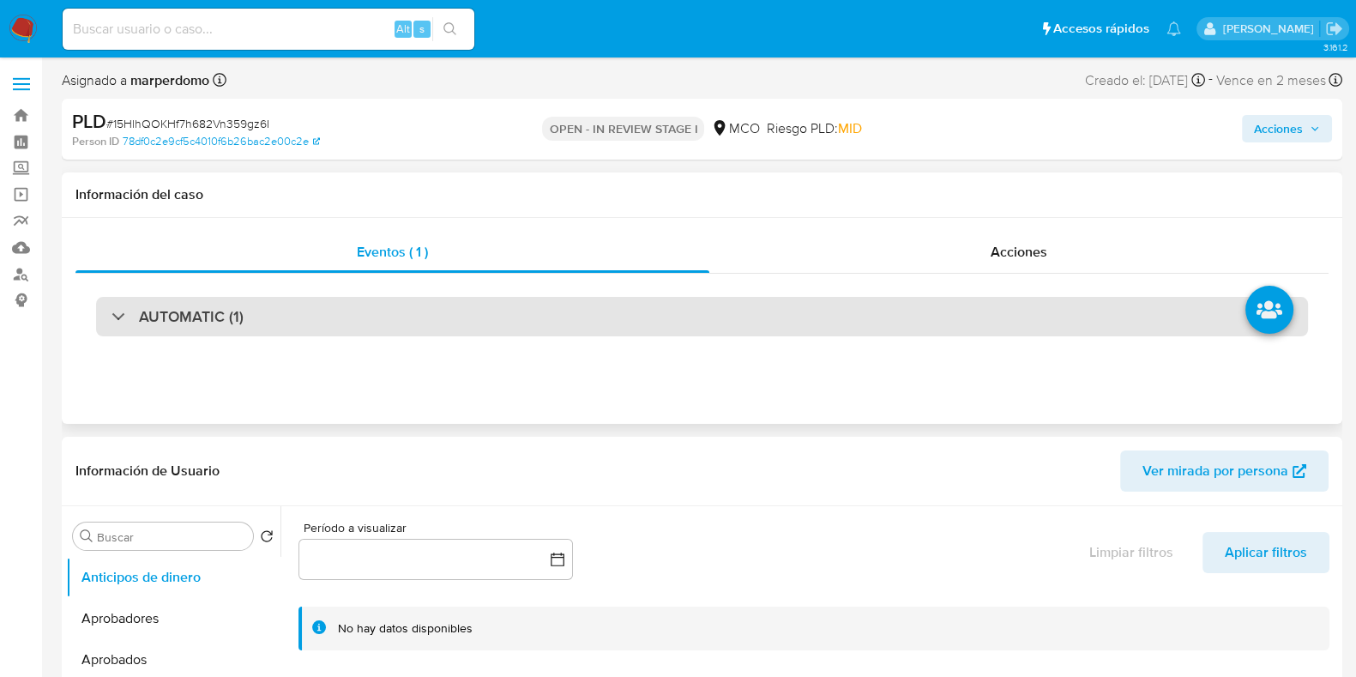
click at [262, 310] on div "AUTOMATIC (1)" at bounding box center [702, 316] width 1212 height 39
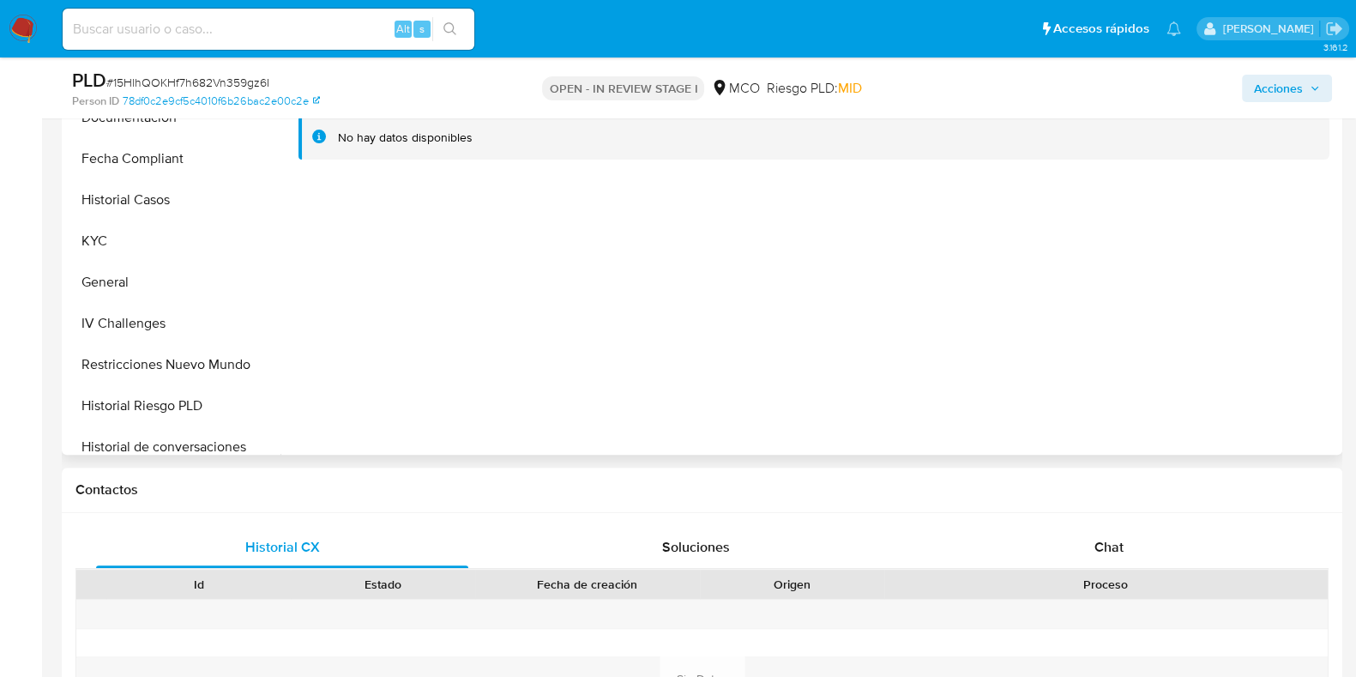
scroll to position [536, 0]
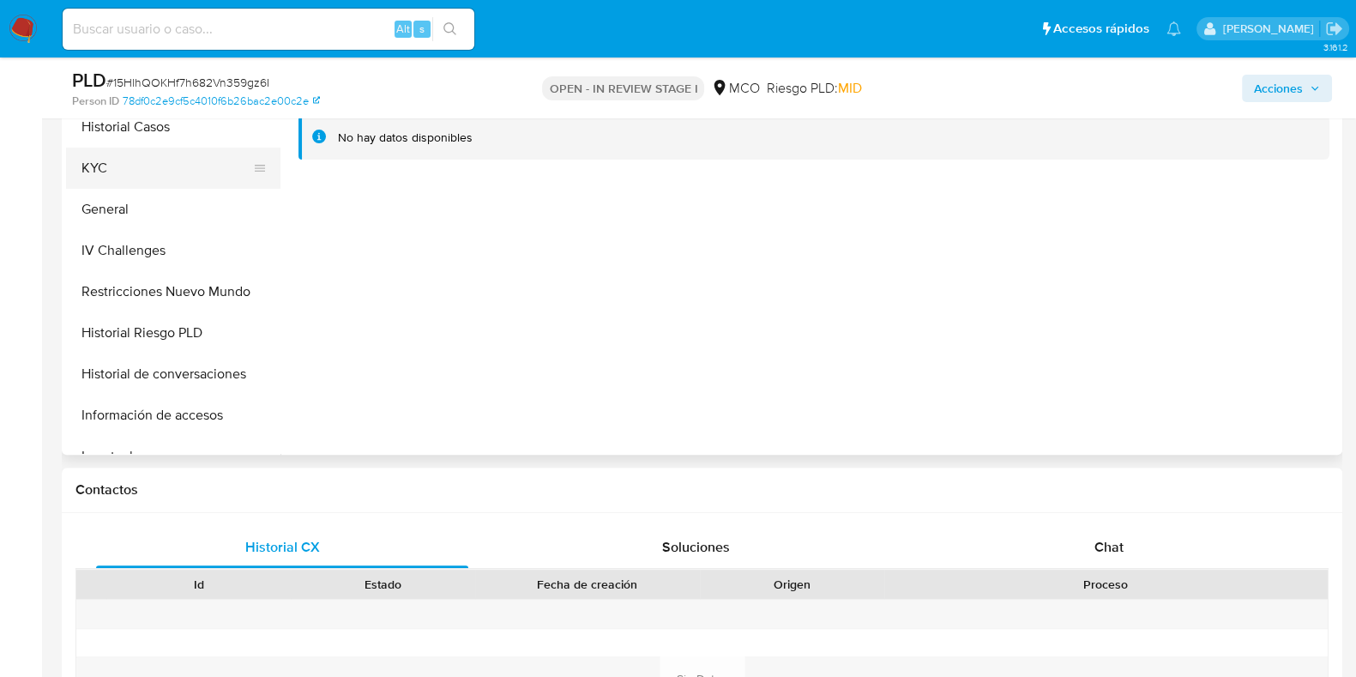
click at [104, 164] on button "KYC" at bounding box center [166, 168] width 201 height 41
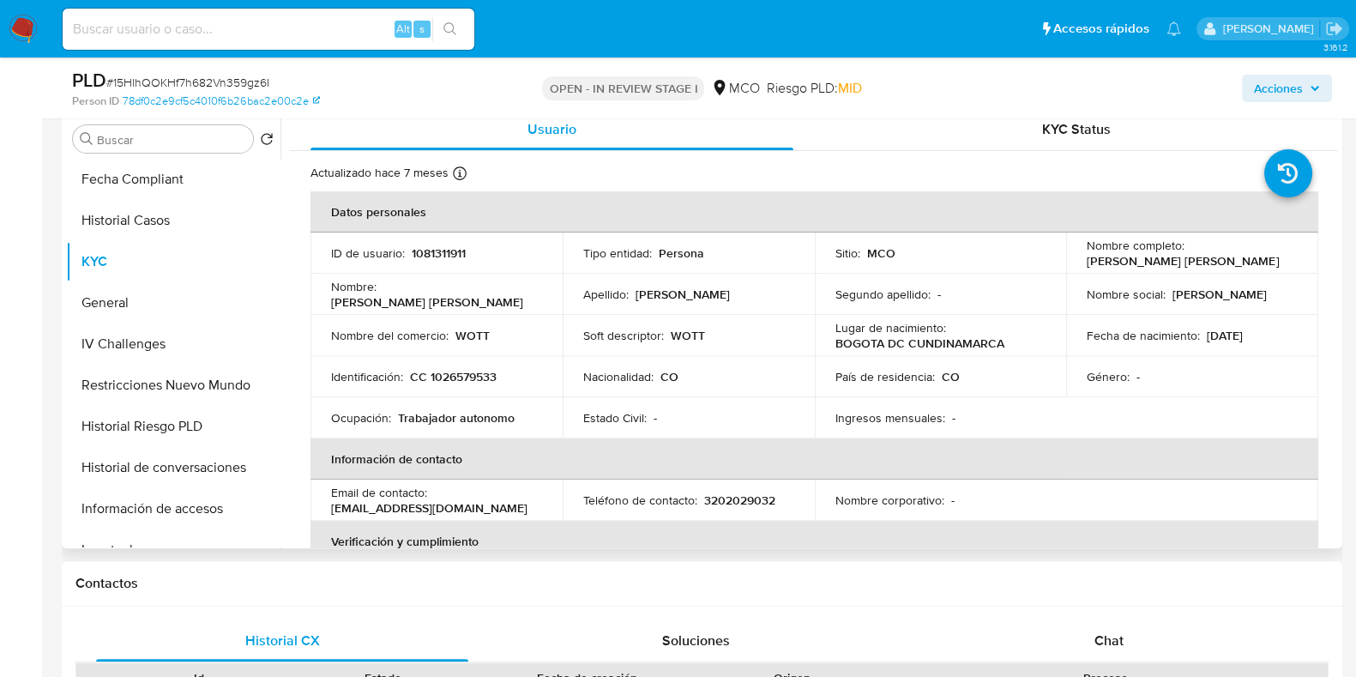
scroll to position [643, 0]
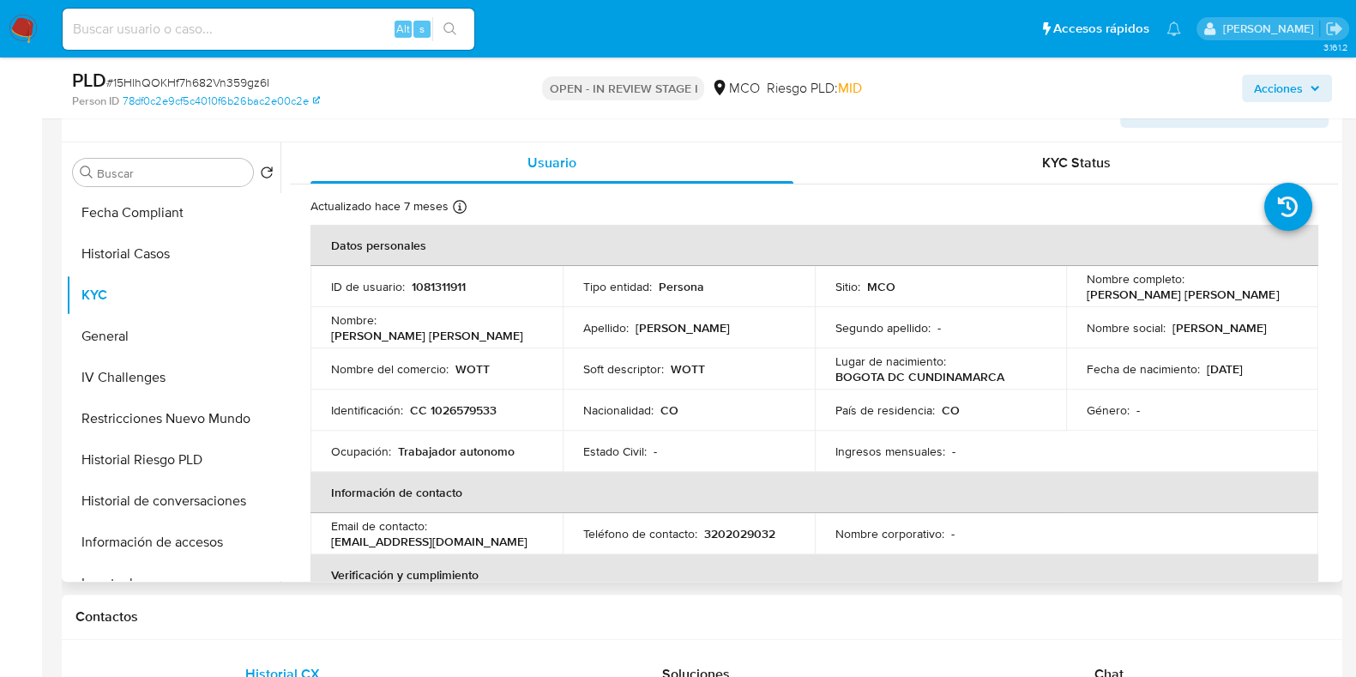
click at [433, 284] on p "1081311911" at bounding box center [439, 286] width 54 height 15
copy p "1081311911"
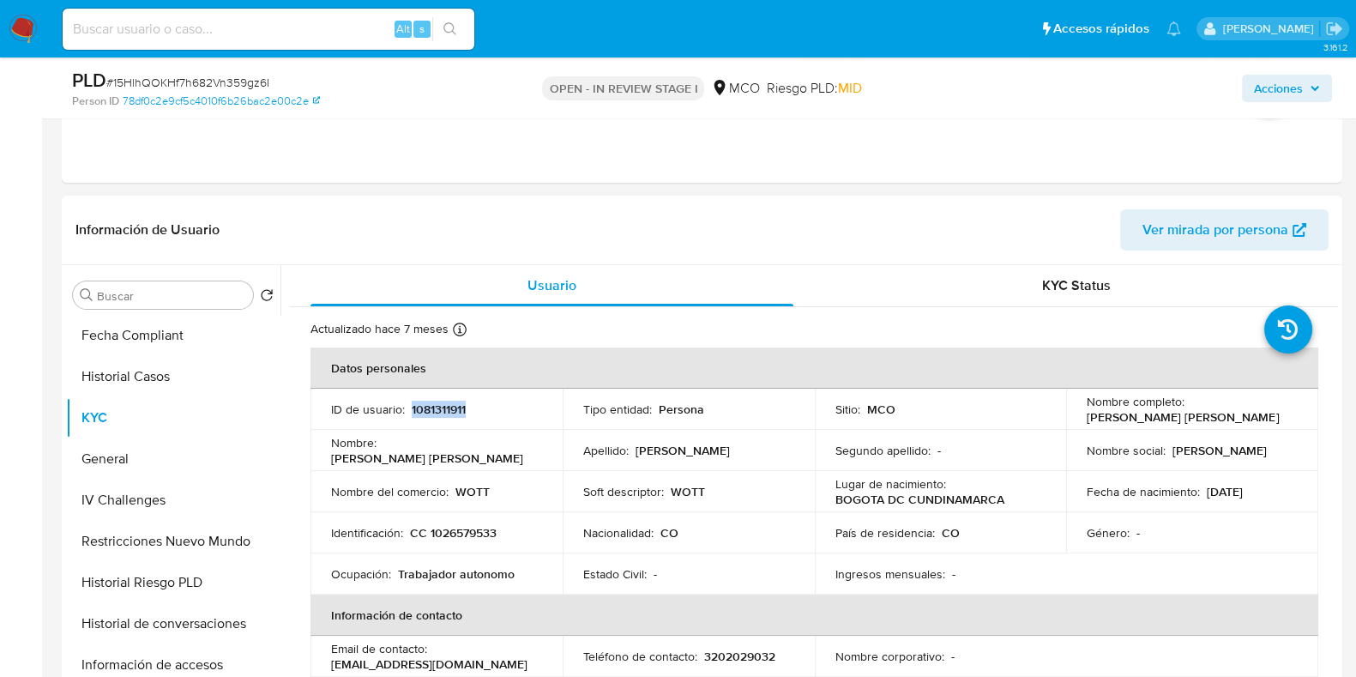
scroll to position [553, 0]
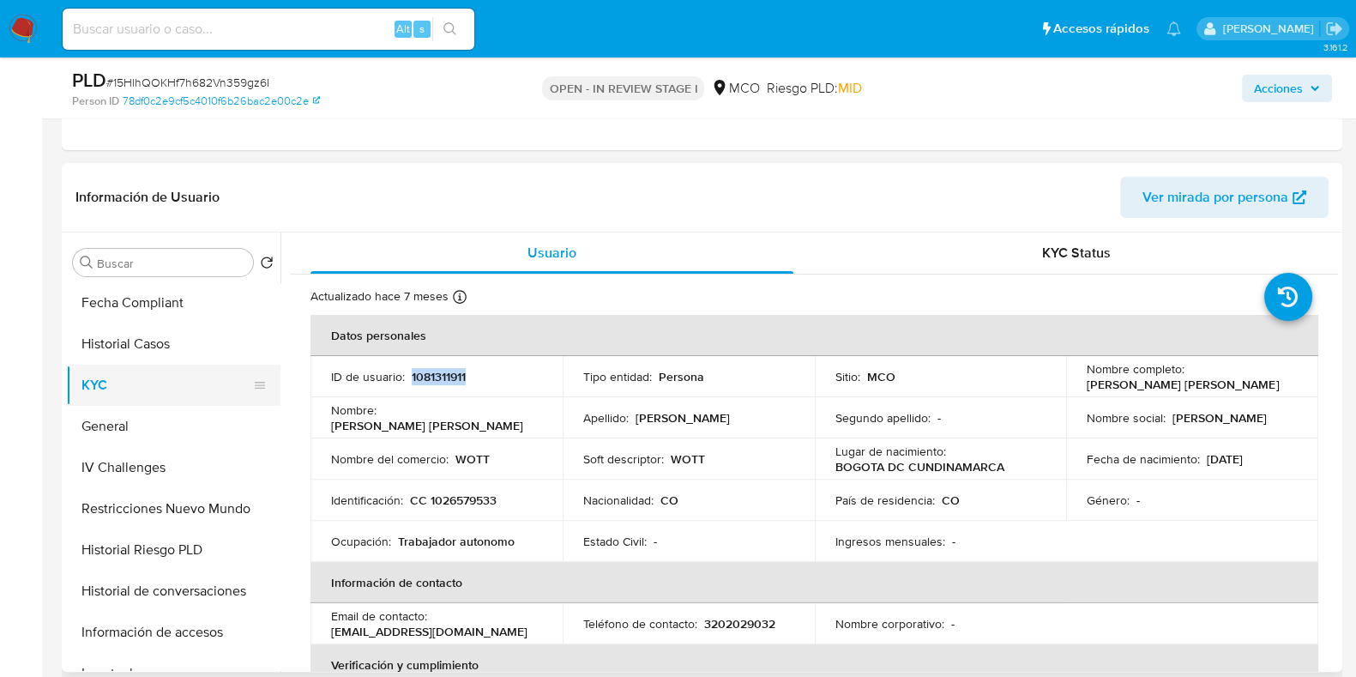
click at [153, 353] on button "Historial Casos" at bounding box center [173, 343] width 214 height 41
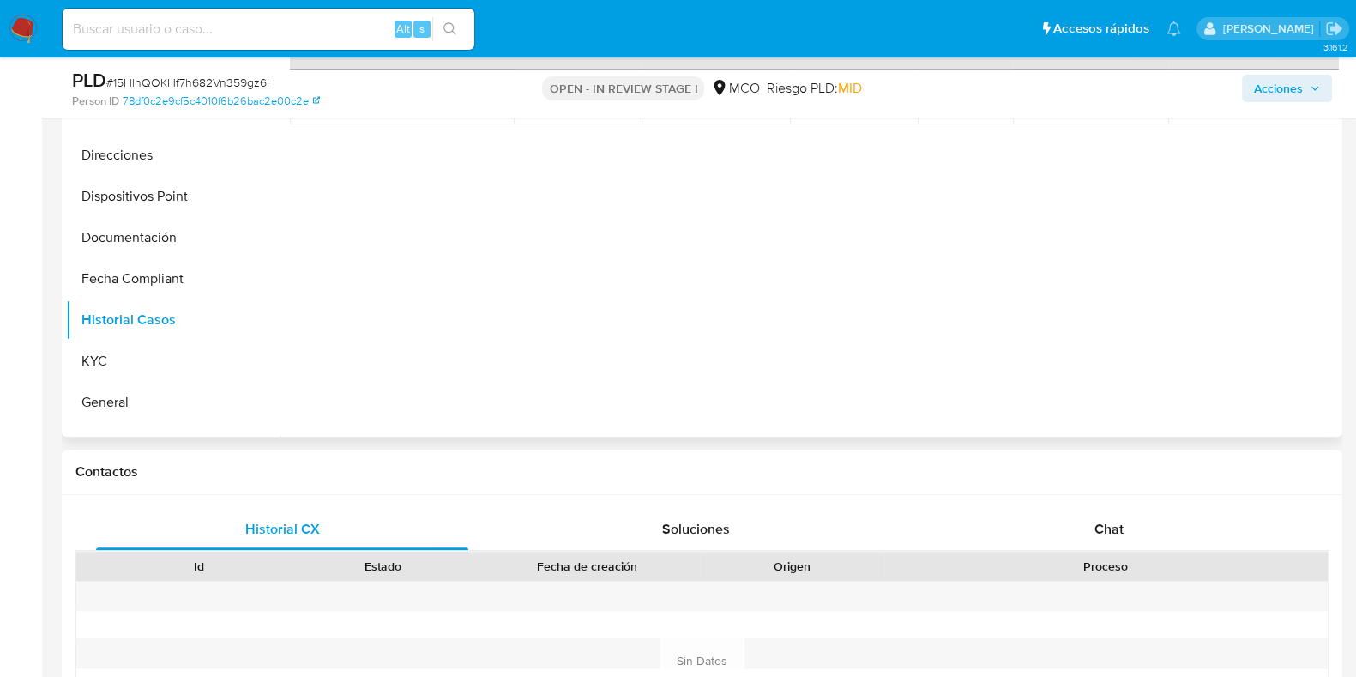
scroll to position [428, 0]
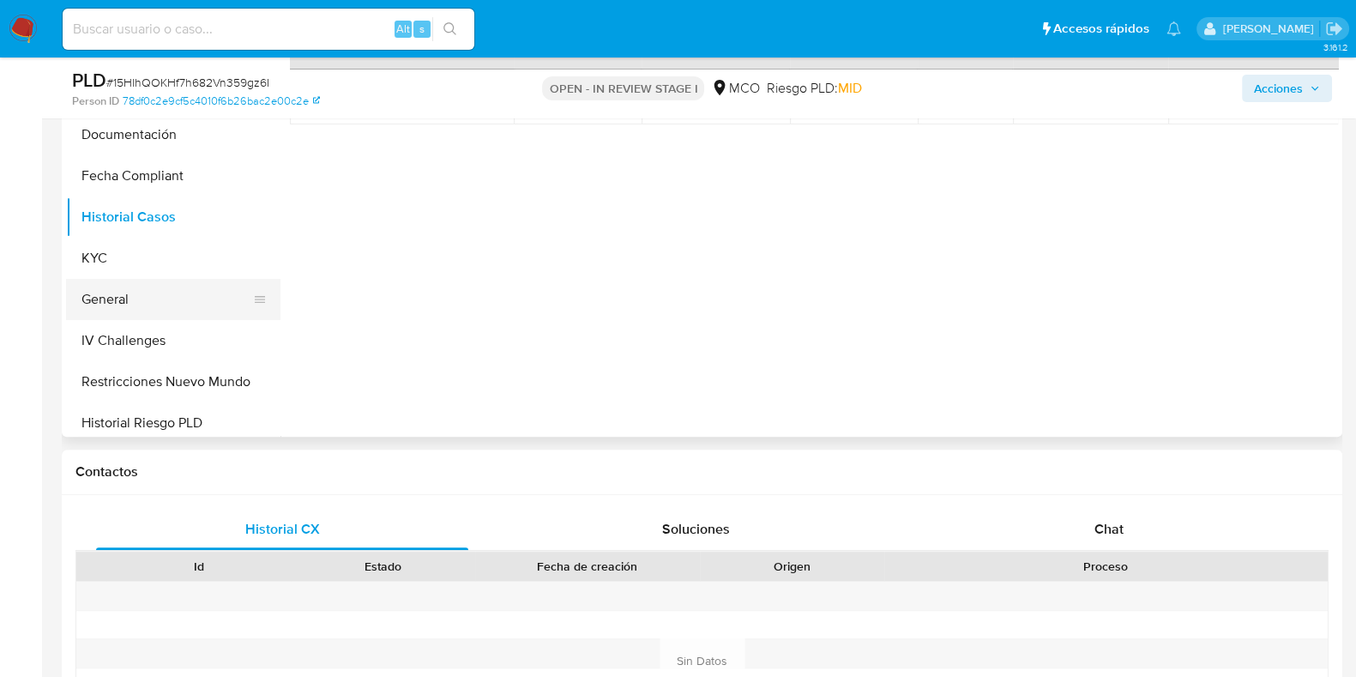
click at [140, 298] on button "General" at bounding box center [166, 299] width 201 height 41
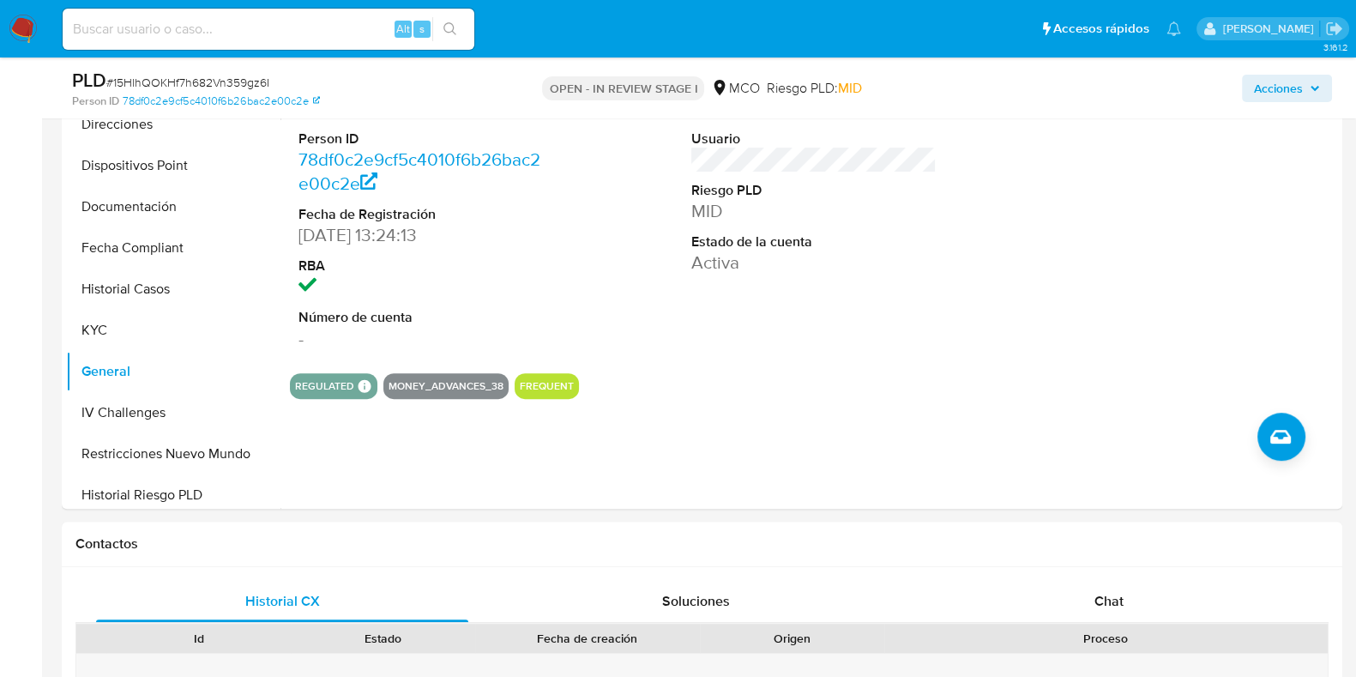
scroll to position [750, 0]
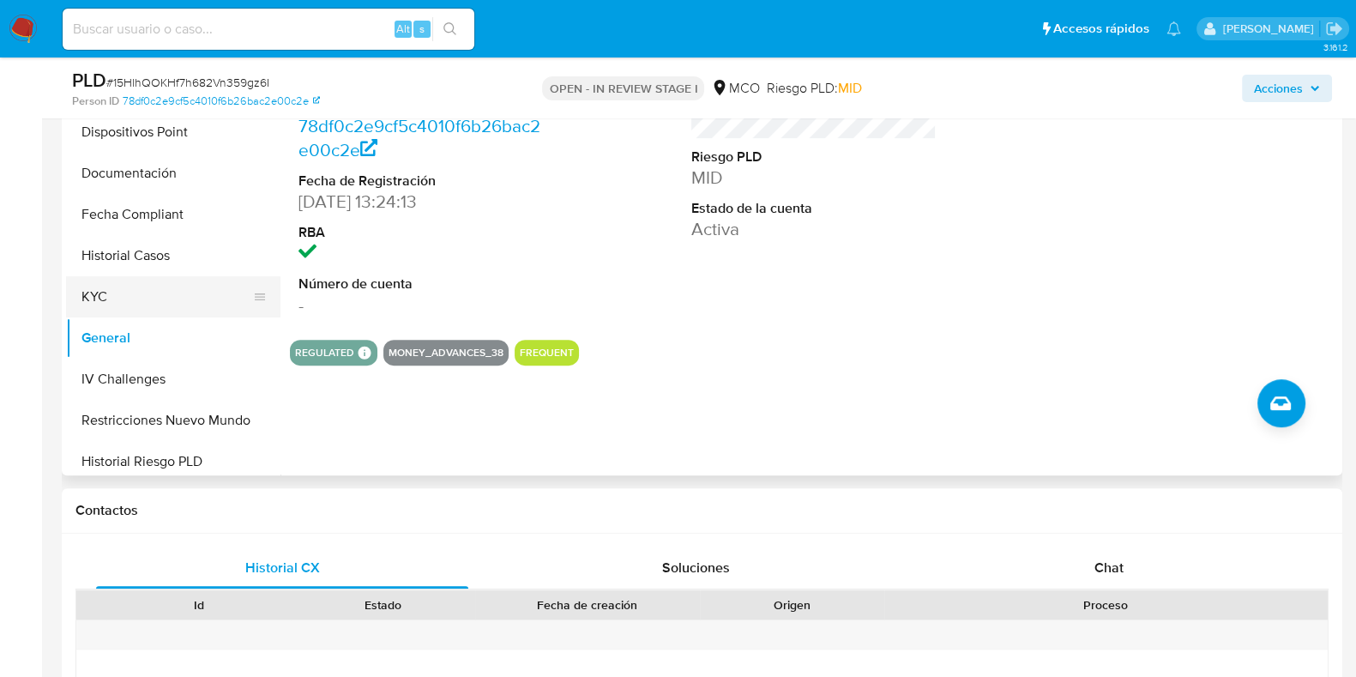
click at [148, 298] on button "KYC" at bounding box center [166, 296] width 201 height 41
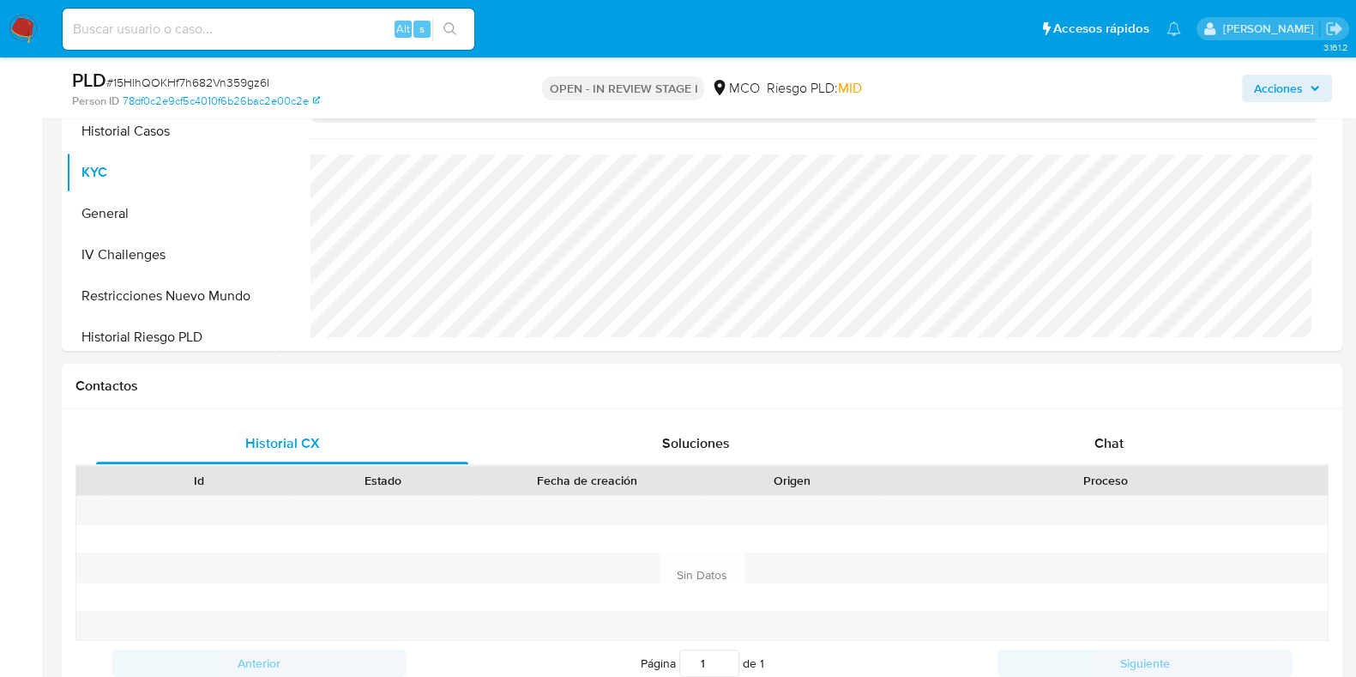
scroll to position [875, 0]
drag, startPoint x: 1351, startPoint y: 317, endPoint x: 1351, endPoint y: 381, distance: 64.3
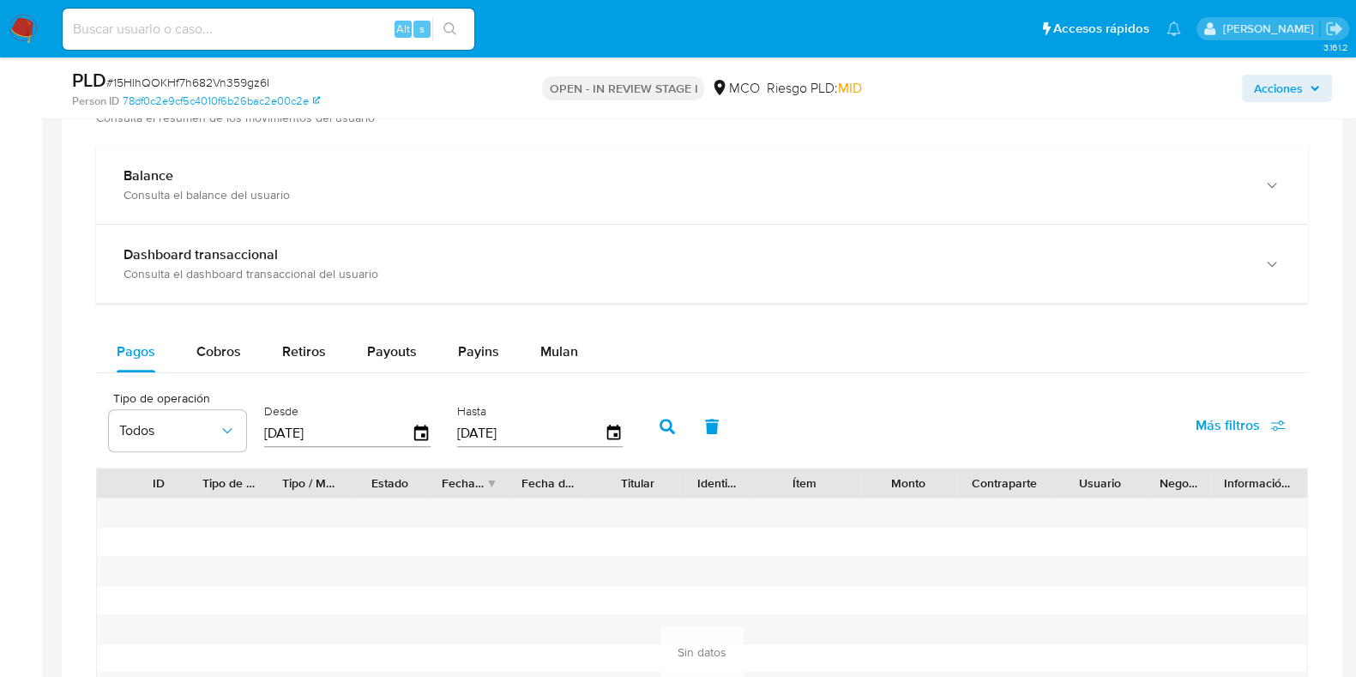
scroll to position [1576, 0]
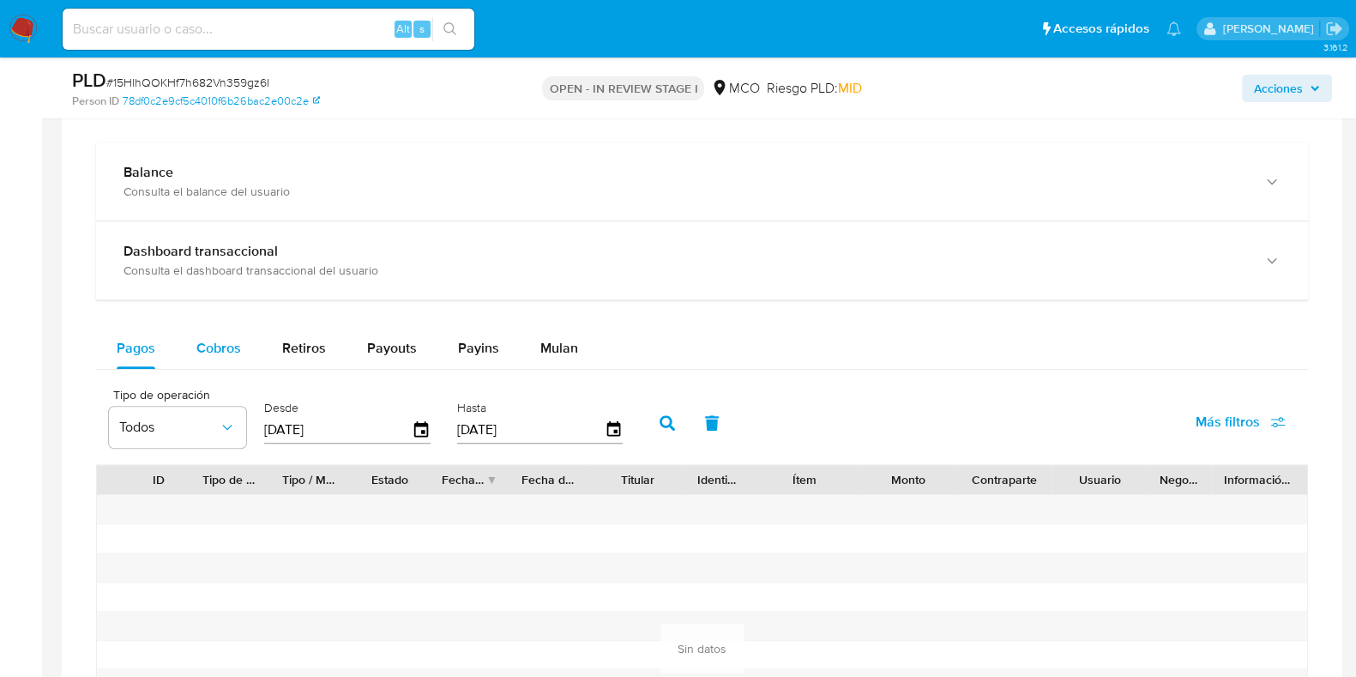
click at [239, 354] on div "Cobros" at bounding box center [218, 348] width 45 height 41
select select "10"
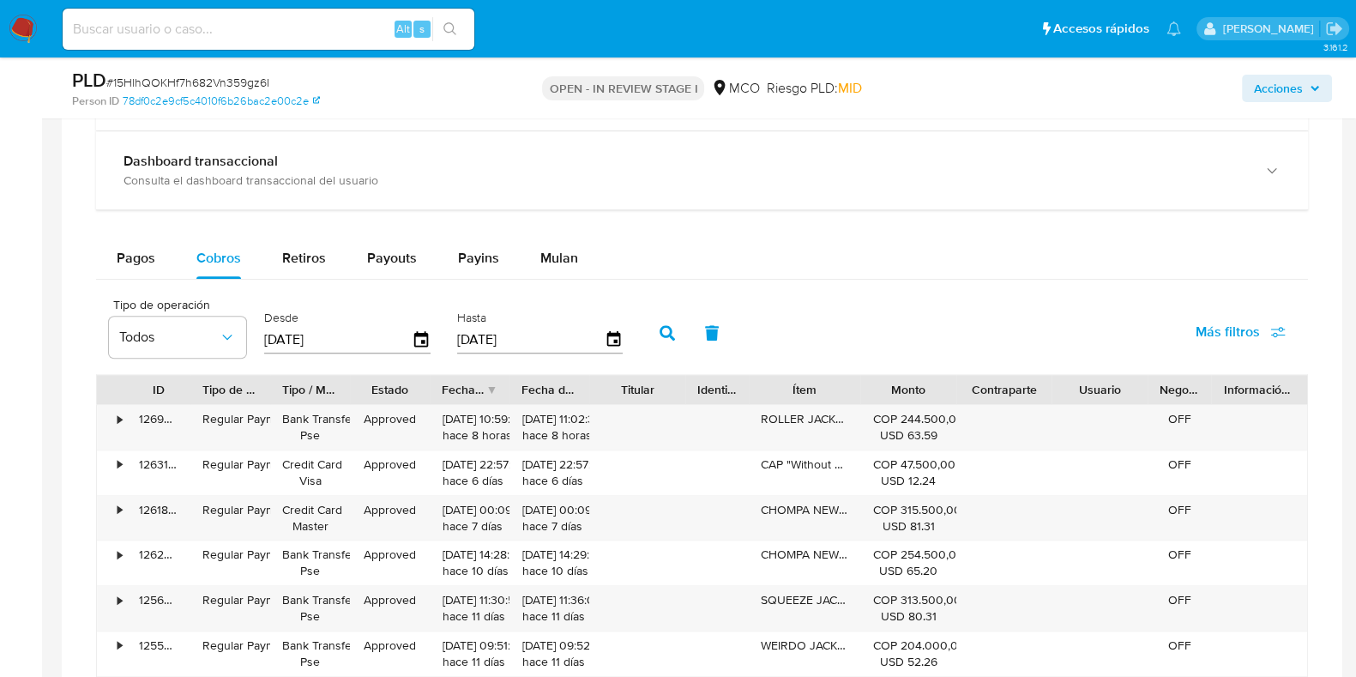
scroll to position [1790, 0]
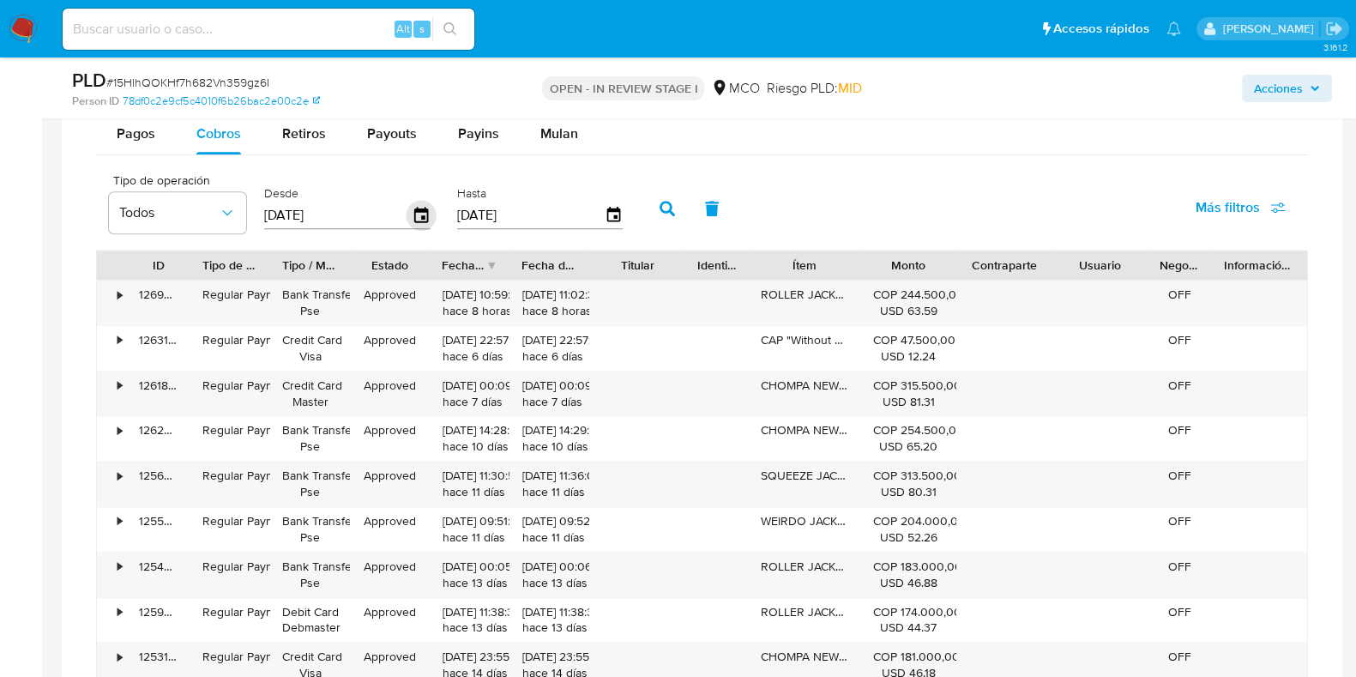
click at [410, 212] on icon "button" at bounding box center [422, 215] width 30 height 30
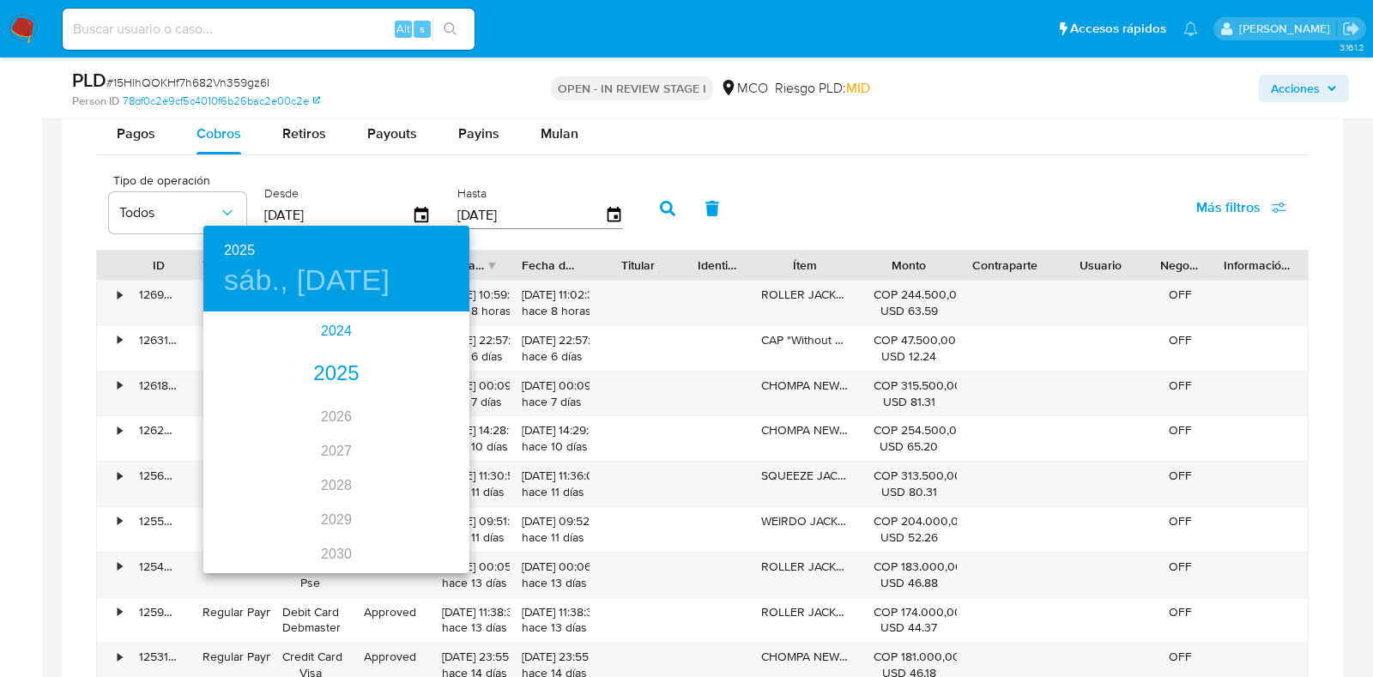
click at [329, 327] on div "2024" at bounding box center [336, 331] width 266 height 34
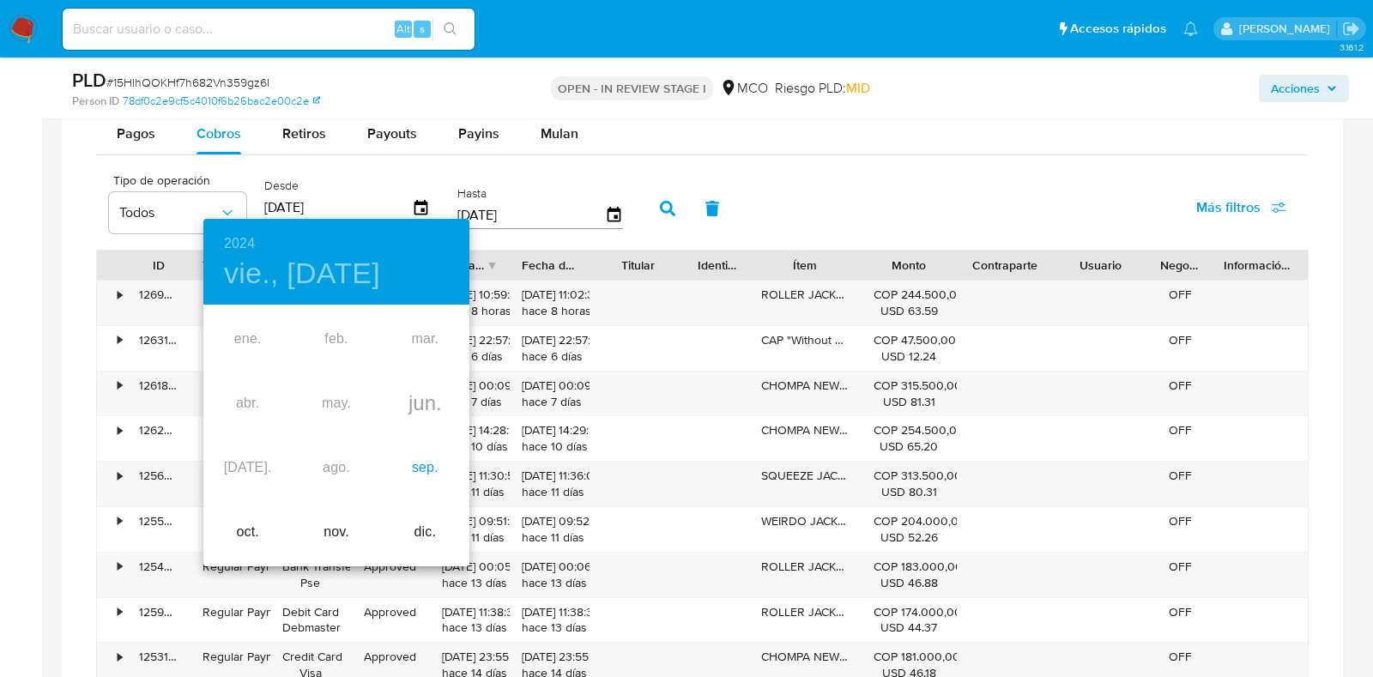
click at [414, 460] on div "sep." at bounding box center [425, 468] width 88 height 64
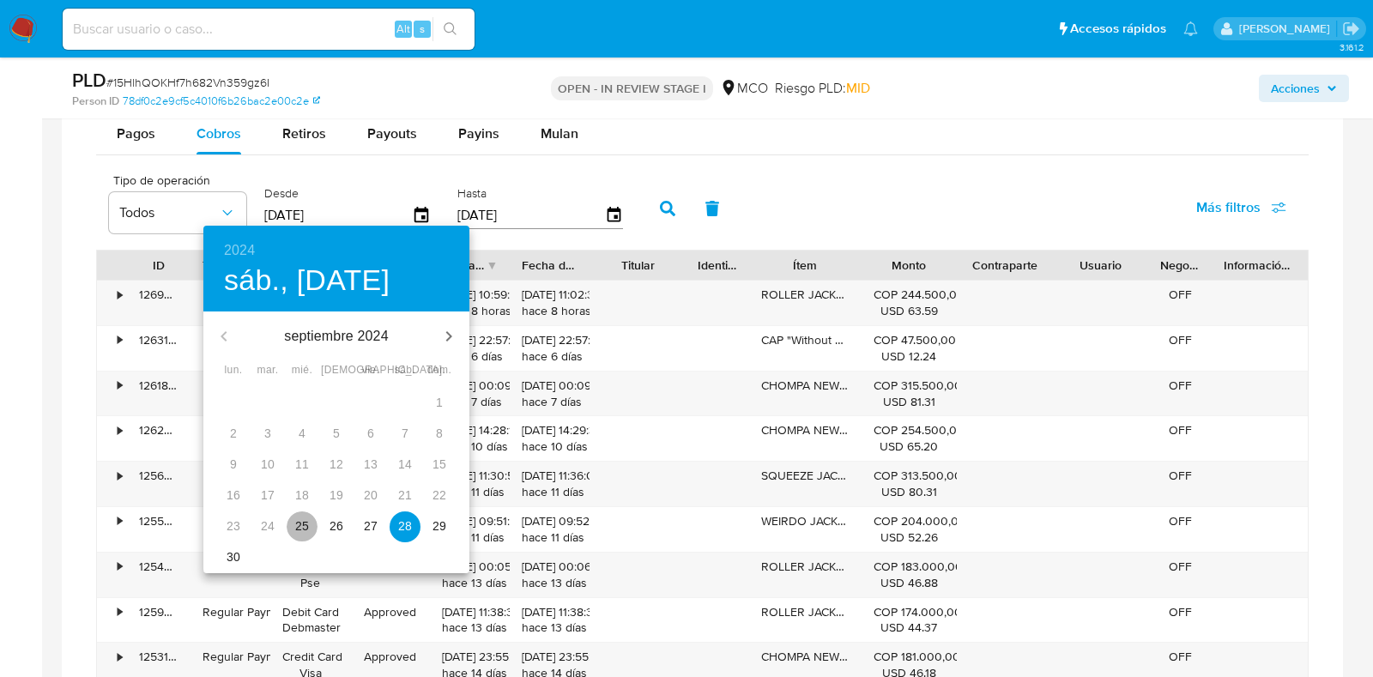
click at [310, 525] on span "25" at bounding box center [302, 525] width 31 height 17
type input "25/09/2024"
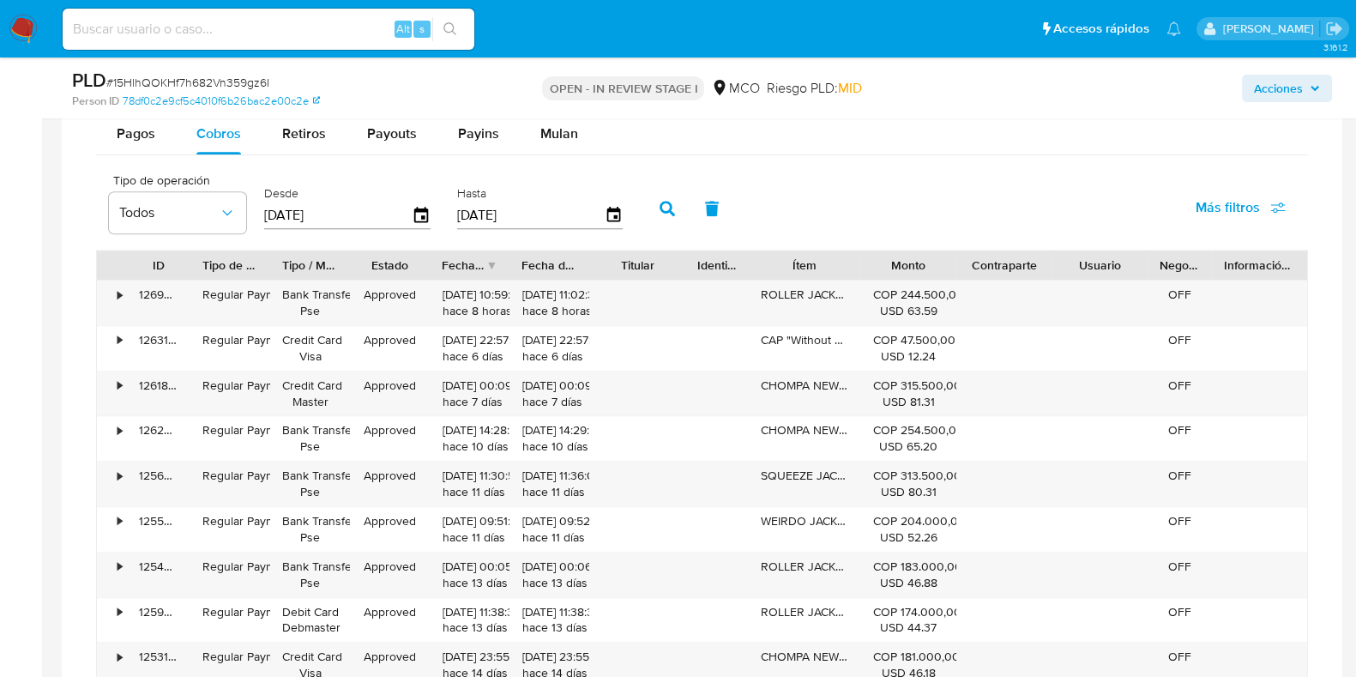
click at [673, 201] on button "button" at bounding box center [667, 208] width 45 height 41
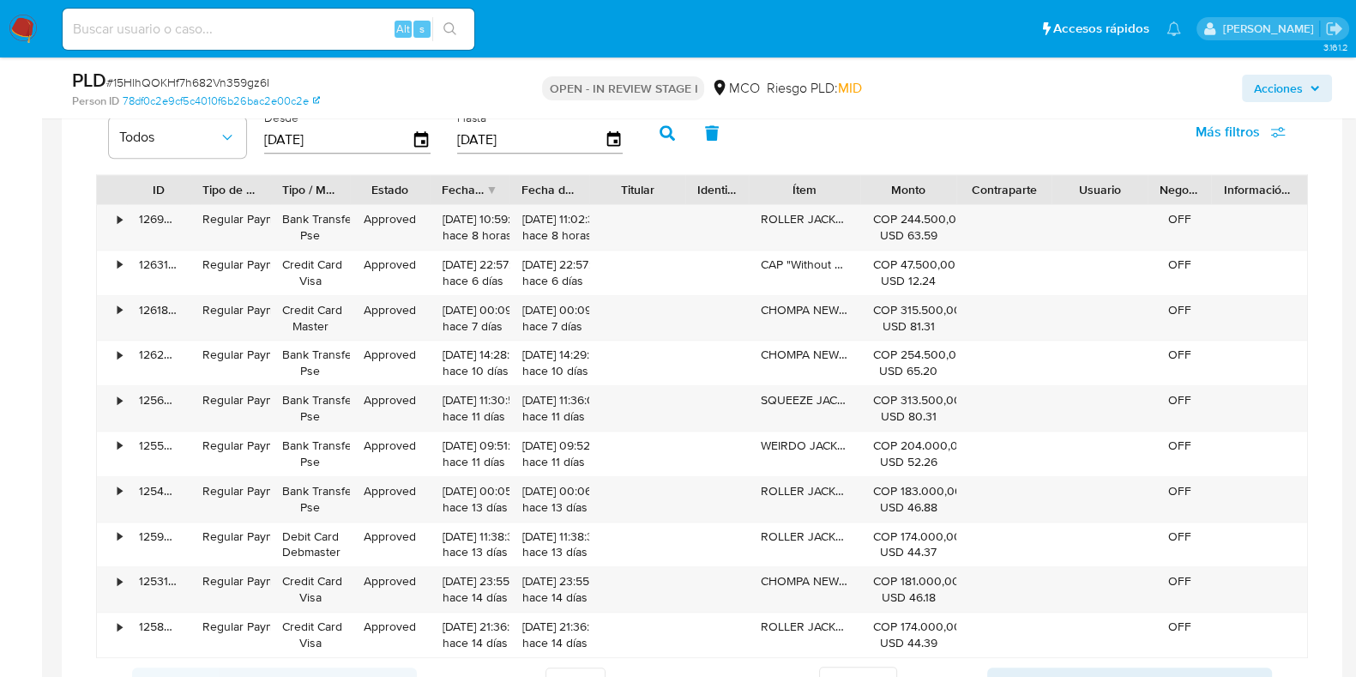
scroll to position [1898, 0]
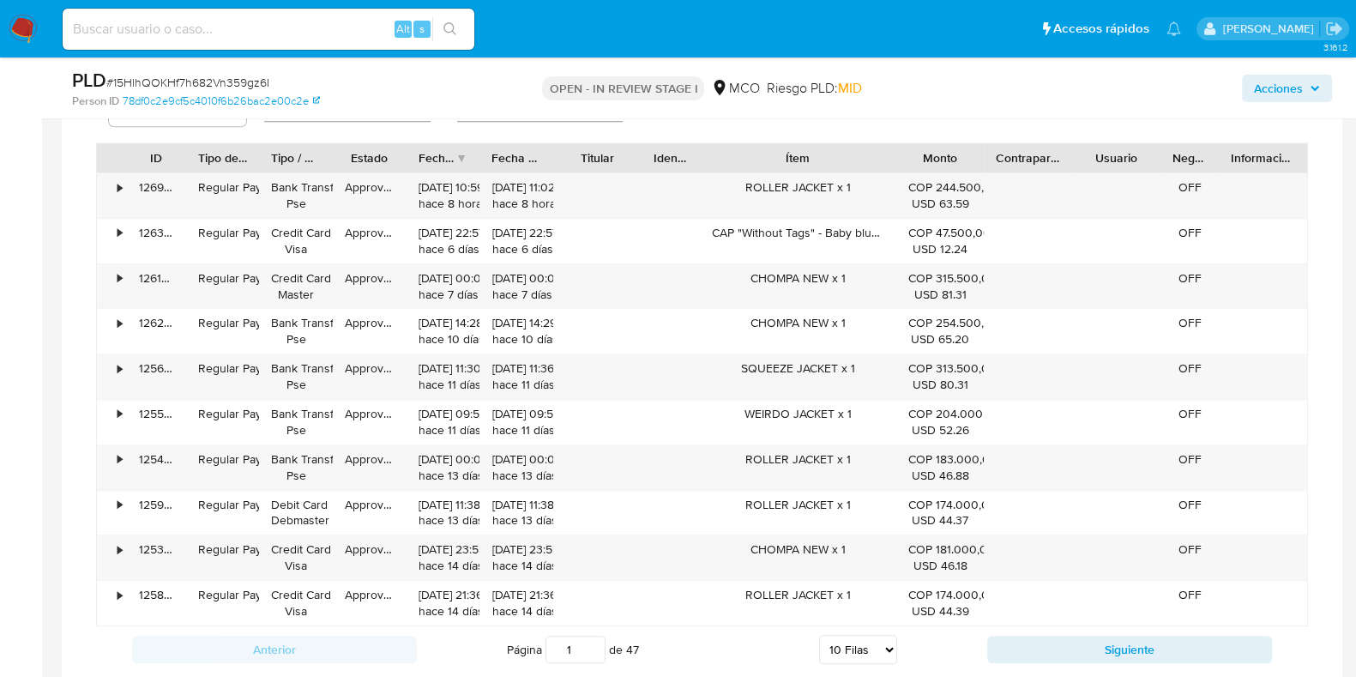
drag, startPoint x: 852, startPoint y: 154, endPoint x: 936, endPoint y: 156, distance: 84.1
click at [936, 156] on div "ID Tipo de operación Tipo / Método Estado Fecha de creación Fecha de aprobación…" at bounding box center [702, 157] width 1211 height 29
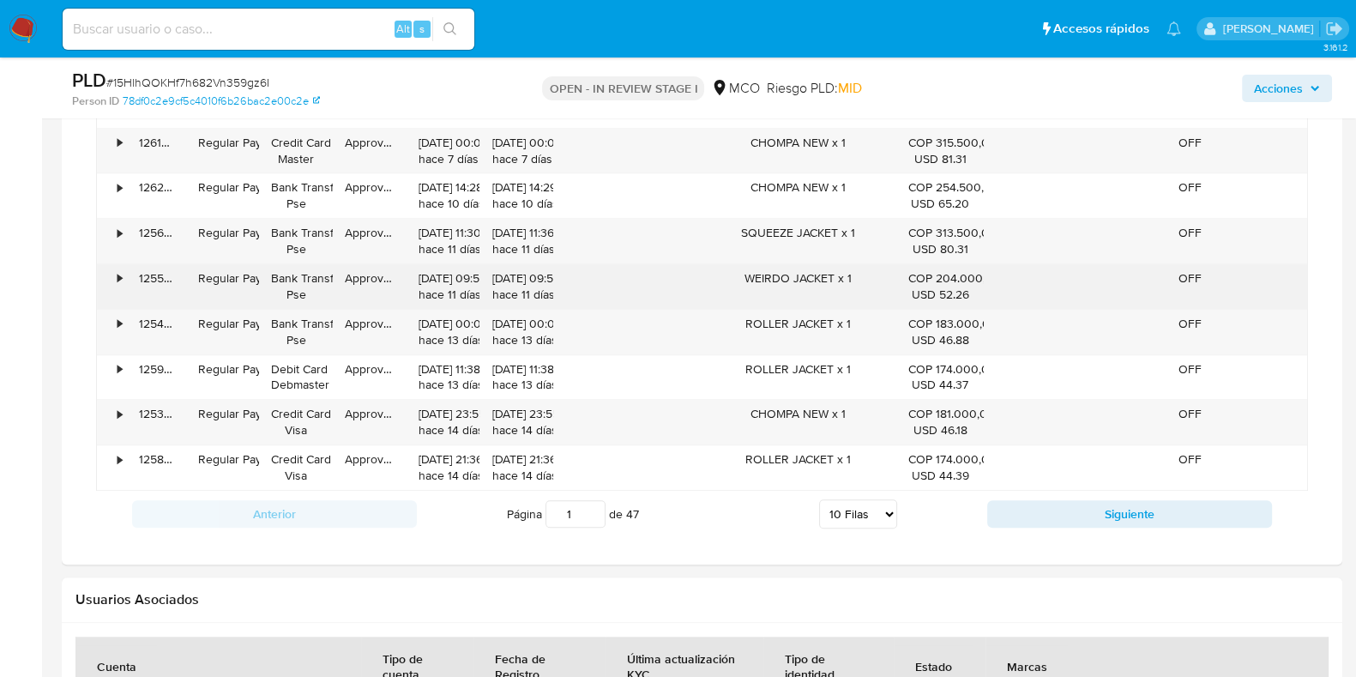
scroll to position [2005, 0]
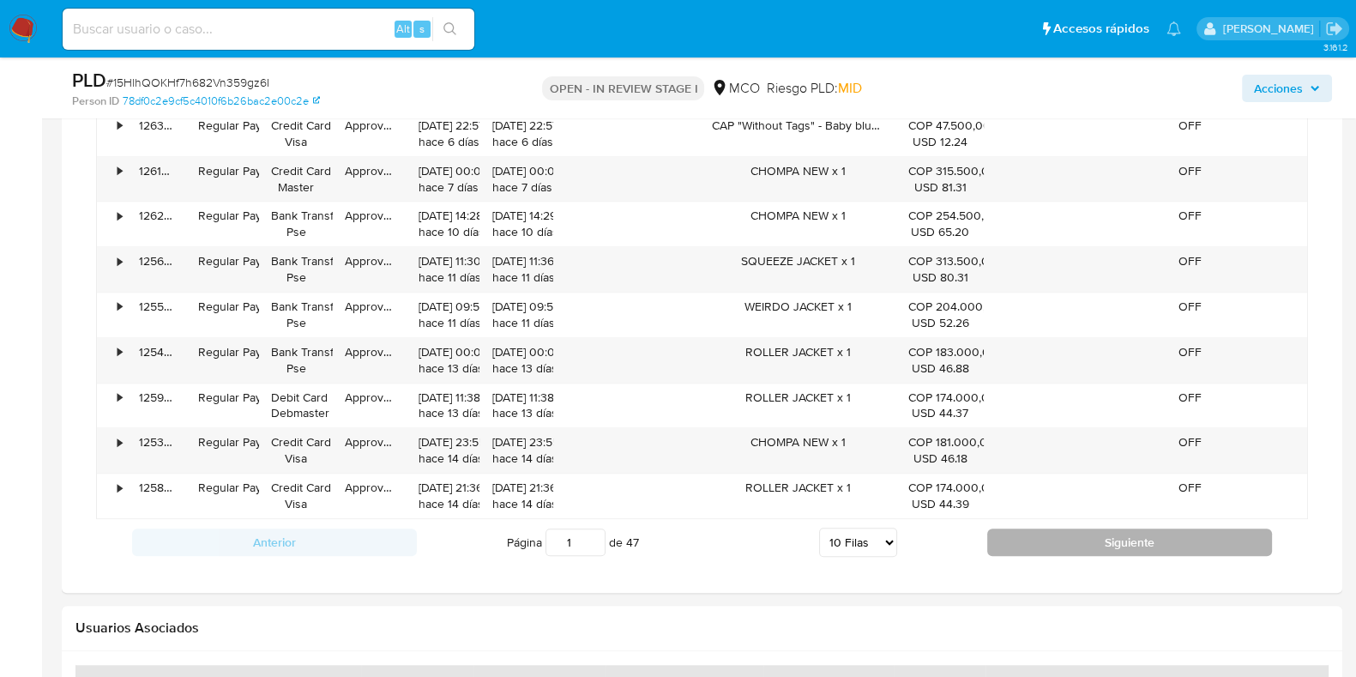
click at [1137, 554] on button "Siguiente" at bounding box center [1129, 541] width 285 height 27
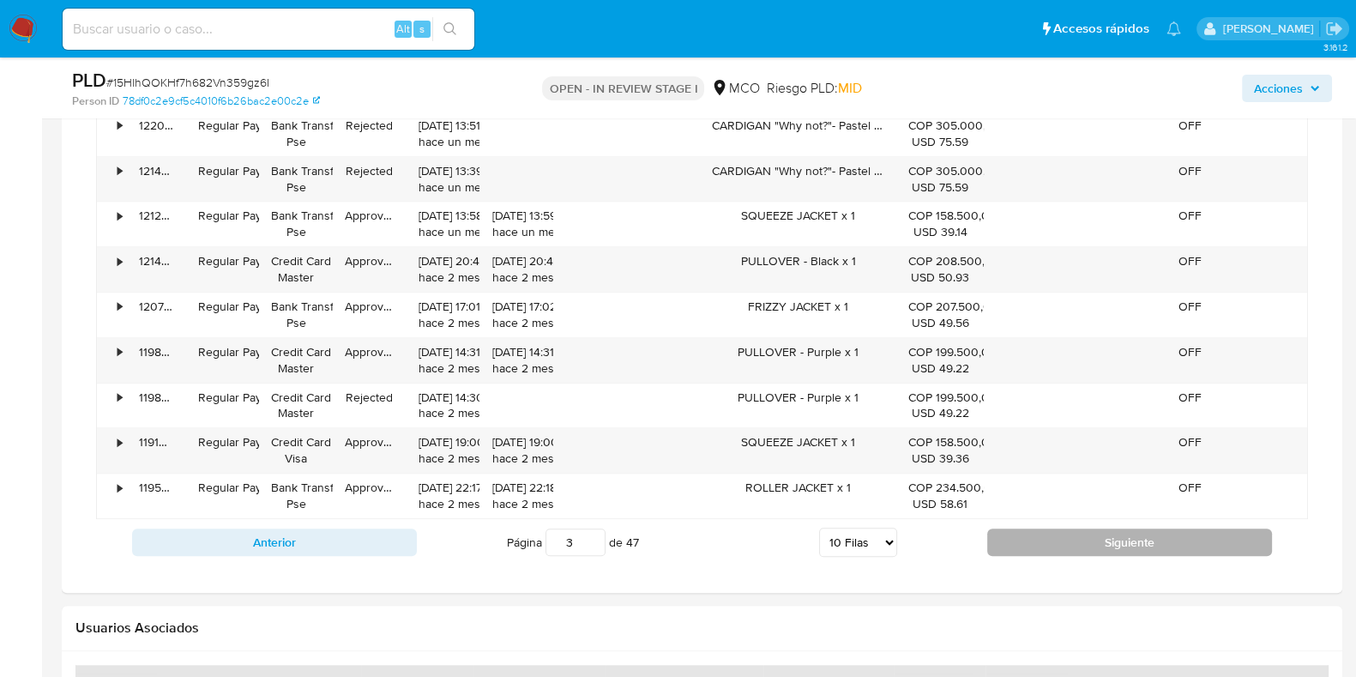
click at [1137, 554] on button "Siguiente" at bounding box center [1129, 541] width 285 height 27
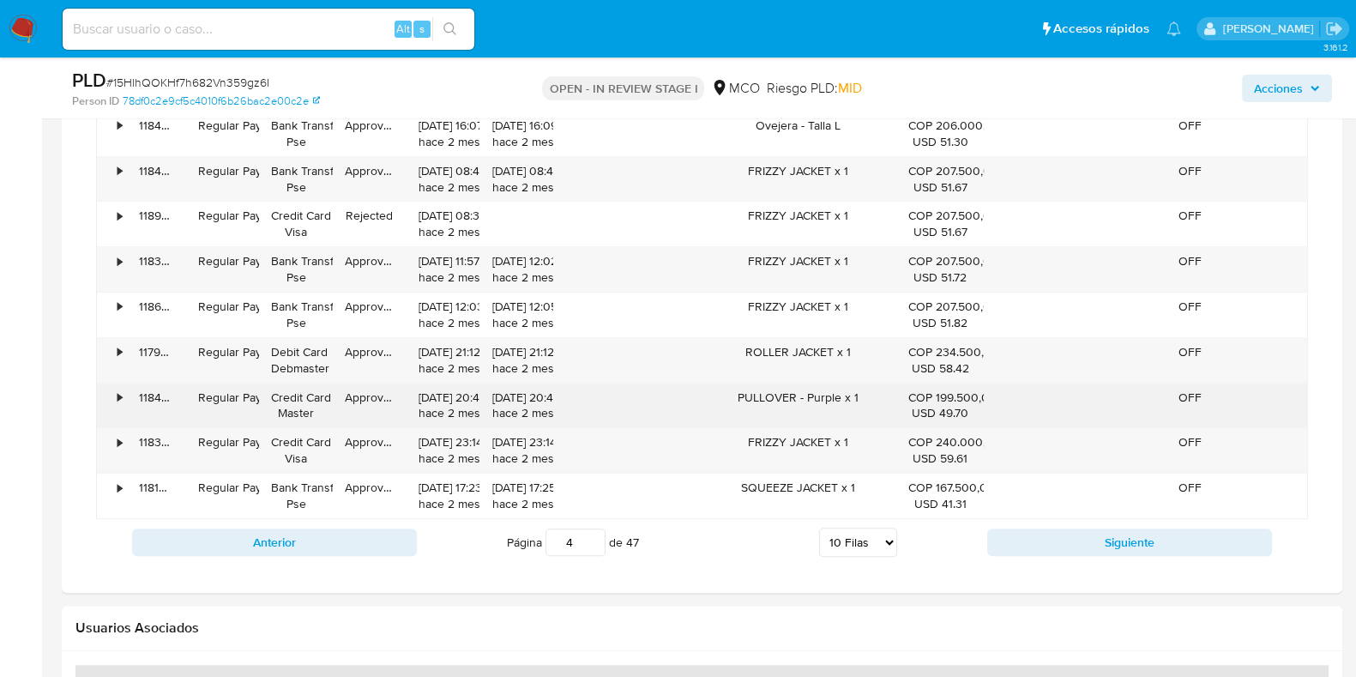
click at [788, 388] on div "PULLOVER - Purple x 1" at bounding box center [798, 405] width 196 height 45
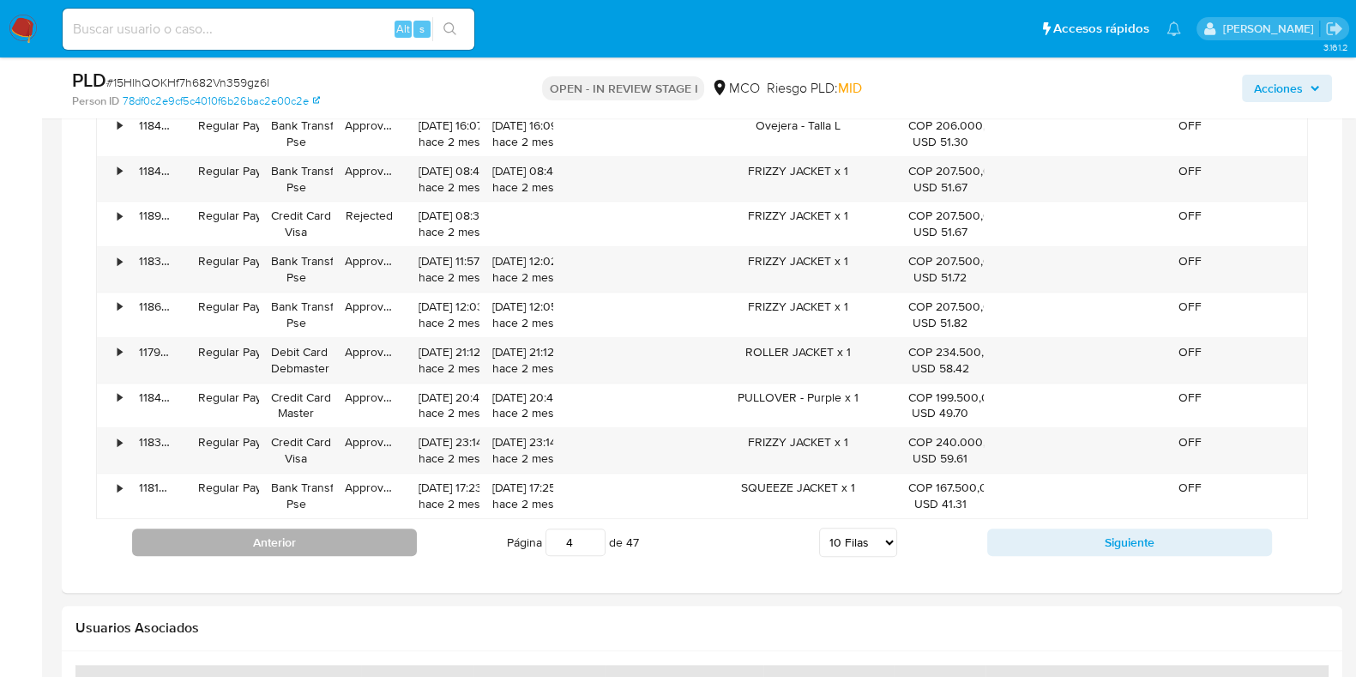
click at [317, 548] on button "Anterior" at bounding box center [274, 541] width 285 height 27
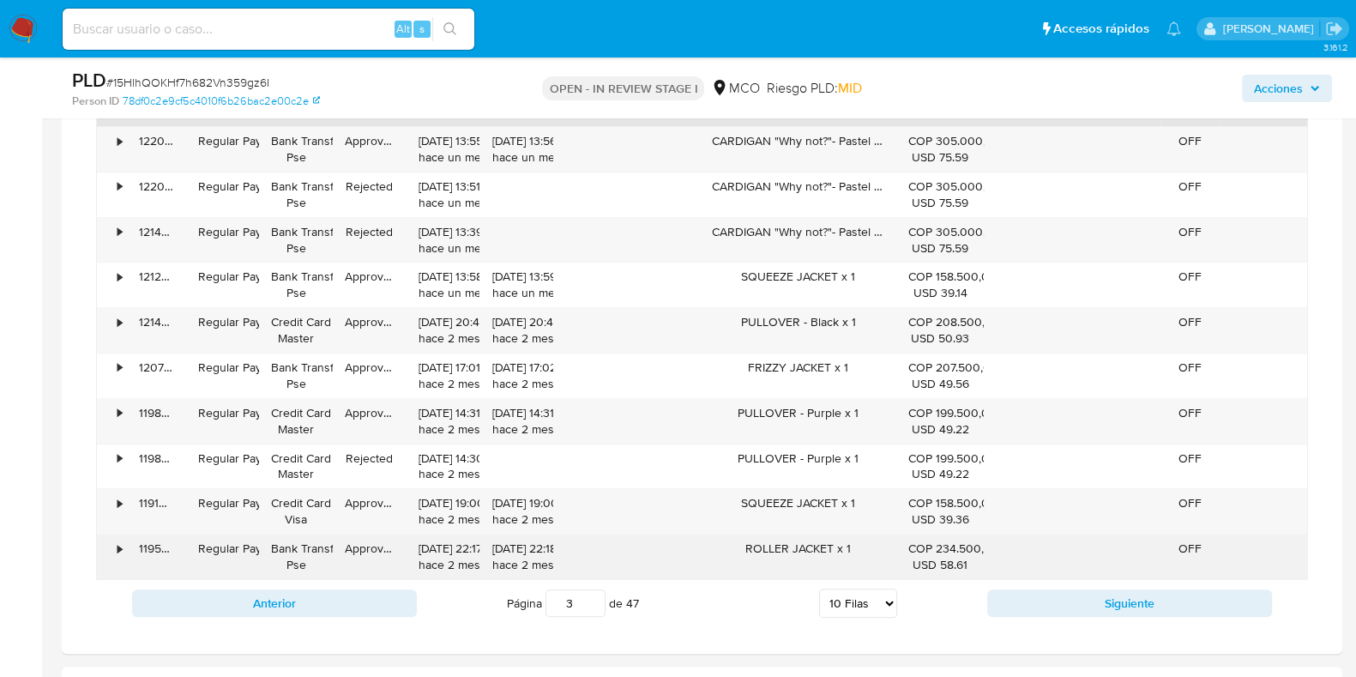
scroll to position [1898, 0]
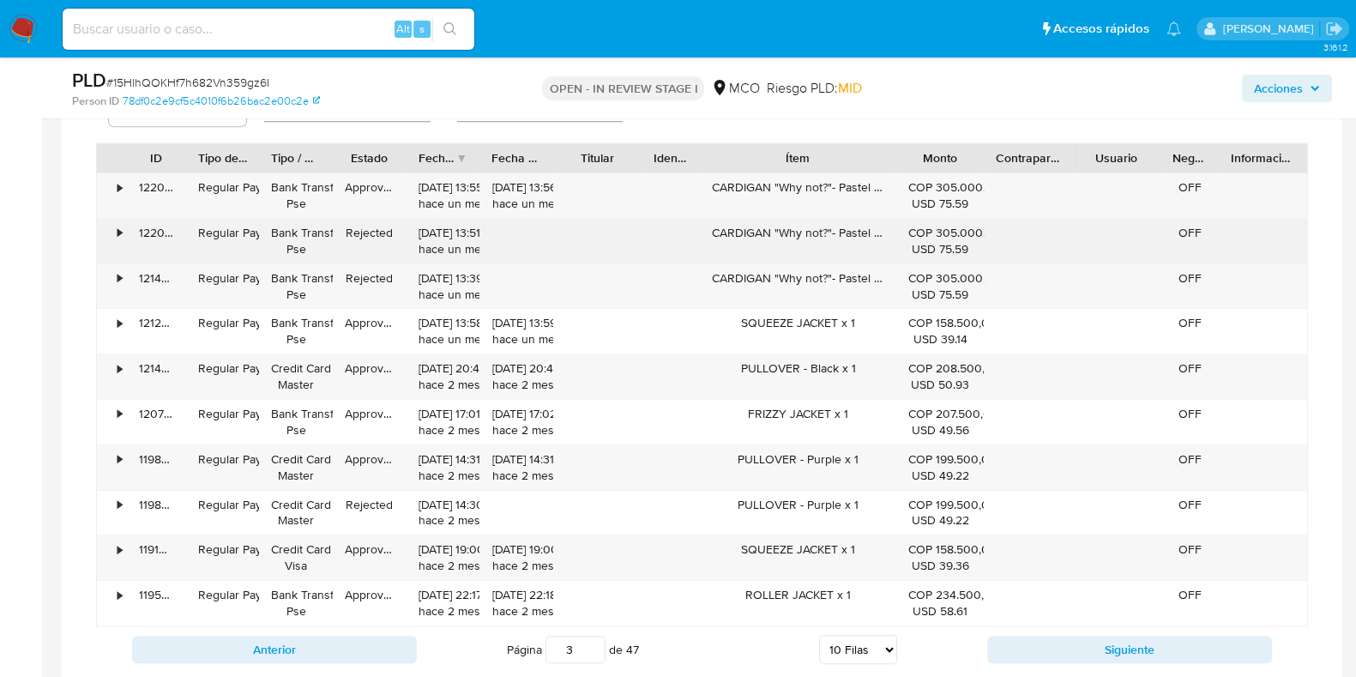
click at [833, 235] on div "CARDIGAN "Why not?"- Pastel x 1" at bounding box center [798, 241] width 196 height 45
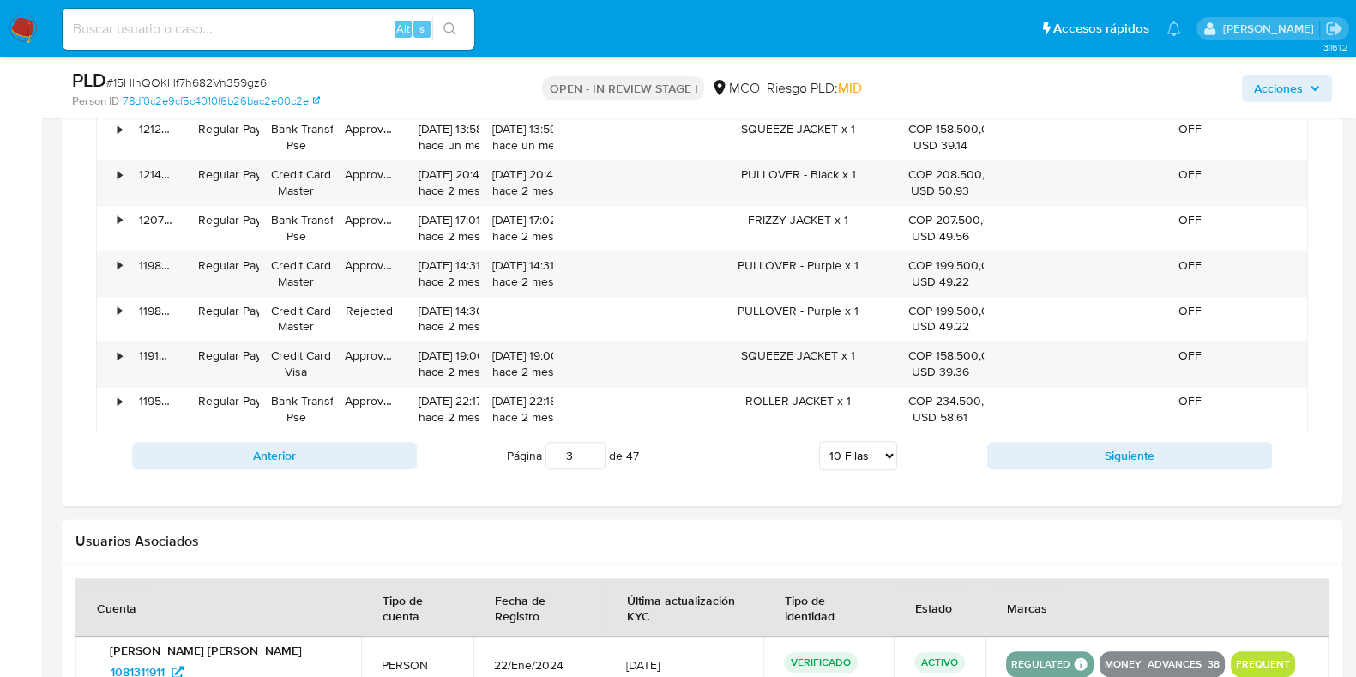
scroll to position [2112, 0]
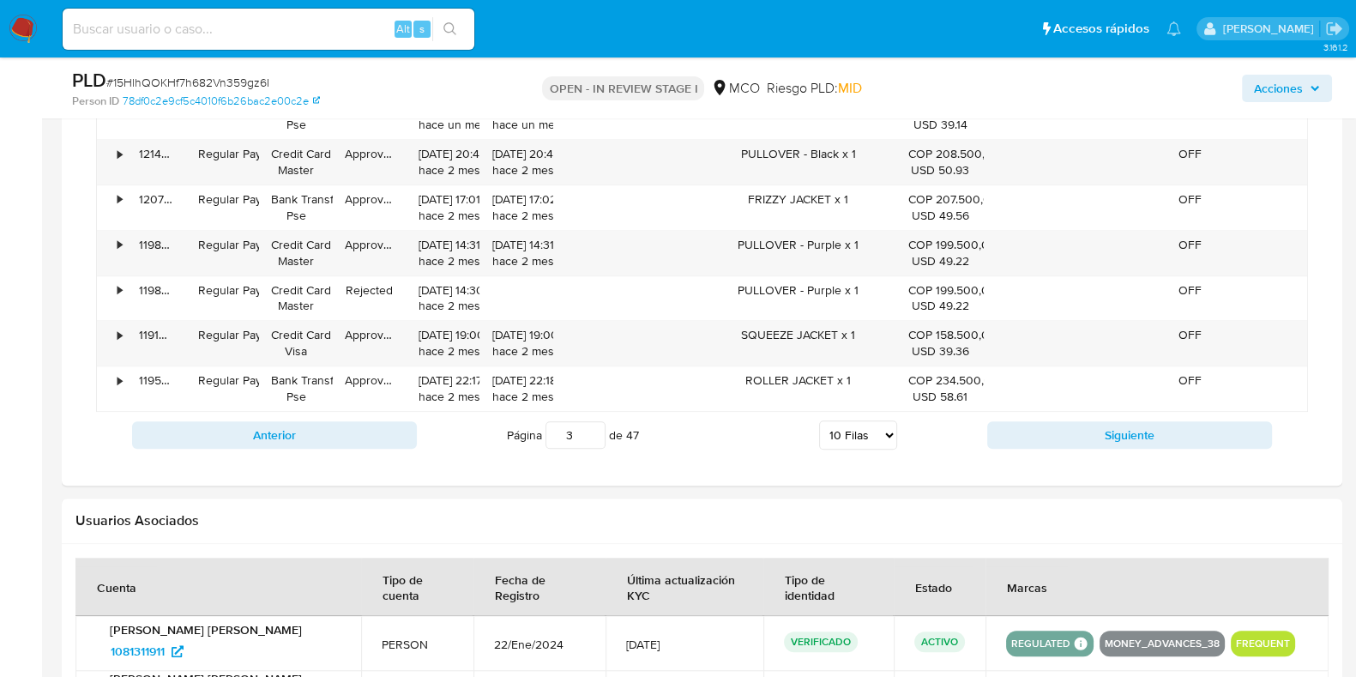
click at [1066, 470] on div "Transaccionalidad Consulta el resumen de los movimientos del usuario Informació…" at bounding box center [701, 0] width 1253 height 943
click at [1071, 458] on div "Anterior Página 3 de 47 5 Filas 10 Filas 20 Filas 25 Filas 50 Filas 100 Filas S…" at bounding box center [702, 435] width 1212 height 46
click at [1076, 437] on button "Siguiente" at bounding box center [1129, 434] width 285 height 27
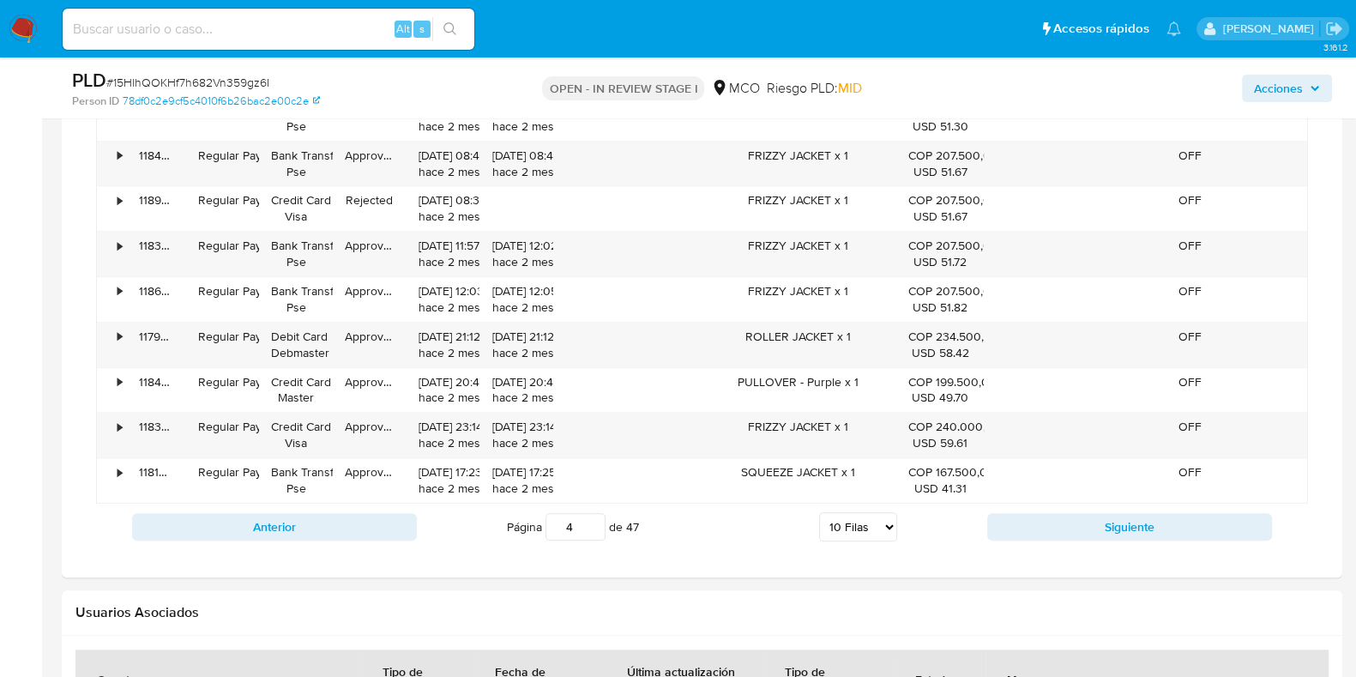
scroll to position [1790, 0]
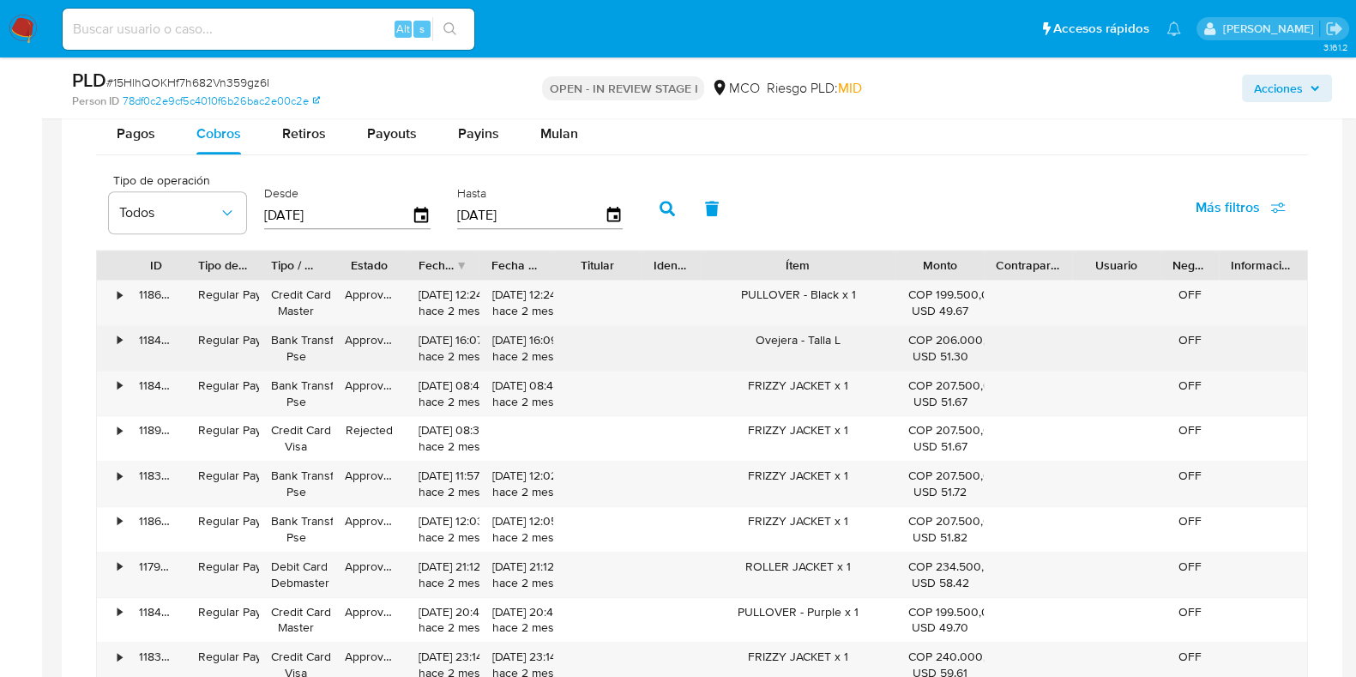
click at [764, 329] on div "Ovejera - Talla L" at bounding box center [798, 348] width 196 height 45
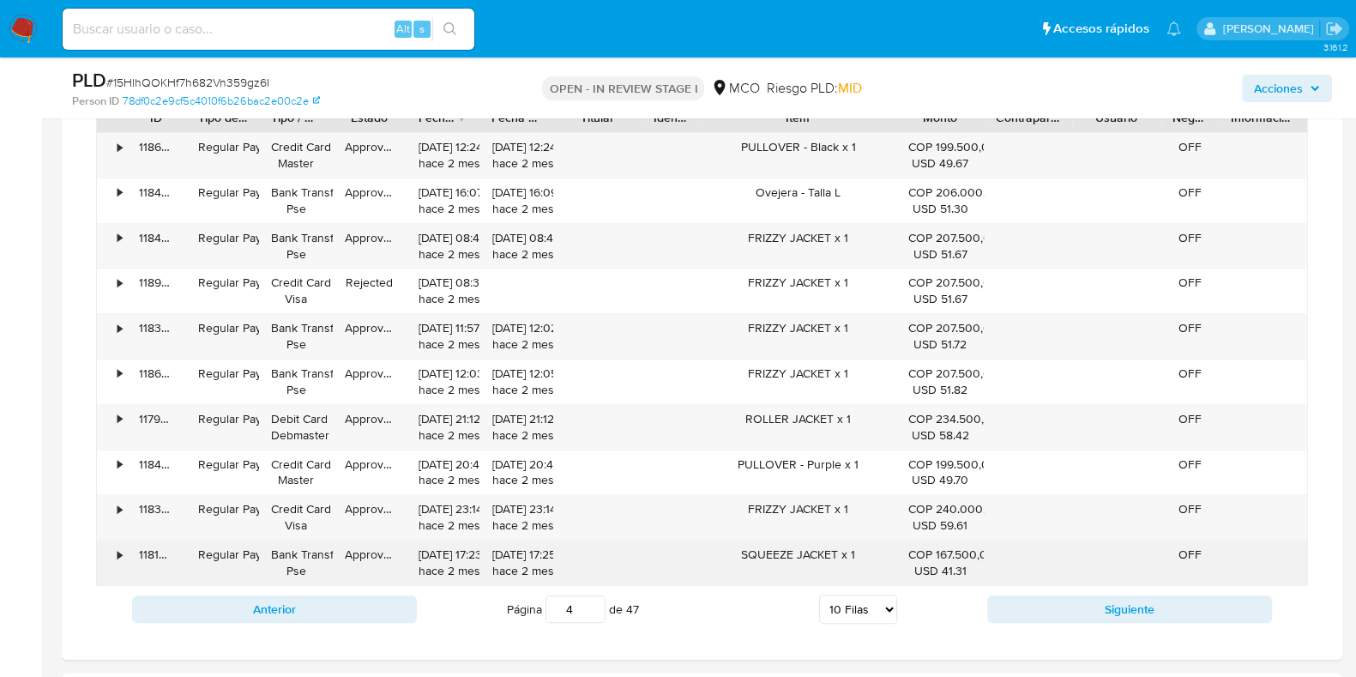
scroll to position [2005, 0]
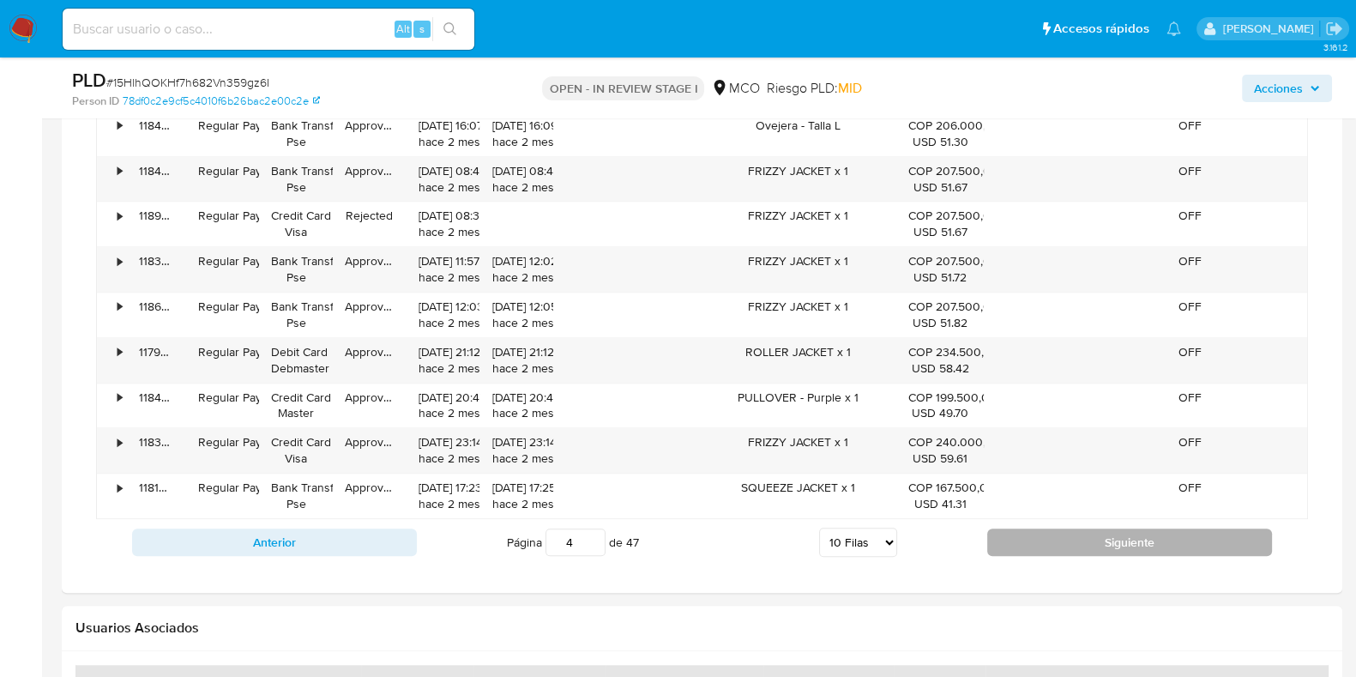
drag, startPoint x: 1164, startPoint y: 537, endPoint x: 1161, endPoint y: 551, distance: 14.1
click at [1162, 547] on div "Anterior Página 4 de 47 5 Filas 10 Filas 20 Filas 25 Filas 50 Filas 100 Filas S…" at bounding box center [702, 542] width 1212 height 46
click at [1161, 551] on button "Siguiente" at bounding box center [1129, 541] width 285 height 27
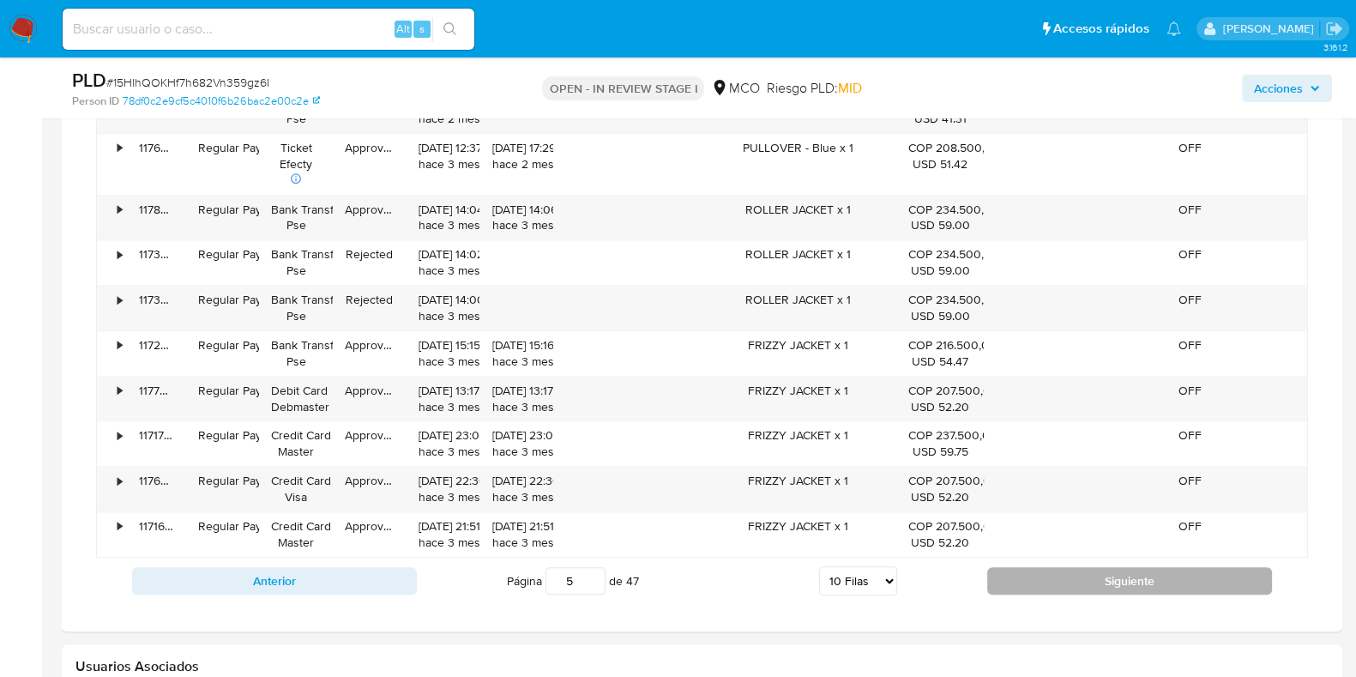
scroll to position [2112, 0]
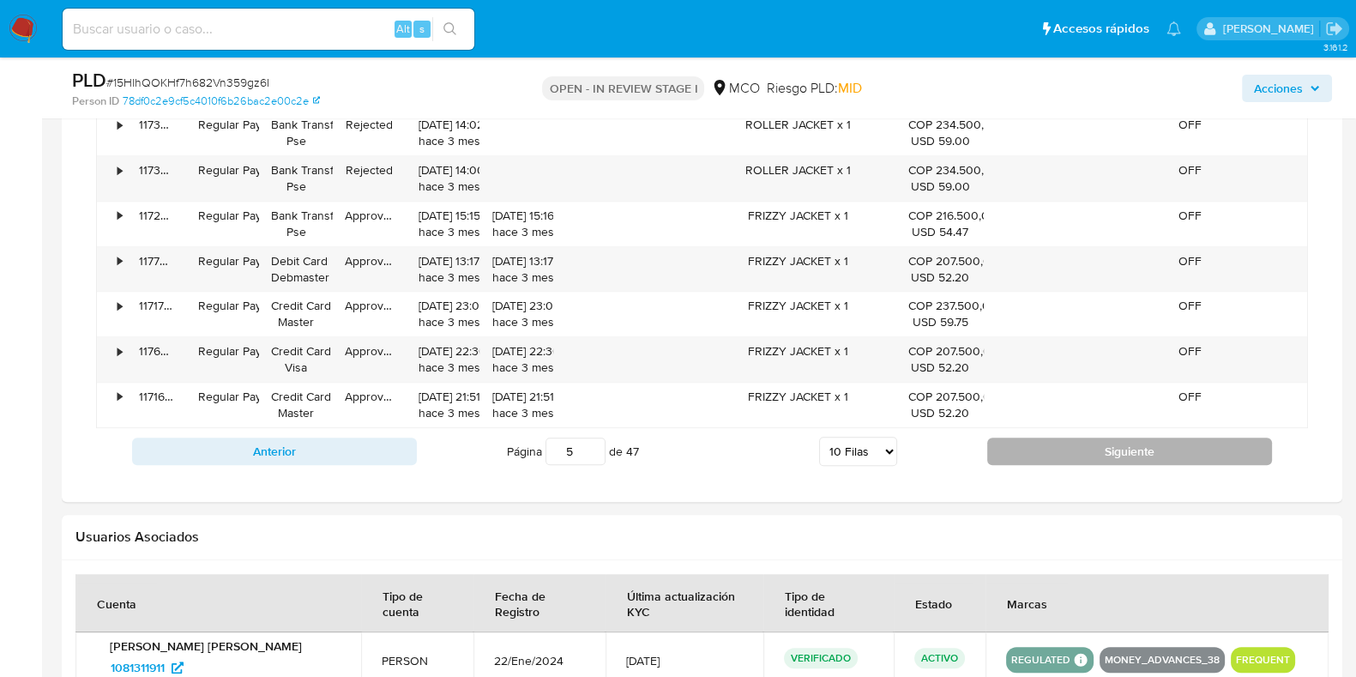
click at [1151, 461] on button "Siguiente" at bounding box center [1129, 451] width 285 height 27
type input "6"
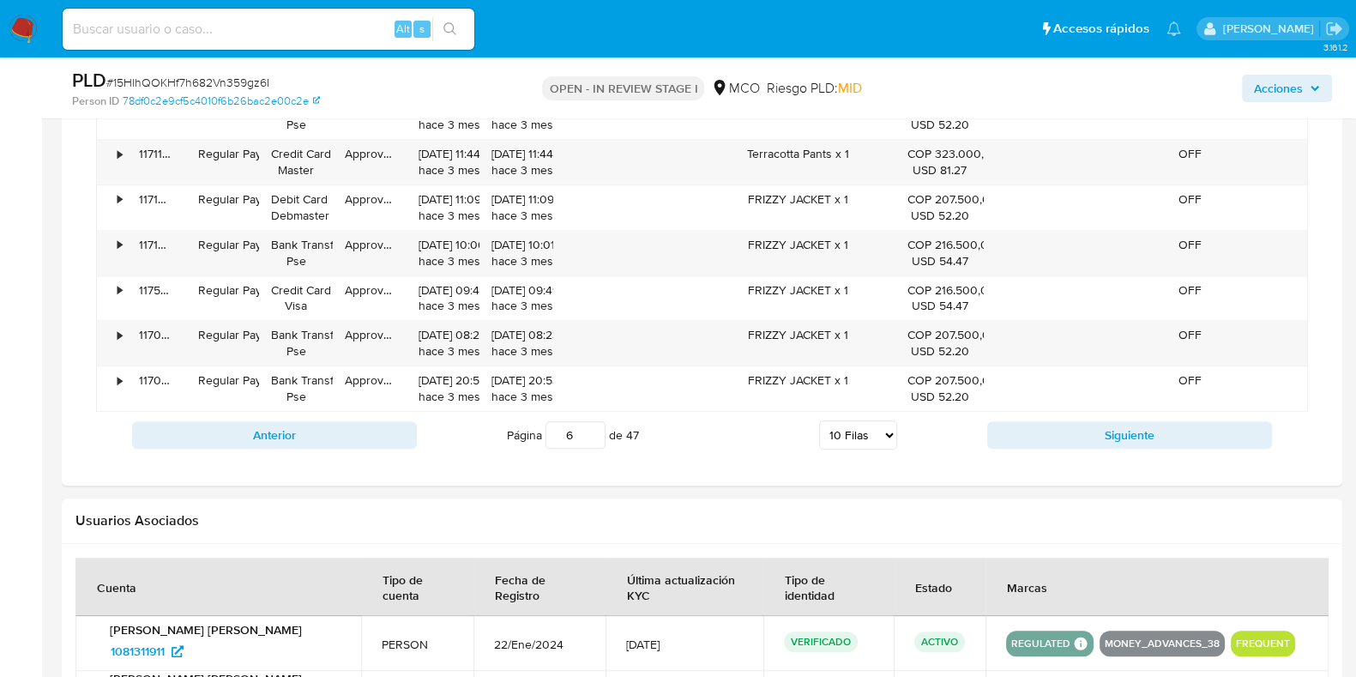
scroll to position [1898, 0]
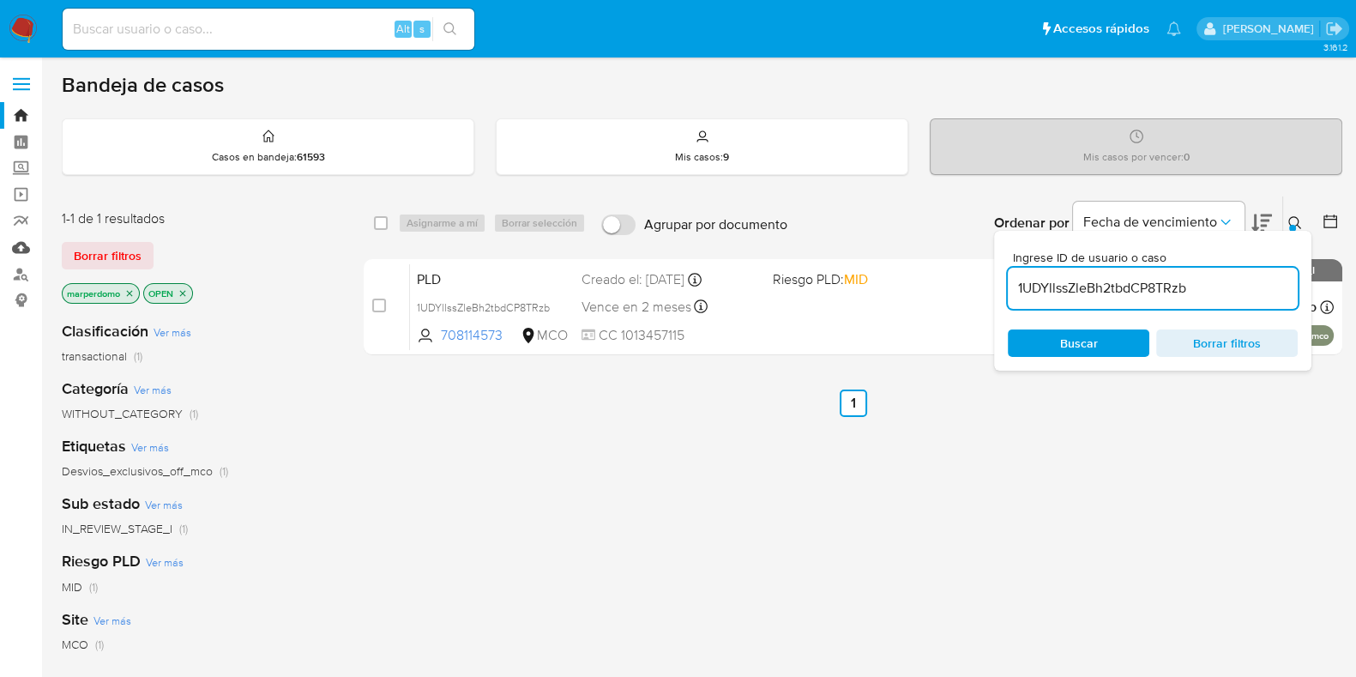
click at [21, 248] on link "Mulan" at bounding box center [102, 247] width 204 height 27
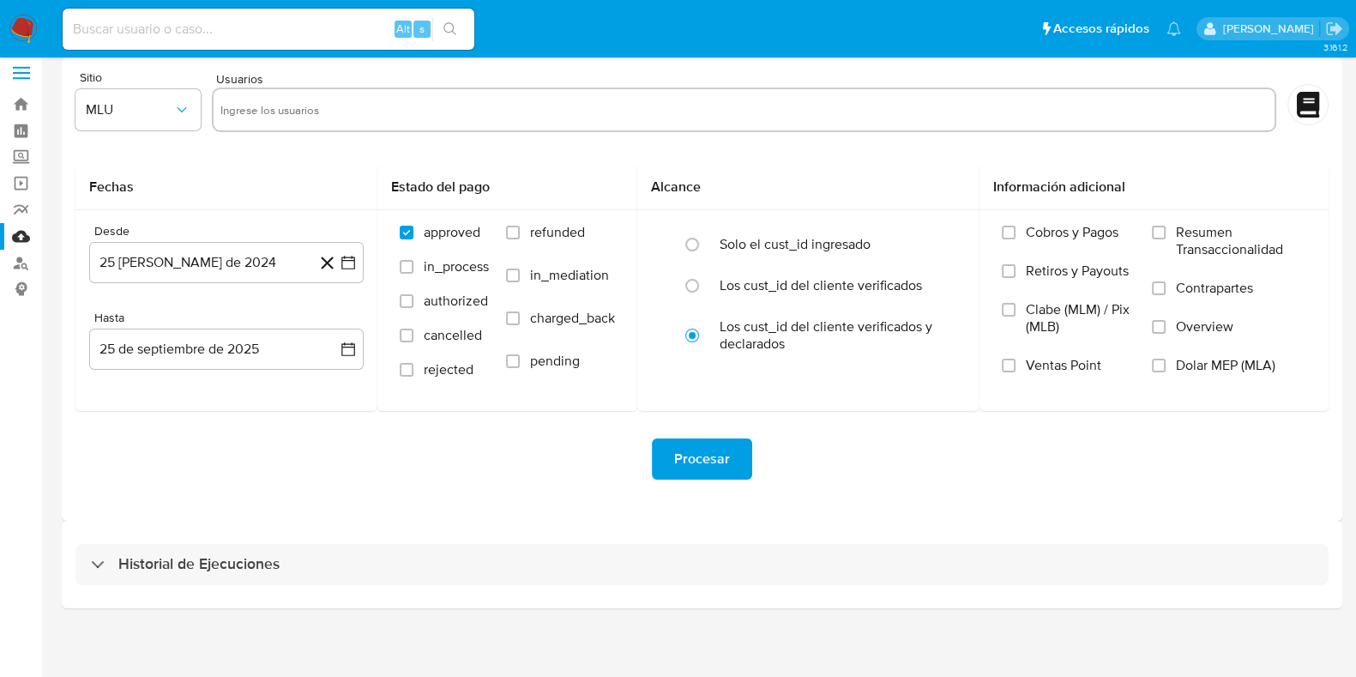
scroll to position [15, 0]
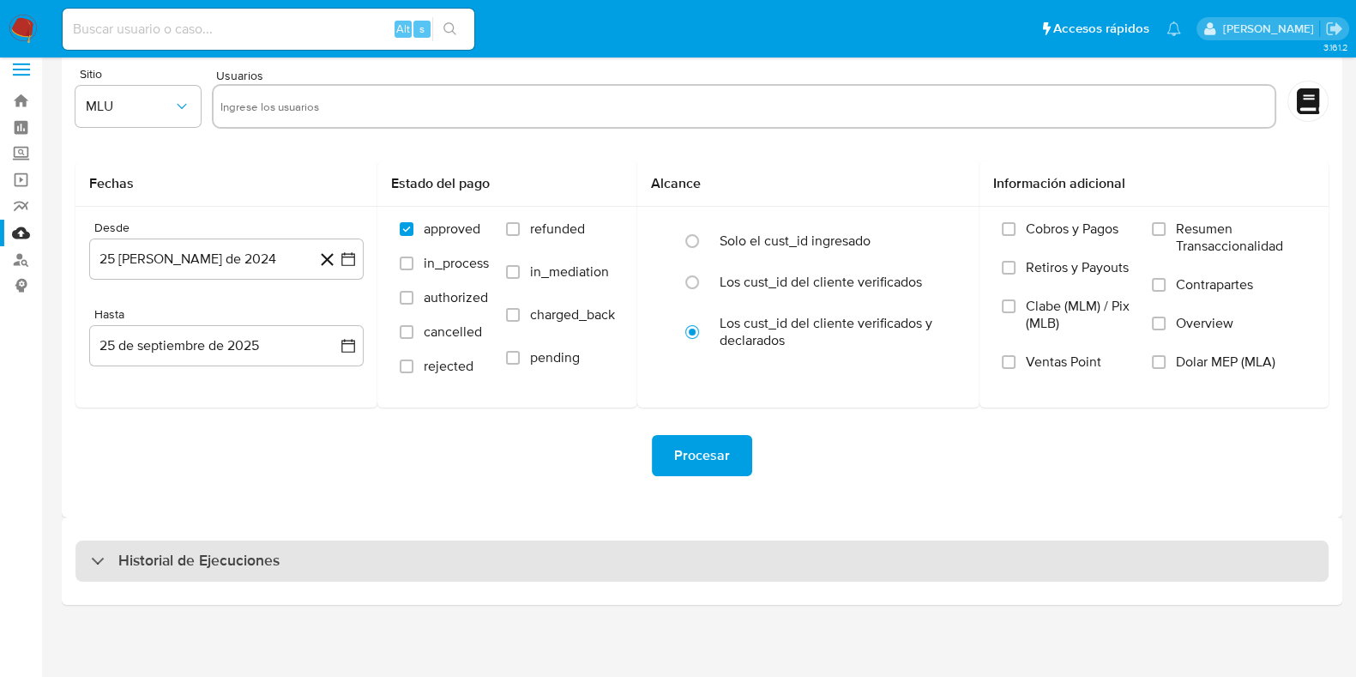
click at [247, 560] on h3 "Historial de Ejecuciones" at bounding box center [198, 561] width 161 height 21
select select "10"
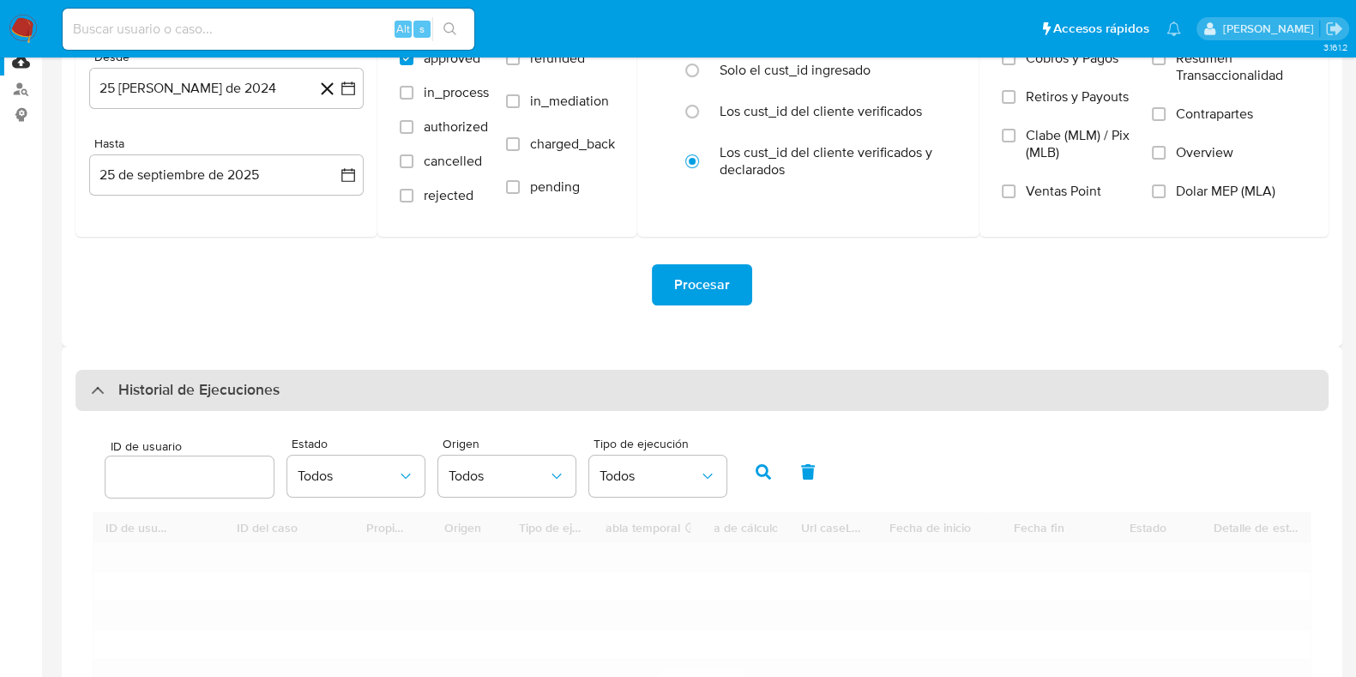
scroll to position [336, 0]
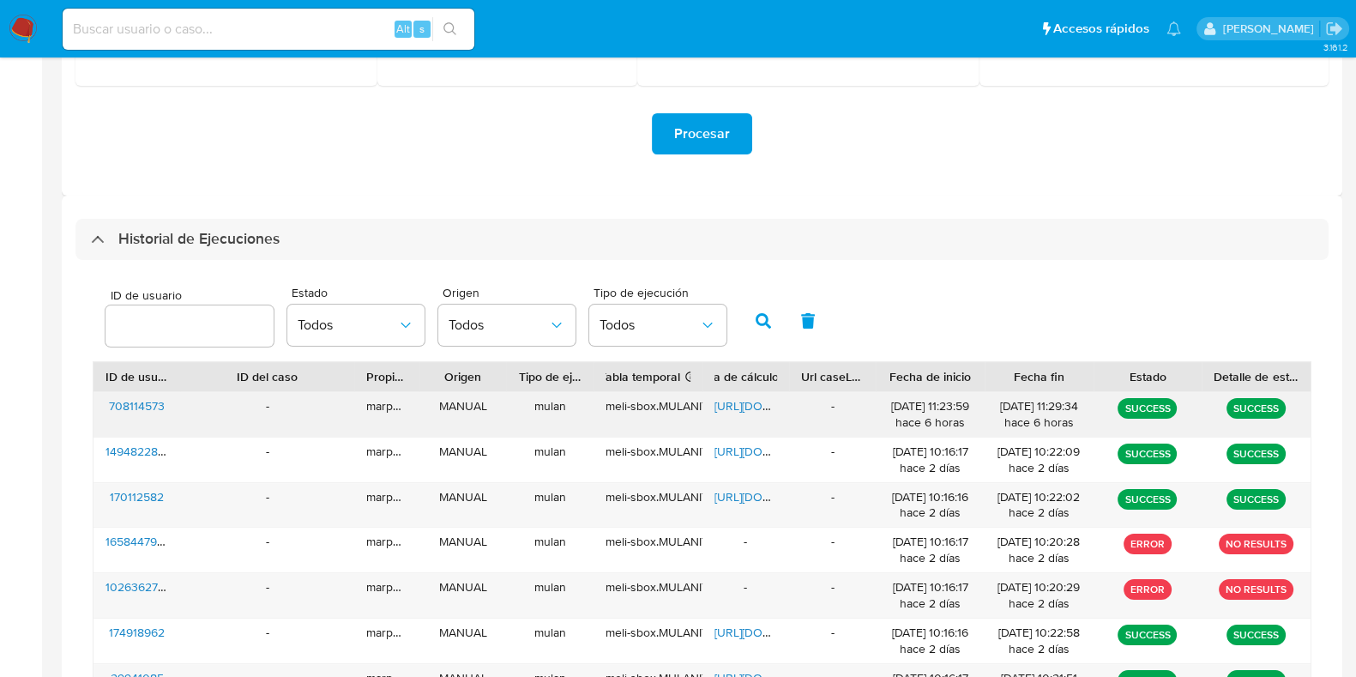
click at [722, 400] on span "[URL][DOMAIN_NAME]" at bounding box center [774, 405] width 118 height 17
